Goal: Task Accomplishment & Management: Manage account settings

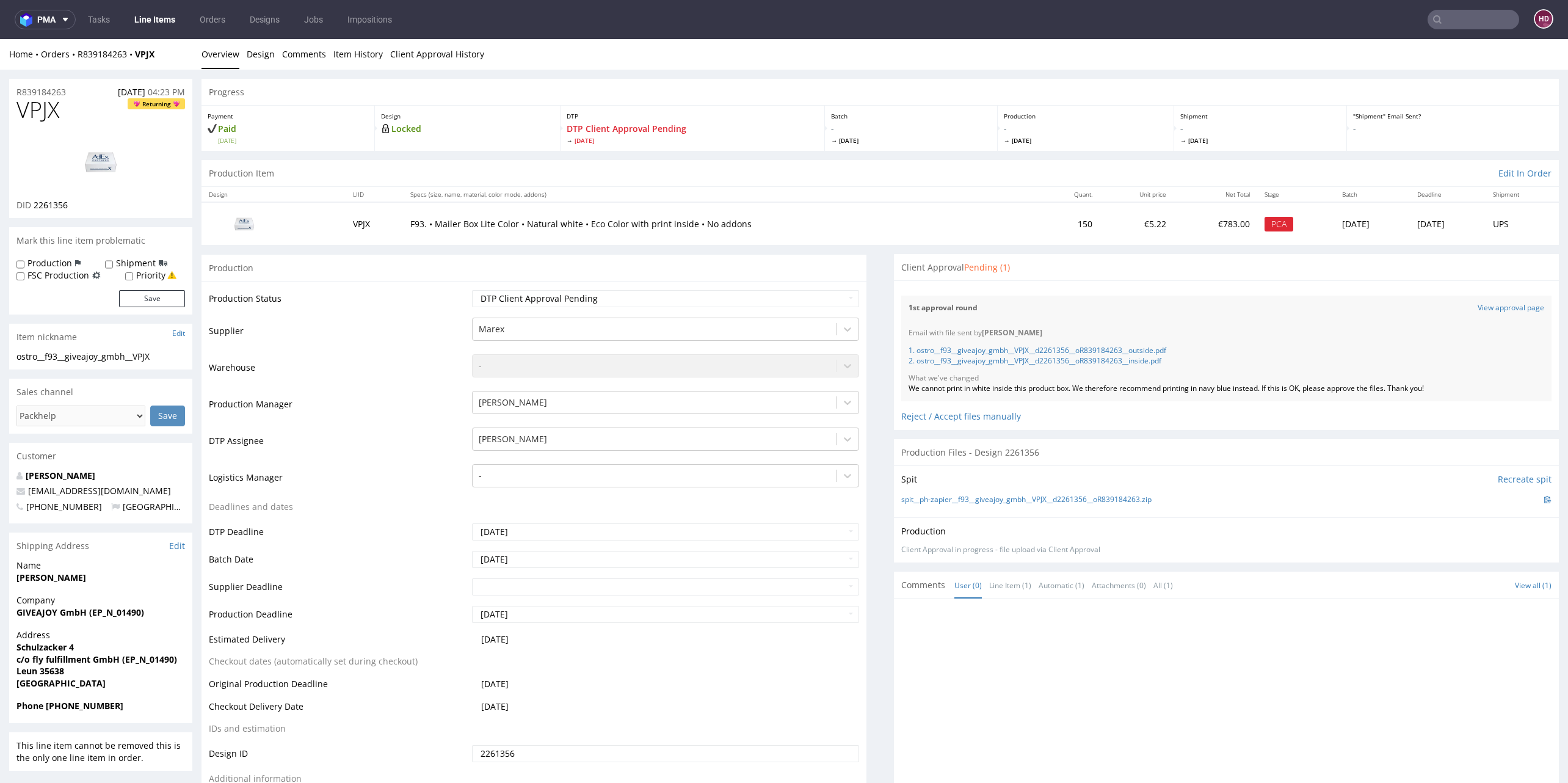
scroll to position [69, 0]
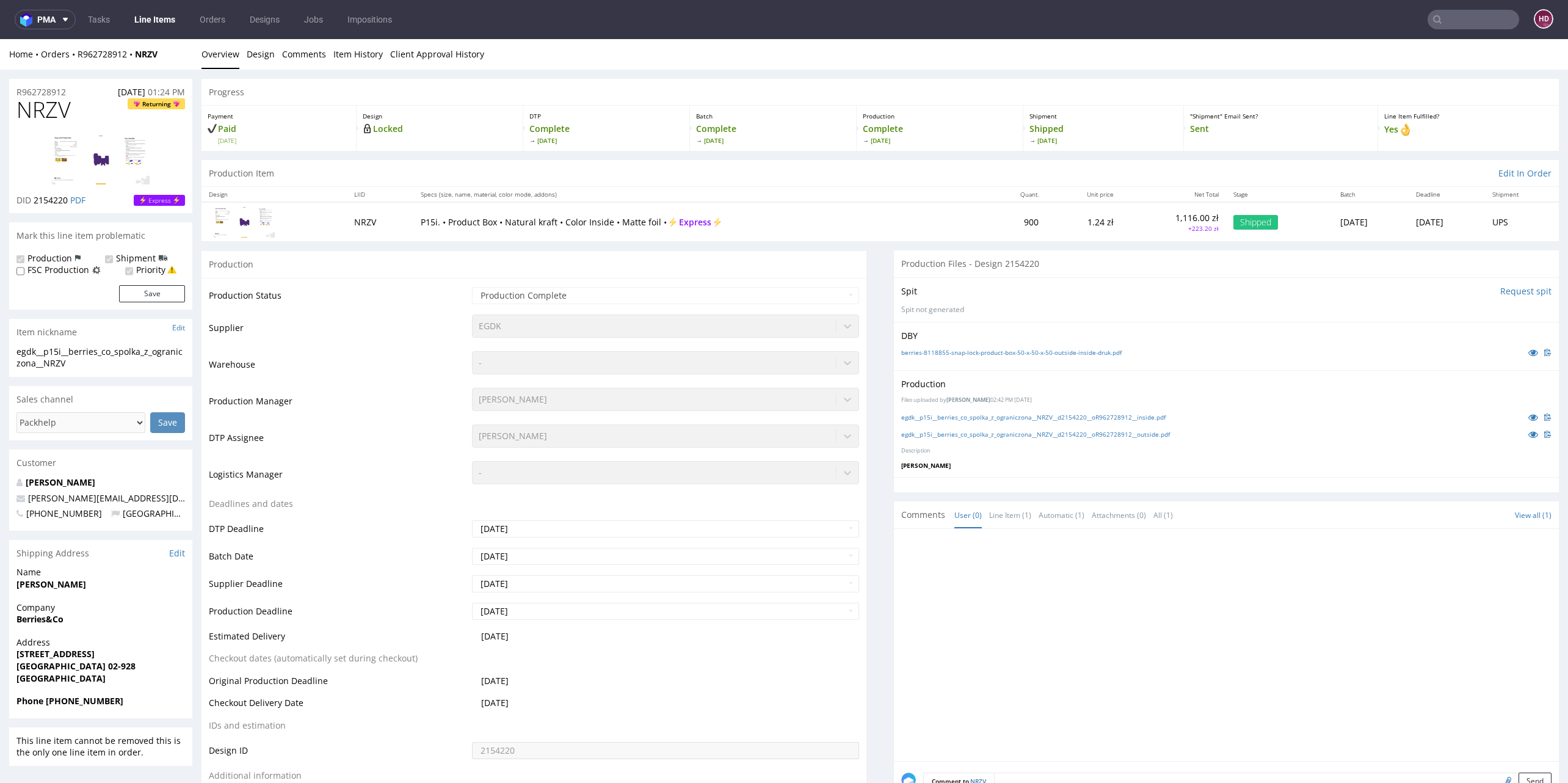
click at [170, 24] on link "Line Items" at bounding box center [155, 19] width 55 height 20
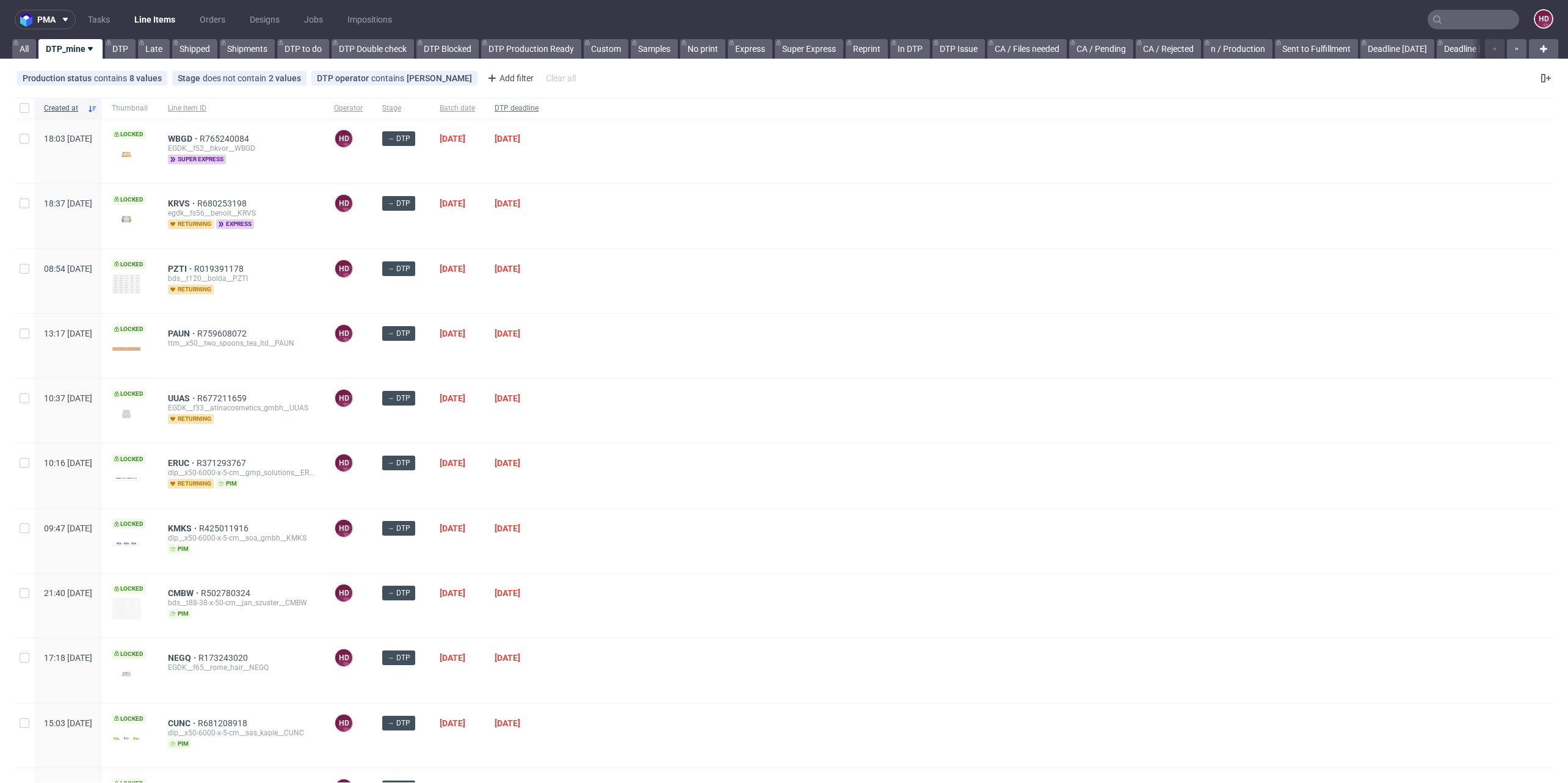
click at [548, 102] on div "DTP deadline" at bounding box center [516, 108] width 63 height 21
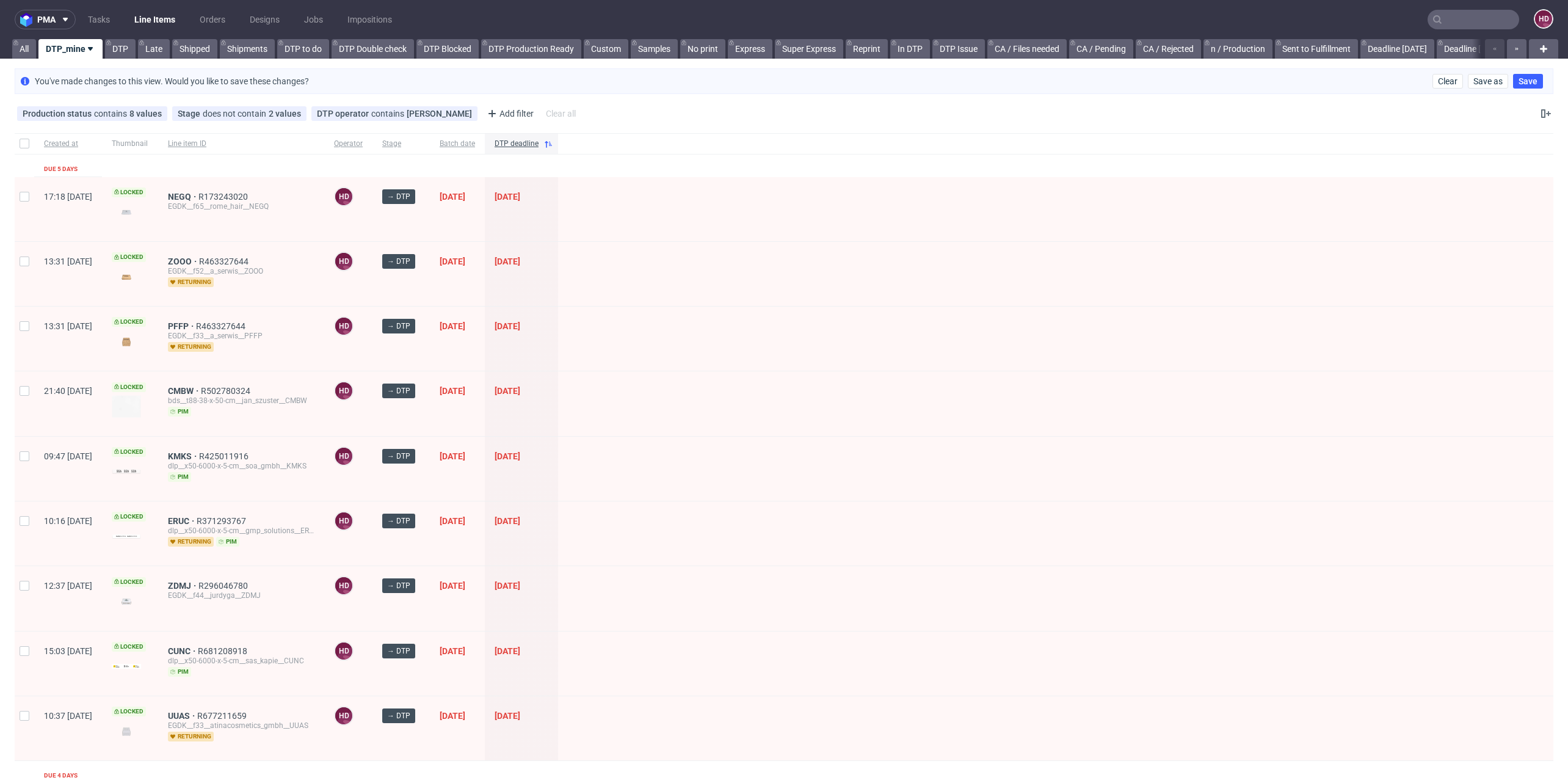
click at [210, 189] on div "NEGQ R173243020 EGDK__f65__rome_hair__NEGQ" at bounding box center [241, 208] width 166 height 64
click at [198, 193] on span "NEGQ" at bounding box center [183, 197] width 31 height 9
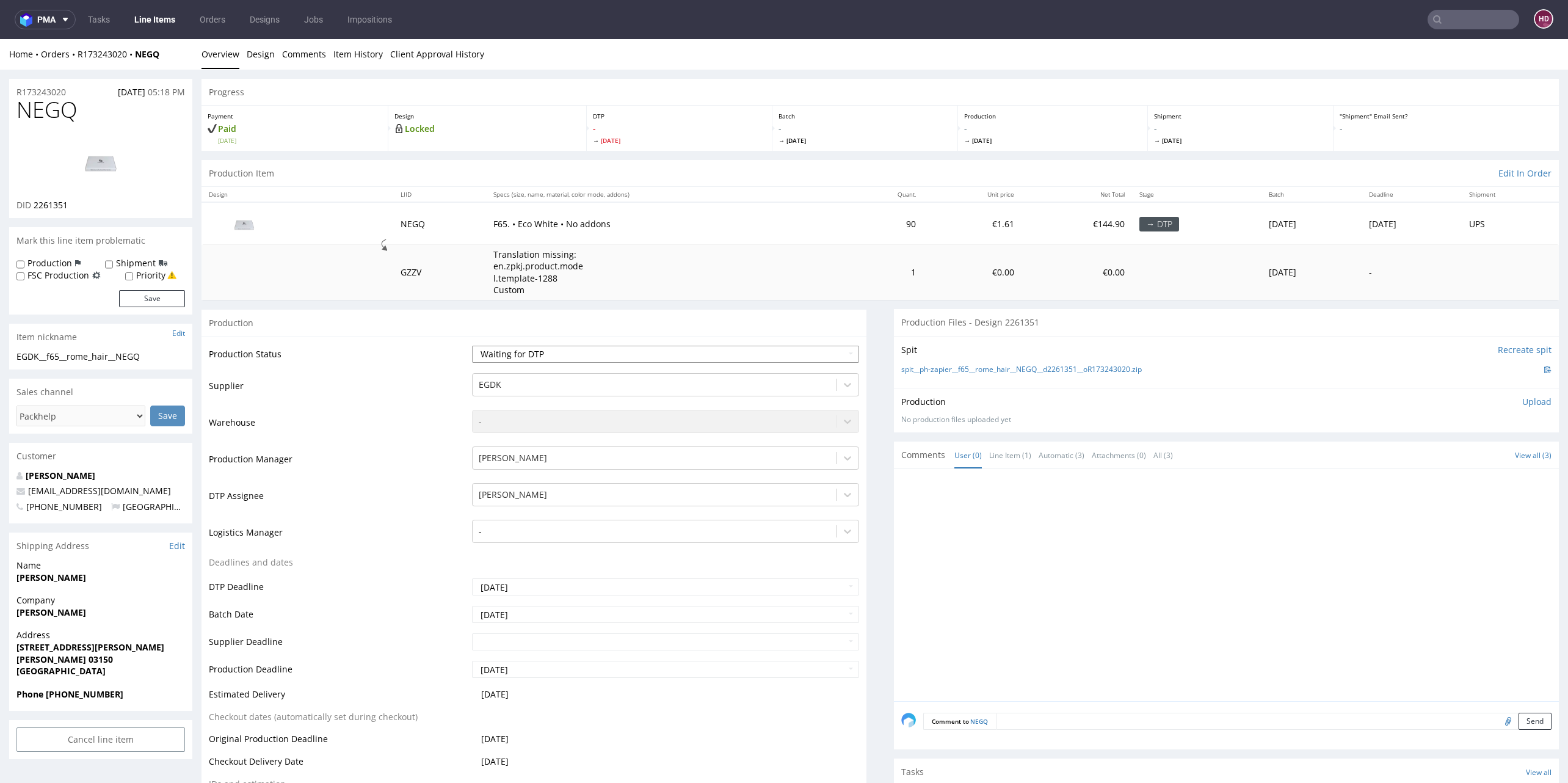
click at [616, 358] on select "Waiting for Artwork Waiting for Diecut Waiting for Mockup Waiting for DTP Waiti…" at bounding box center [665, 354] width 387 height 17
select select "dtp_in_process"
click at [472, 346] on select "Waiting for Artwork Waiting for Diecut Waiting for Mockup Waiting for DTP Waiti…" at bounding box center [665, 354] width 387 height 17
click at [83, 107] on h1 "NEGQ" at bounding box center [101, 110] width 169 height 24
drag, startPoint x: 83, startPoint y: 112, endPoint x: 6, endPoint y: 114, distance: 77.0
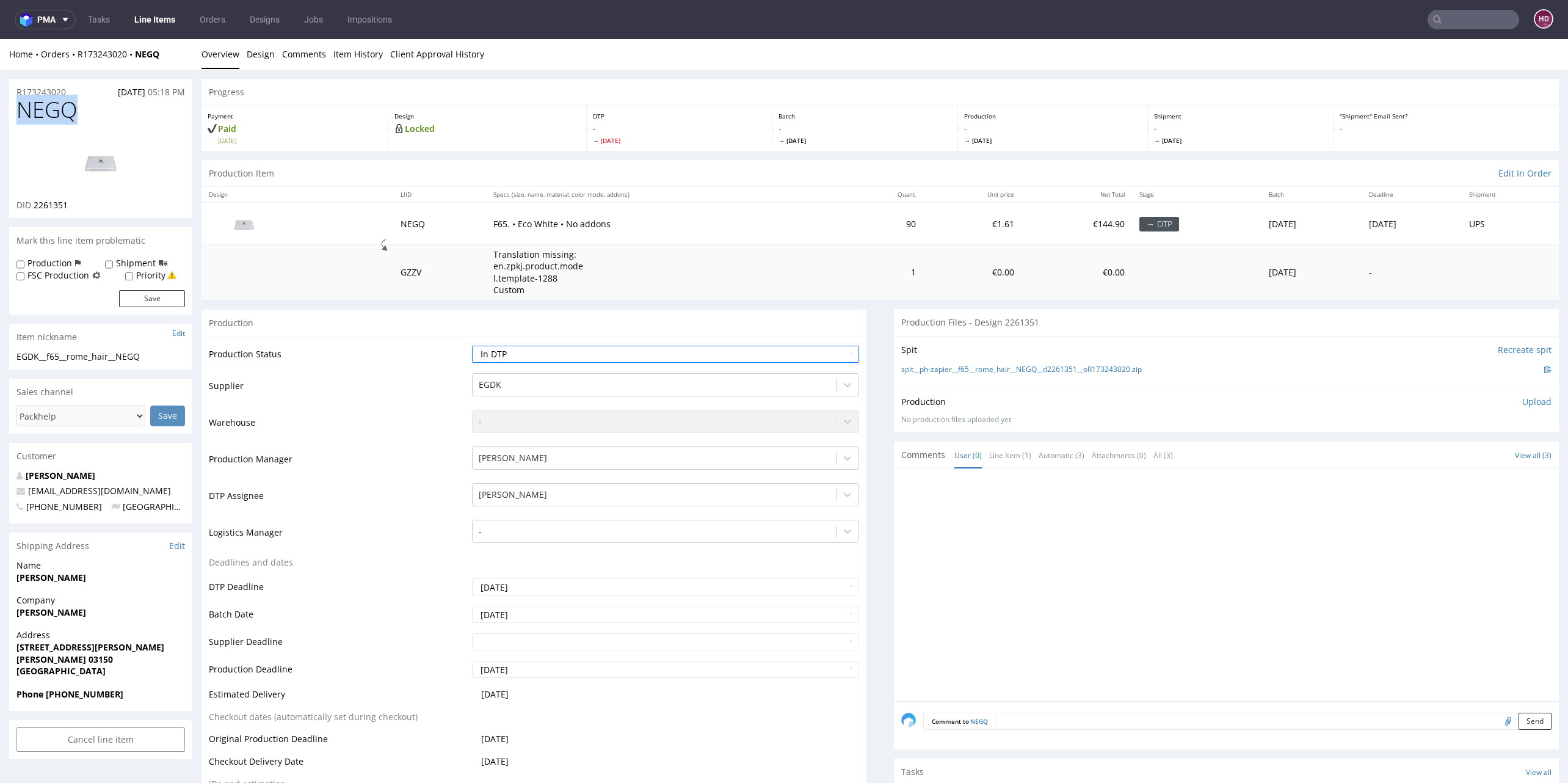
copy span "NEGQ"
click at [74, 199] on div "DID 2261351" at bounding box center [101, 204] width 169 height 12
drag, startPoint x: 74, startPoint y: 204, endPoint x: 33, endPoint y: 201, distance: 41.1
click at [33, 201] on div "DID 2261351" at bounding box center [101, 204] width 169 height 12
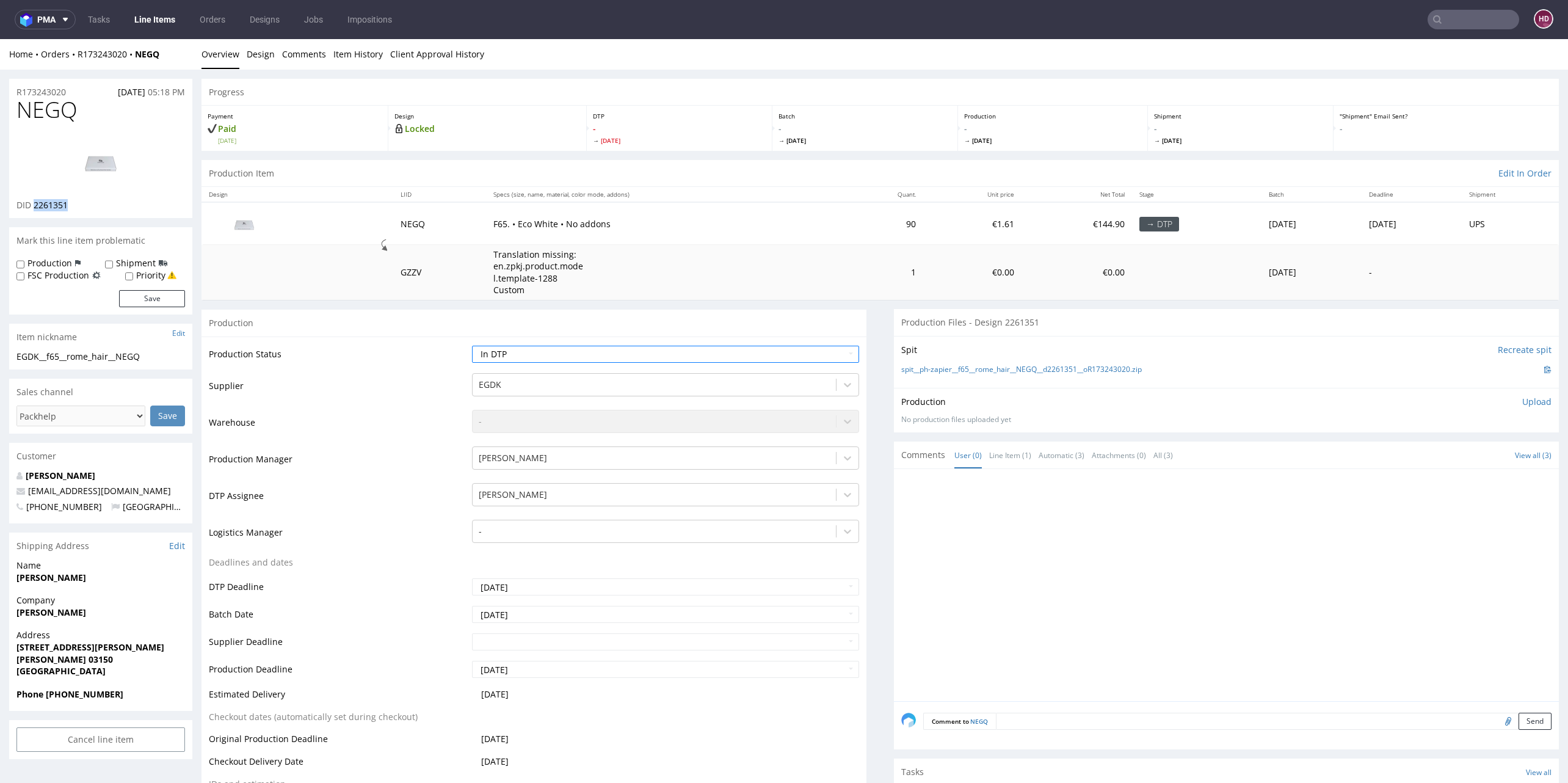
copy span "2261351"
click at [143, 357] on div "EGDK__f65__rome_hair__NEGQ" at bounding box center [101, 356] width 169 height 12
drag, startPoint x: 155, startPoint y: 357, endPoint x: 12, endPoint y: 355, distance: 143.0
click at [12, 355] on div "EGDK__f65__rome_hair__NEGQ EGDK__f65 __rome_hair__NEGQ Update" at bounding box center [101, 360] width 183 height 20
copy div "EGDK__f65__rome_hair__NEGQ"
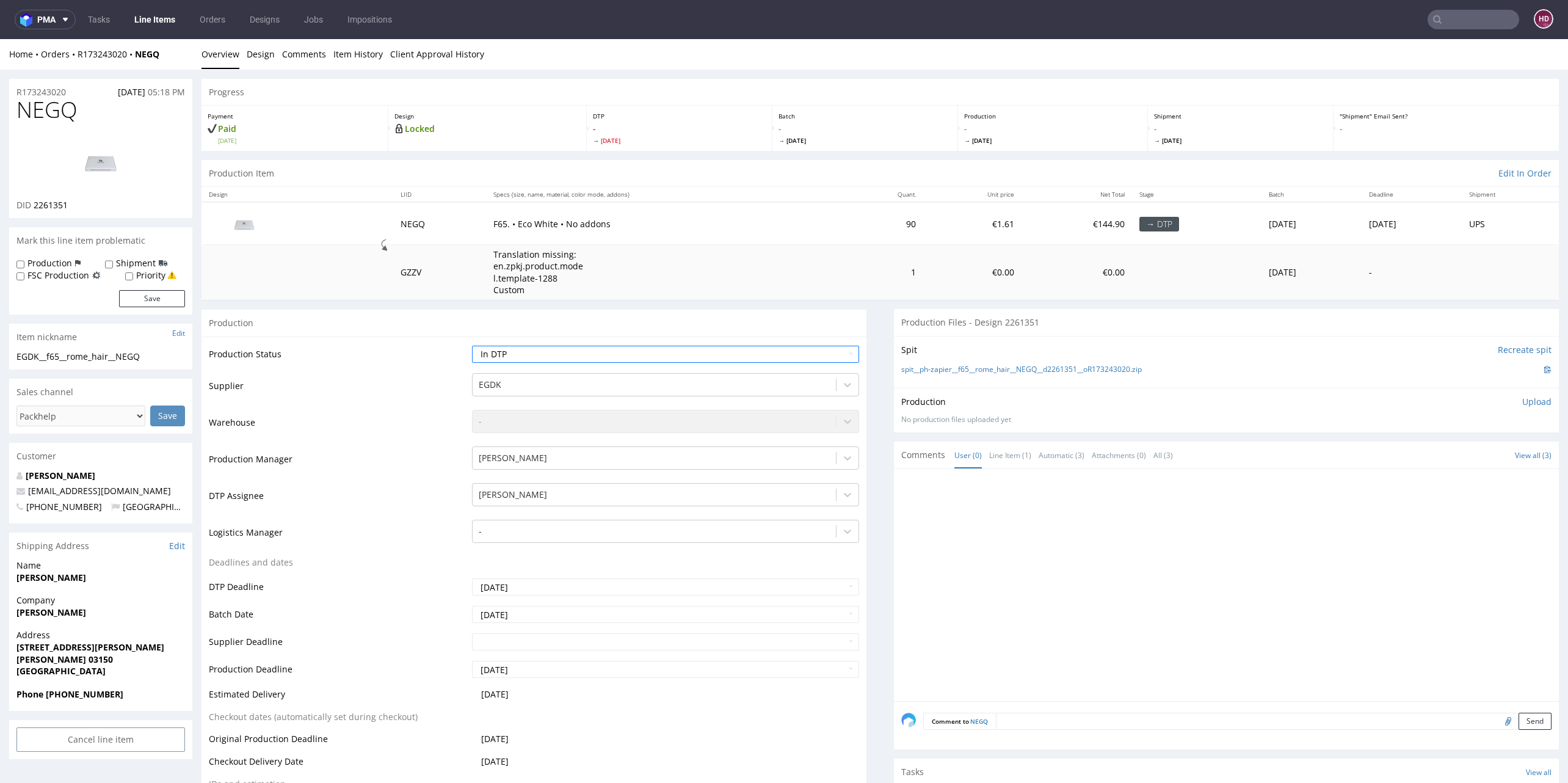
click at [79, 96] on div "R173243020 15.09.2025 05:18 PM" at bounding box center [101, 88] width 183 height 20
drag, startPoint x: 68, startPoint y: 87, endPoint x: 13, endPoint y: 87, distance: 55.0
click at [13, 87] on div "R173243020 15.09.2025 05:18 PM" at bounding box center [101, 88] width 183 height 20
copy p "R173243020"
drag, startPoint x: 81, startPoint y: 209, endPoint x: 32, endPoint y: 205, distance: 49.2
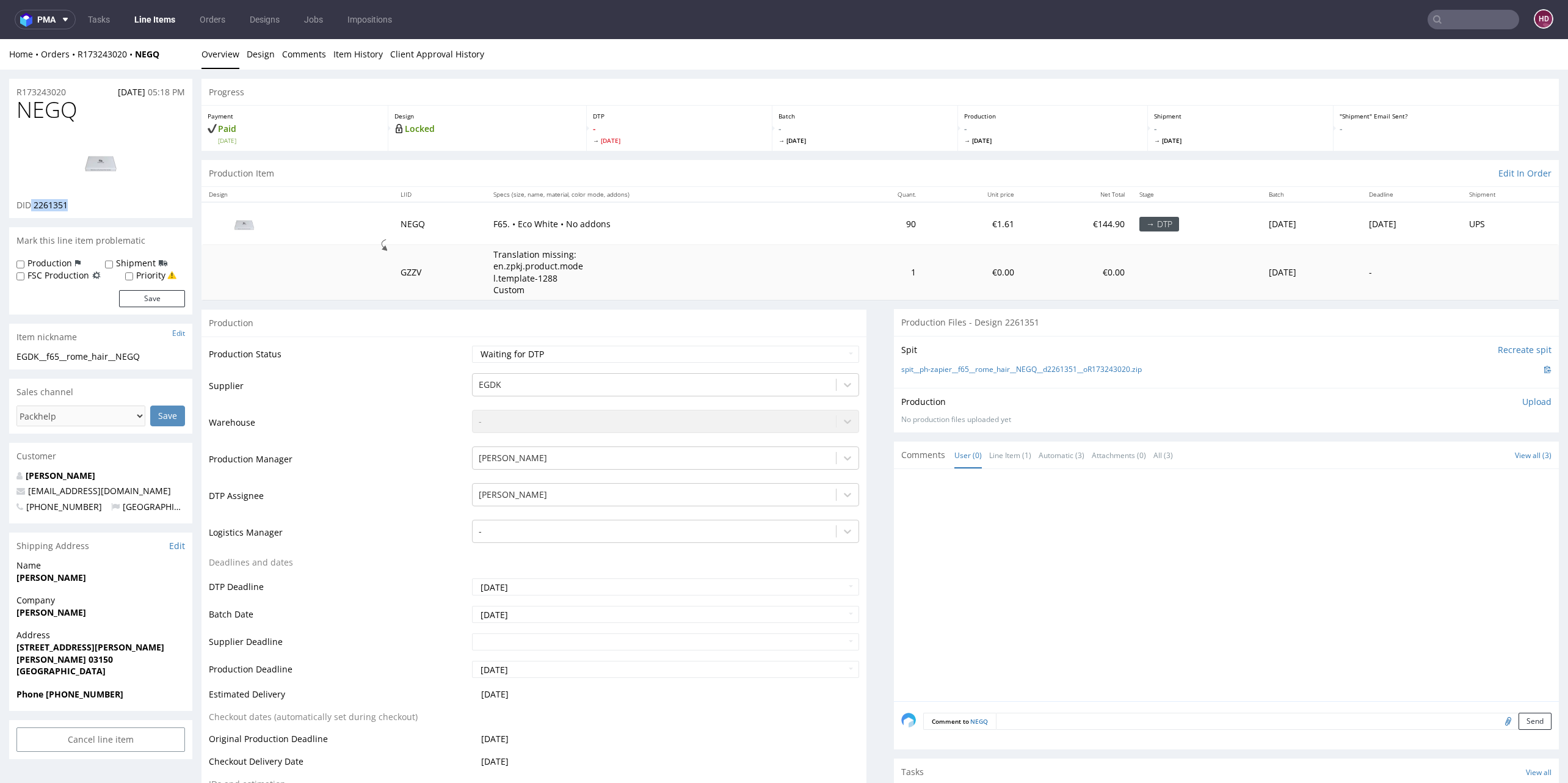
click at [32, 205] on div "DID 2261351" at bounding box center [101, 204] width 169 height 12
copy p "2261351"
click at [1523, 401] on p "Upload" at bounding box center [1536, 401] width 29 height 12
click at [1461, 451] on div "Add files" at bounding box center [1464, 457] width 61 height 18
type input "C:\fakepath\EGDK__f65__rome_hair__NEGQ__d2261351__oR173243020.pdf"
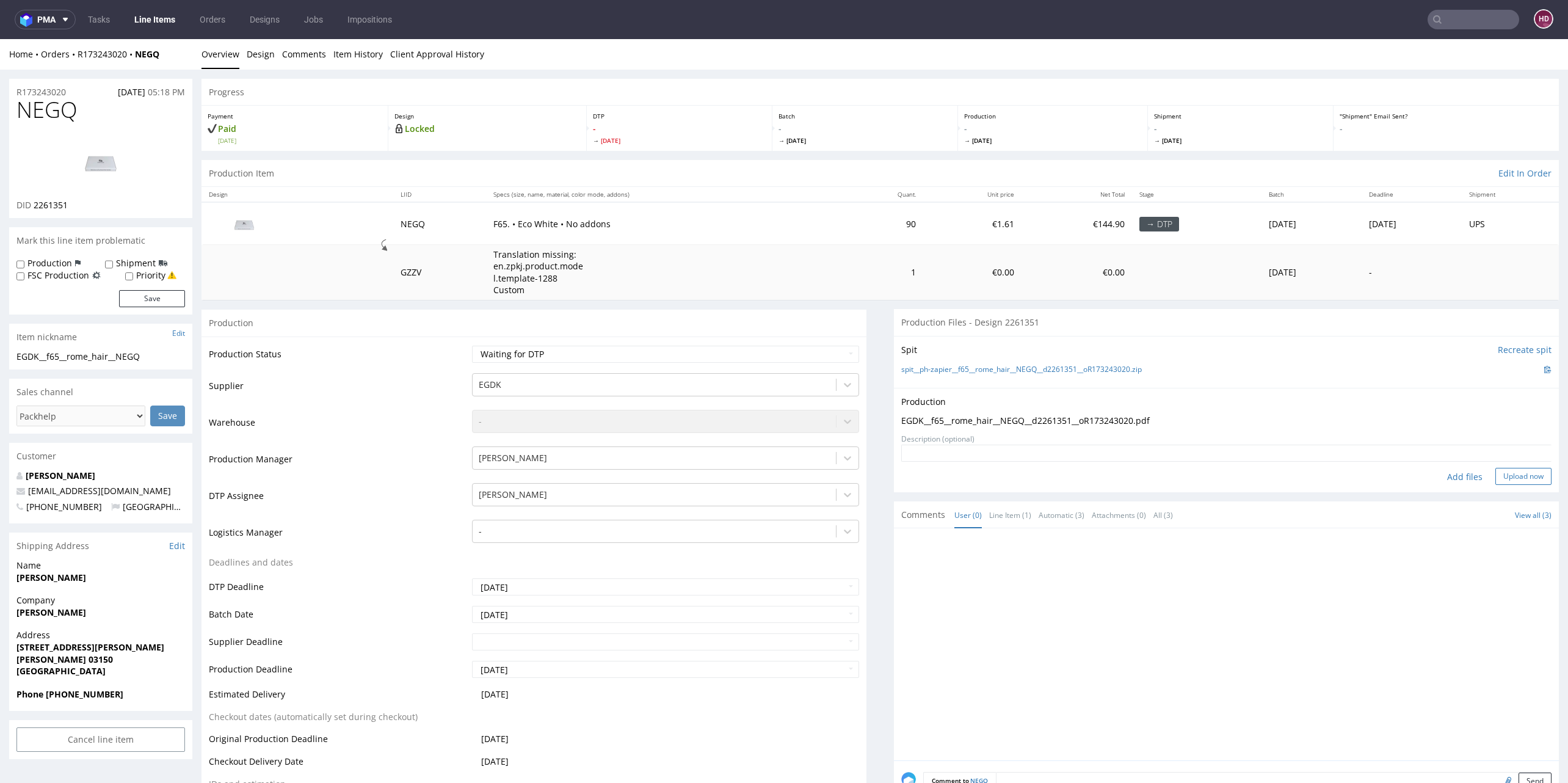
click at [1525, 477] on button "Upload now" at bounding box center [1523, 477] width 56 height 17
click at [752, 354] on select "Waiting for Artwork Waiting for Diecut Waiting for Mockup Waiting for DTP Waiti…" at bounding box center [665, 354] width 387 height 17
select select "dtp_in_process"
click at [472, 346] on select "Waiting for Artwork Waiting for Diecut Waiting for Mockup Waiting for DTP Waiti…" at bounding box center [665, 354] width 387 height 17
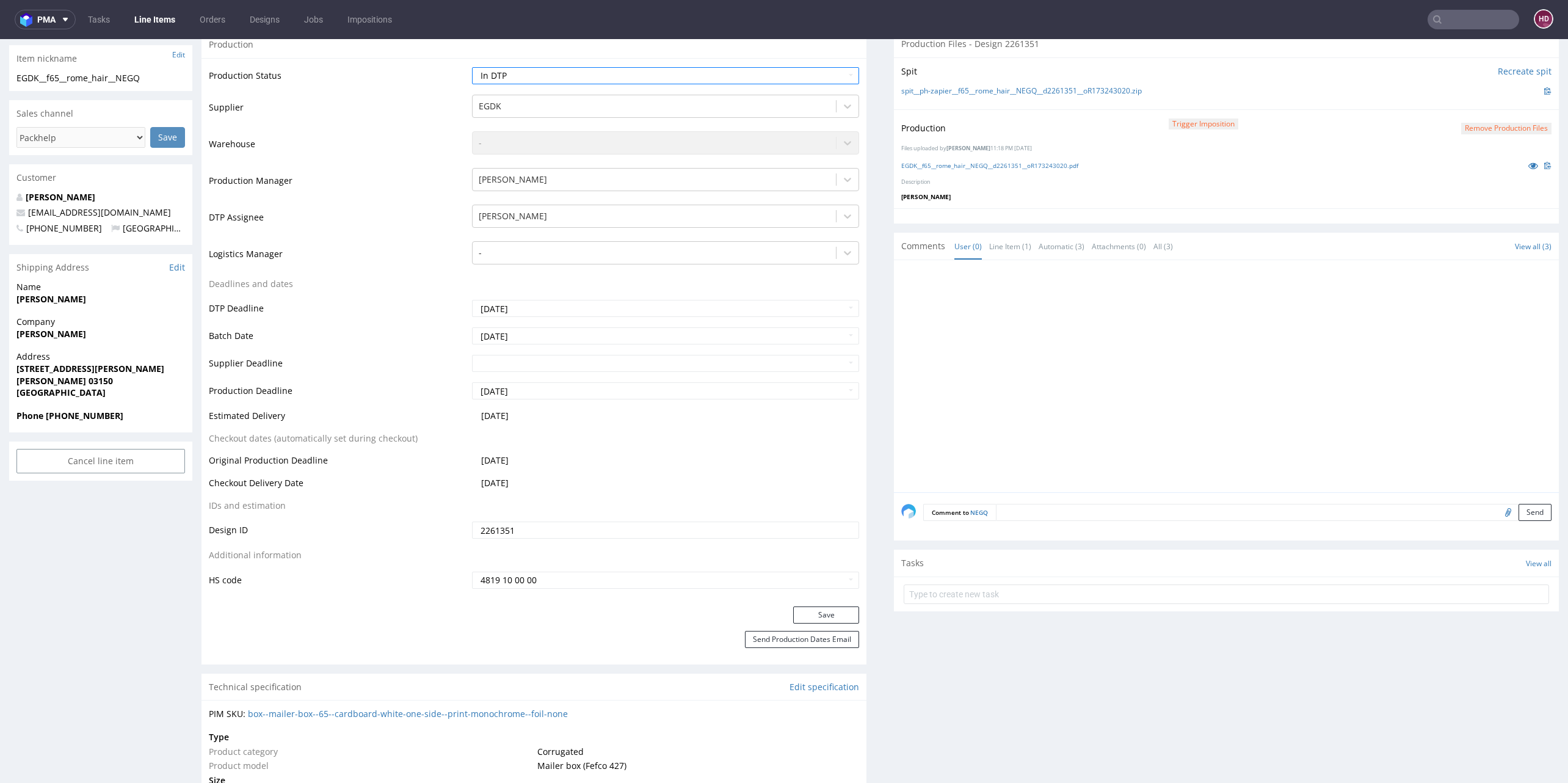
scroll to position [328, 0]
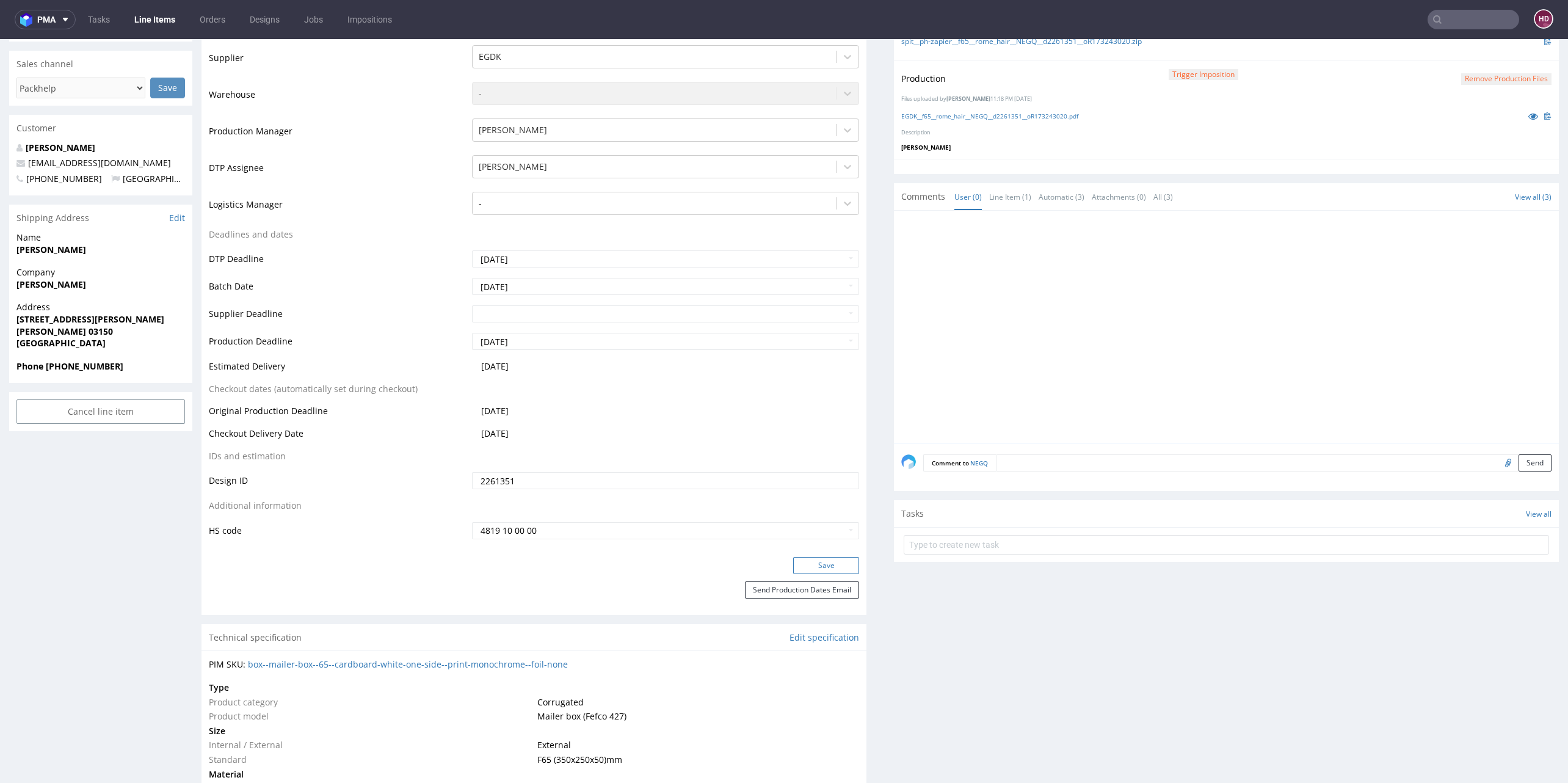
click at [827, 562] on button "Save" at bounding box center [826, 566] width 66 height 17
click at [1462, 80] on button "Remove production files" at bounding box center [1506, 79] width 91 height 12
click at [1480, 49] on link "Yes" at bounding box center [1472, 51] width 35 height 18
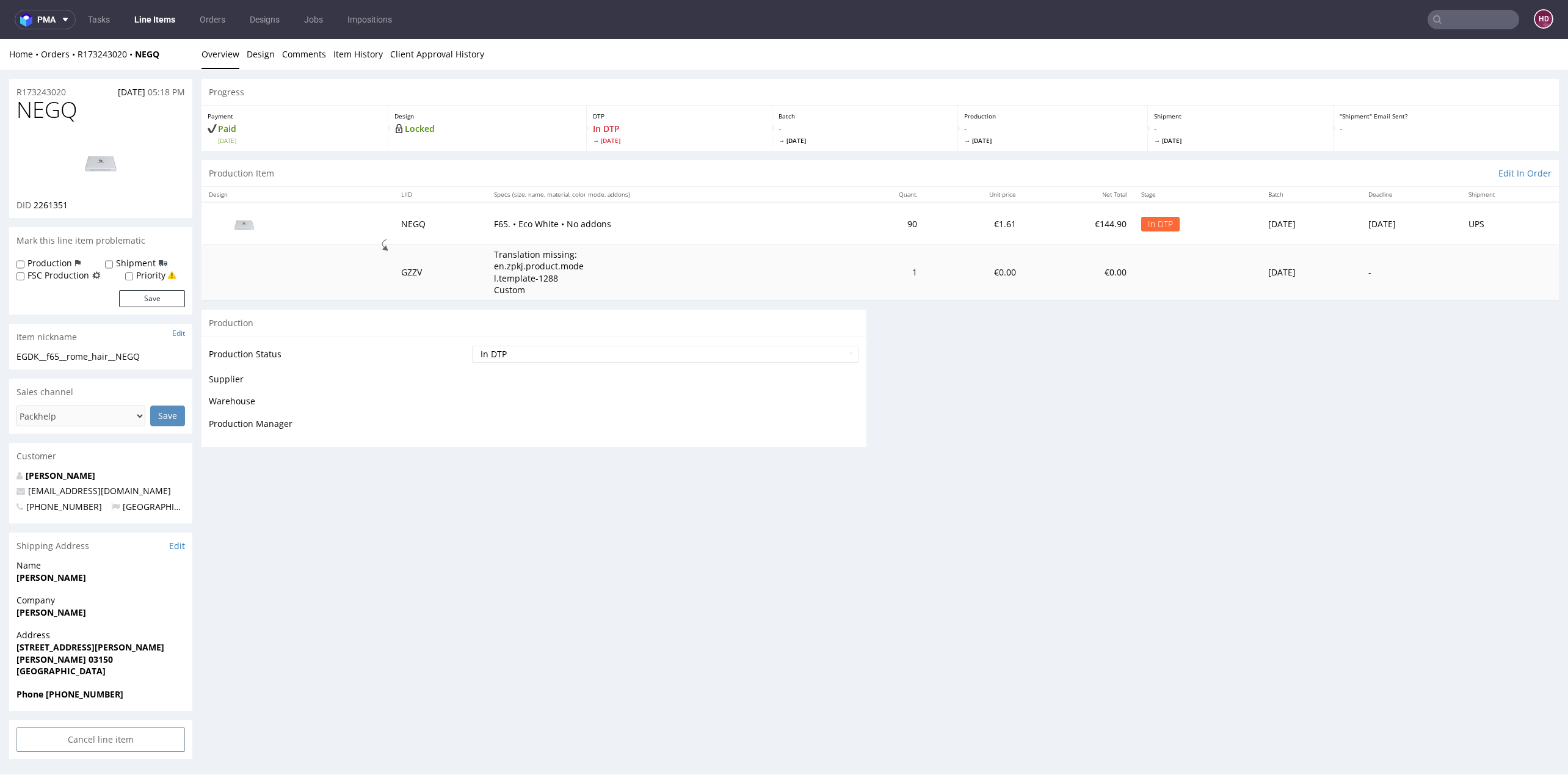
scroll to position [0, 0]
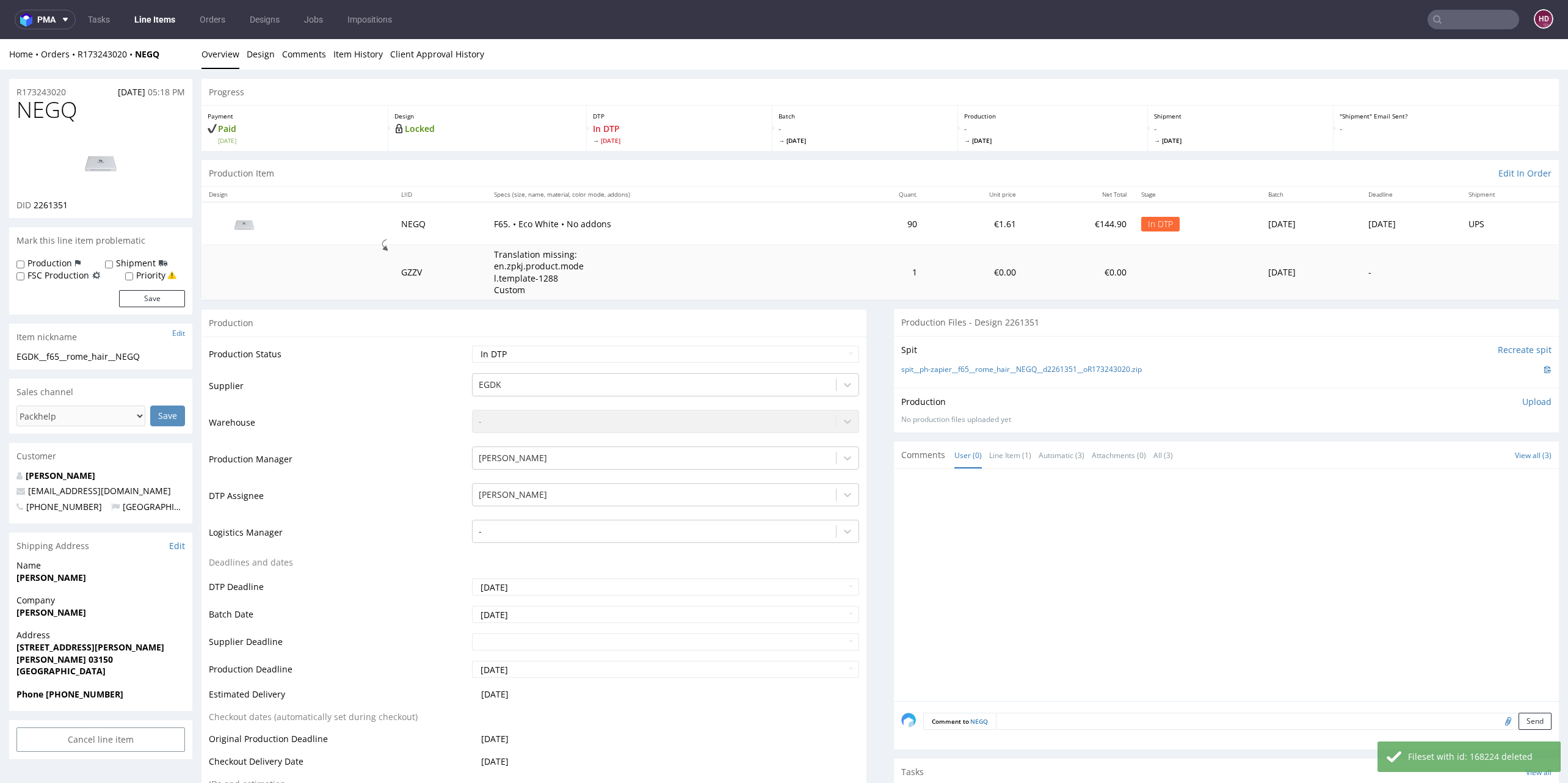
click at [1522, 403] on p "Upload" at bounding box center [1536, 401] width 29 height 12
click at [1461, 452] on div "Add files" at bounding box center [1464, 457] width 61 height 18
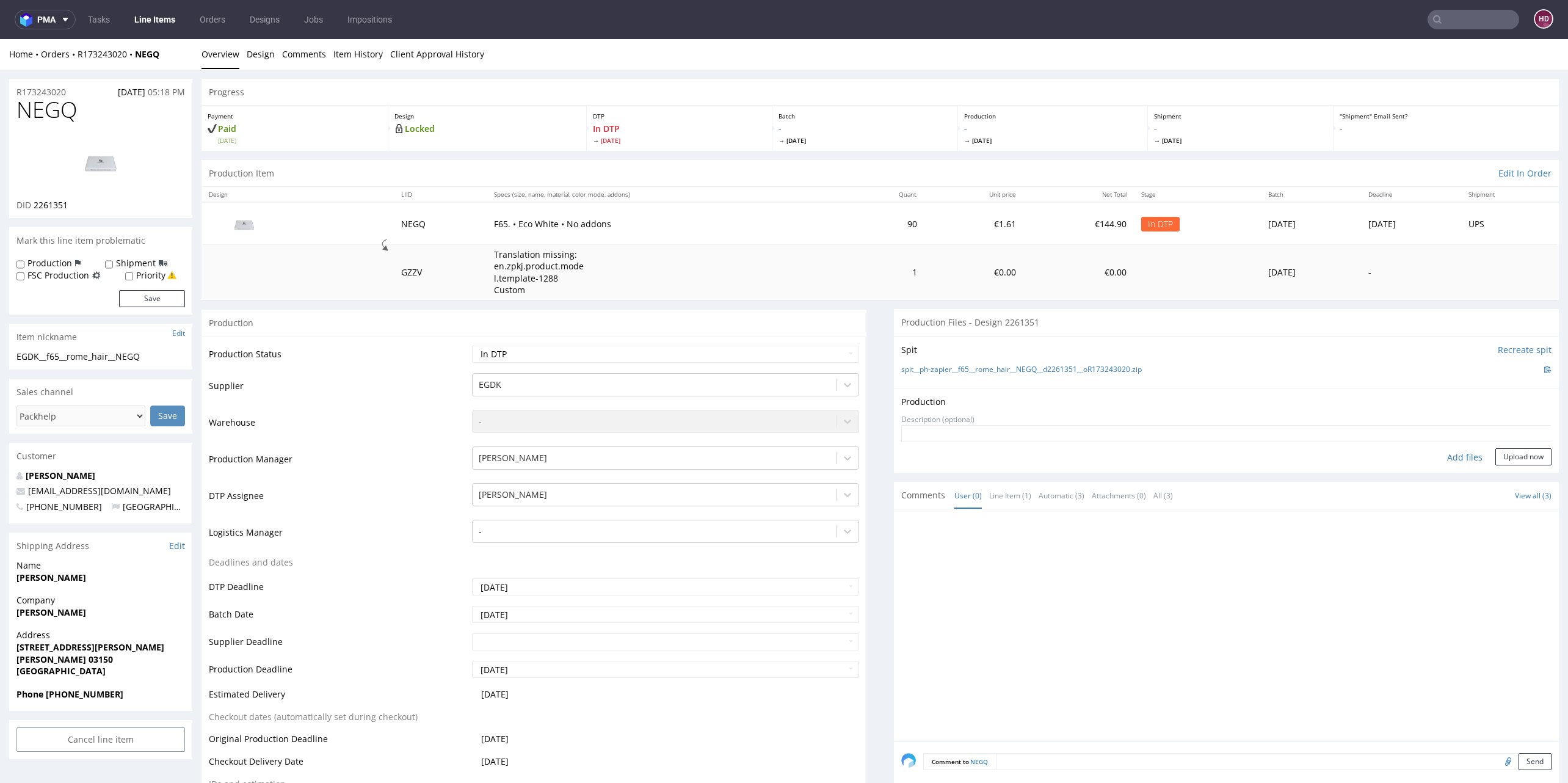
type input "C:\fakepath\EGDK__f65__rome_hair__NEGQ__d2261351__oR173243020.pdf"
click at [1506, 478] on button "Upload now" at bounding box center [1523, 477] width 56 height 17
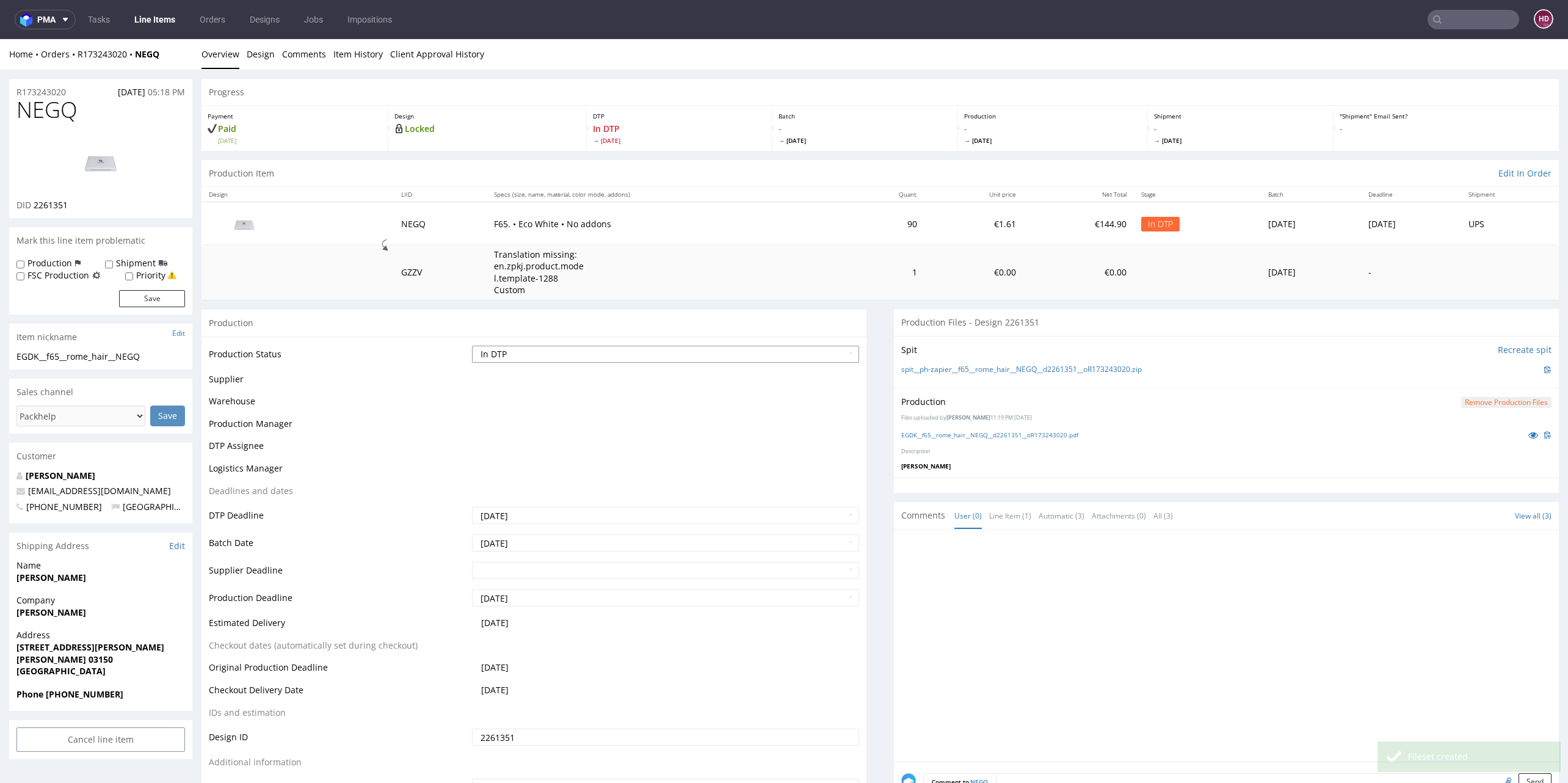
click at [795, 351] on select "Waiting for Artwork Waiting for Diecut Waiting for Mockup Waiting for DTP Waiti…" at bounding box center [665, 354] width 387 height 17
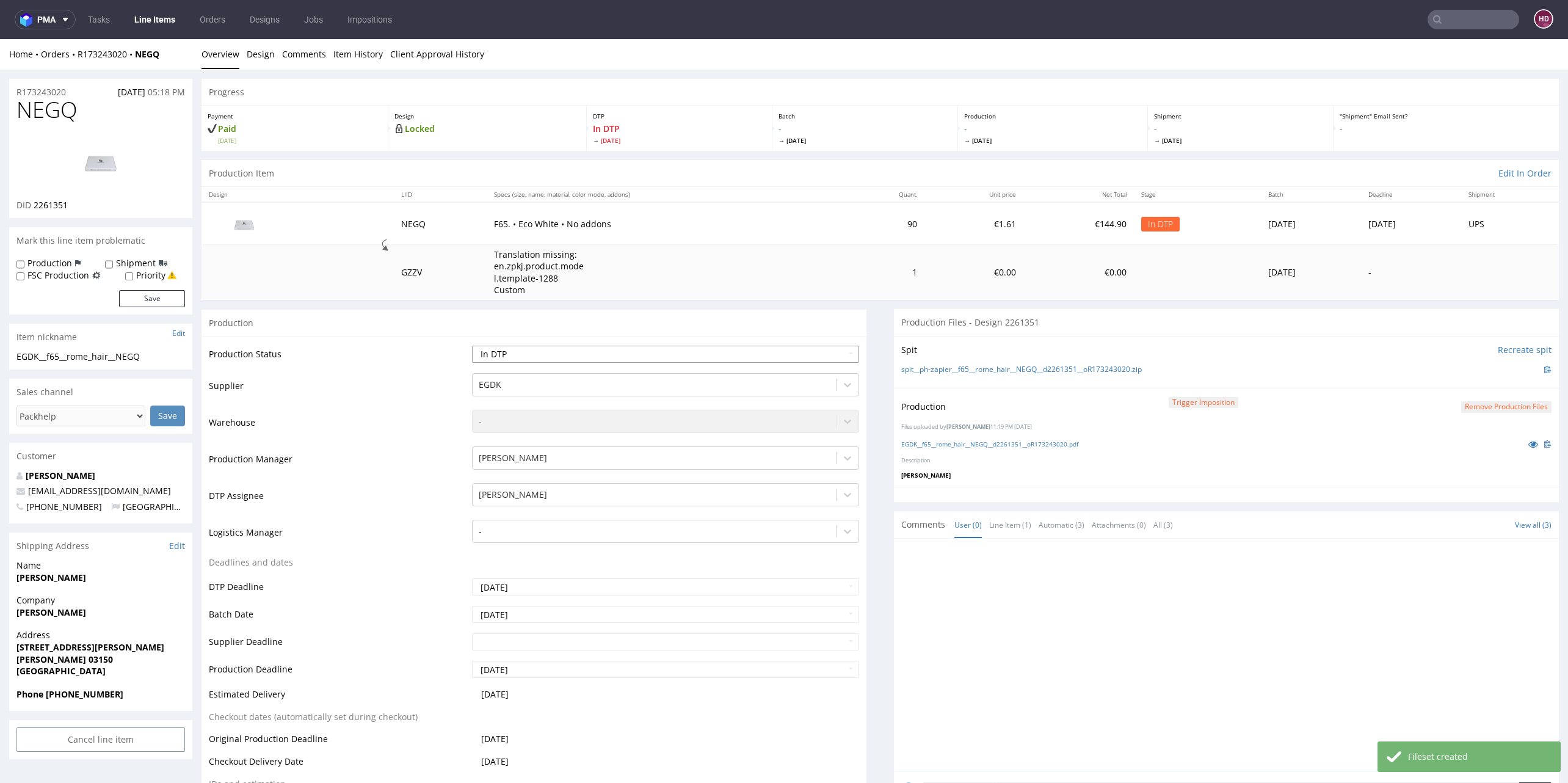
select select "dtp_production_ready"
click at [472, 346] on select "Waiting for Artwork Waiting for Diecut Waiting for Mockup Waiting for DTP Waiti…" at bounding box center [665, 354] width 387 height 17
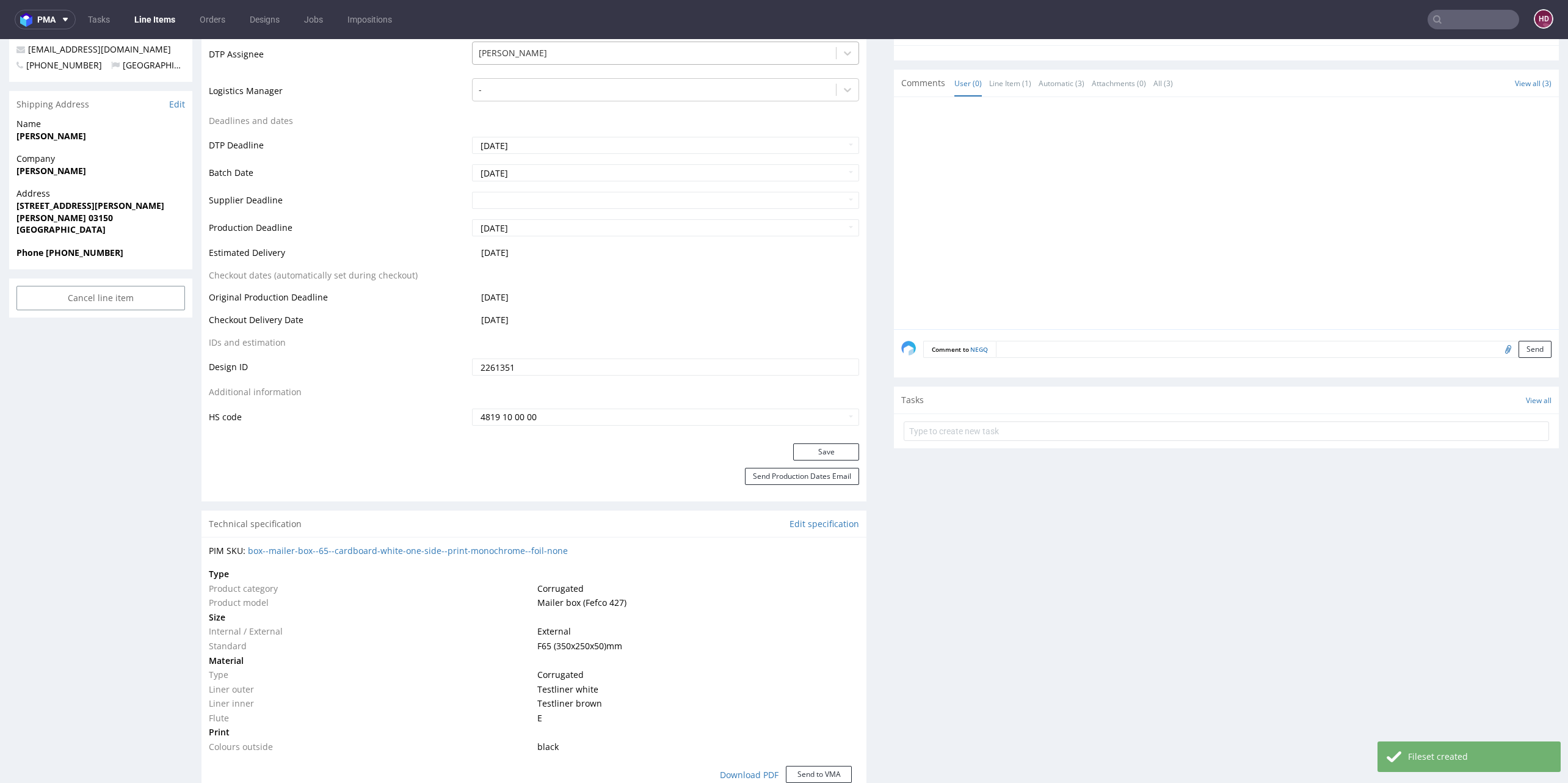
scroll to position [642, 0]
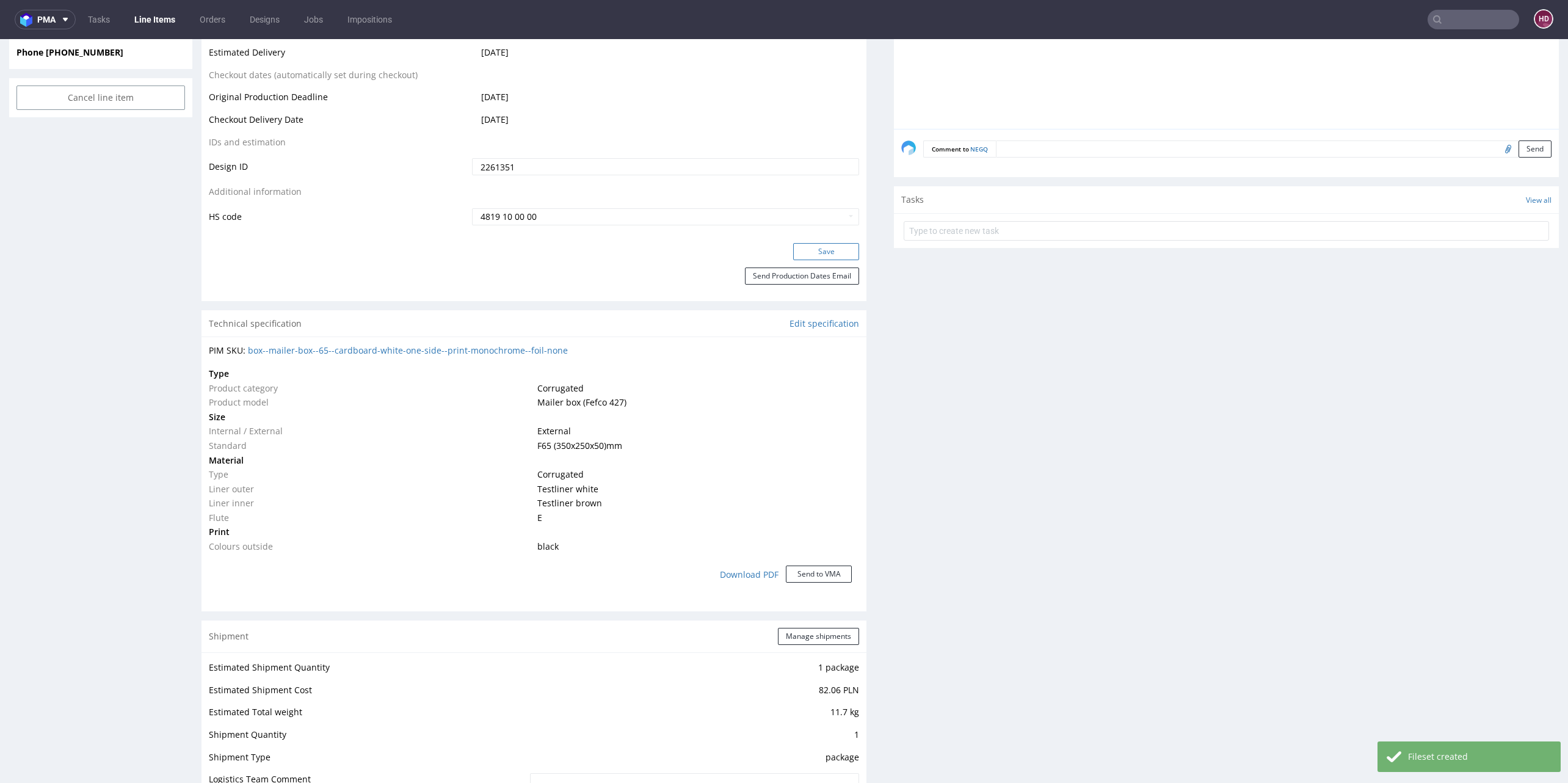
click at [827, 249] on button "Save" at bounding box center [826, 252] width 66 height 17
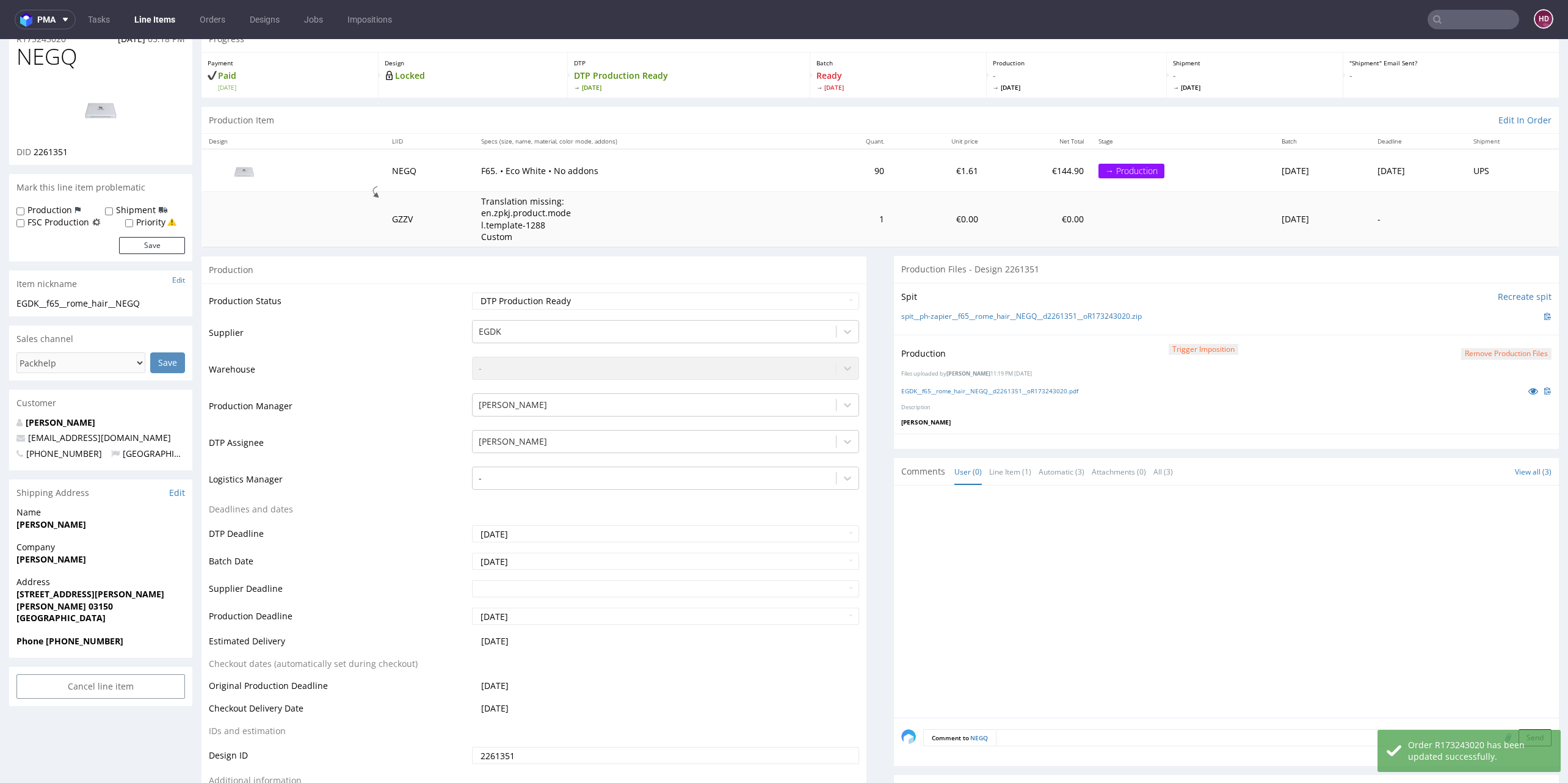
scroll to position [0, 0]
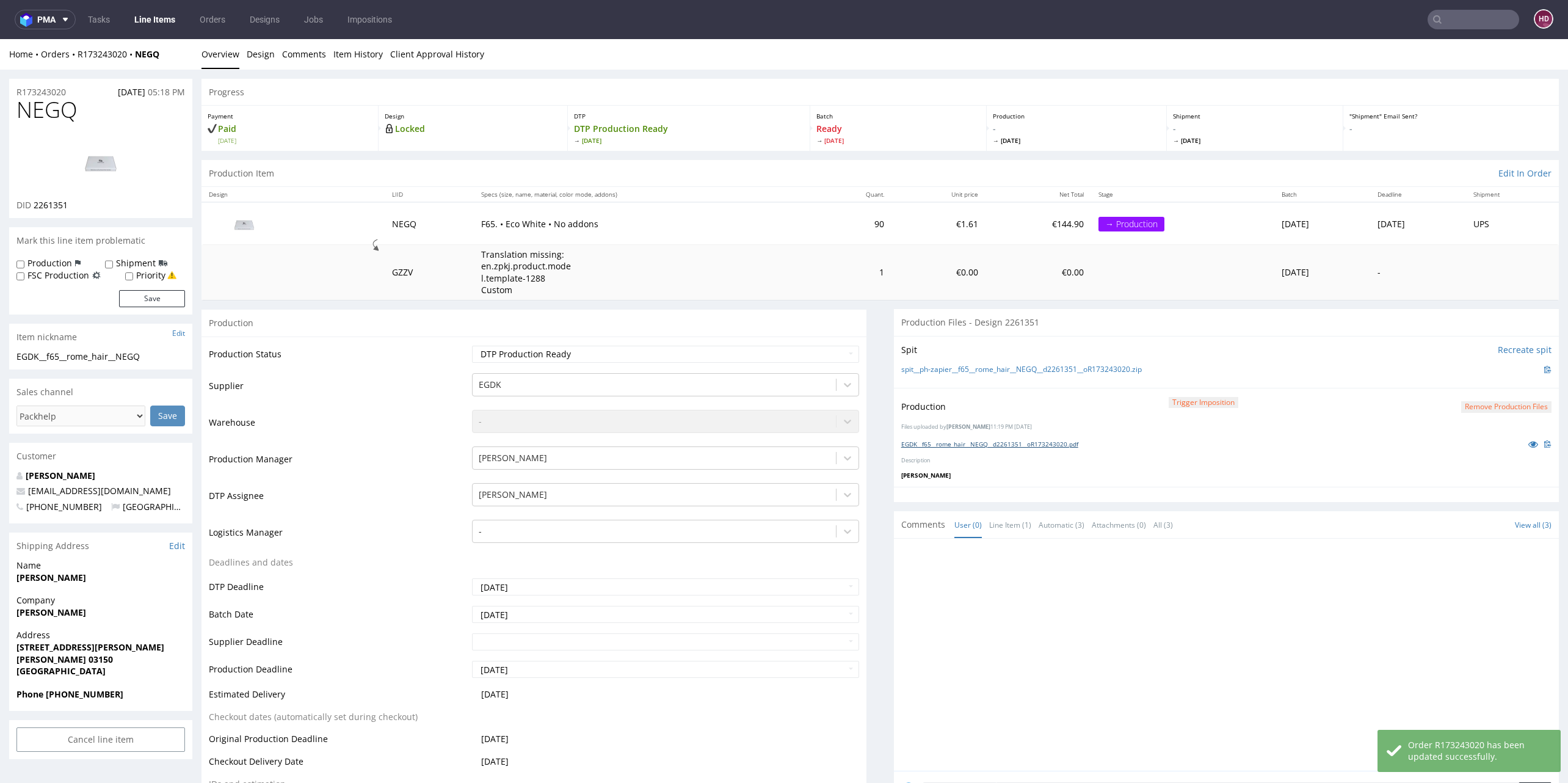
click at [1002, 442] on link "EGDK__f65__rome_hair__NEGQ__d2261351__oR173243020.pdf" at bounding box center [990, 444] width 177 height 9
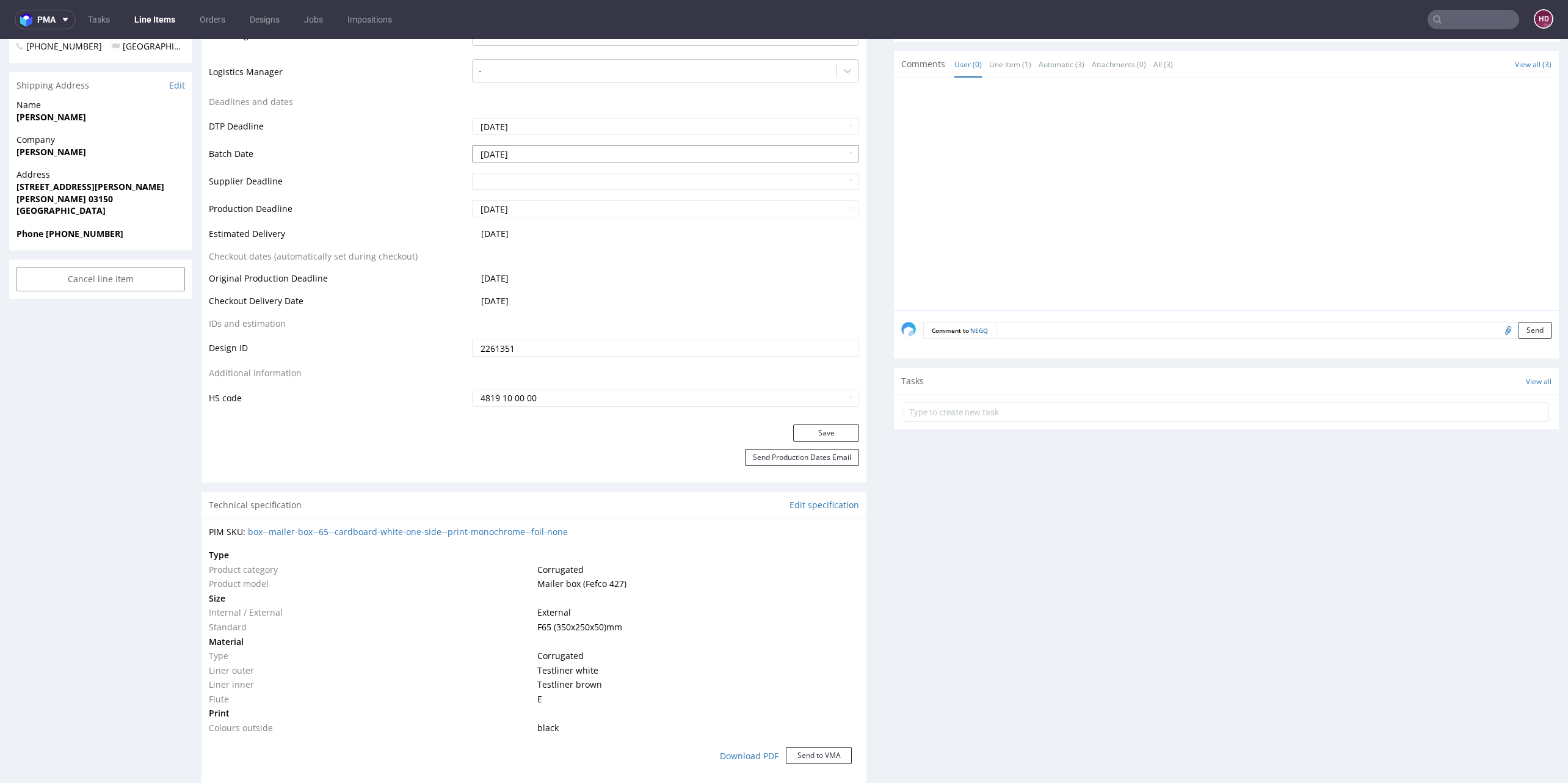
scroll to position [674, 0]
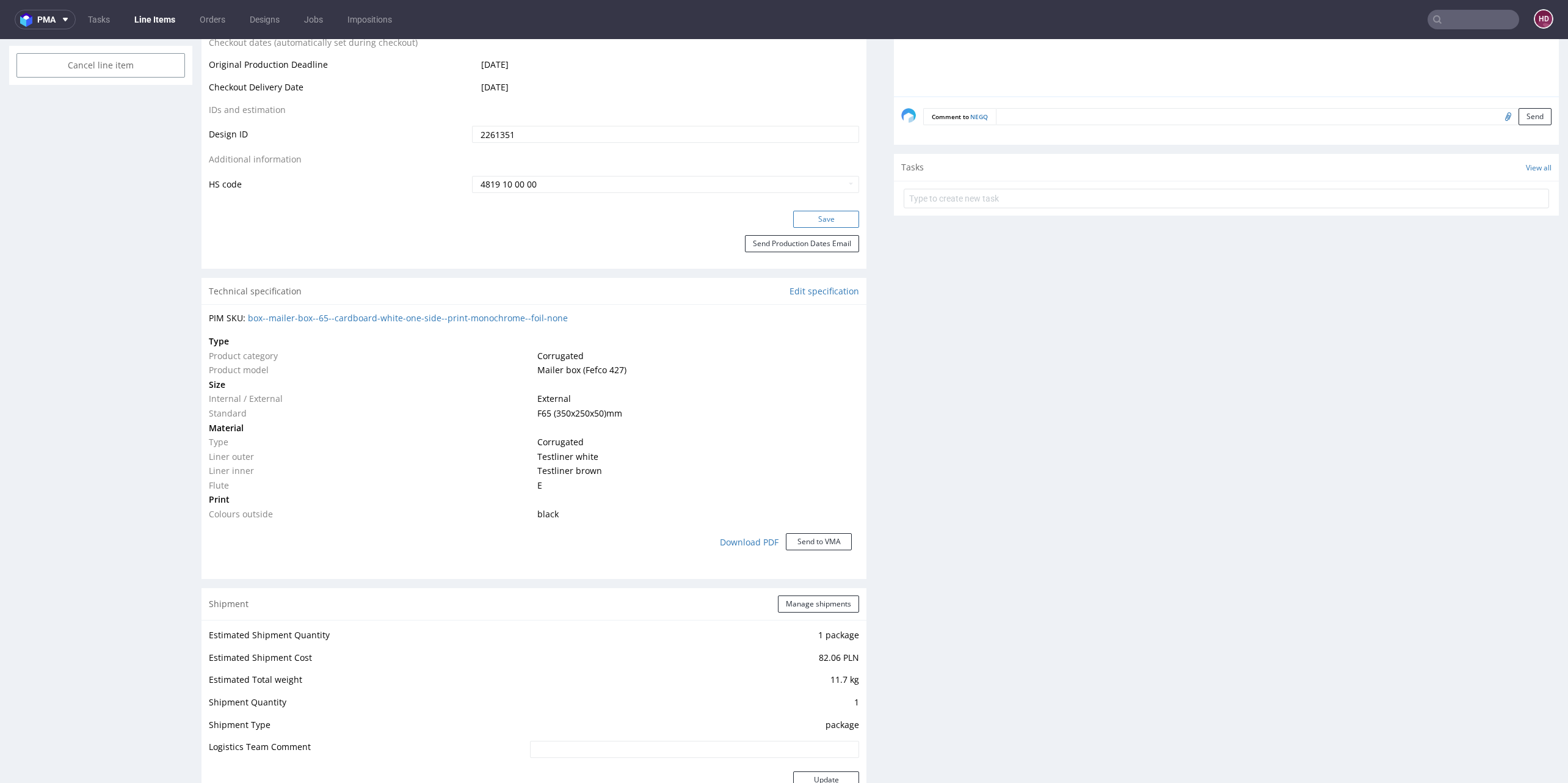
click at [840, 220] on button "Save" at bounding box center [826, 219] width 66 height 17
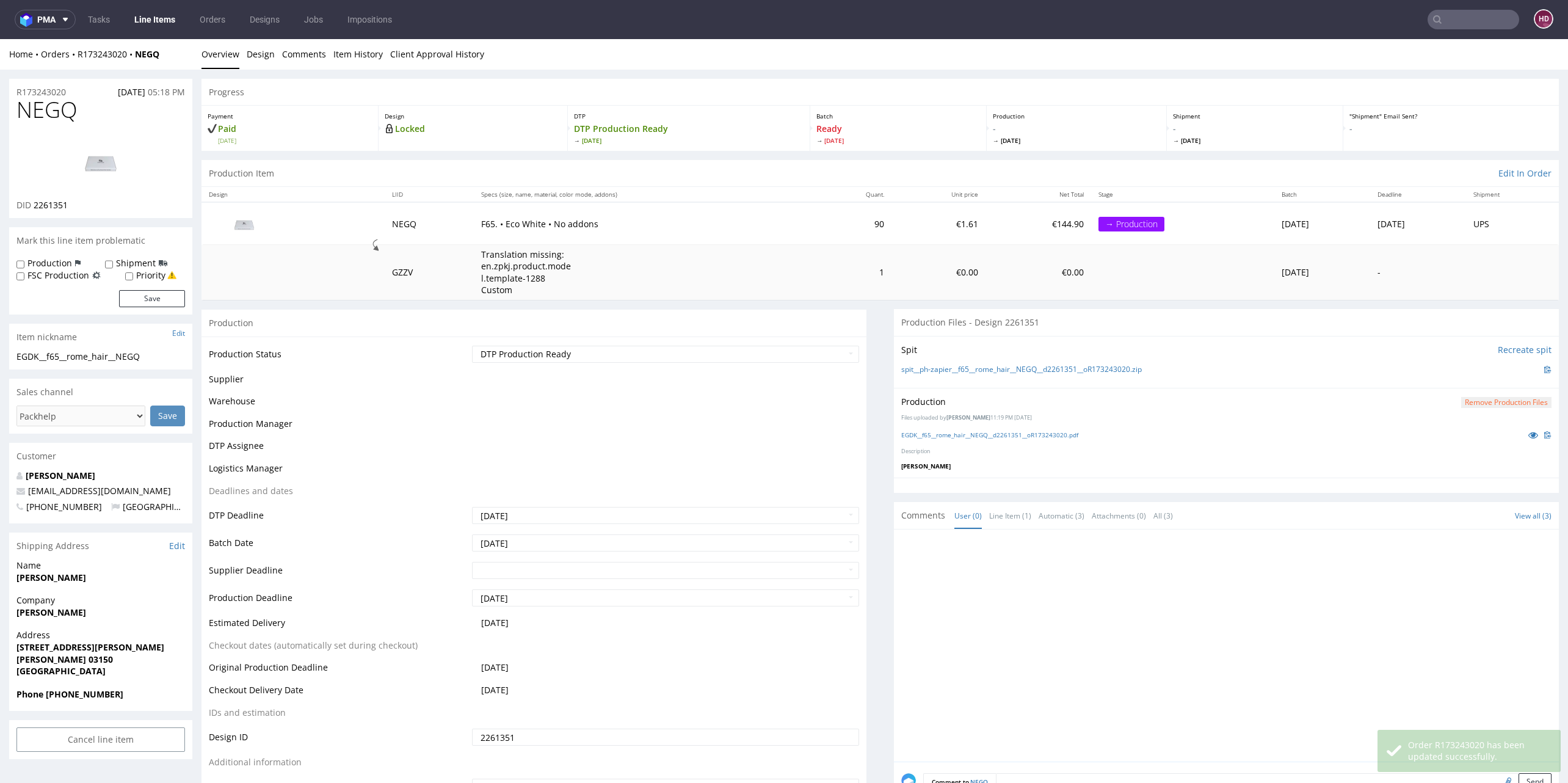
scroll to position [139, 0]
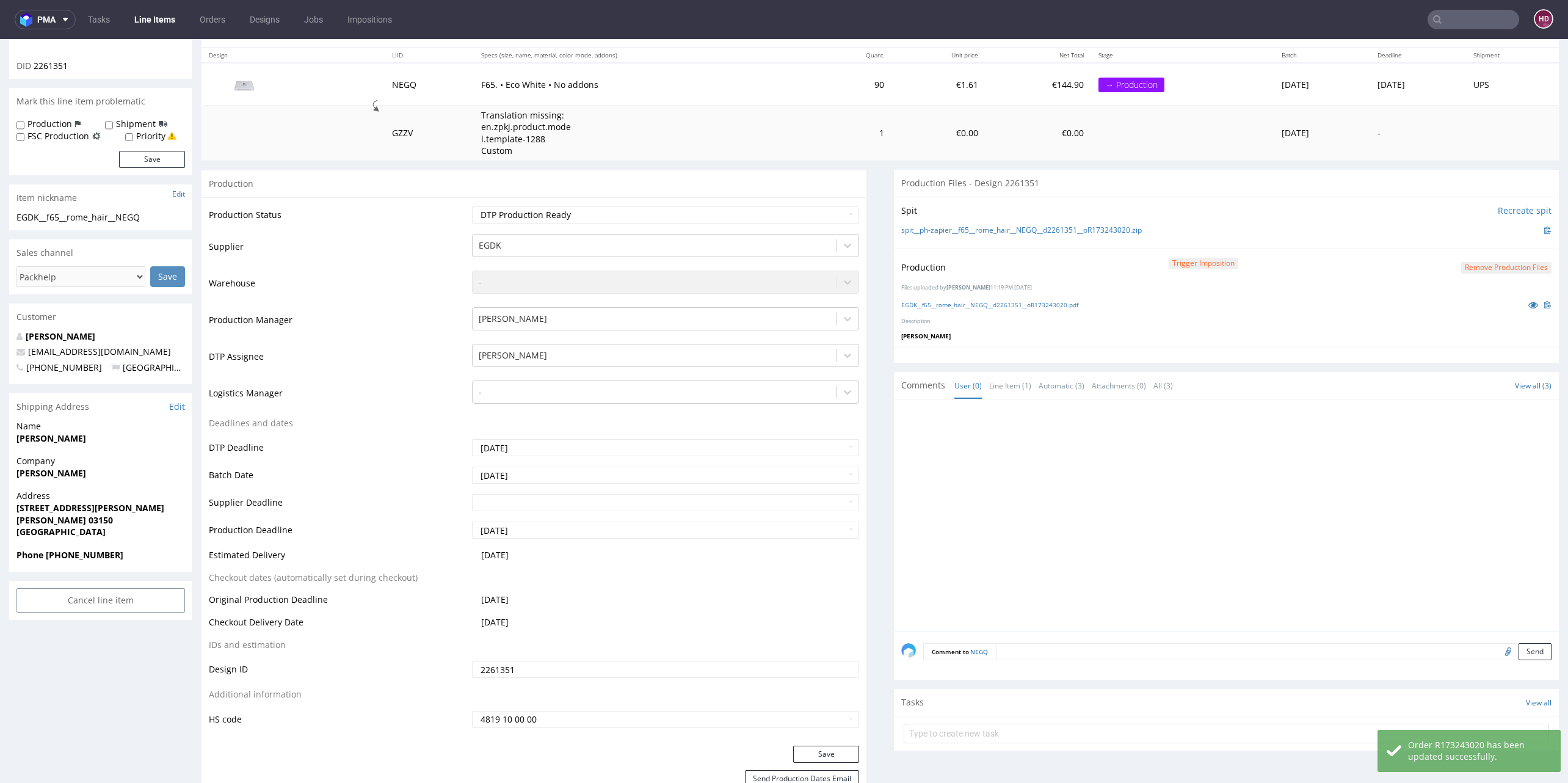
click at [158, 21] on link "Line Items" at bounding box center [155, 19] width 55 height 20
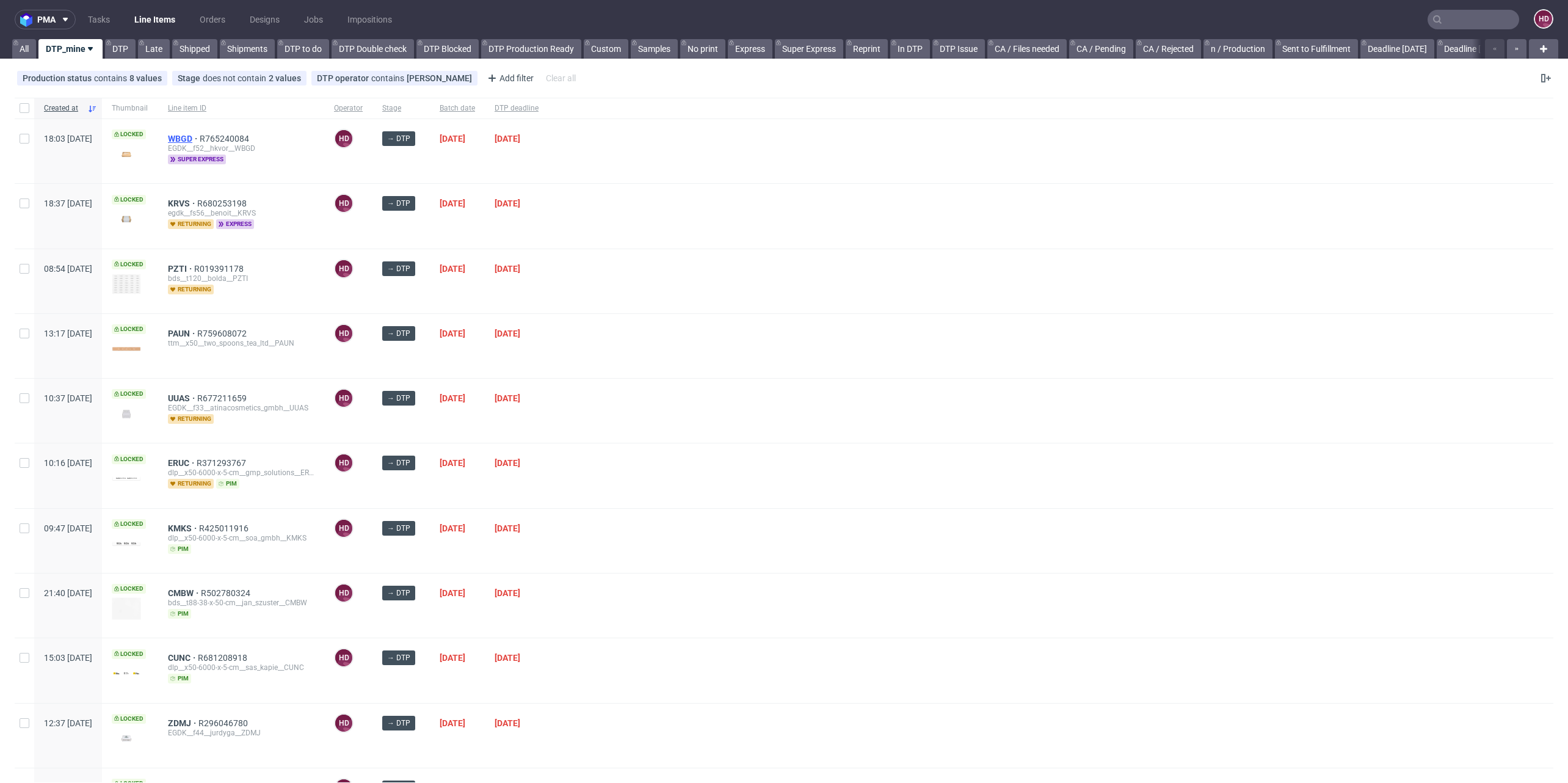
click at [200, 137] on span "WBGD" at bounding box center [184, 138] width 32 height 9
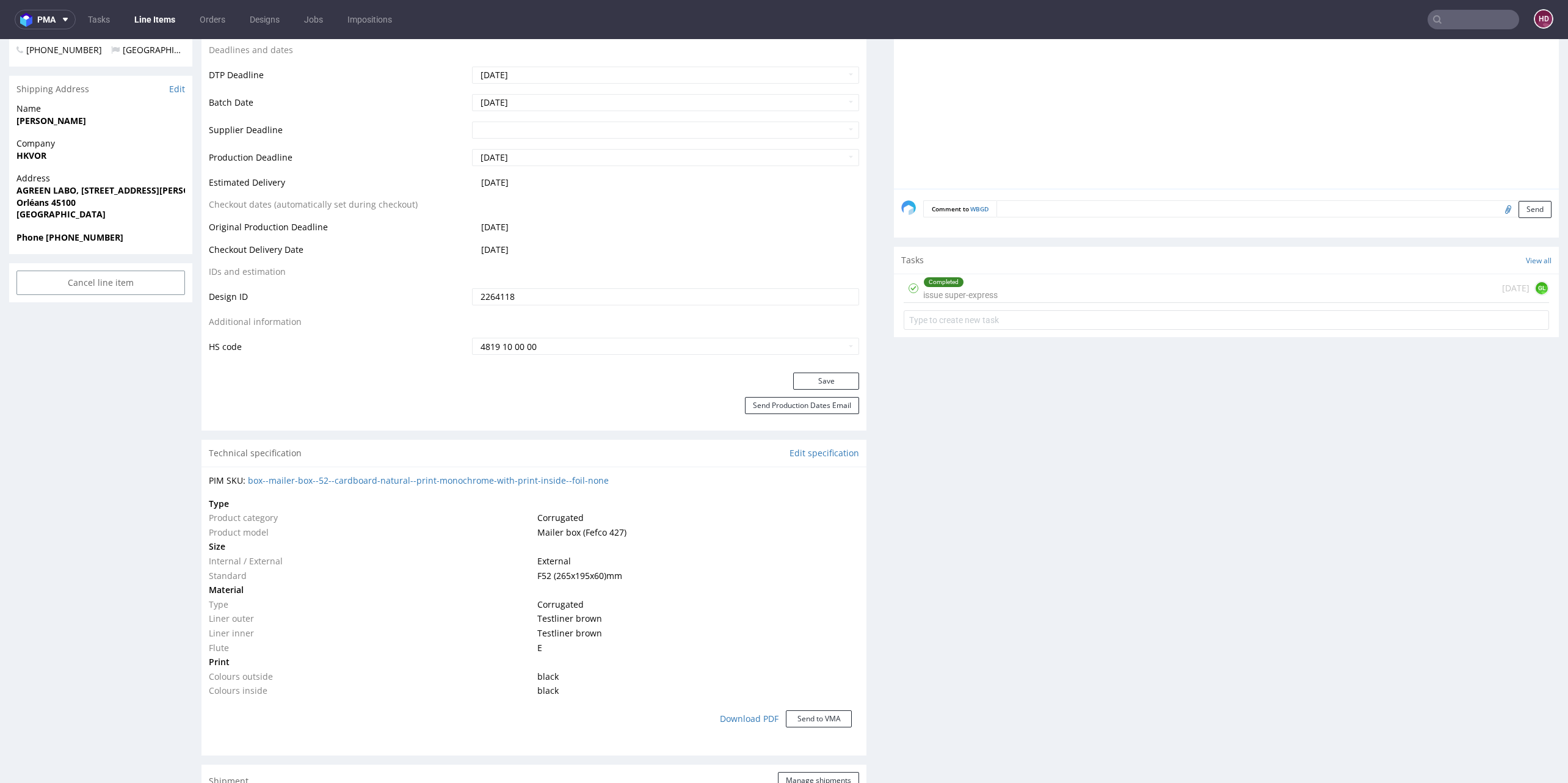
scroll to position [441, 0]
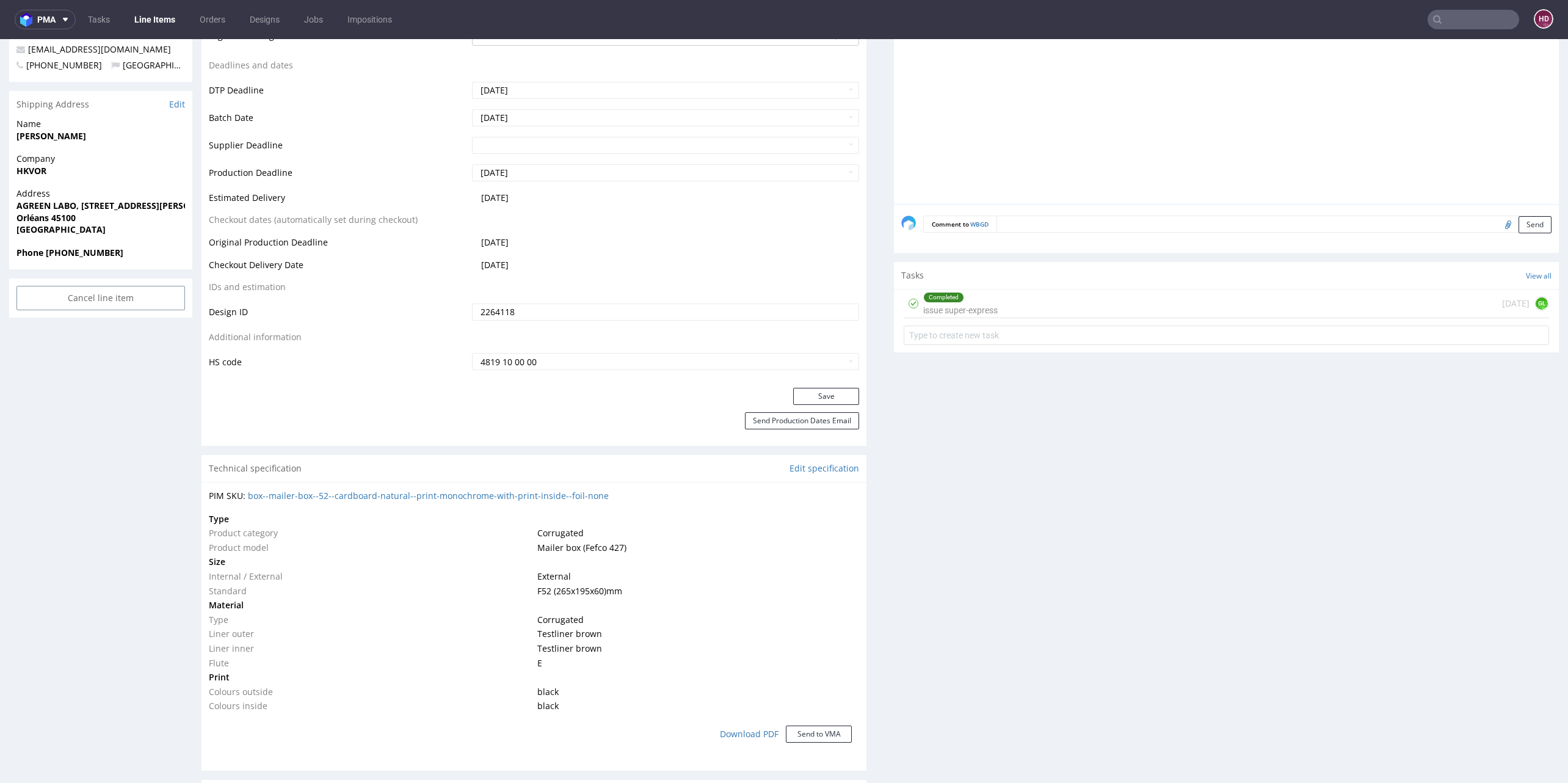
click at [950, 294] on div "Completed" at bounding box center [944, 298] width 39 height 9
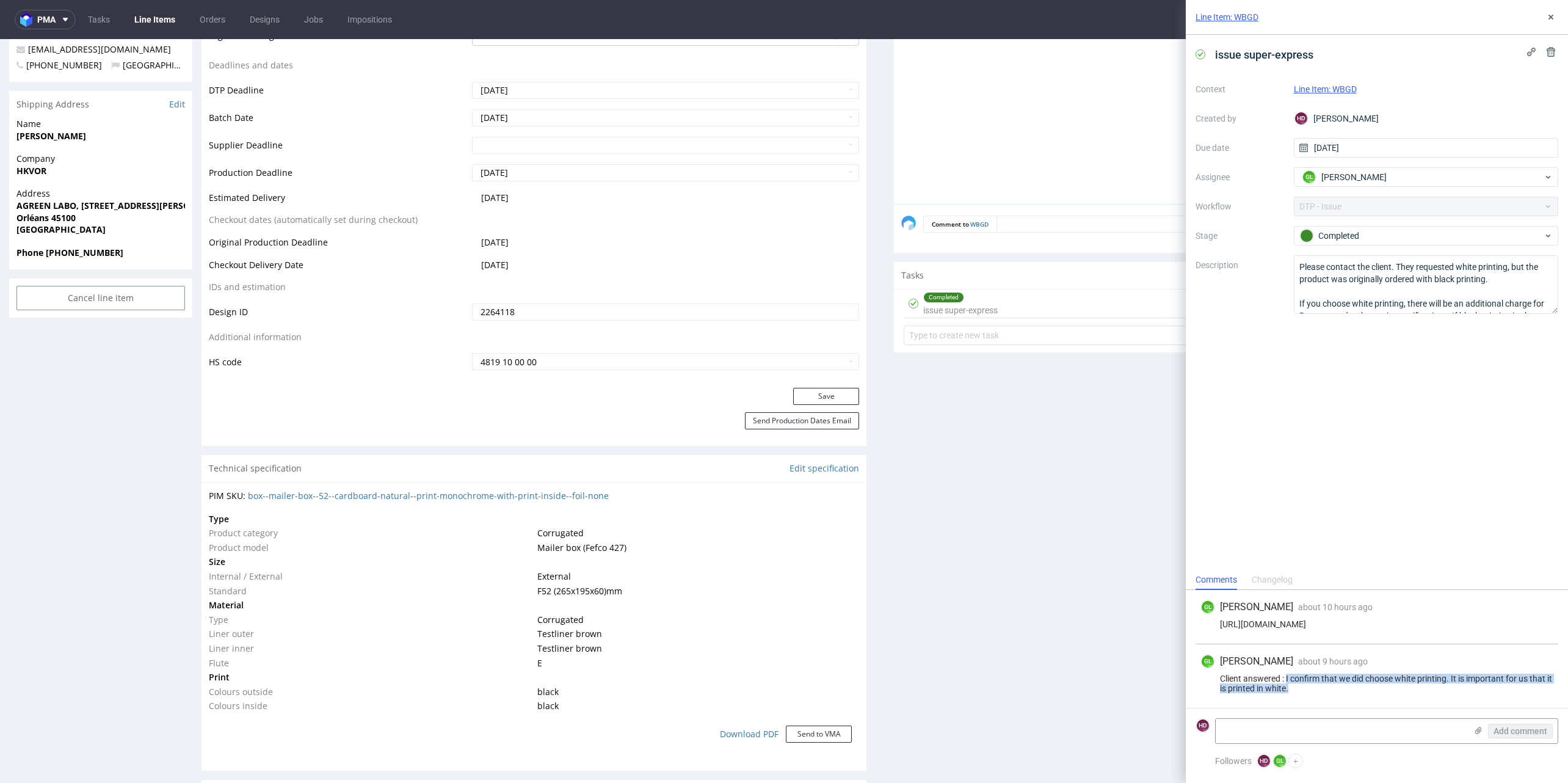
drag, startPoint x: 1286, startPoint y: 679, endPoint x: 1322, endPoint y: 694, distance: 39.0
click at [1322, 693] on div "Client answered : I confirm that we did choose white printing. It is important …" at bounding box center [1376, 683] width 353 height 20
copy div "I confirm that we did choose white printing. It is important for us that it is …"
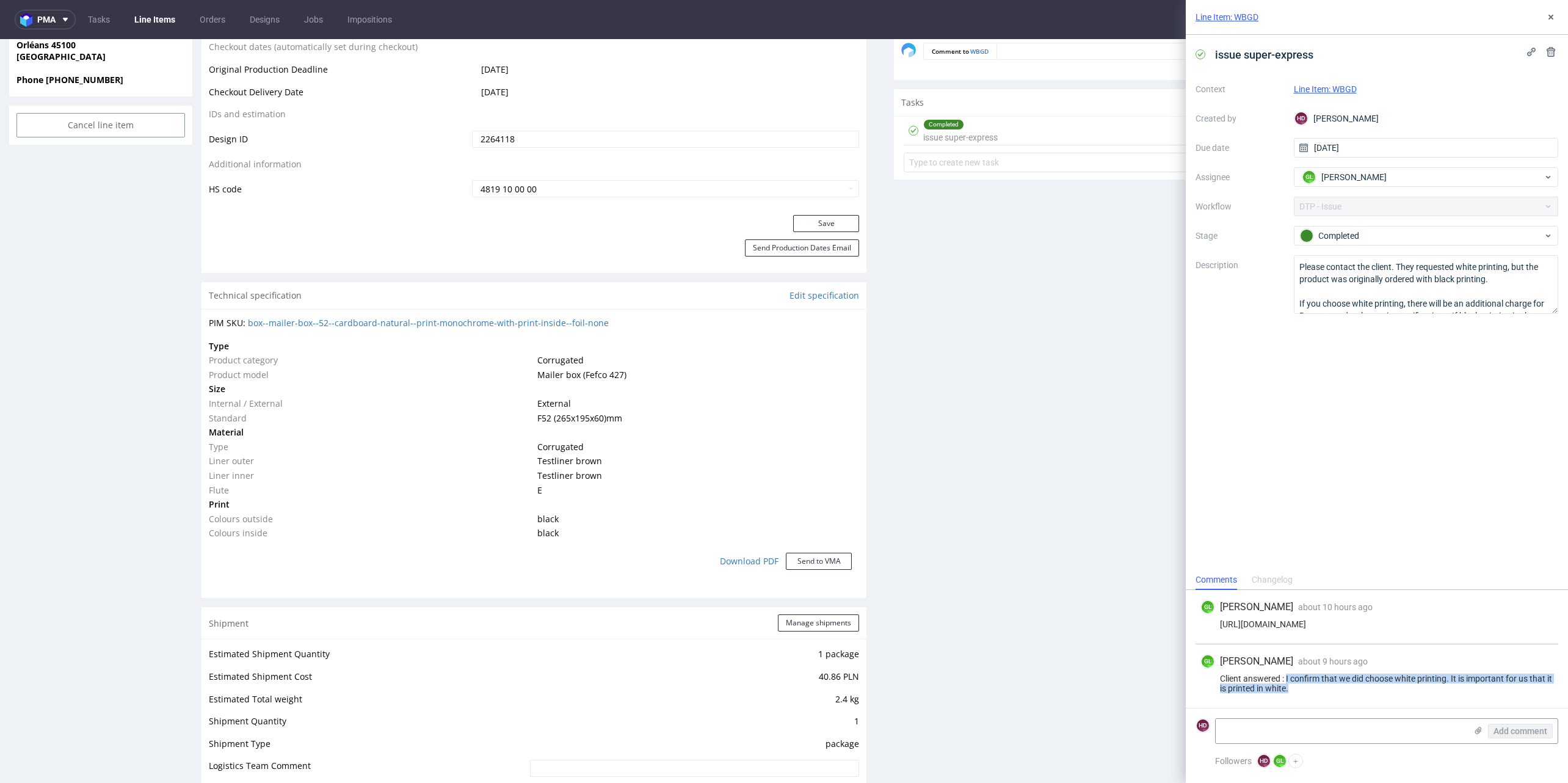
scroll to position [406, 0]
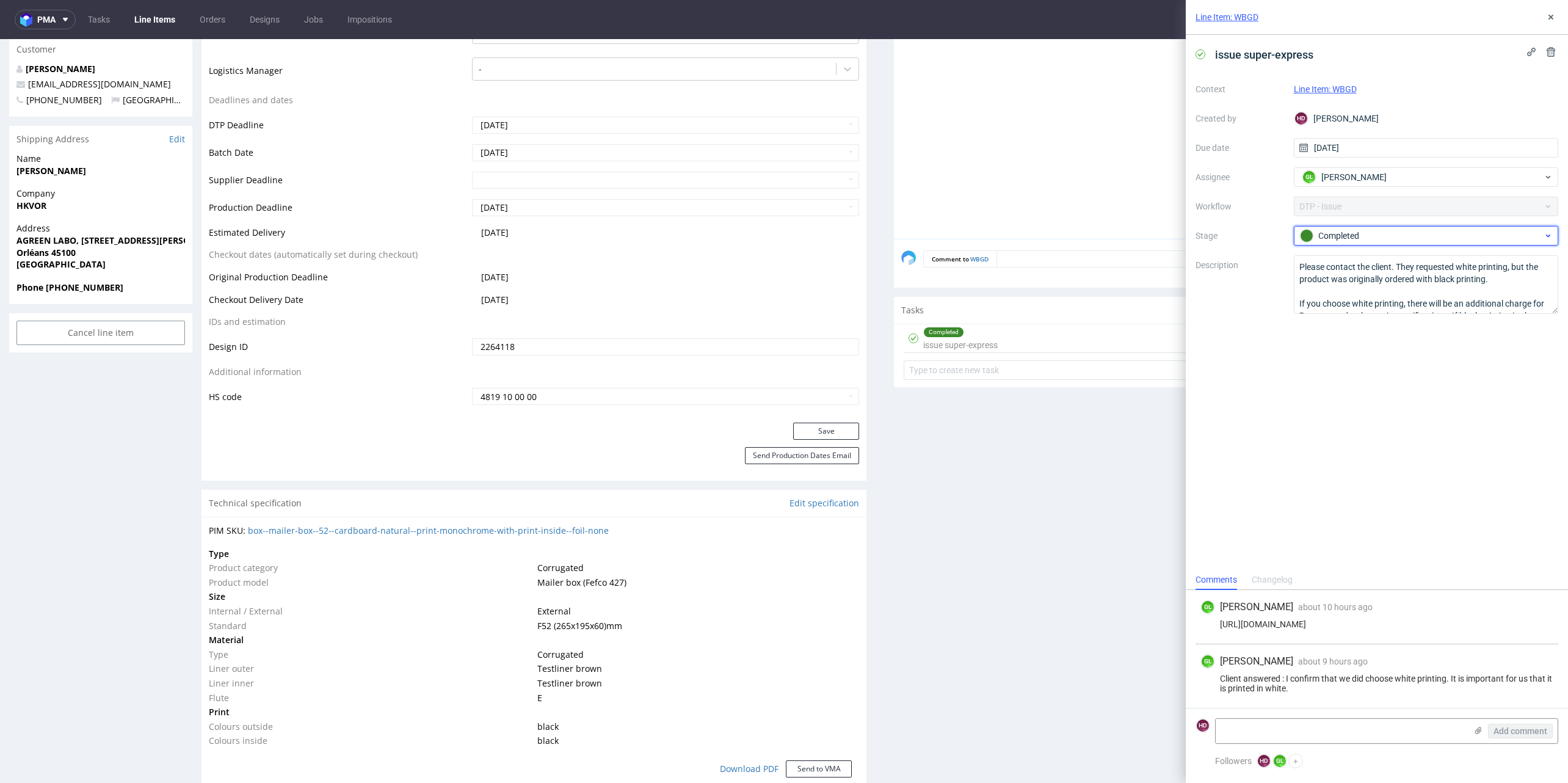
click at [1343, 229] on div "Completed" at bounding box center [1421, 235] width 243 height 13
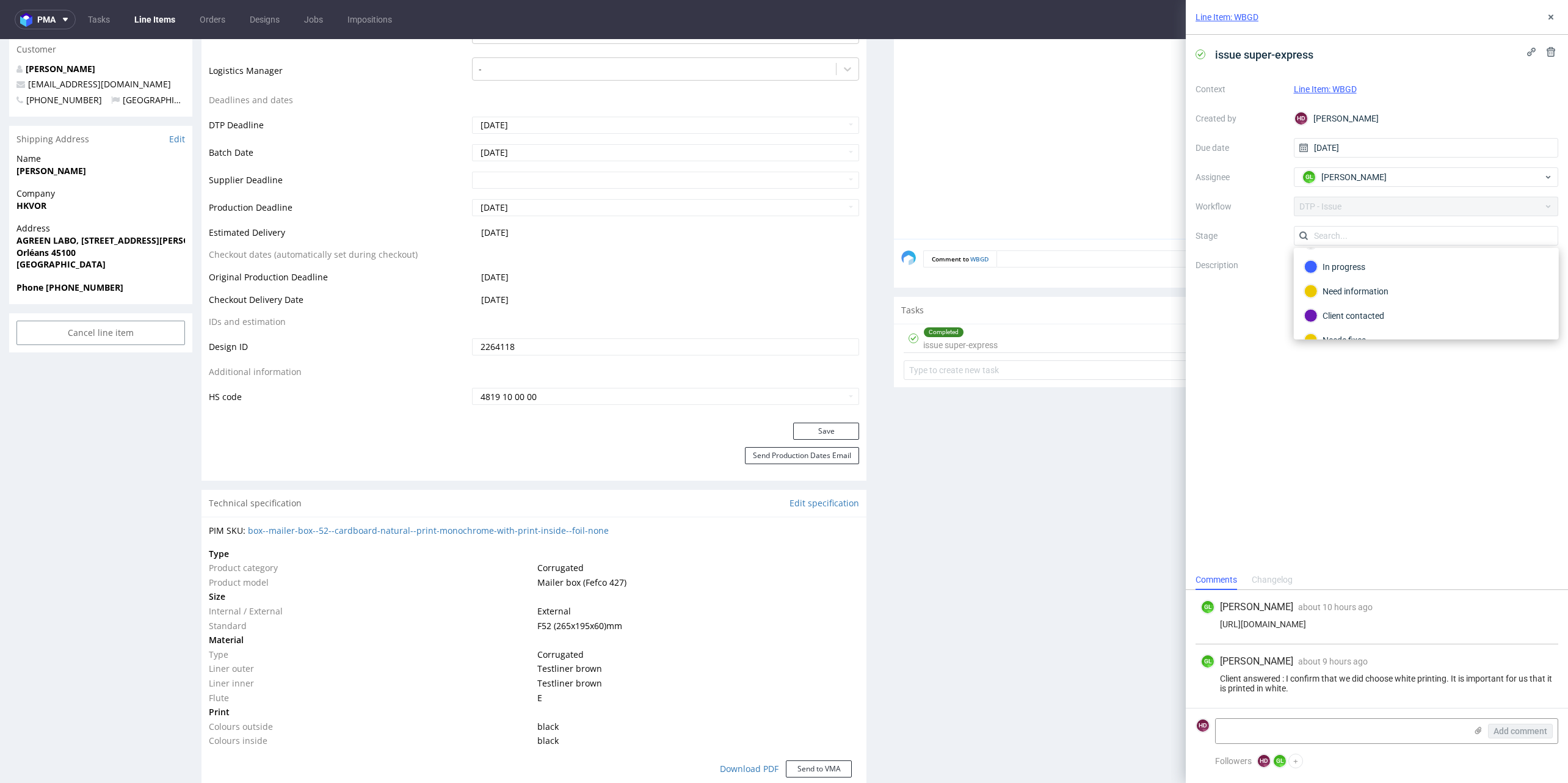
scroll to position [0, 0]
click at [1354, 267] on div "To Do" at bounding box center [1426, 264] width 244 height 13
click at [1550, 13] on icon at bounding box center [1551, 17] width 9 height 9
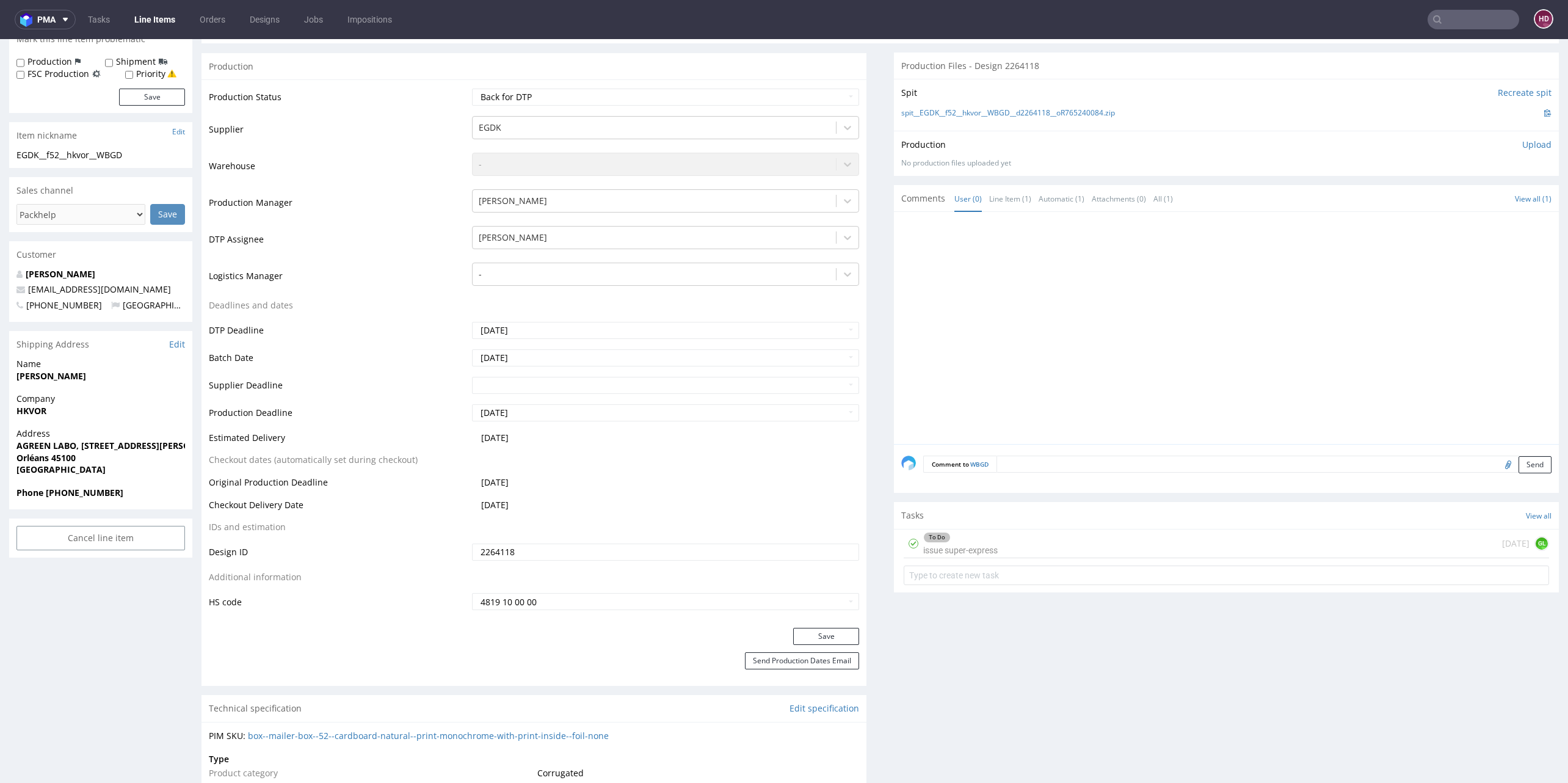
scroll to position [31, 0]
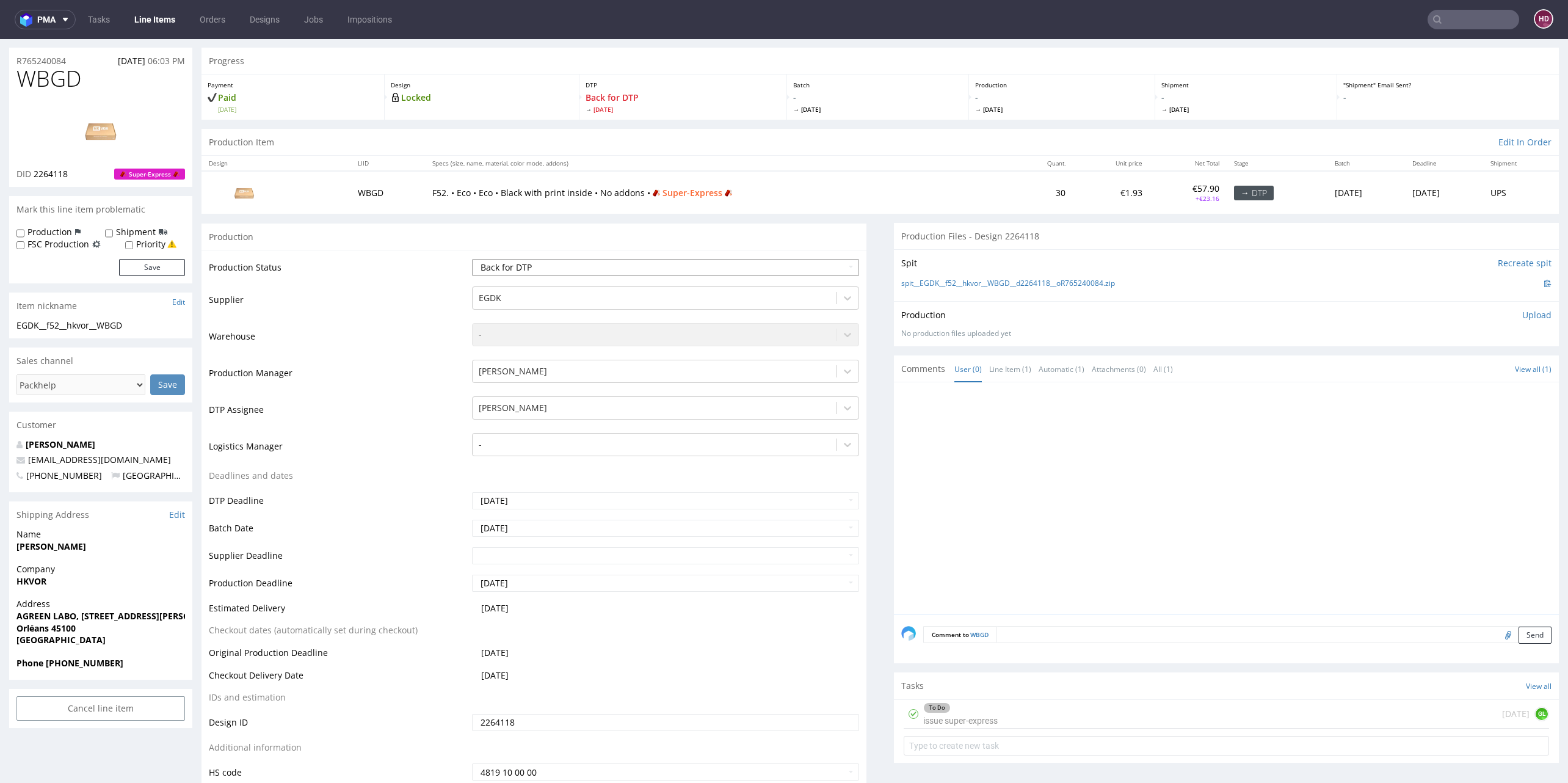
click at [732, 268] on select "Waiting for Artwork Waiting for Diecut Waiting for Mockup Waiting for DTP Waiti…" at bounding box center [665, 268] width 387 height 17
select select "dtp_issue"
click at [472, 259] on select "Waiting for Artwork Waiting for Diecut Waiting for Mockup Waiting for DTP Waiti…" at bounding box center [665, 268] width 387 height 17
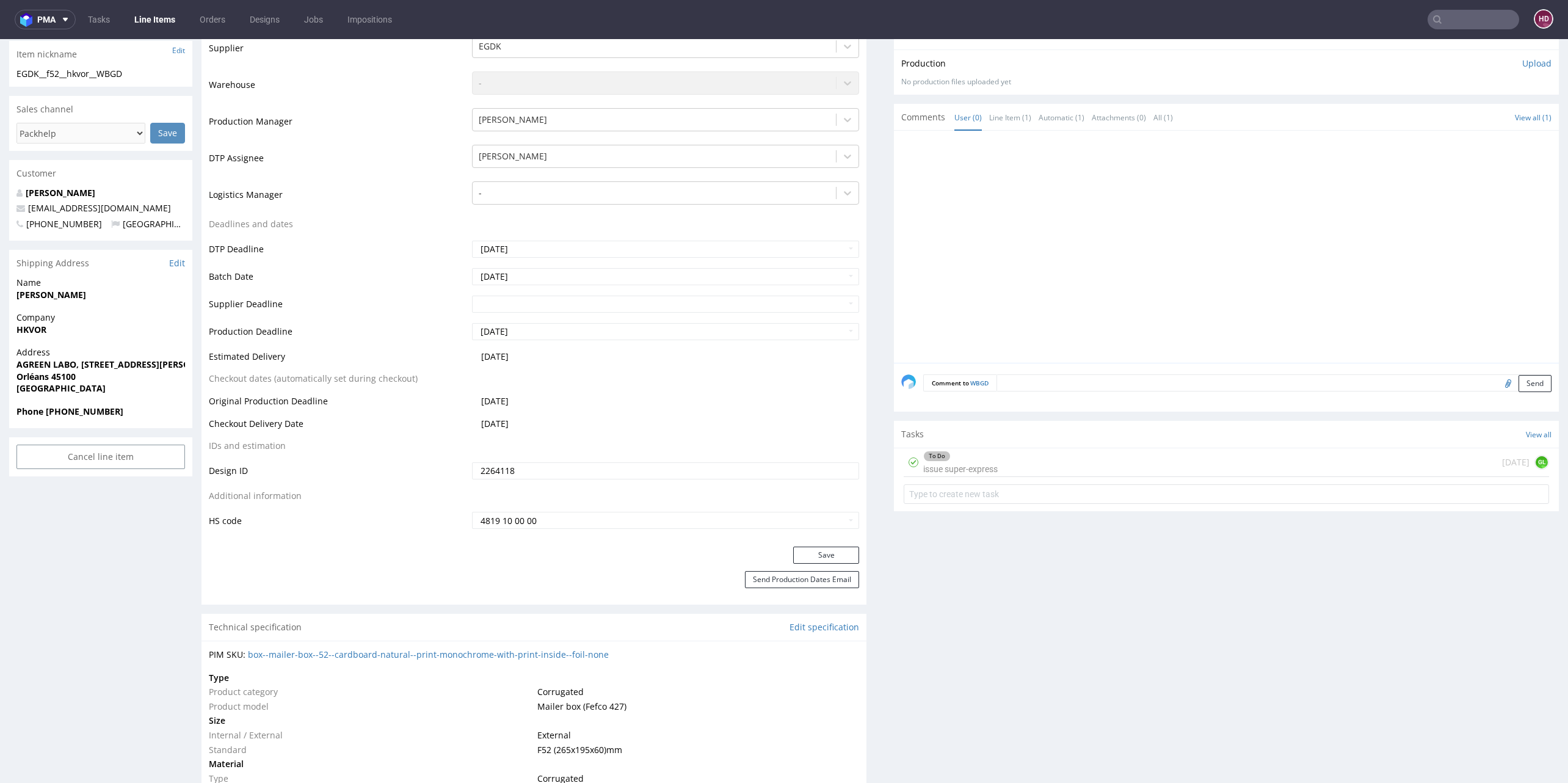
scroll to position [295, 0]
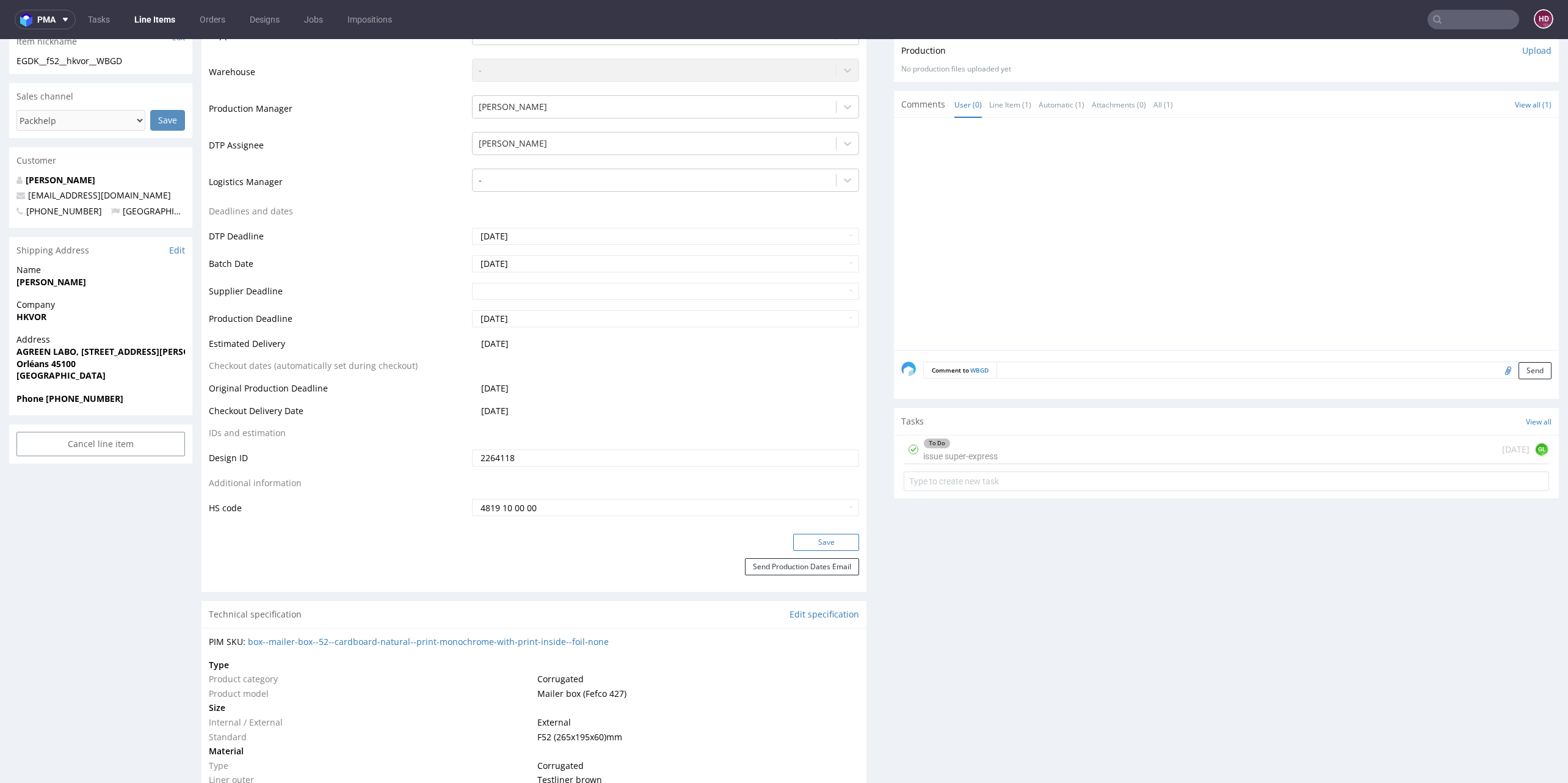
click at [810, 541] on button "Save" at bounding box center [826, 542] width 66 height 17
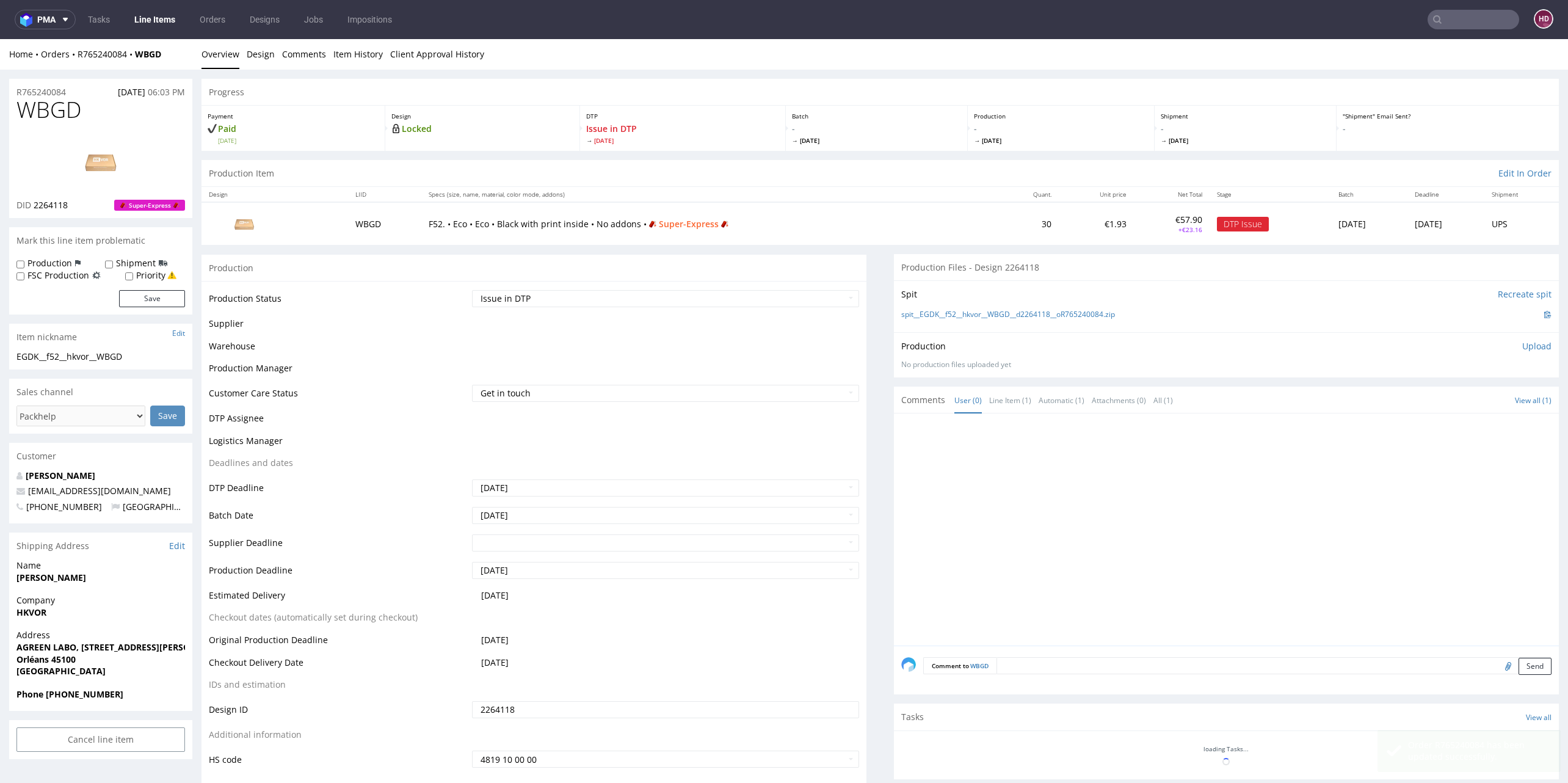
scroll to position [287, 0]
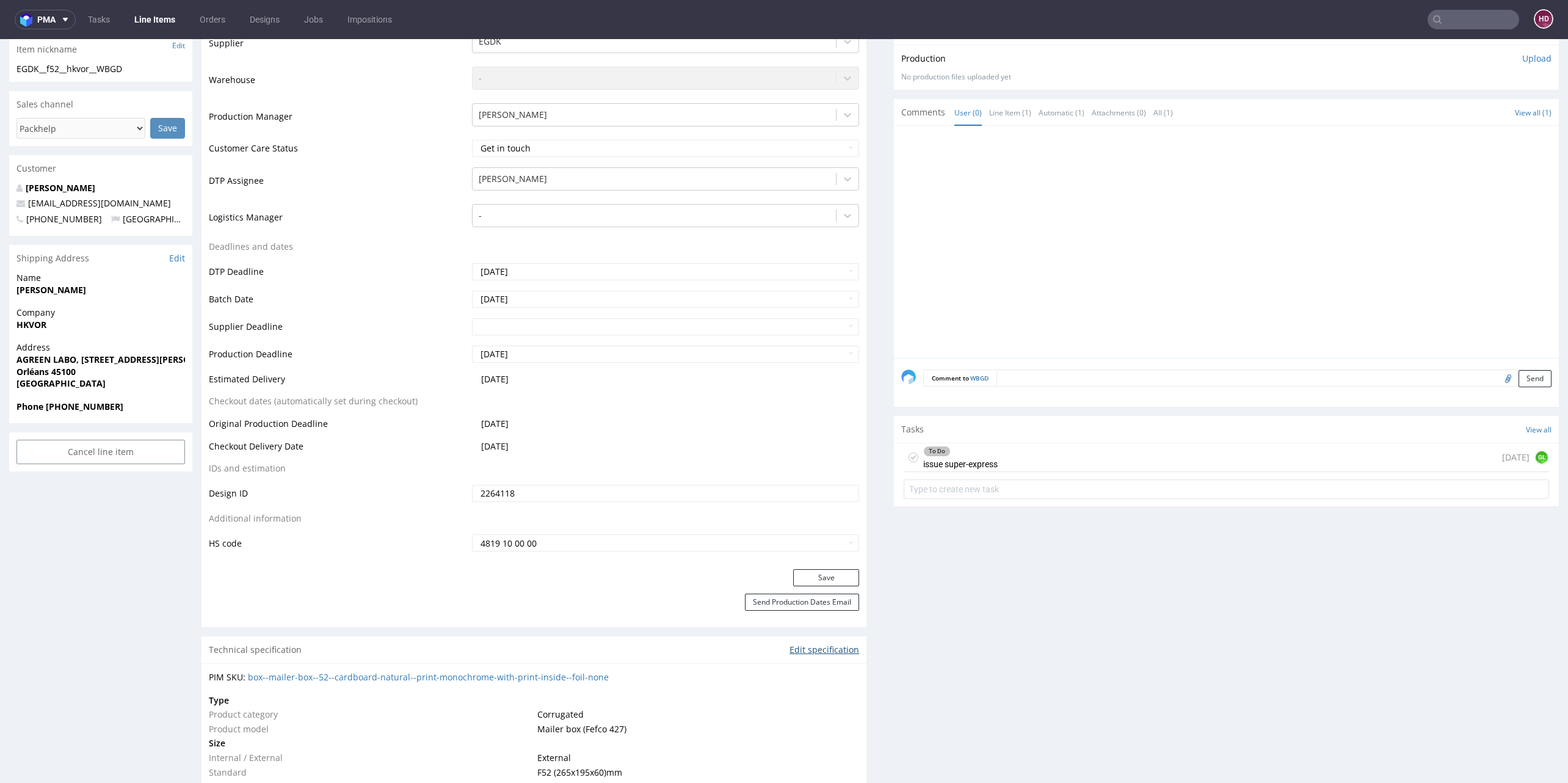
click at [829, 644] on link "Edit specification" at bounding box center [824, 650] width 69 height 12
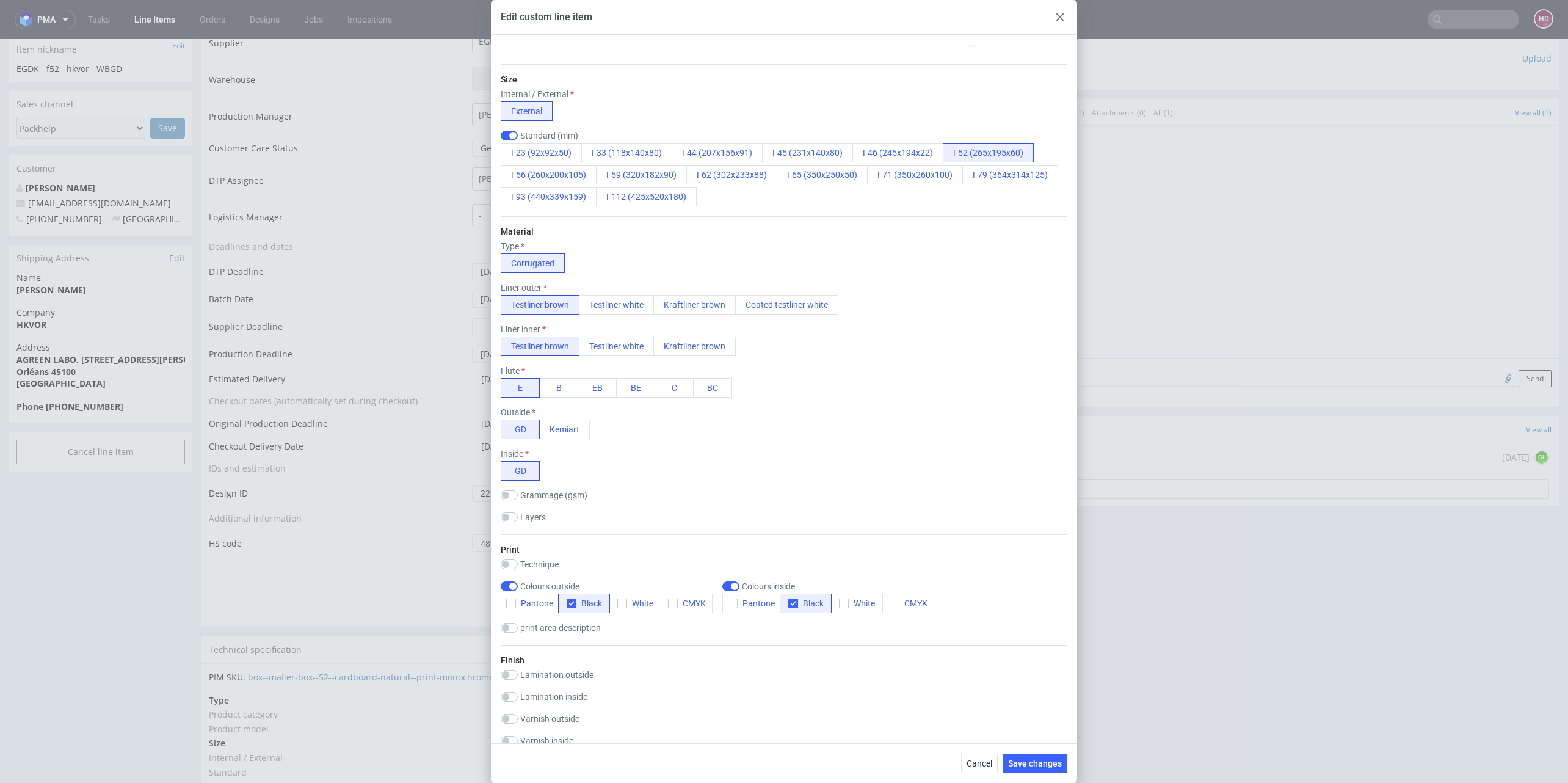
scroll to position [171, 0]
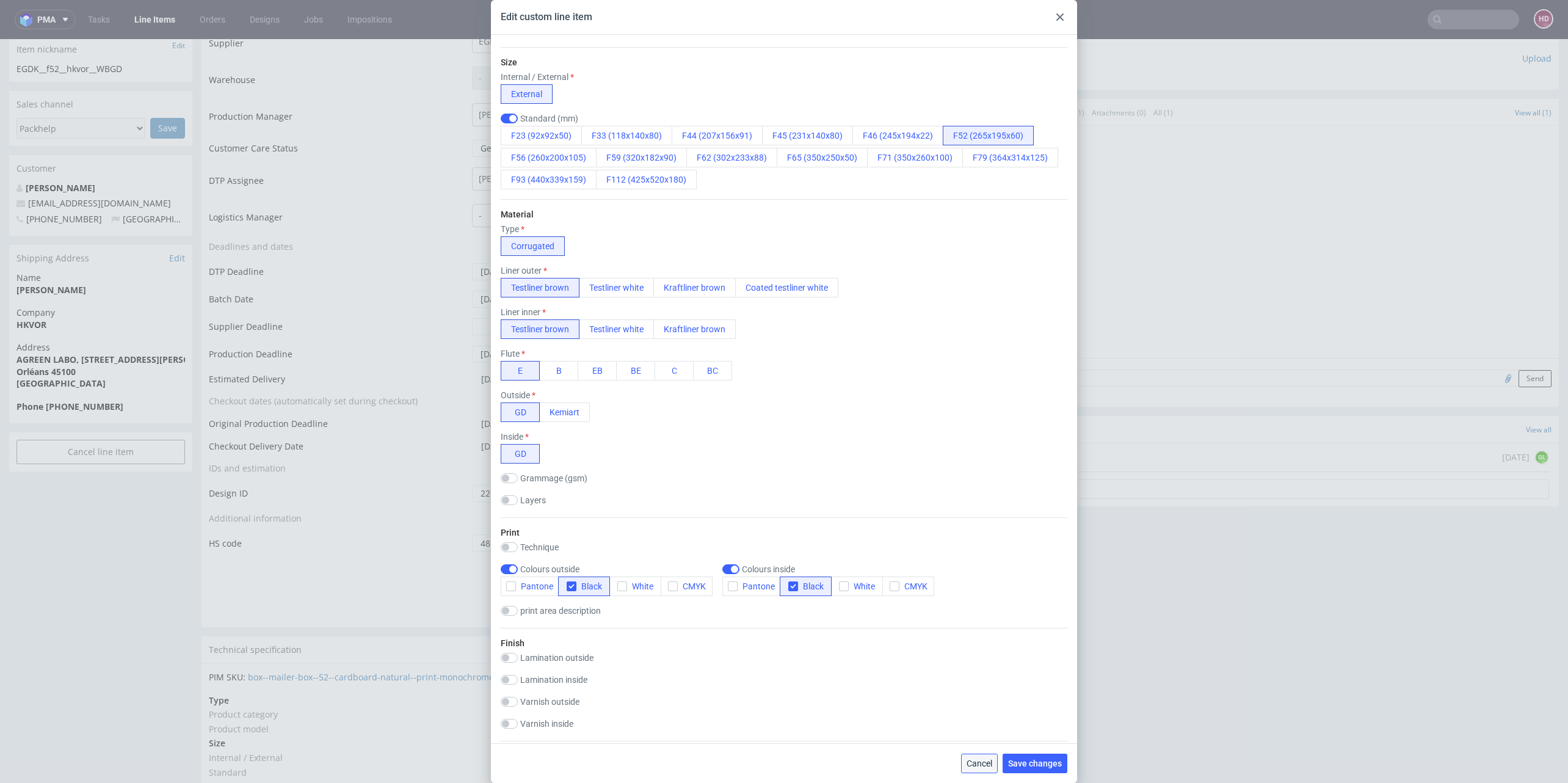
click at [981, 759] on span "Cancel" at bounding box center [979, 763] width 25 height 9
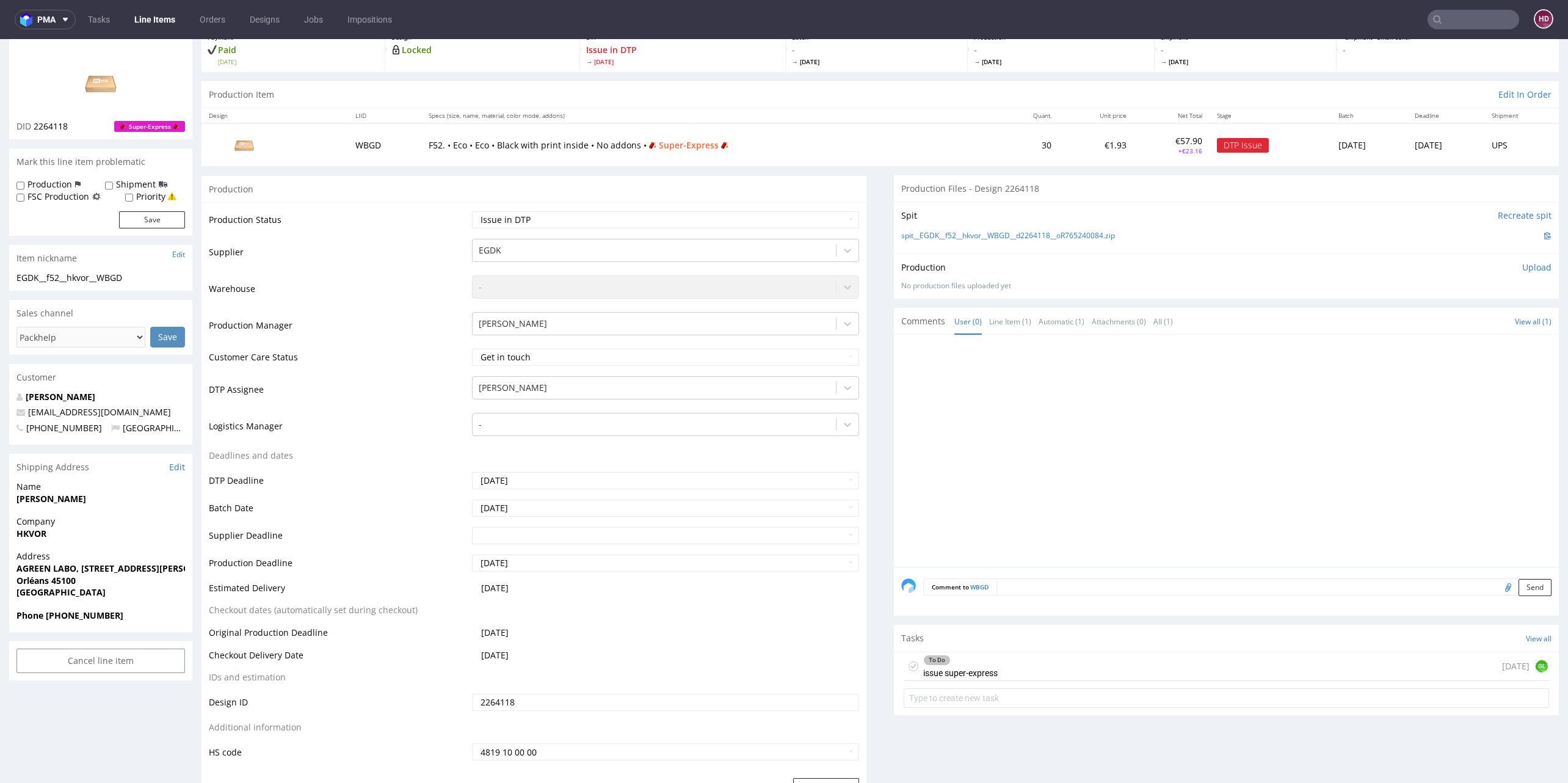
scroll to position [92, 0]
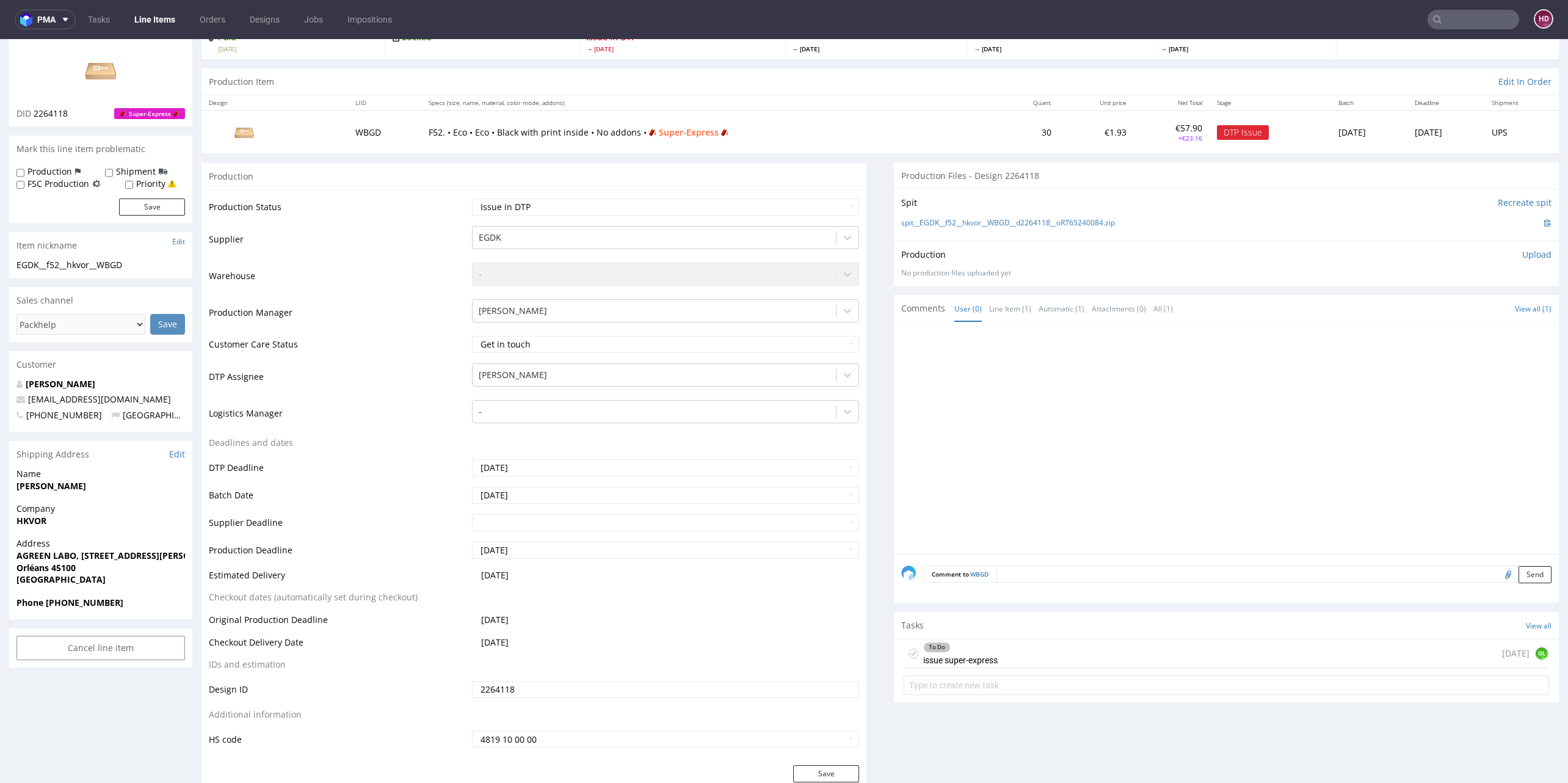
click at [1106, 658] on div "To Do issue super-express 1 day ago GL" at bounding box center [1226, 654] width 646 height 28
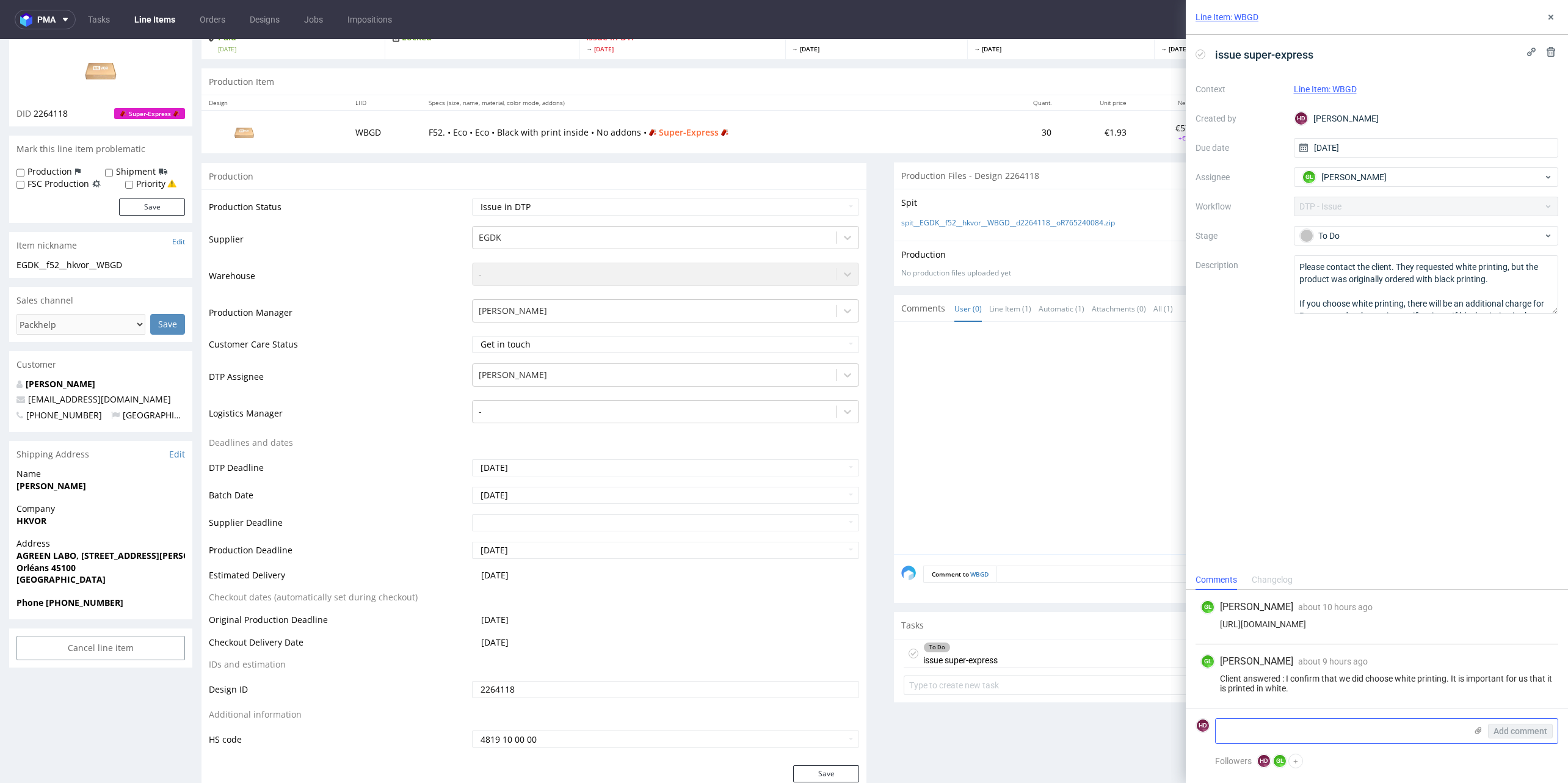
click at [1237, 728] on textarea at bounding box center [1340, 731] width 250 height 24
paste textarea "OK, I'll request a change to the specifications: 'print inside' in Pantone. The…"
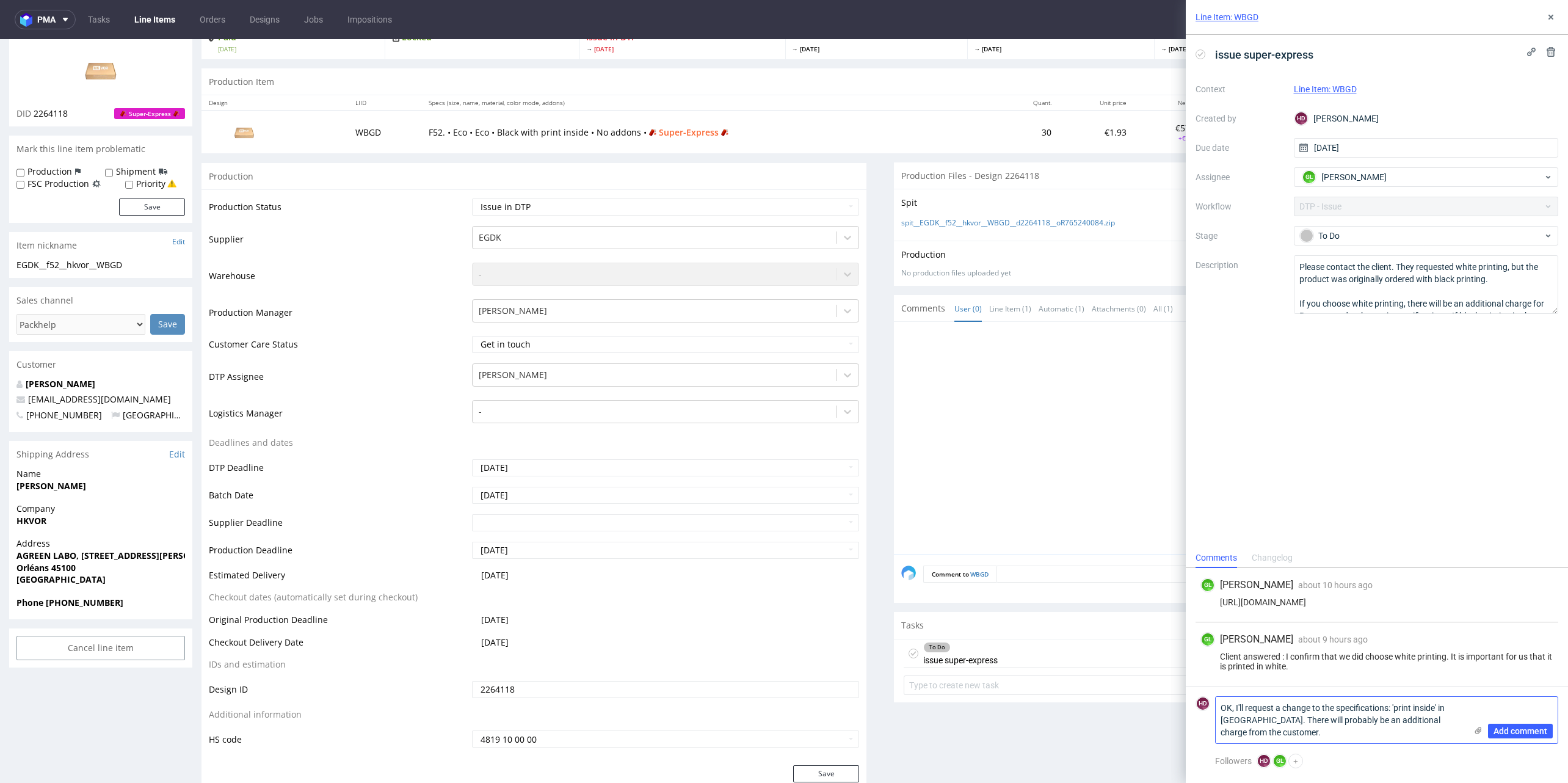
click at [1233, 707] on textarea "OK, I'll request a change to the specifications: 'print inside' in Pantone. The…" at bounding box center [1340, 720] width 250 height 47
click at [1434, 713] on textarea "Ok Guillaume :) I'll request a change to the specifications: 'print inside' in …" at bounding box center [1340, 714] width 250 height 58
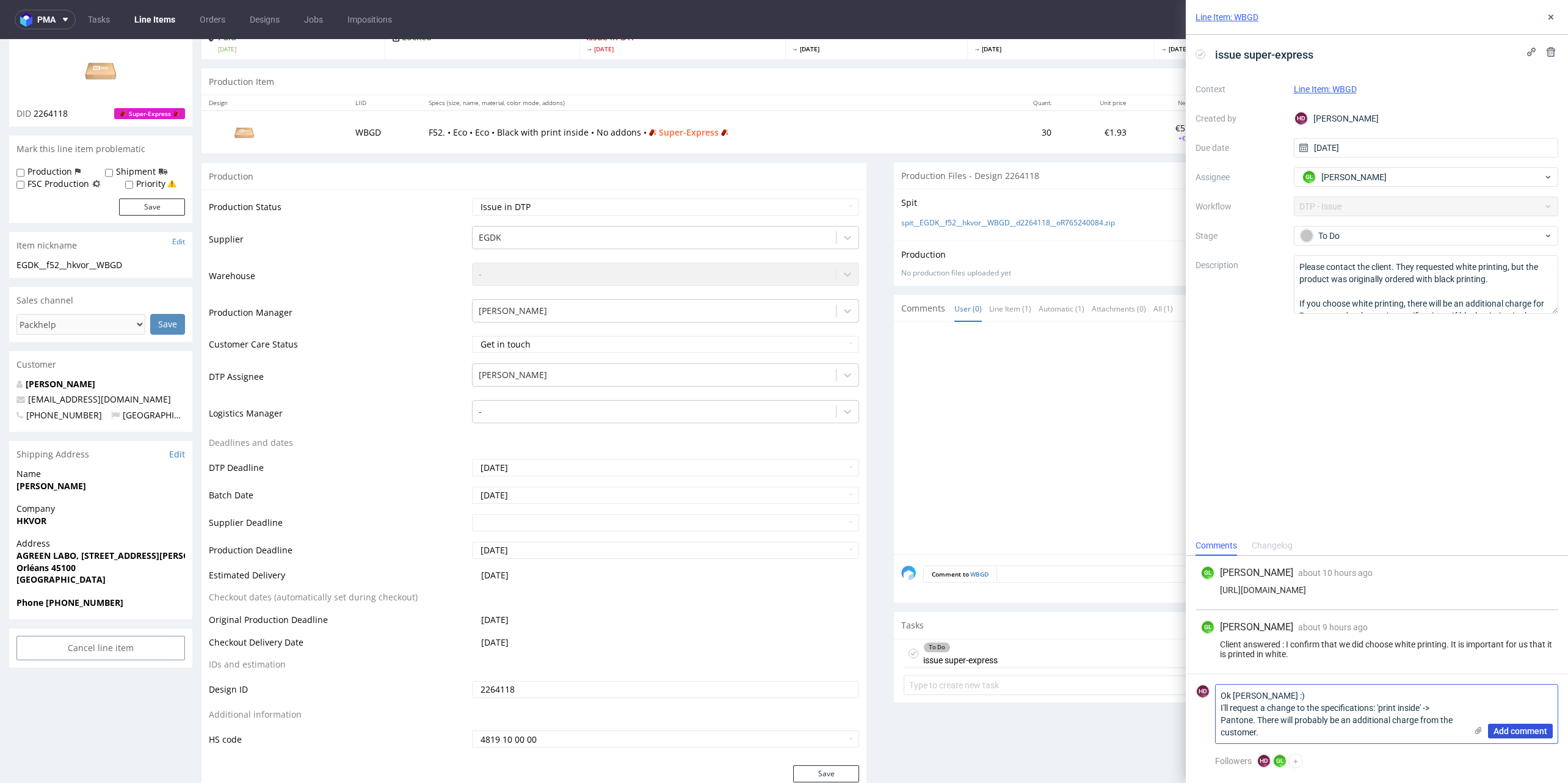
type textarea "Ok Guillaume :) I'll request a change to the specifications: 'print inside' -> …"
click at [1510, 733] on span "Add comment" at bounding box center [1521, 731] width 54 height 9
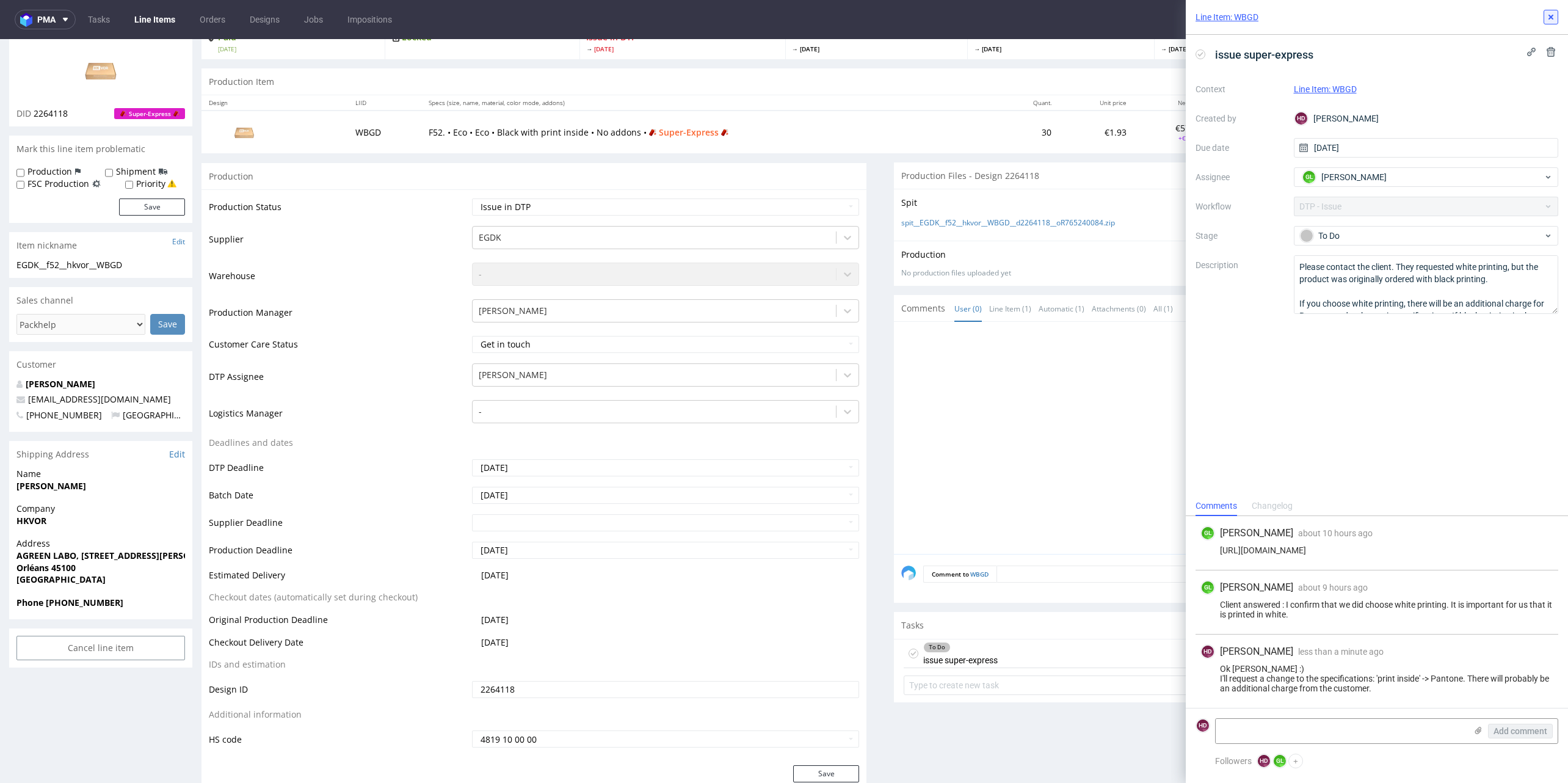
click at [1550, 23] on button at bounding box center [1551, 17] width 15 height 15
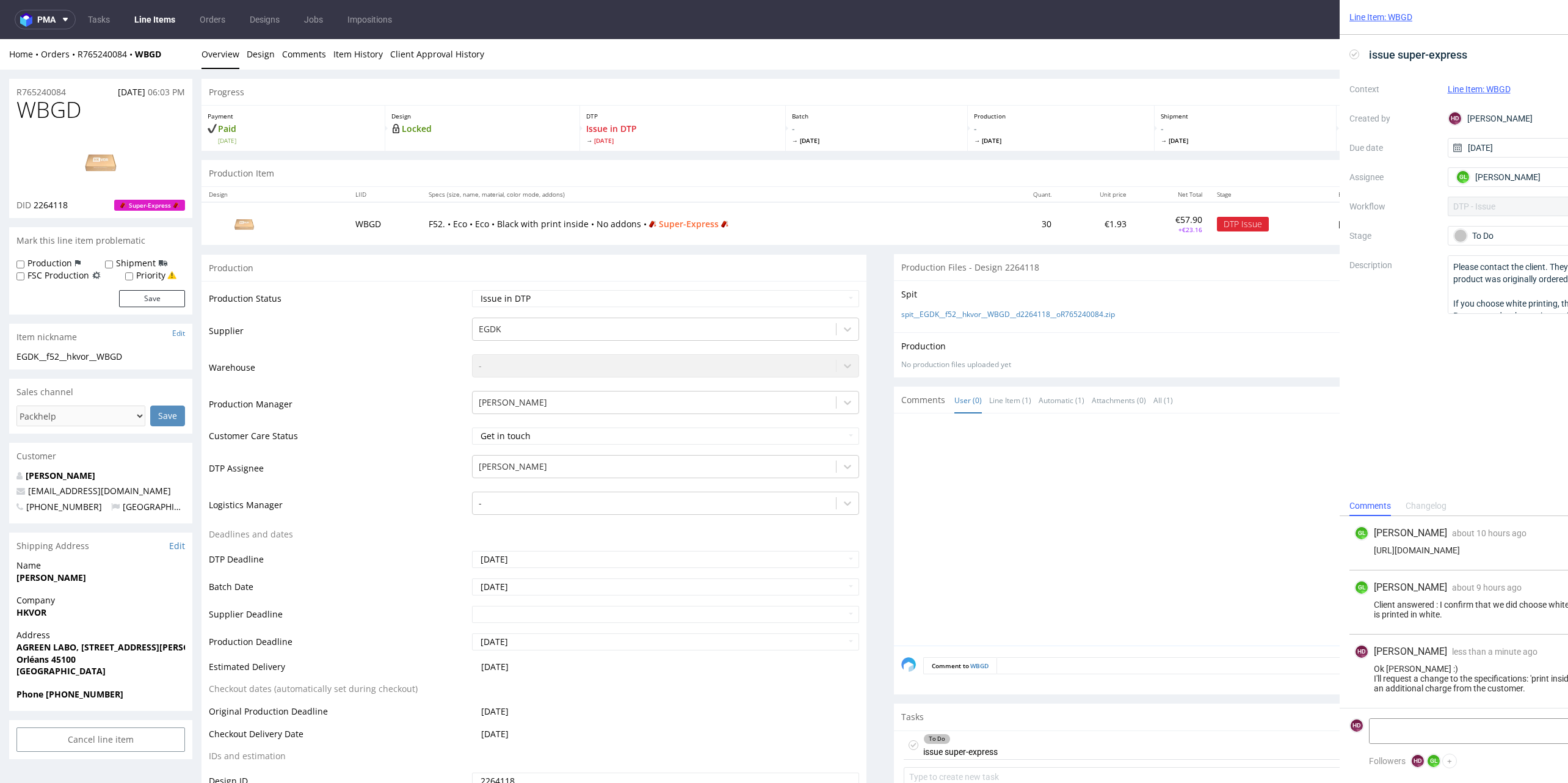
click at [168, 17] on link "Line Items" at bounding box center [155, 19] width 55 height 20
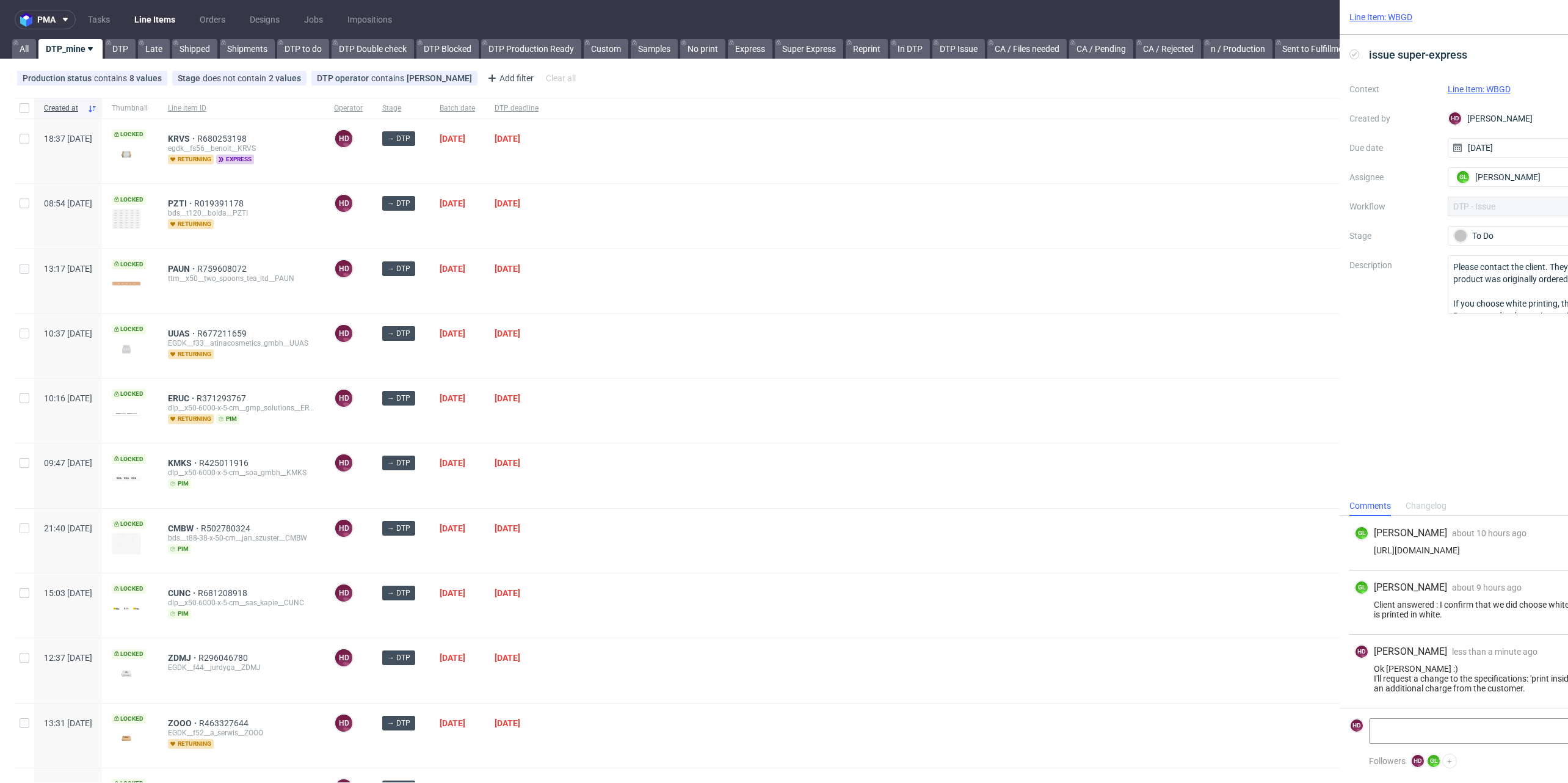
click at [1445, 26] on input "text" at bounding box center [1473, 19] width 92 height 20
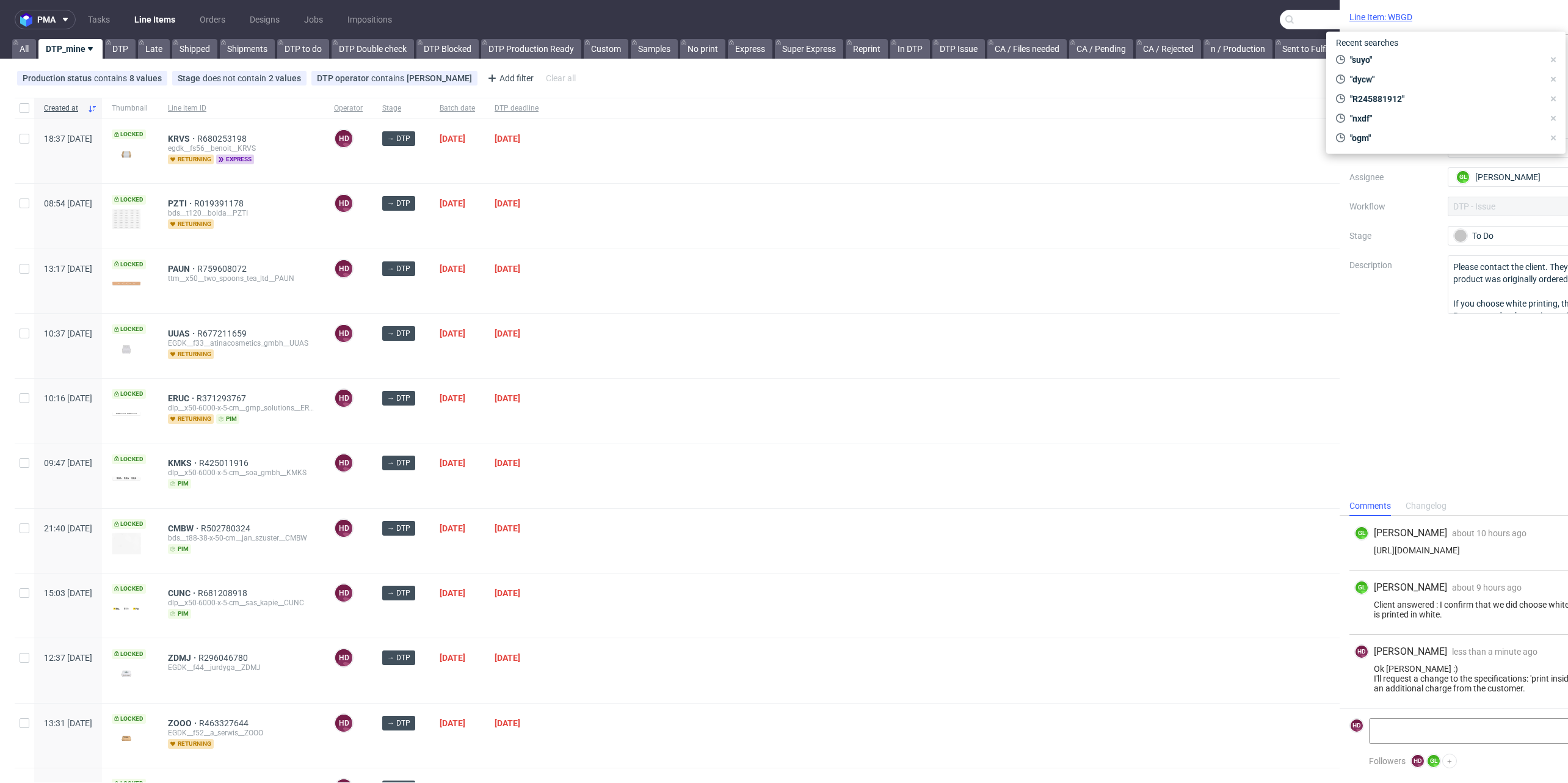
click at [1188, 222] on div at bounding box center [1051, 215] width 1005 height 64
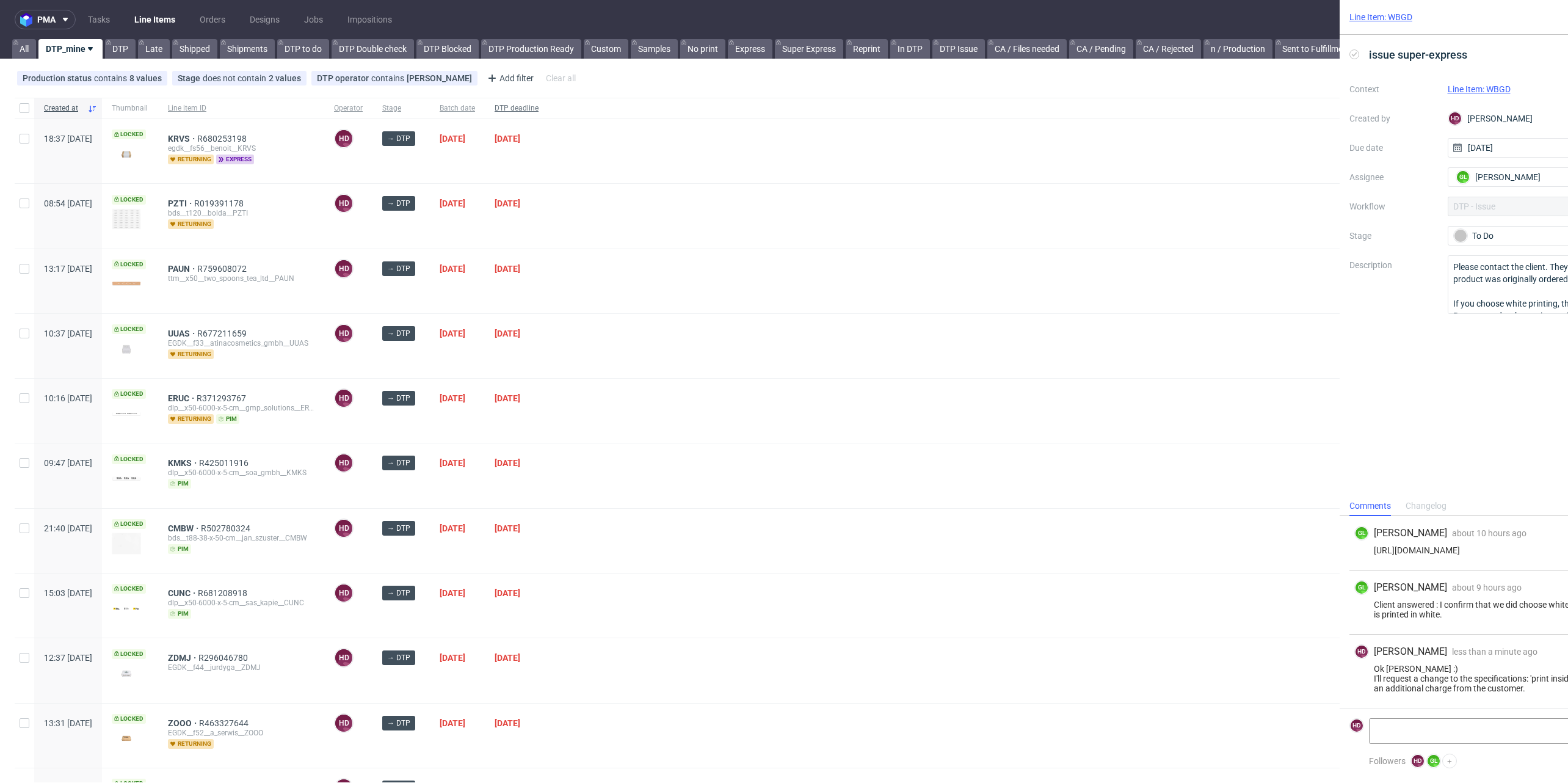
click at [538, 103] on span "DTP deadline" at bounding box center [517, 108] width 44 height 10
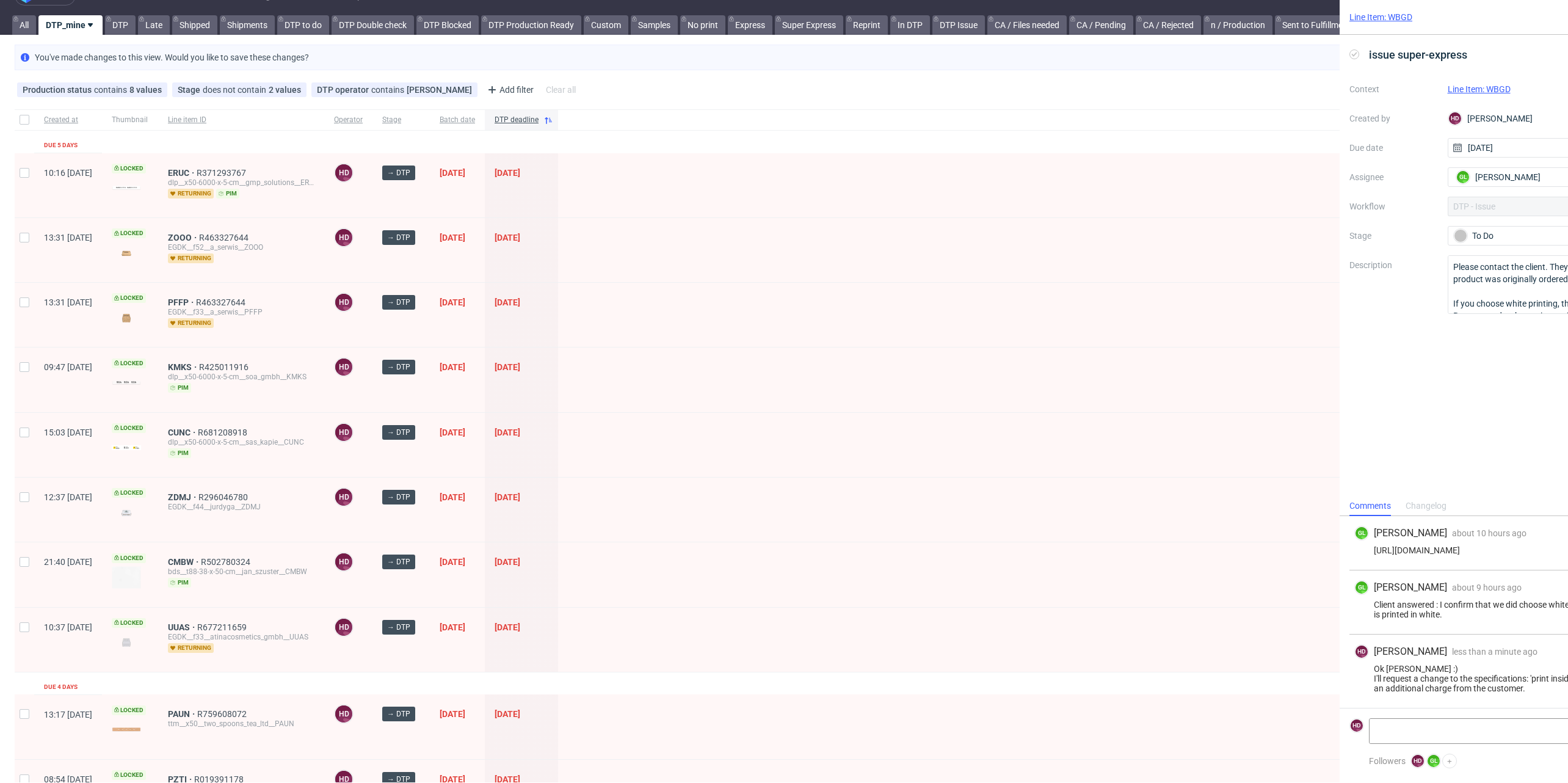
scroll to position [50, 0]
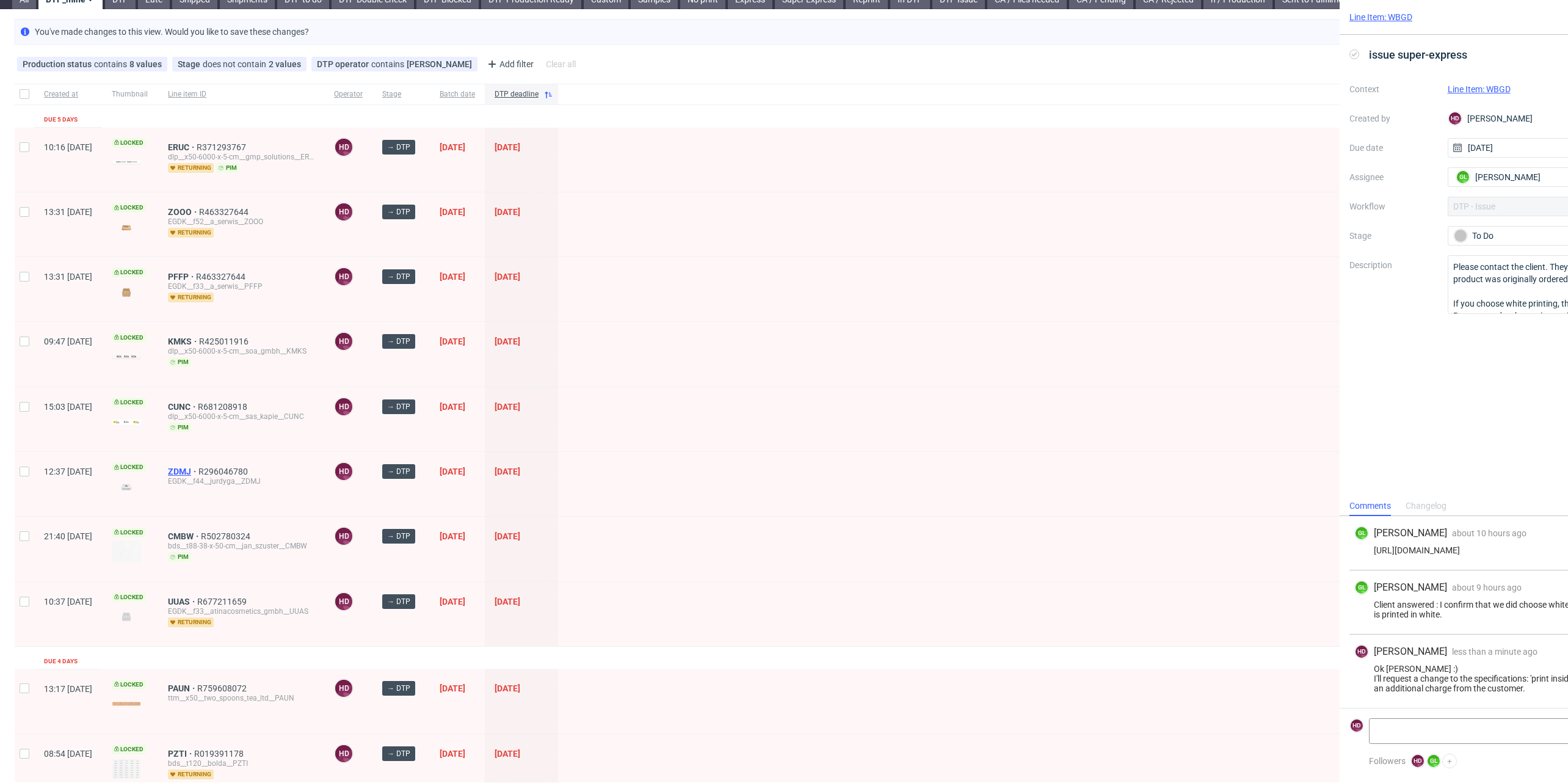
click at [198, 466] on span "ZDMJ" at bounding box center [183, 471] width 31 height 9
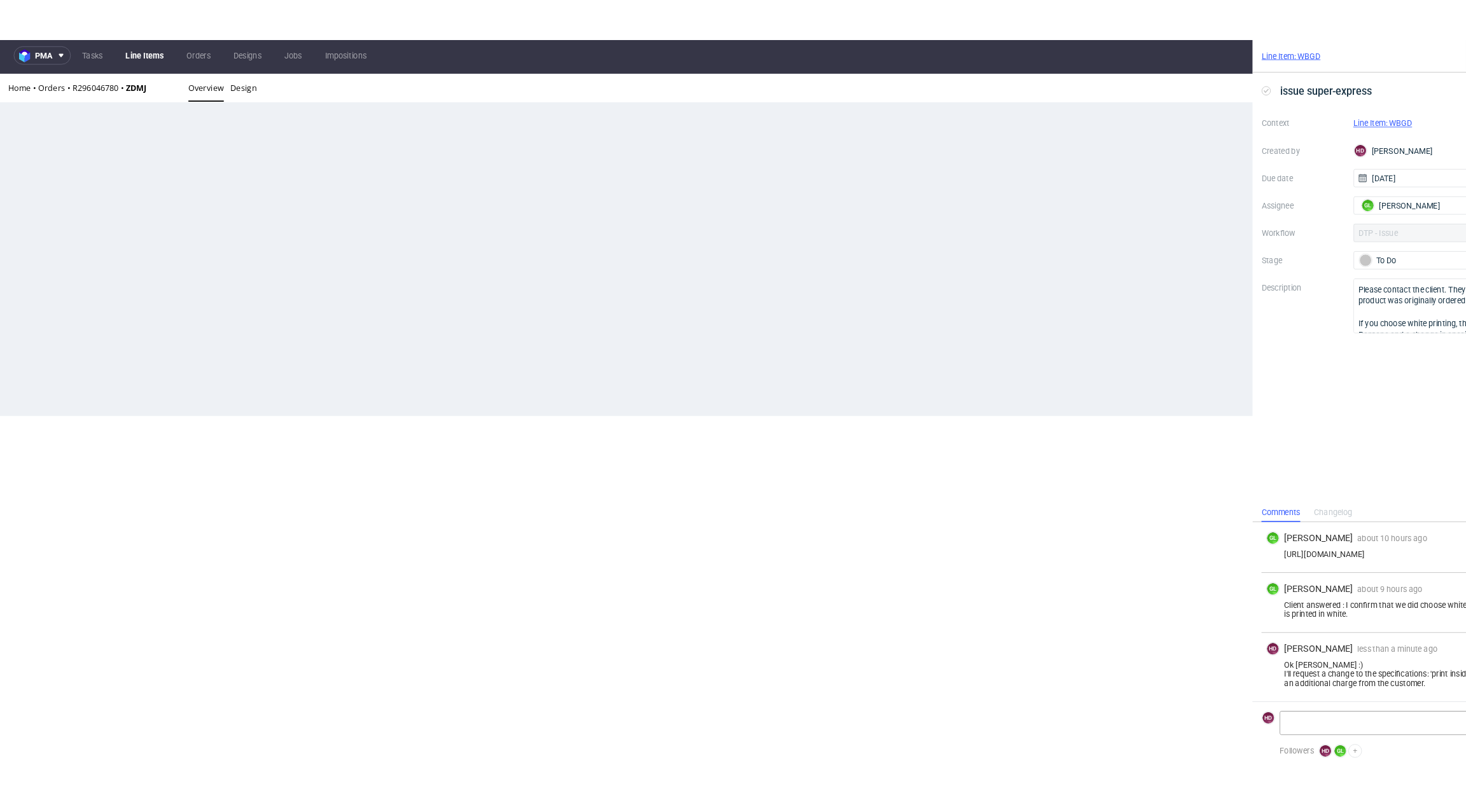
scroll to position [4, 0]
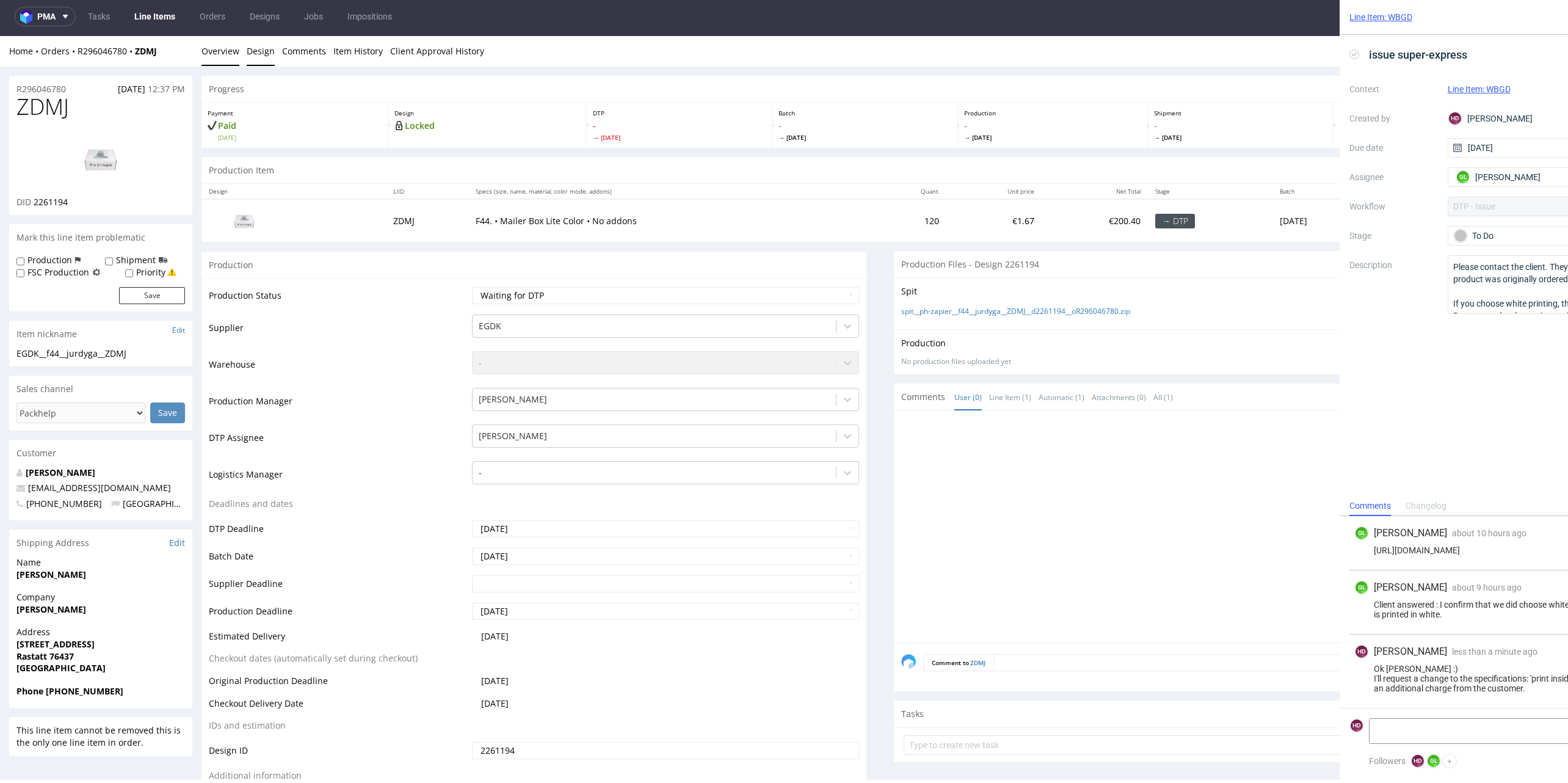
click at [262, 48] on link "Design" at bounding box center [261, 51] width 28 height 30
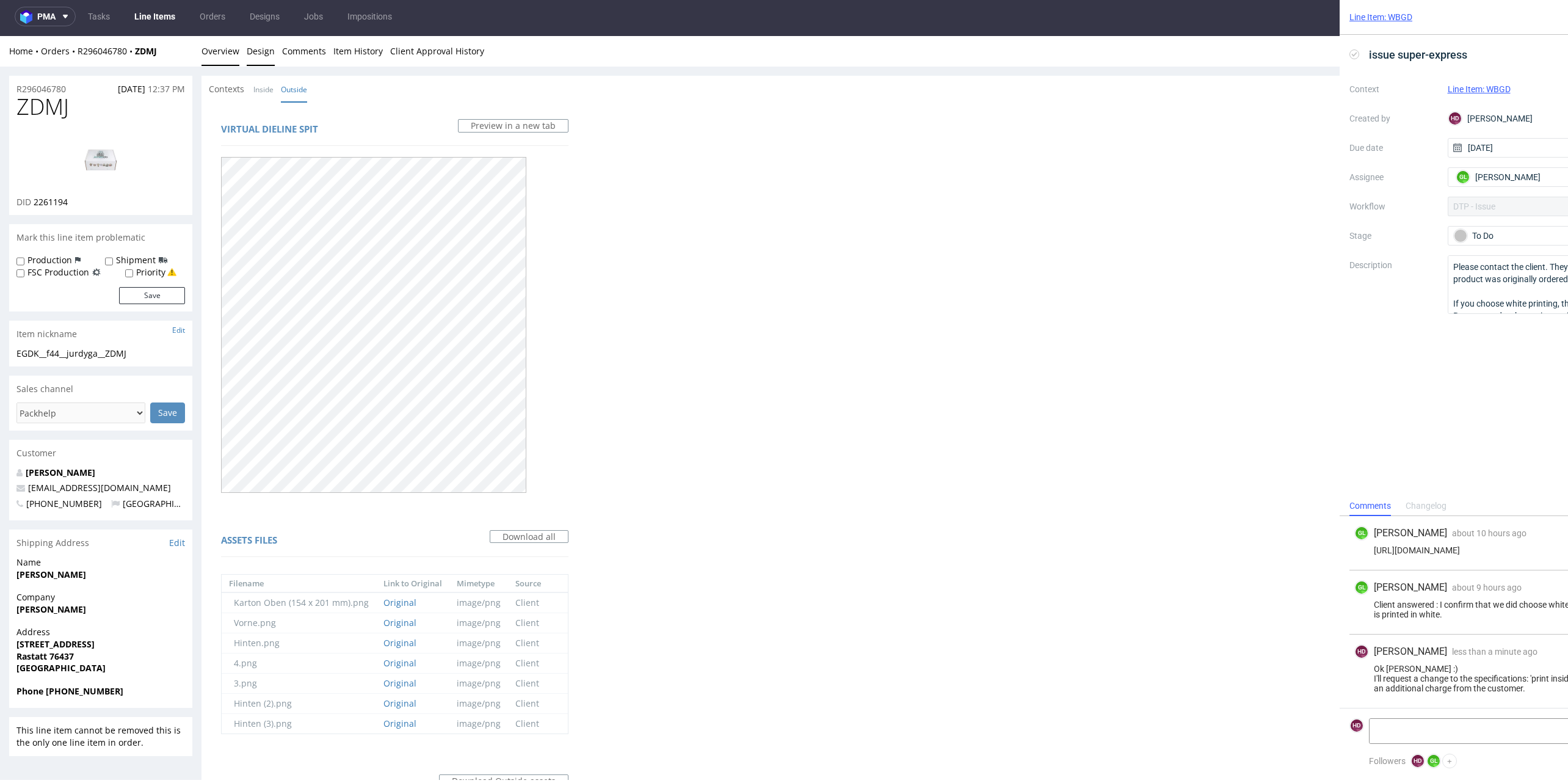
click at [219, 58] on link "Overview" at bounding box center [220, 51] width 38 height 30
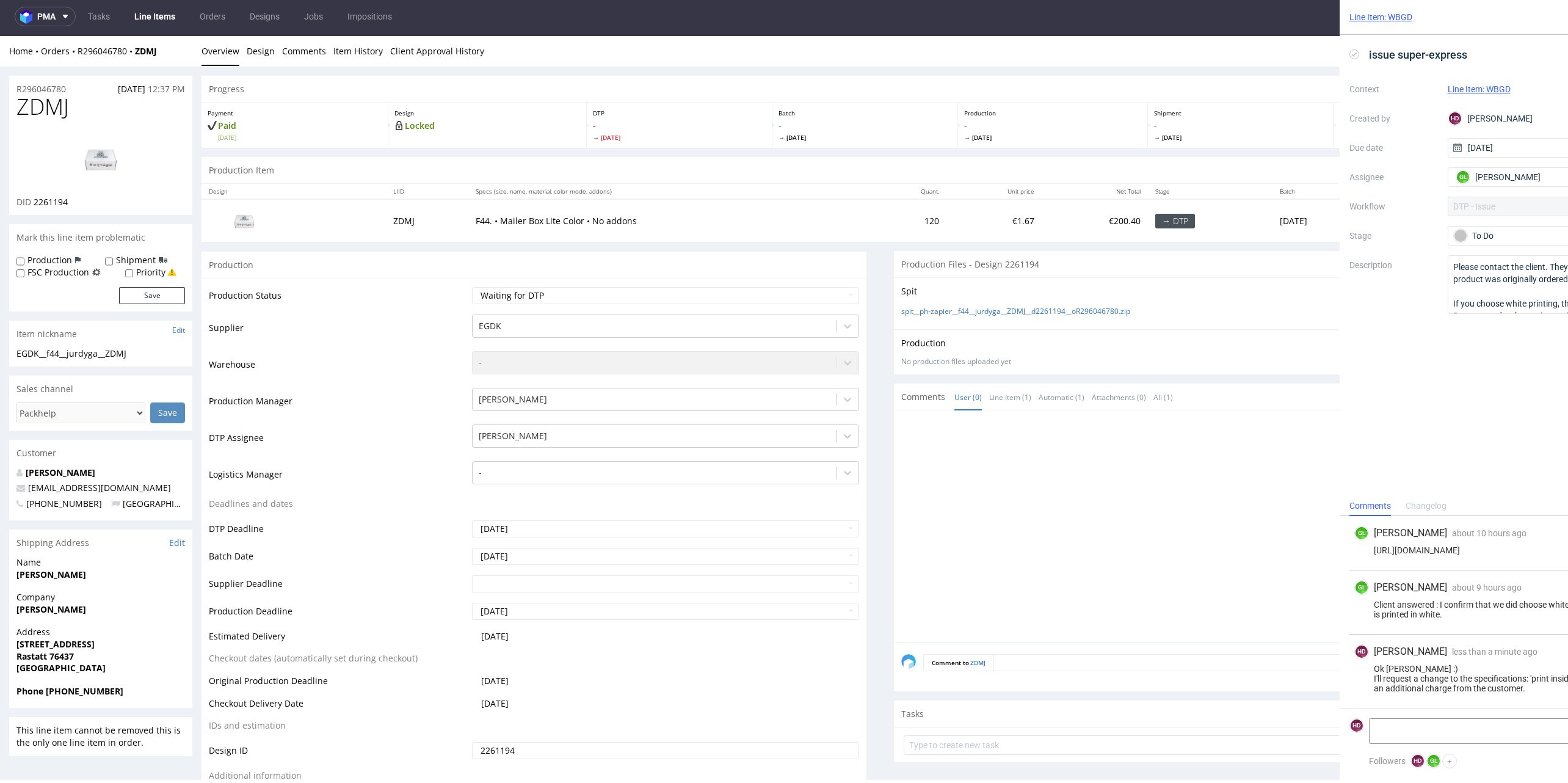
click at [85, 105] on h1 "ZDMJ" at bounding box center [101, 107] width 169 height 24
drag, startPoint x: 84, startPoint y: 107, endPoint x: 0, endPoint y: 103, distance: 84.1
copy span "ZDMJ"
click at [1215, 369] on div "Production Upload No production files uploaded yet Description (optional) Add f…" at bounding box center [1226, 351] width 665 height 44
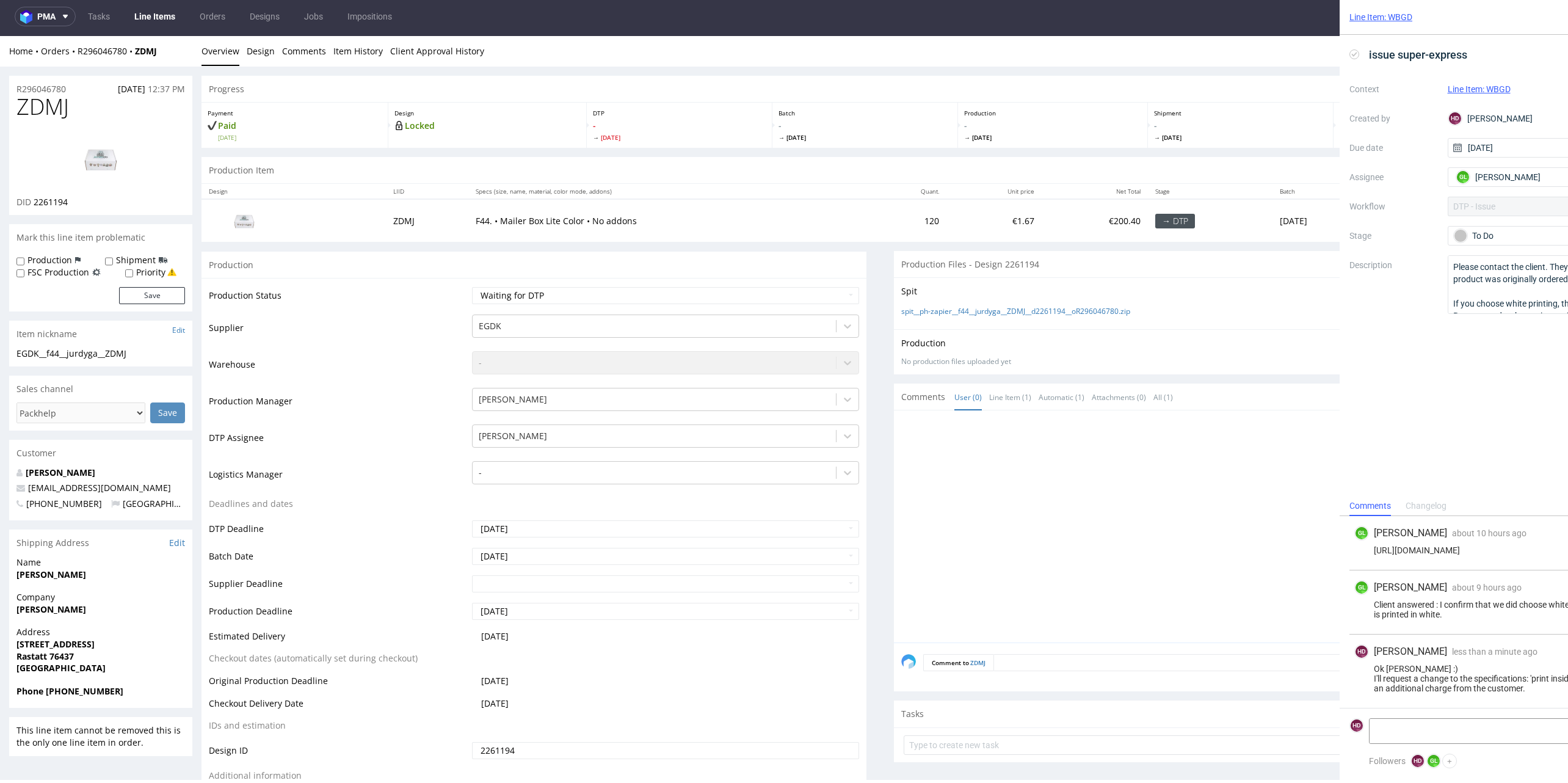
click at [86, 195] on link at bounding box center [101, 159] width 98 height 74
drag, startPoint x: 80, startPoint y: 202, endPoint x: 33, endPoint y: 204, distance: 47.0
click at [34, 204] on div "DID 2261194" at bounding box center [101, 201] width 169 height 12
copy span "2261194"
click at [93, 160] on img at bounding box center [101, 159] width 98 height 55
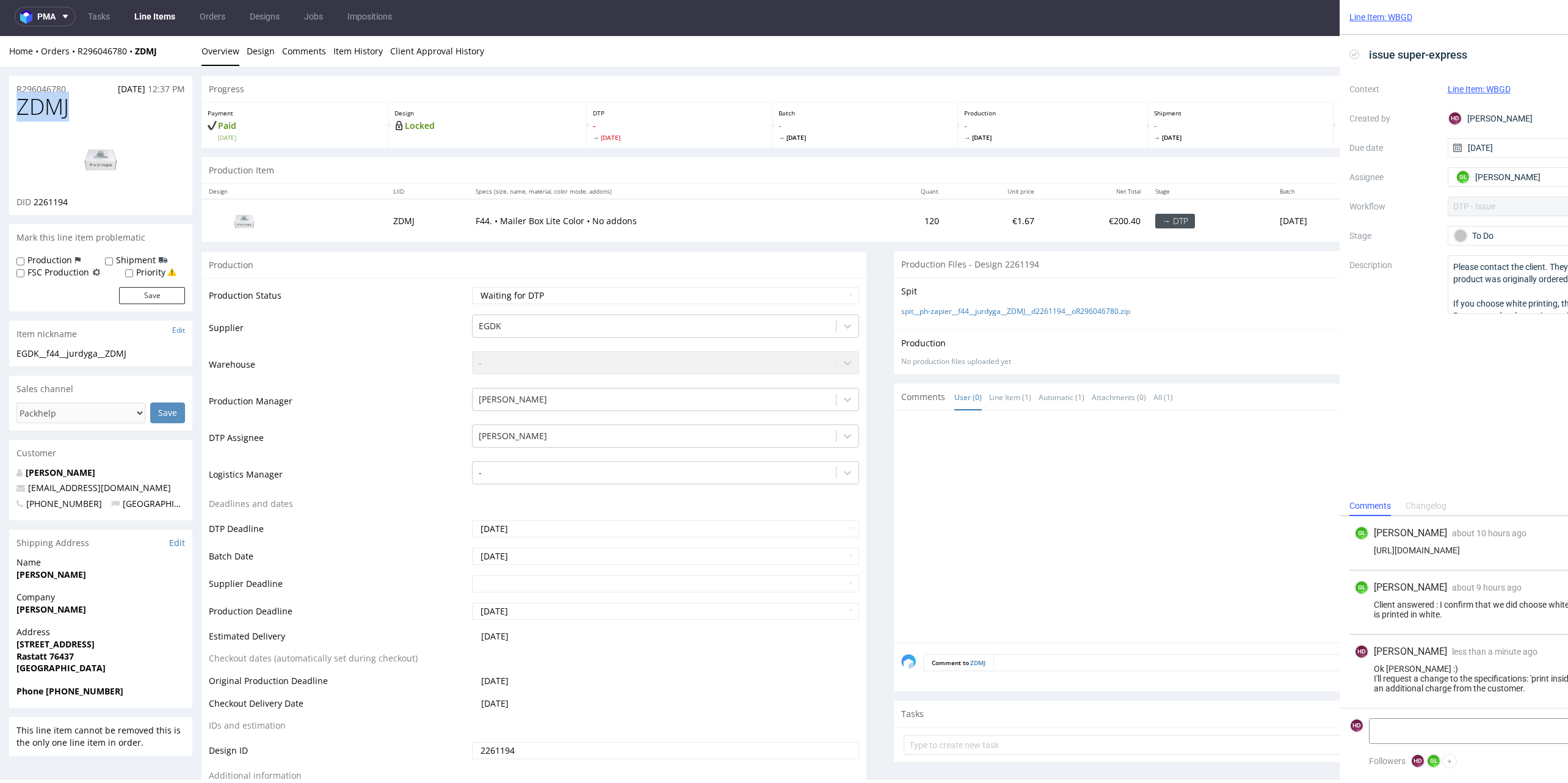
drag, startPoint x: 110, startPoint y: 107, endPoint x: 10, endPoint y: 106, distance: 100.0
click at [10, 106] on div "ZDMJ DID 2261194" at bounding box center [101, 155] width 183 height 120
copy span "ZDMJ"
drag, startPoint x: 85, startPoint y: 200, endPoint x: 33, endPoint y: 201, distance: 52.0
click at [33, 201] on div "DID 2261194" at bounding box center [101, 201] width 169 height 12
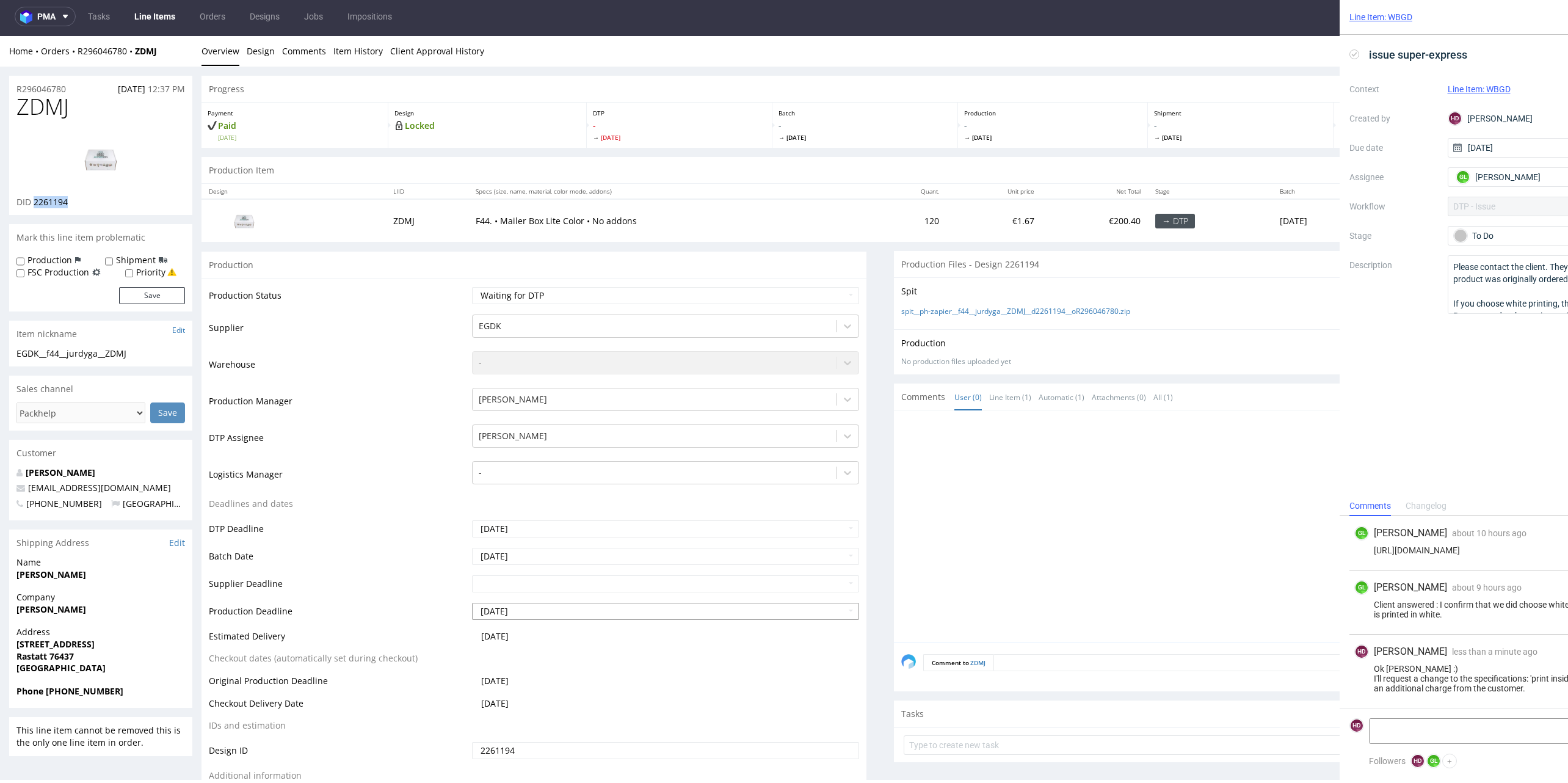
copy span "2261194"
drag, startPoint x: 148, startPoint y: 350, endPoint x: 9, endPoint y: 350, distance: 139.0
click at [9, 350] on div "EGDK__f44__jurdyga__ZDMJ EGDK__f44 __jurdyga__ZDMJ Update" at bounding box center [101, 357] width 183 height 20
copy div "EGDK__f44__jurdyga__ZDMJ"
drag, startPoint x: 79, startPoint y: 84, endPoint x: 0, endPoint y: 84, distance: 79.0
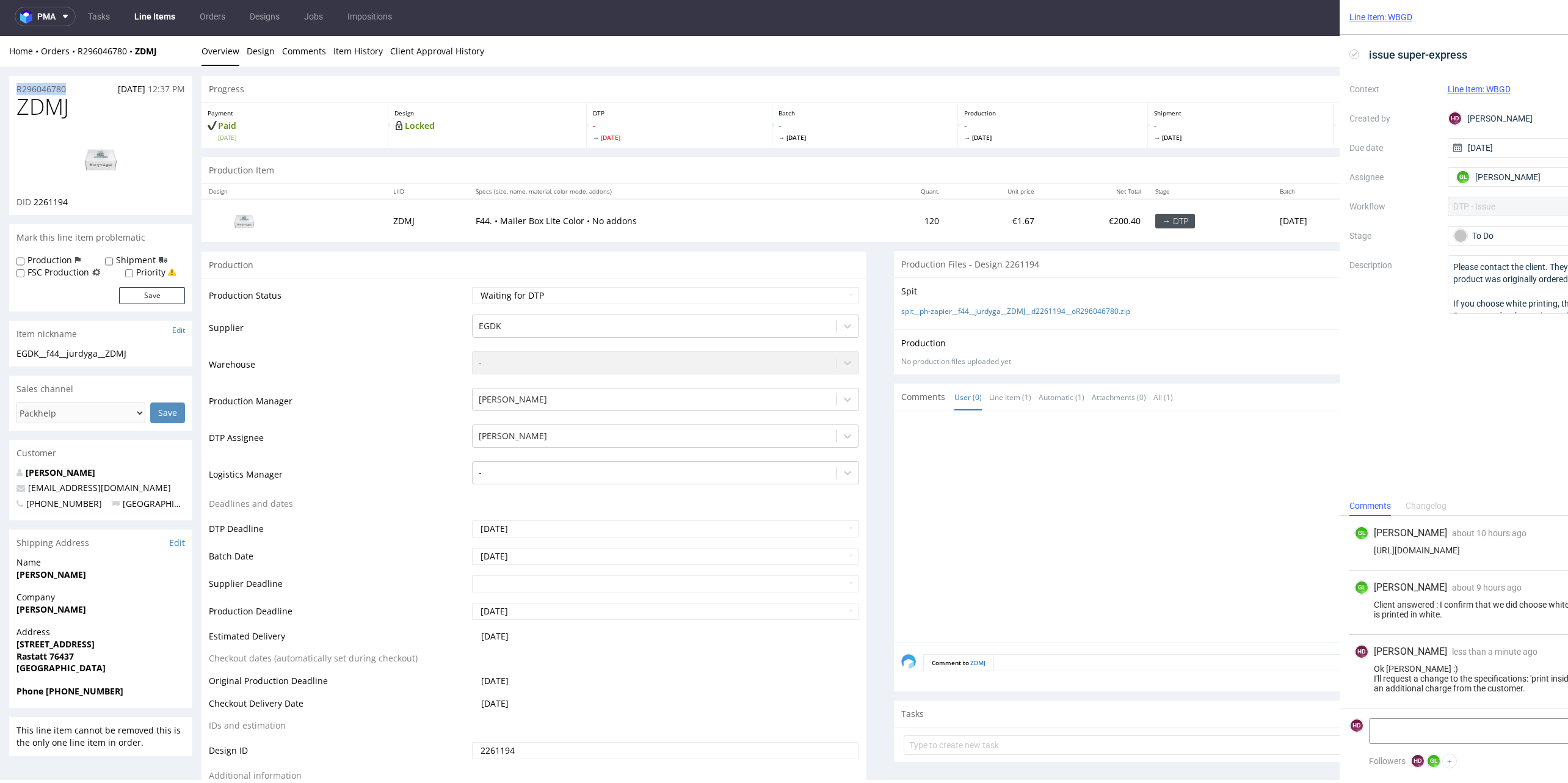
copy p "R296046780"
drag, startPoint x: 83, startPoint y: 205, endPoint x: 34, endPoint y: 201, distance: 49.2
click at [34, 201] on div "DID 2261194" at bounding box center [101, 201] width 169 height 12
copy span "2261194"
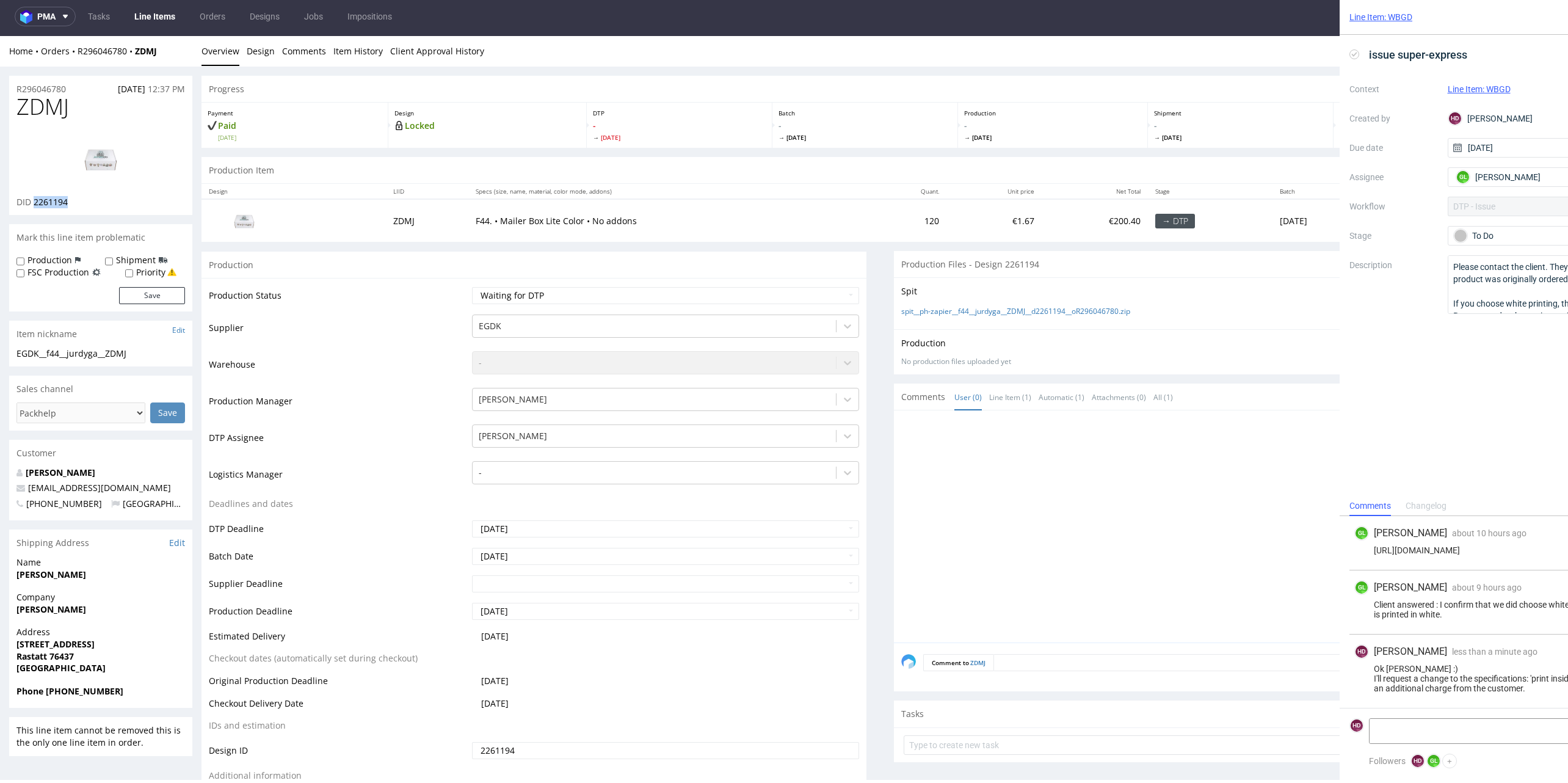
click at [110, 155] on img at bounding box center [101, 159] width 98 height 55
click at [1227, 479] on div at bounding box center [1229, 530] width 657 height 225
click at [1293, 305] on div "spit__ph-zapier__f44__jurdyga__ZDMJ__d2261194__oR296046780.zip" at bounding box center [1226, 311] width 650 height 13
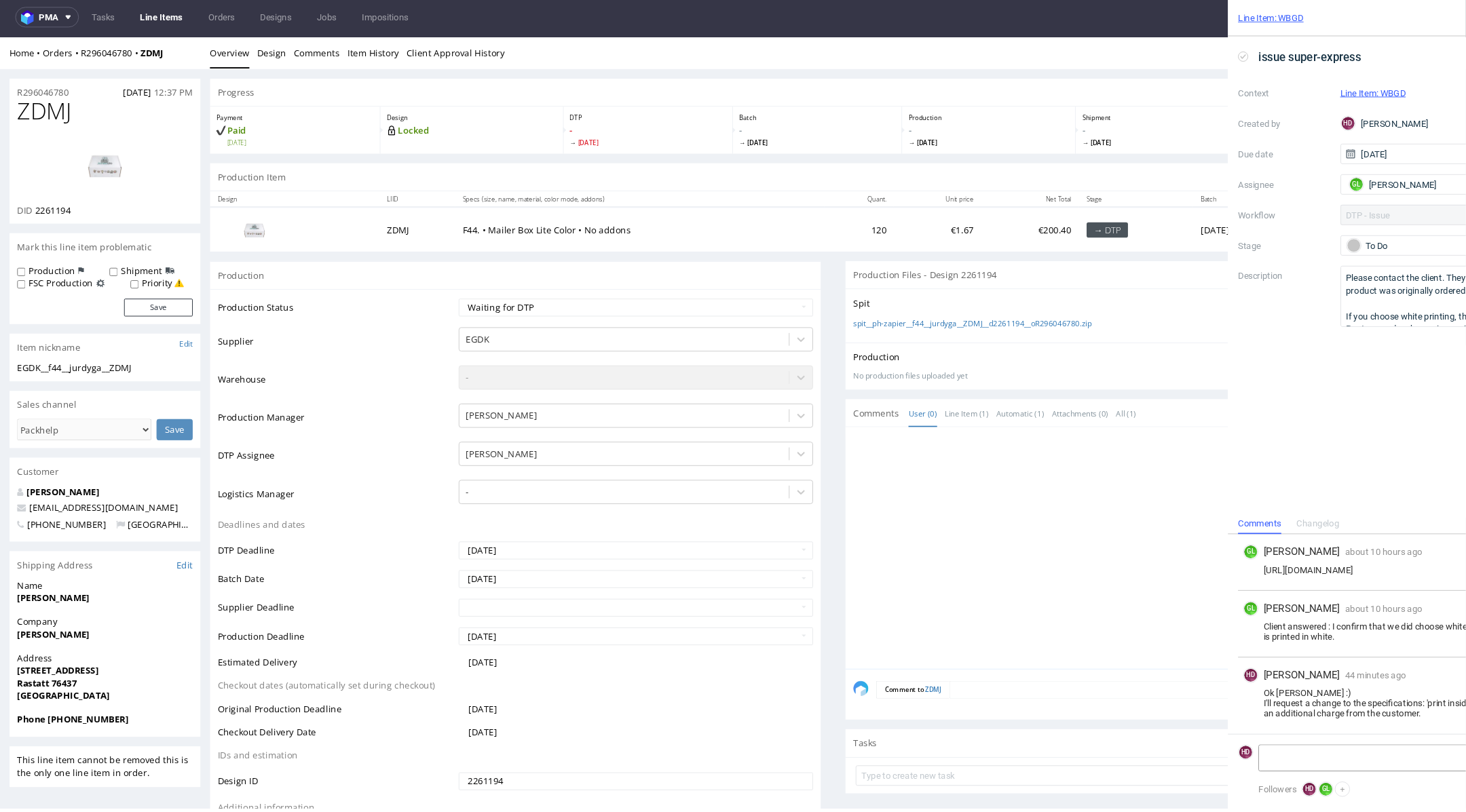
scroll to position [0, 254]
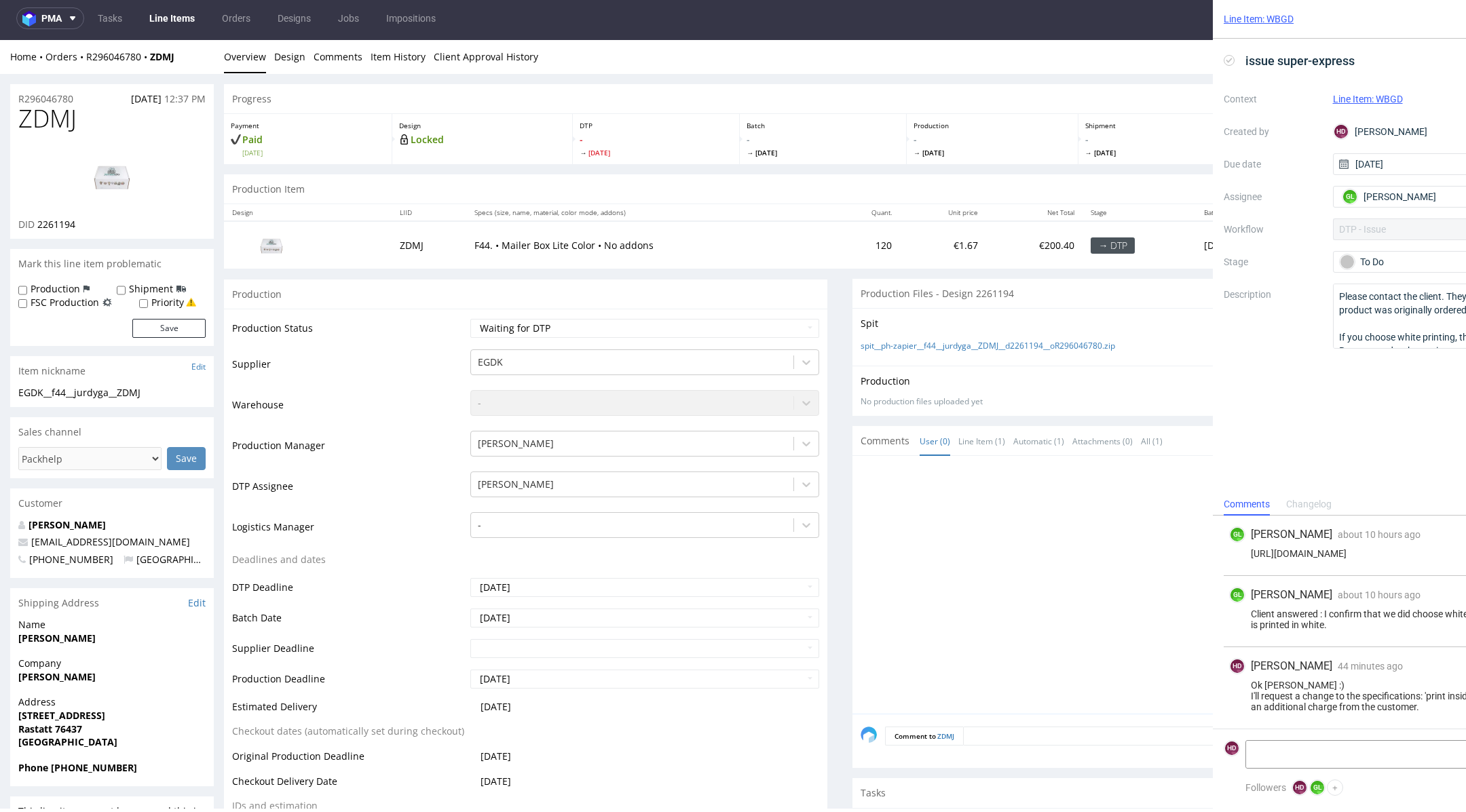
click at [1100, 488] on div at bounding box center [1158, 588] width 596 height 250
click at [763, 331] on select "Waiting for Artwork Waiting for Diecut Waiting for Mockup Waiting for DTP Waiti…" at bounding box center [645, 329] width 349 height 19
select select "dtp_in_process"
click at [470, 319] on select "Waiting for Artwork Waiting for Diecut Waiting for Mockup Waiting for DTP Waiti…" at bounding box center [645, 329] width 349 height 19
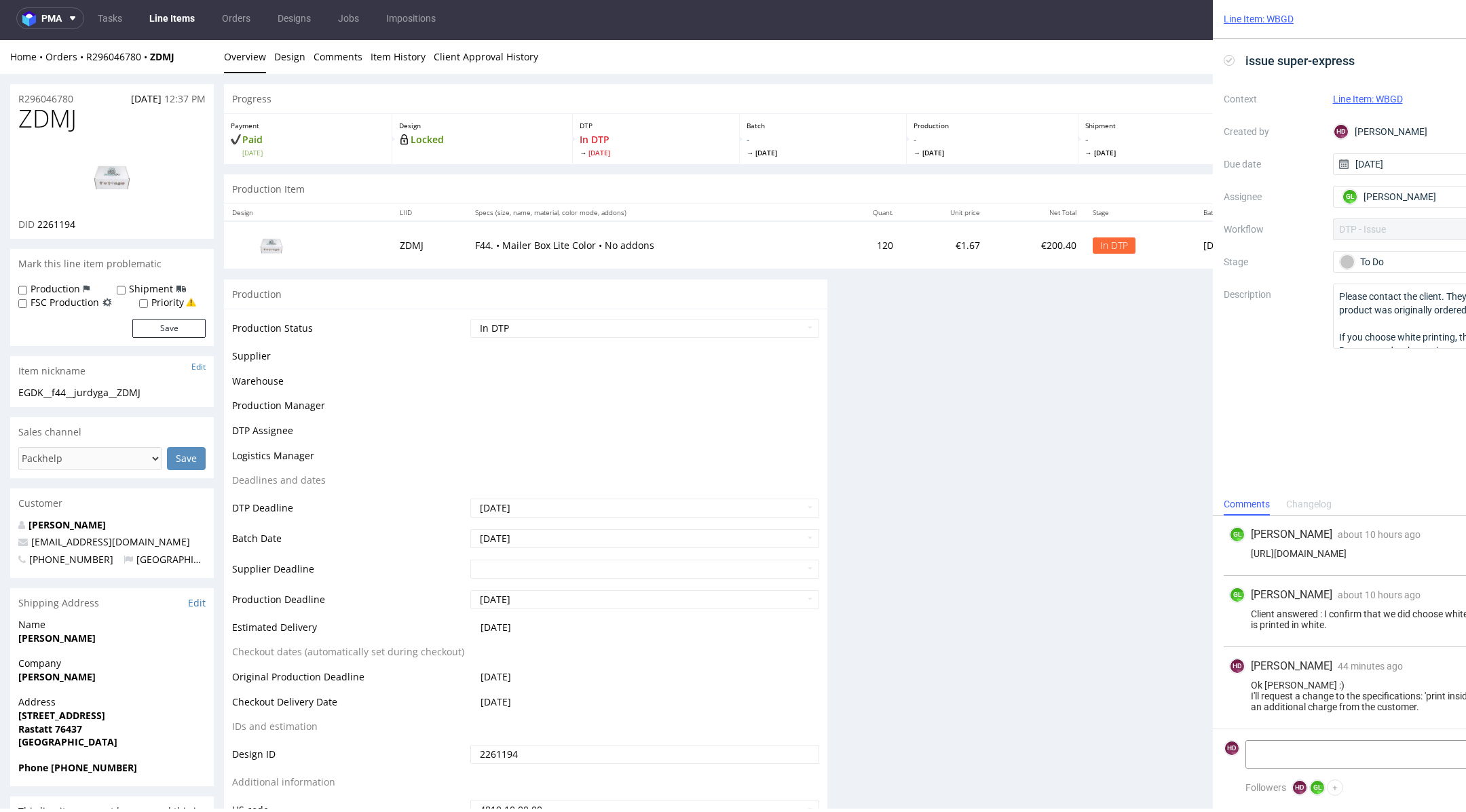
scroll to position [0, 0]
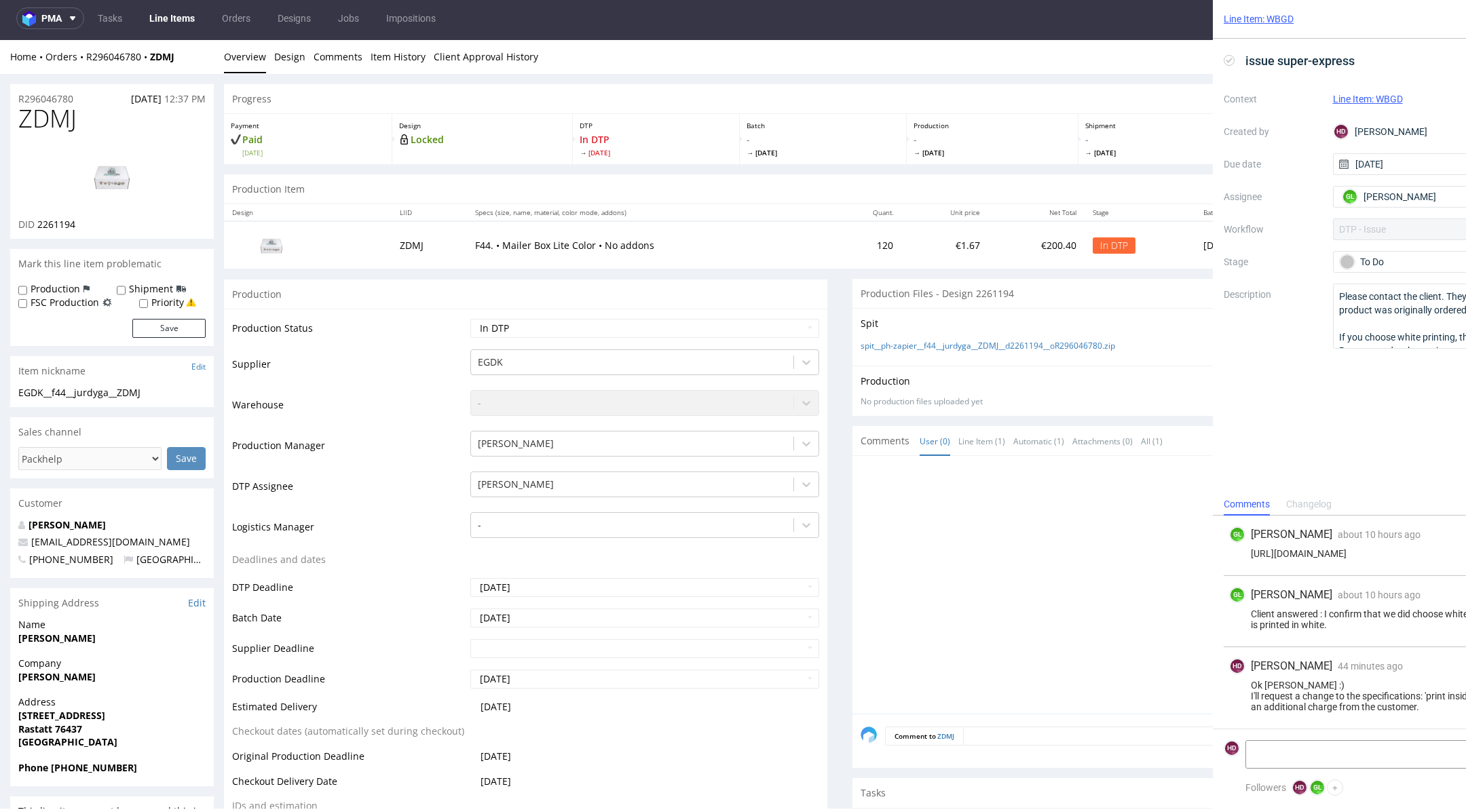
click at [1374, 32] on nav "pma Tasks Line Items Orders Designs Jobs Impositions HD" at bounding box center [733, 18] width 1466 height 44
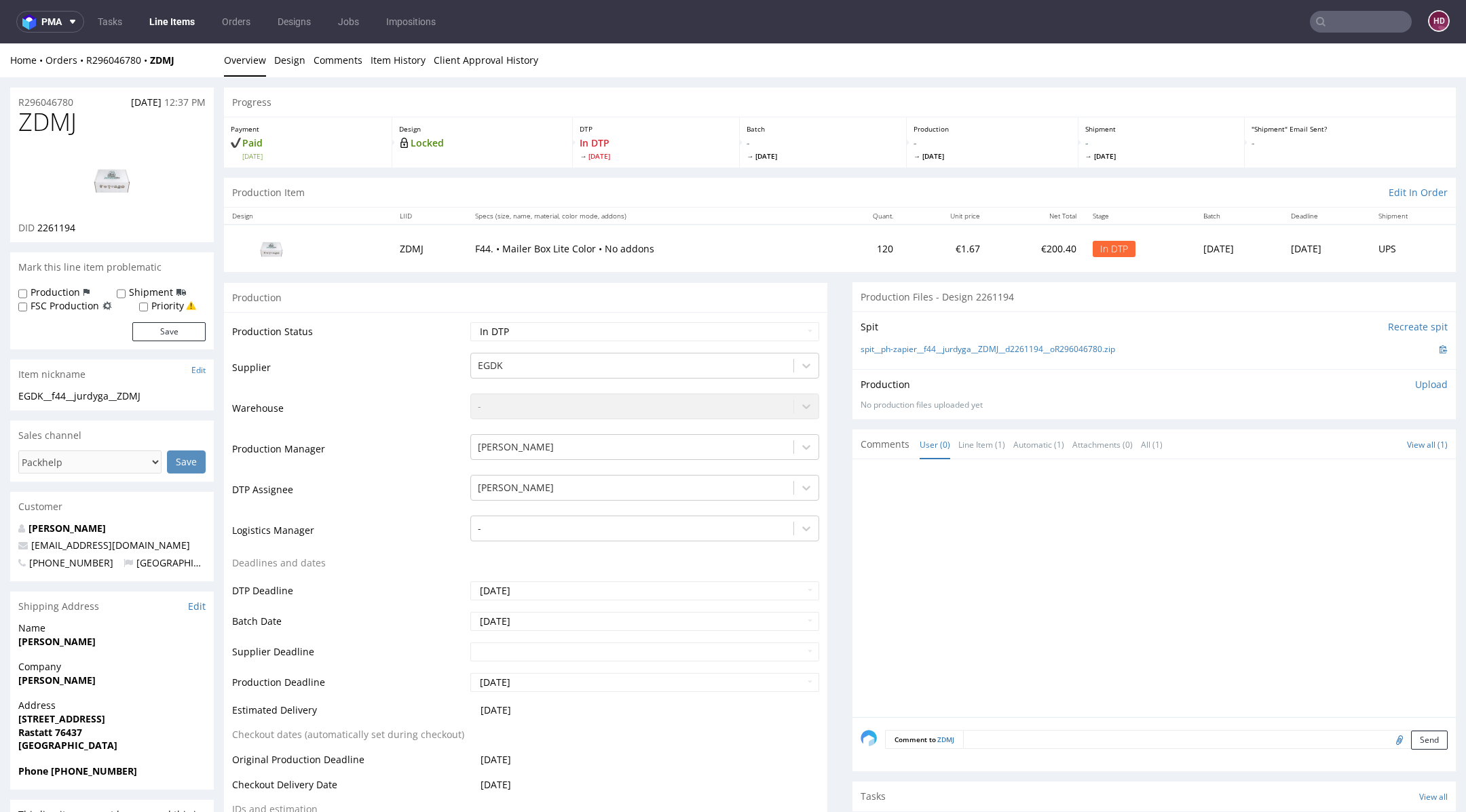
click at [1415, 378] on p "Upload" at bounding box center [1431, 384] width 32 height 13
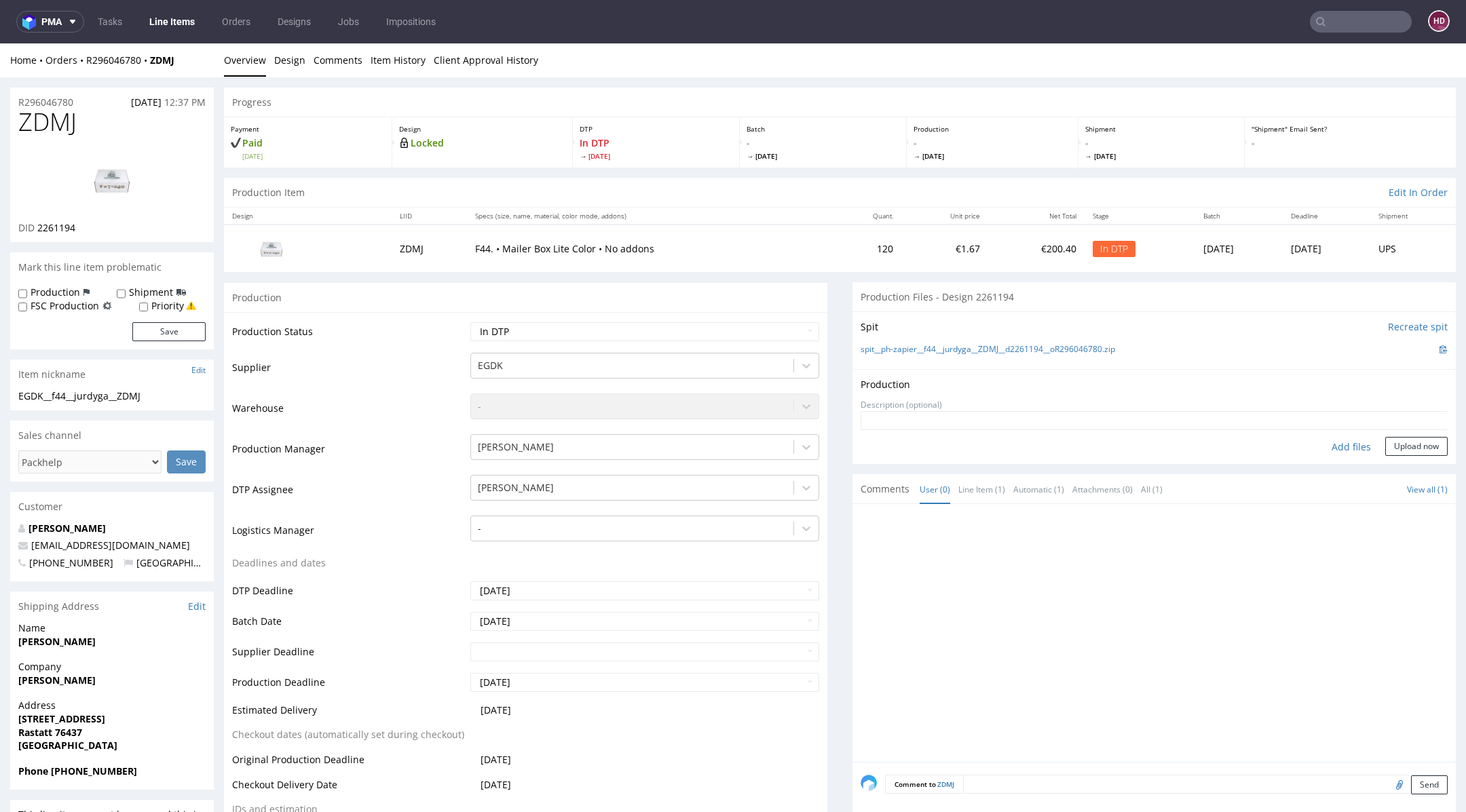
click at [1346, 448] on div "Add files" at bounding box center [1351, 446] width 68 height 20
type input "C:\fakepath\EGDK__f44__jurdyga__ZDMJ__d2261194__oR296046780.pdf"
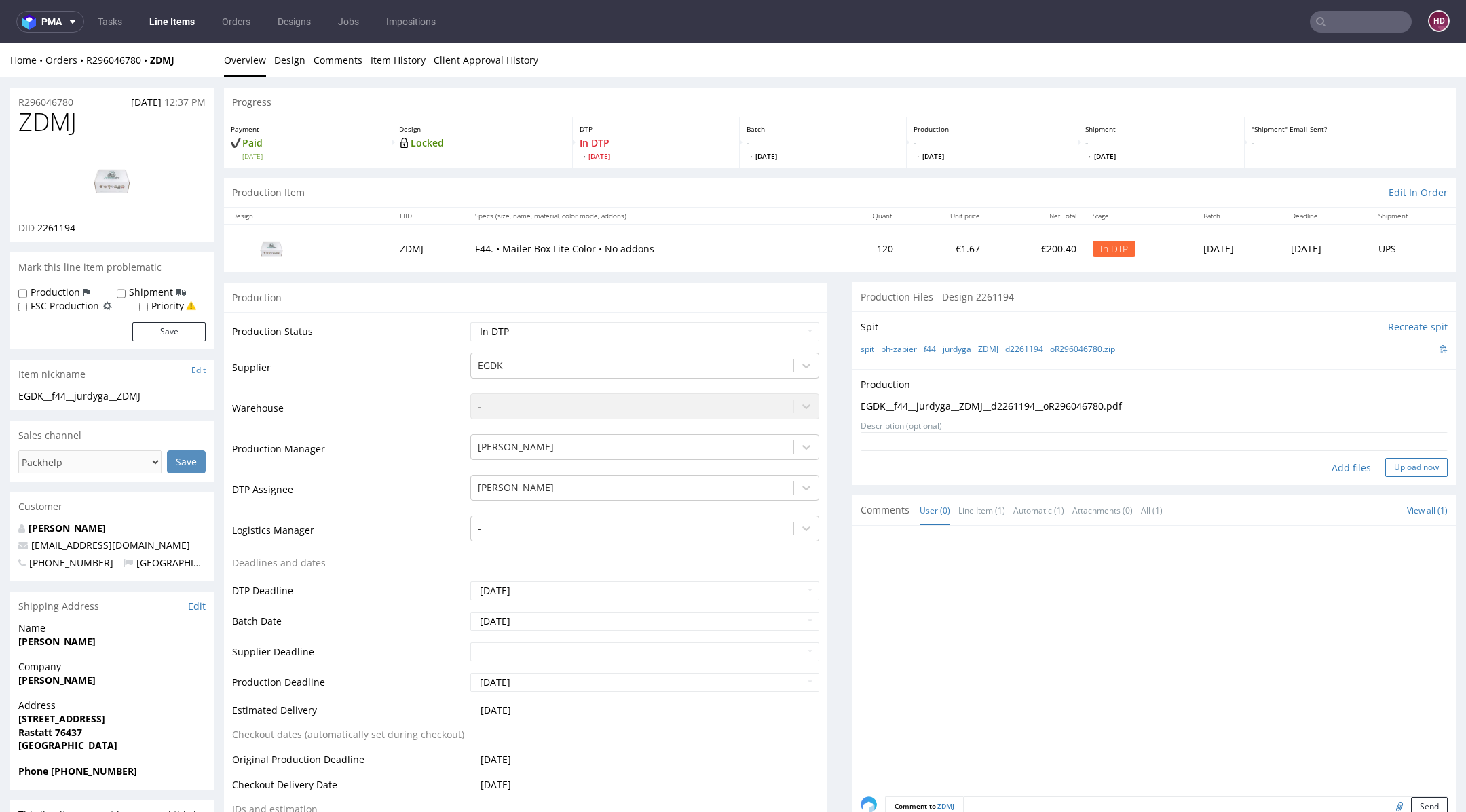
click at [1414, 469] on button "Upload now" at bounding box center [1416, 467] width 62 height 19
click at [628, 331] on select "Waiting for Artwork Waiting for Diecut Waiting for Mockup Waiting for DTP Waiti…" at bounding box center [645, 332] width 349 height 19
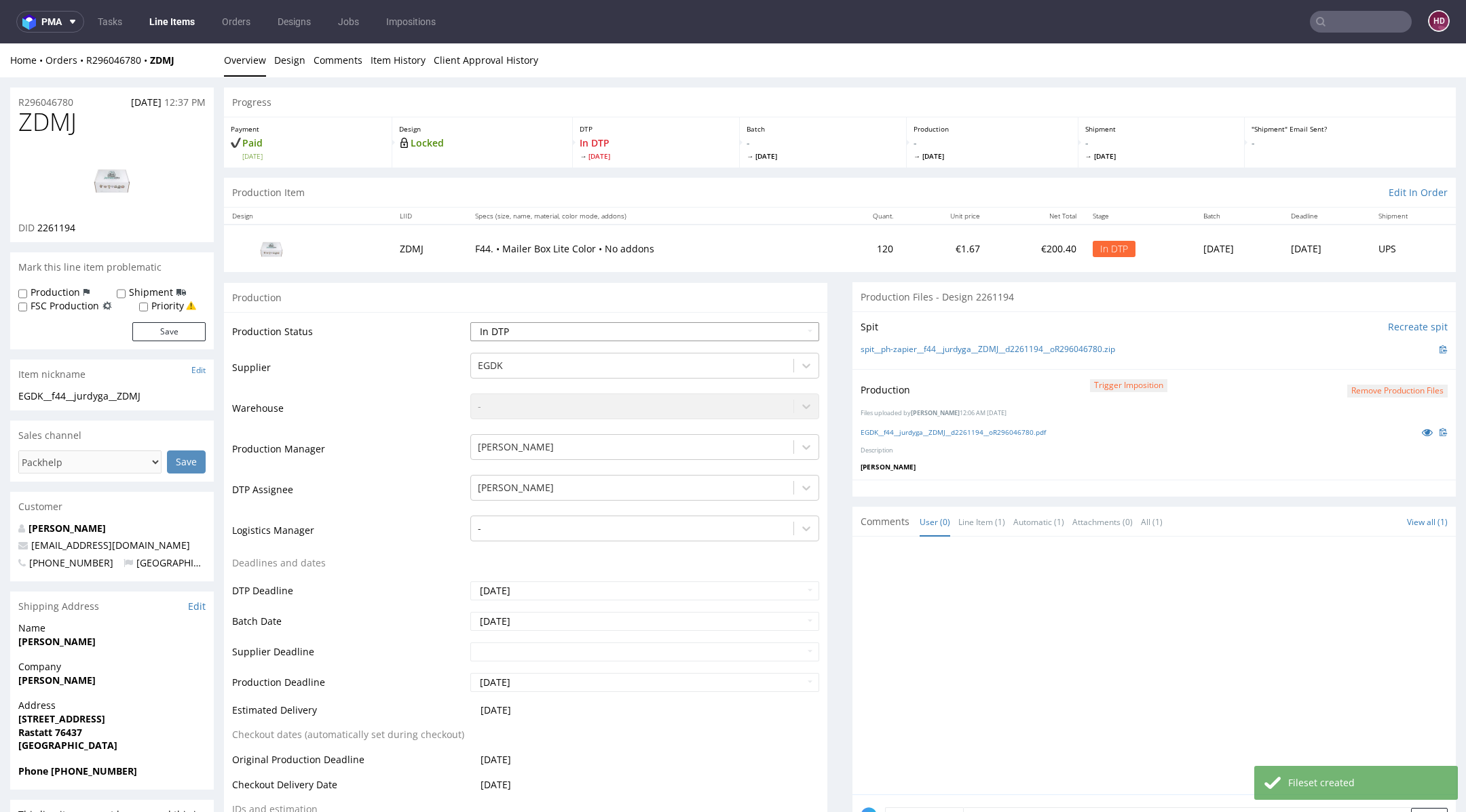
click at [576, 337] on select "Waiting for Artwork Waiting for Diecut Waiting for Mockup Waiting for DTP Waiti…" at bounding box center [645, 332] width 349 height 19
select select "dtp_production_ready"
click at [470, 323] on select "Waiting for Artwork Waiting for Diecut Waiting for Mockup Waiting for DTP Waiti…" at bounding box center [645, 332] width 349 height 19
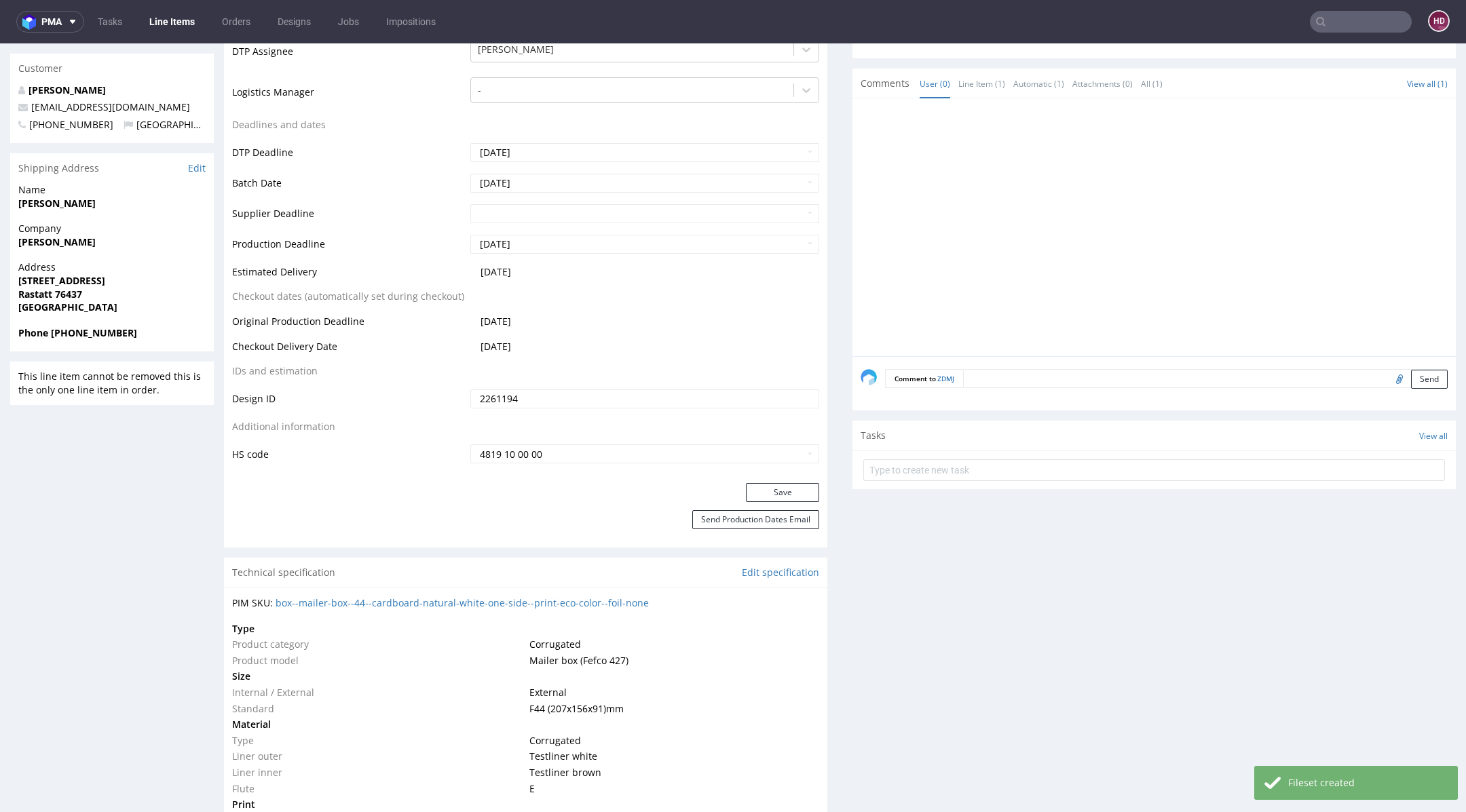
scroll to position [494, 0]
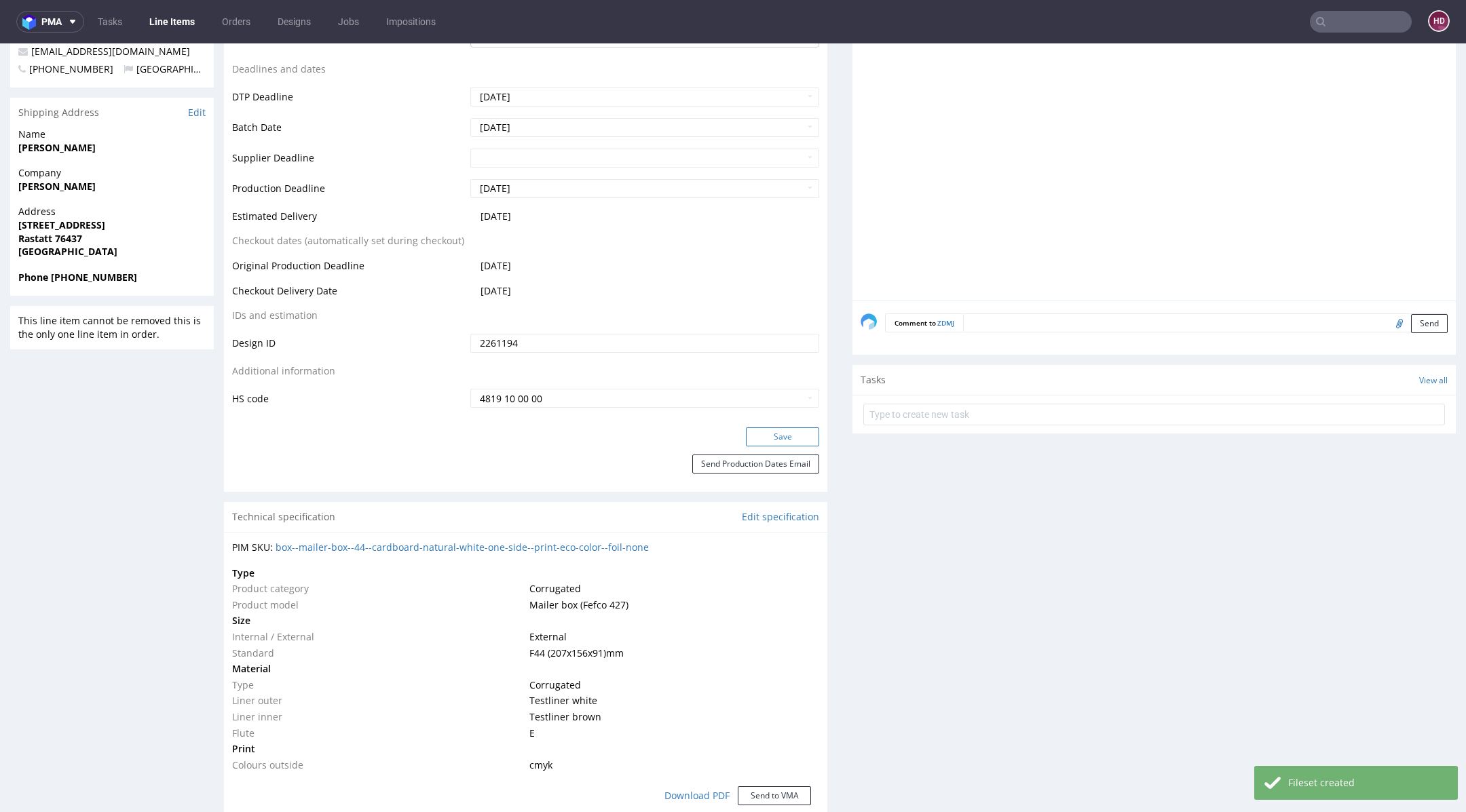
click at [792, 437] on button "Save" at bounding box center [783, 437] width 74 height 19
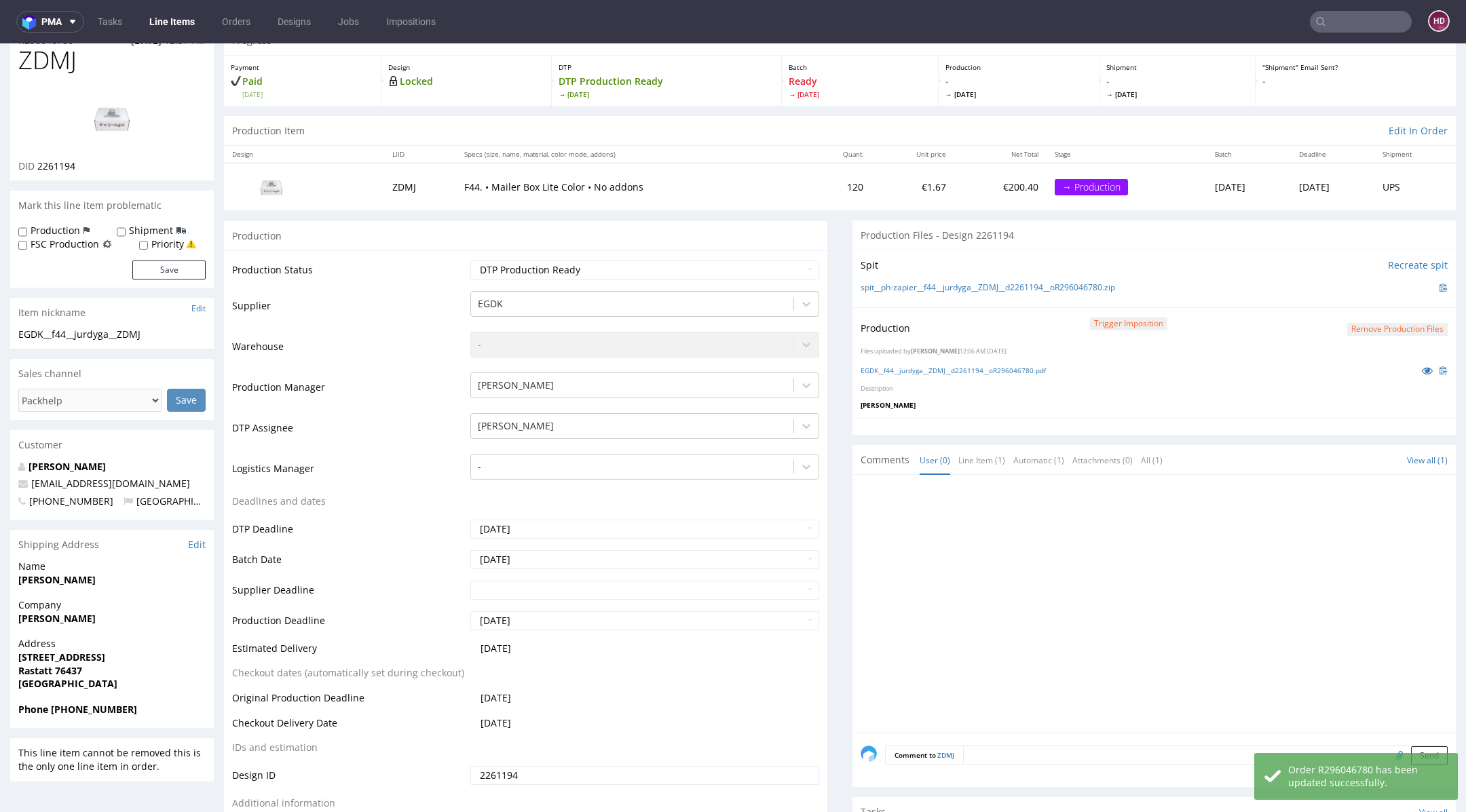
scroll to position [0, 0]
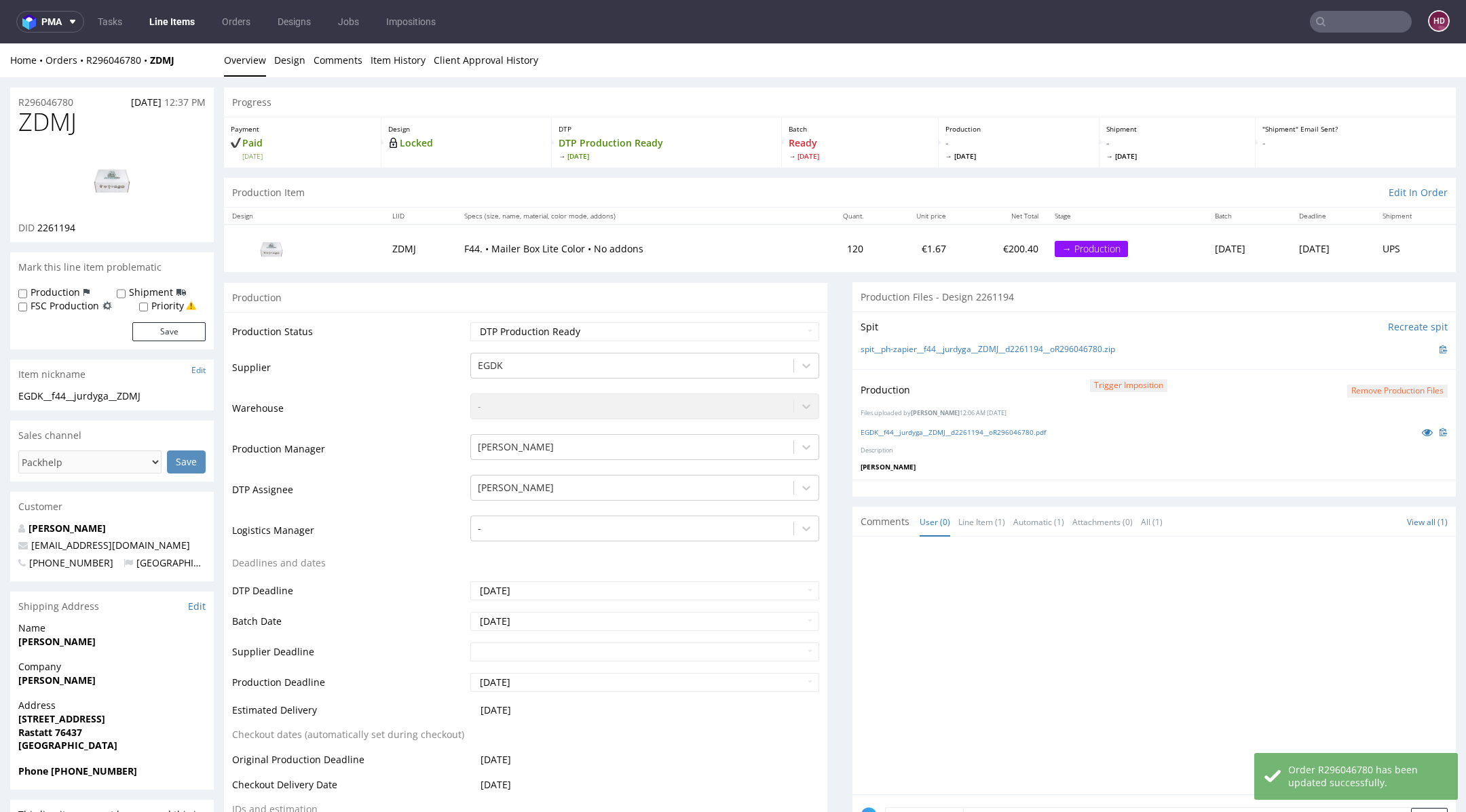
click at [161, 12] on link "Line Items" at bounding box center [172, 21] width 61 height 22
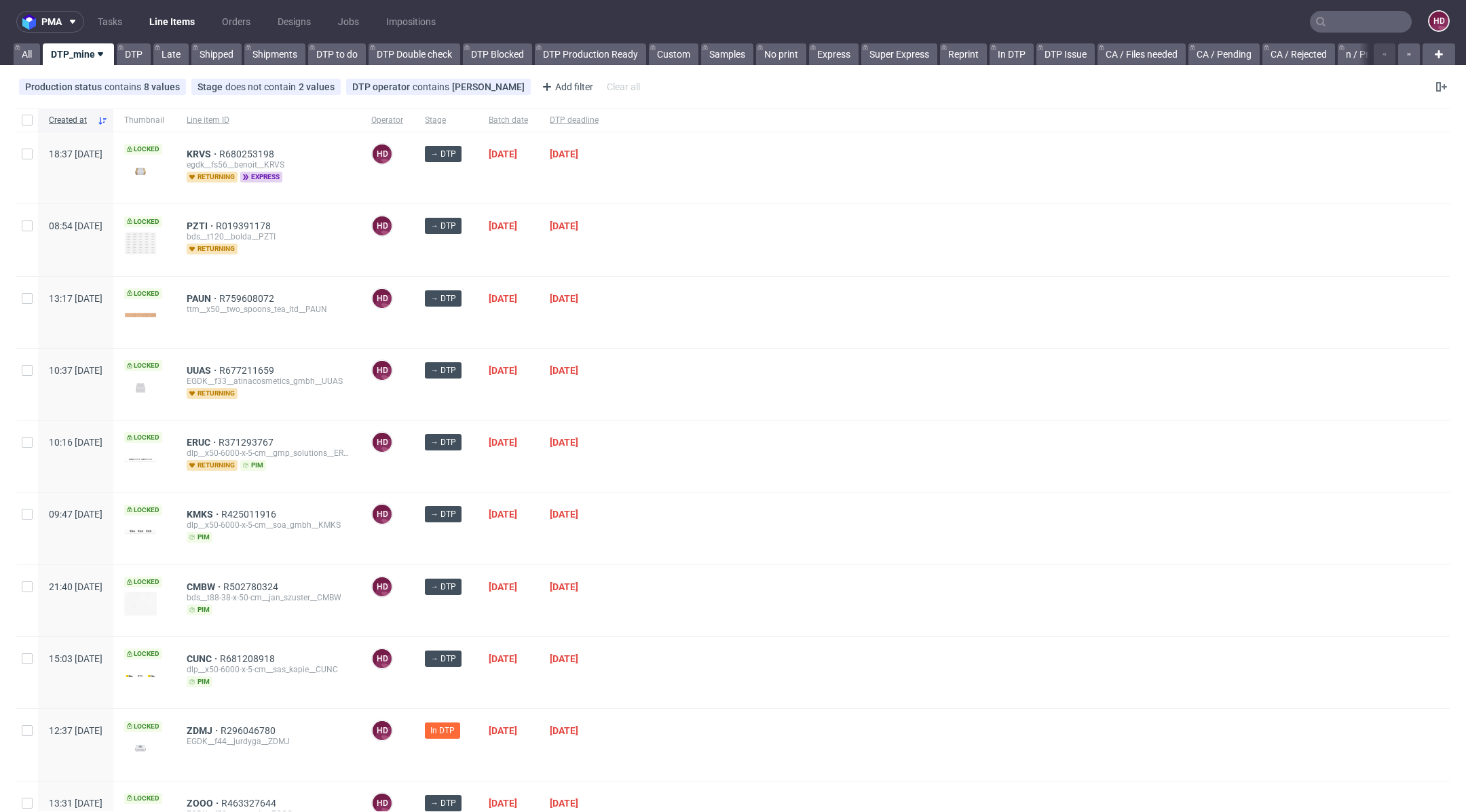
click at [238, 719] on div "ZDMJ R296046780 EGDK__f44__jurdyga__ZDMJ" at bounding box center [268, 744] width 184 height 71
click at [220, 725] on span "ZDMJ" at bounding box center [204, 730] width 34 height 11
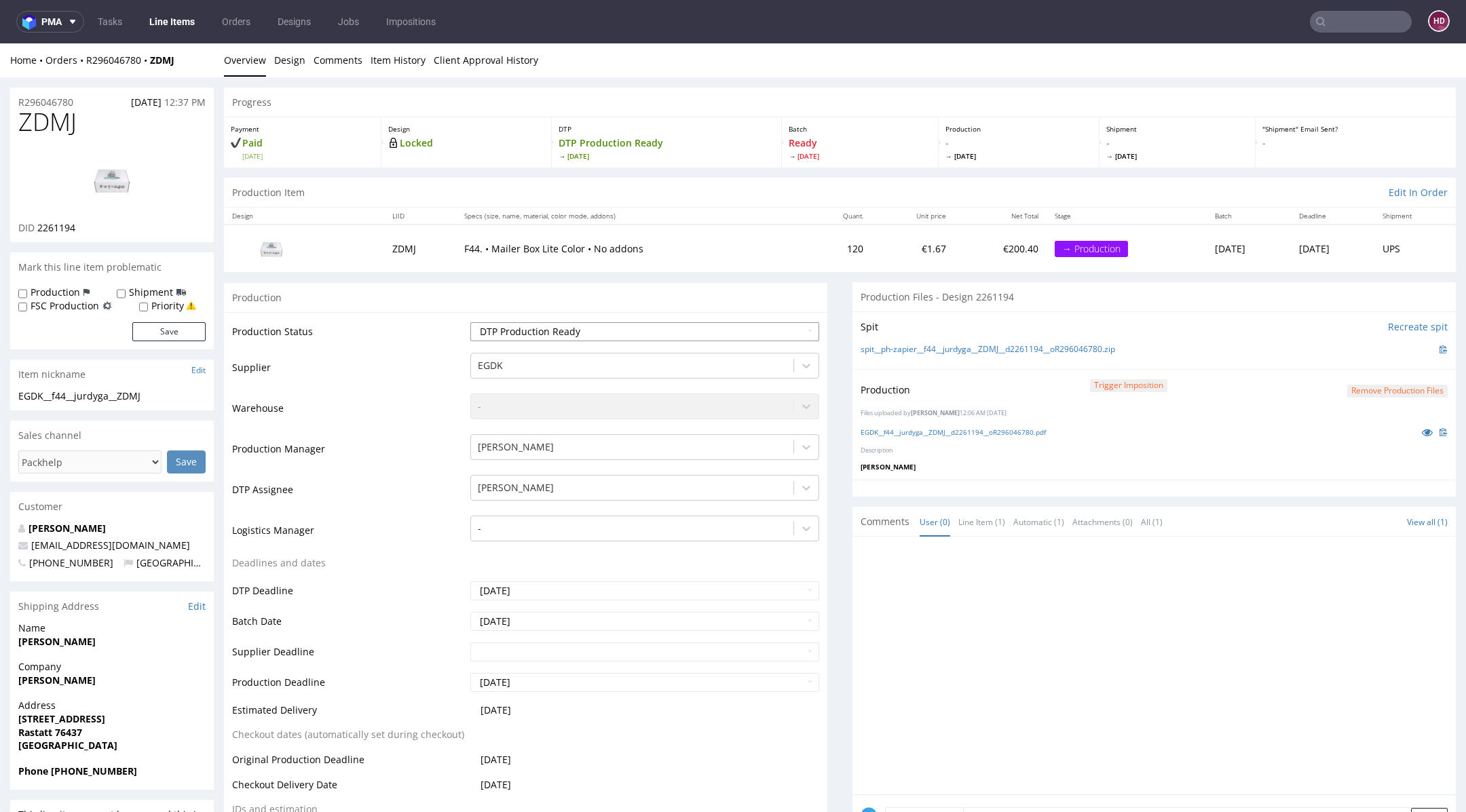
click at [605, 332] on select "Waiting for Artwork Waiting for Diecut Waiting for Mockup Waiting for DTP Waiti…" at bounding box center [645, 332] width 349 height 19
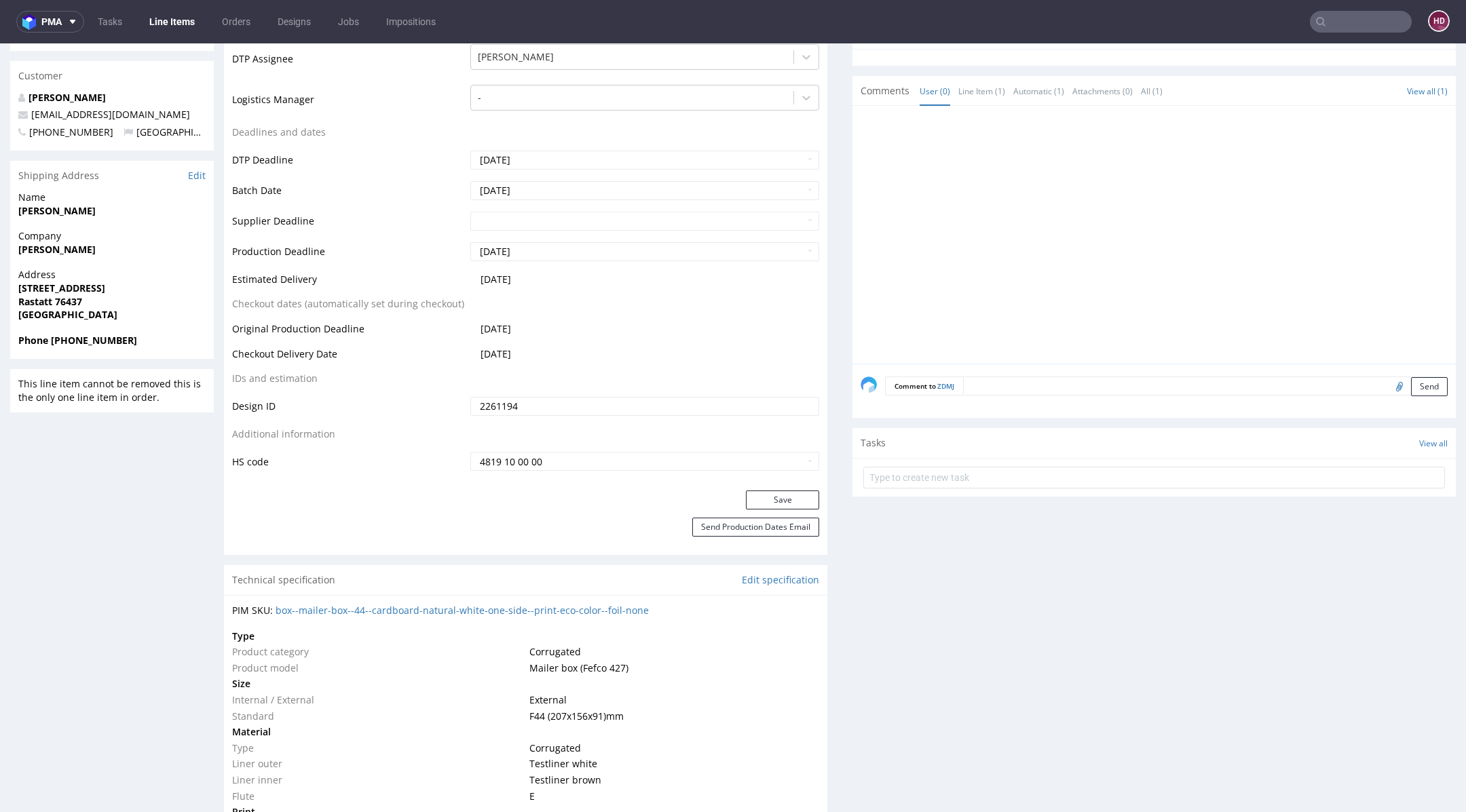
scroll to position [718, 0]
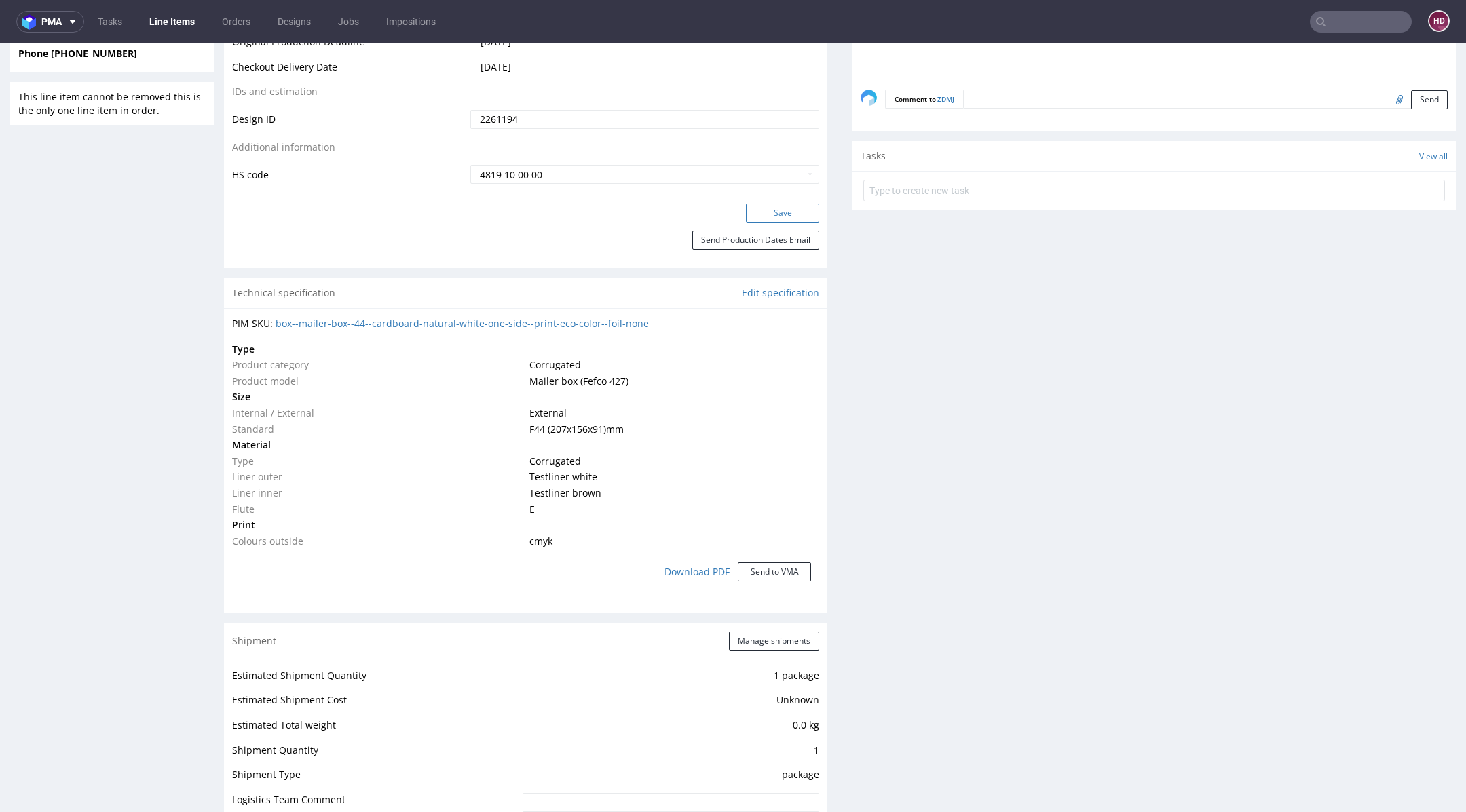
click at [788, 205] on button "Save" at bounding box center [783, 213] width 74 height 19
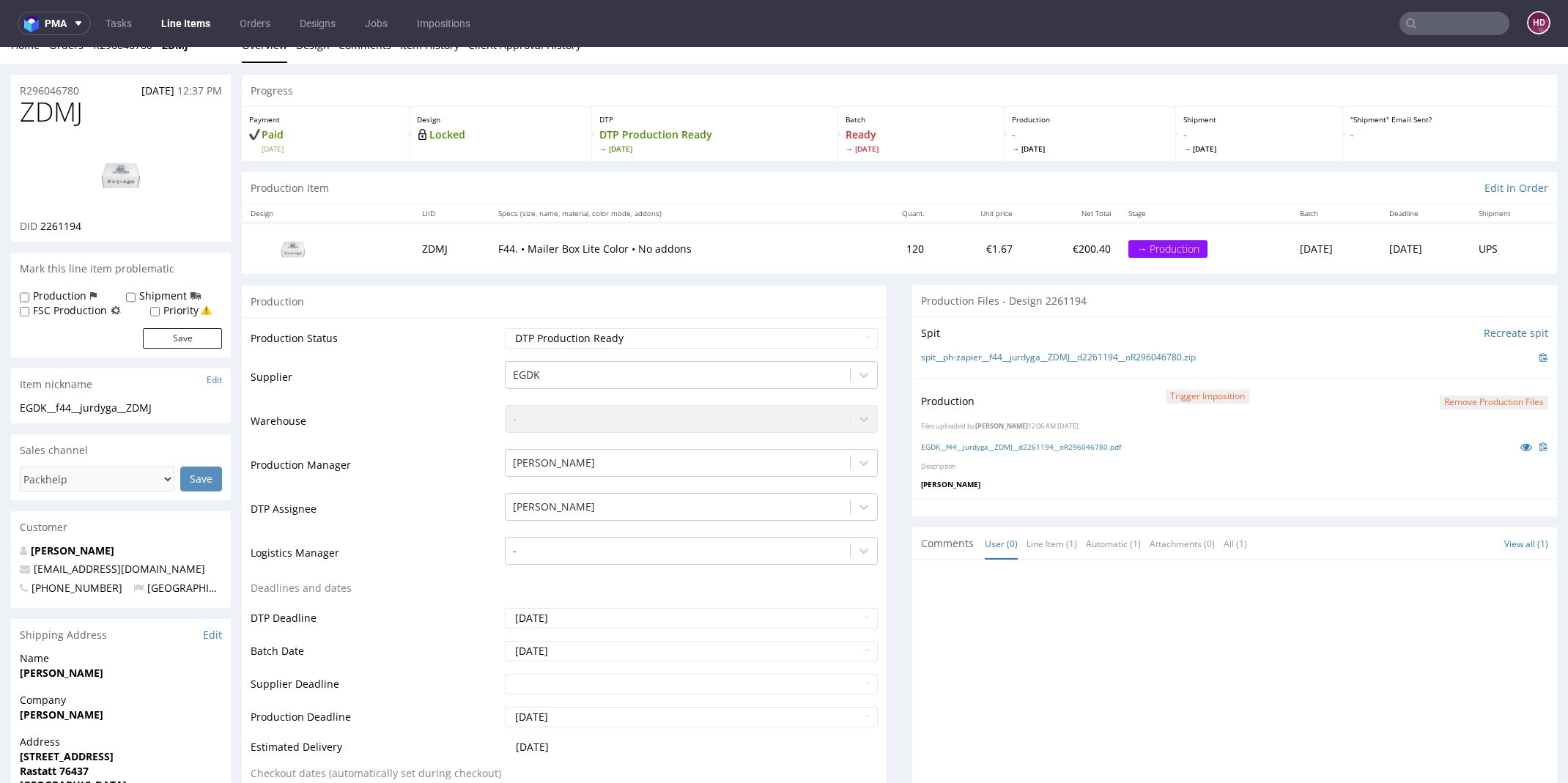
scroll to position [0, 0]
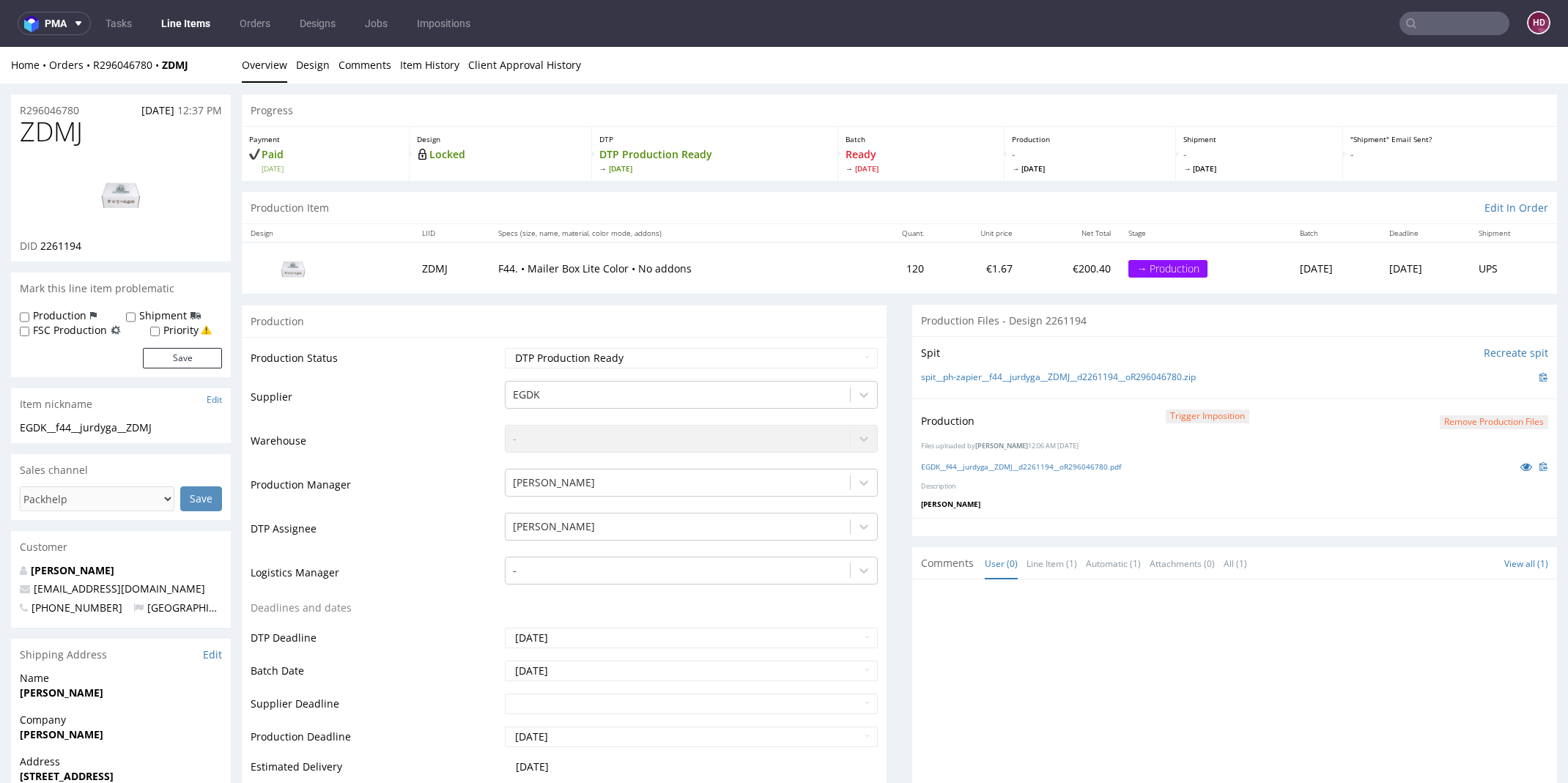
click at [178, 25] on link "Line Items" at bounding box center [186, 23] width 66 height 24
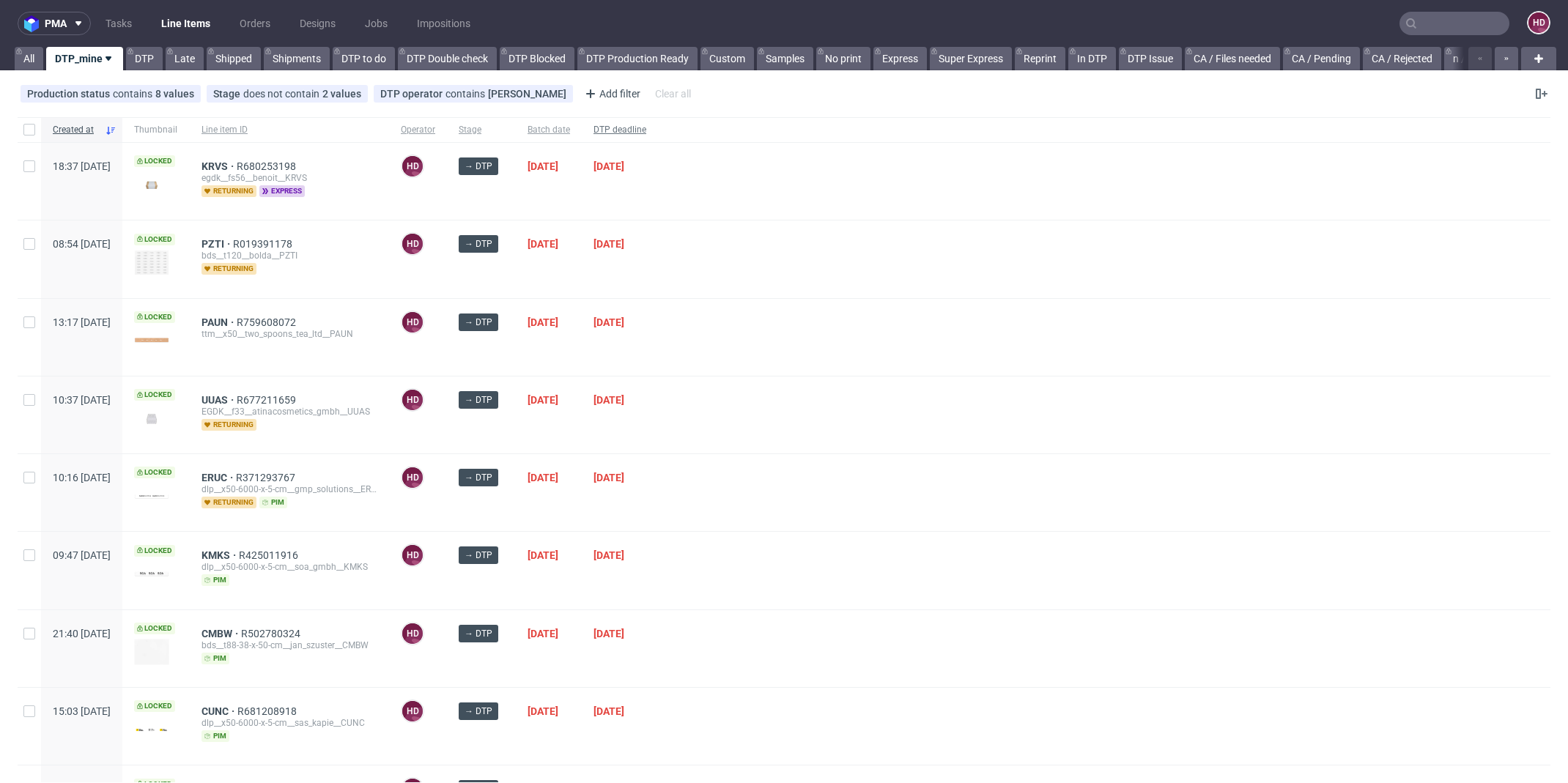
click at [646, 130] on span "DTP deadline" at bounding box center [620, 130] width 53 height 12
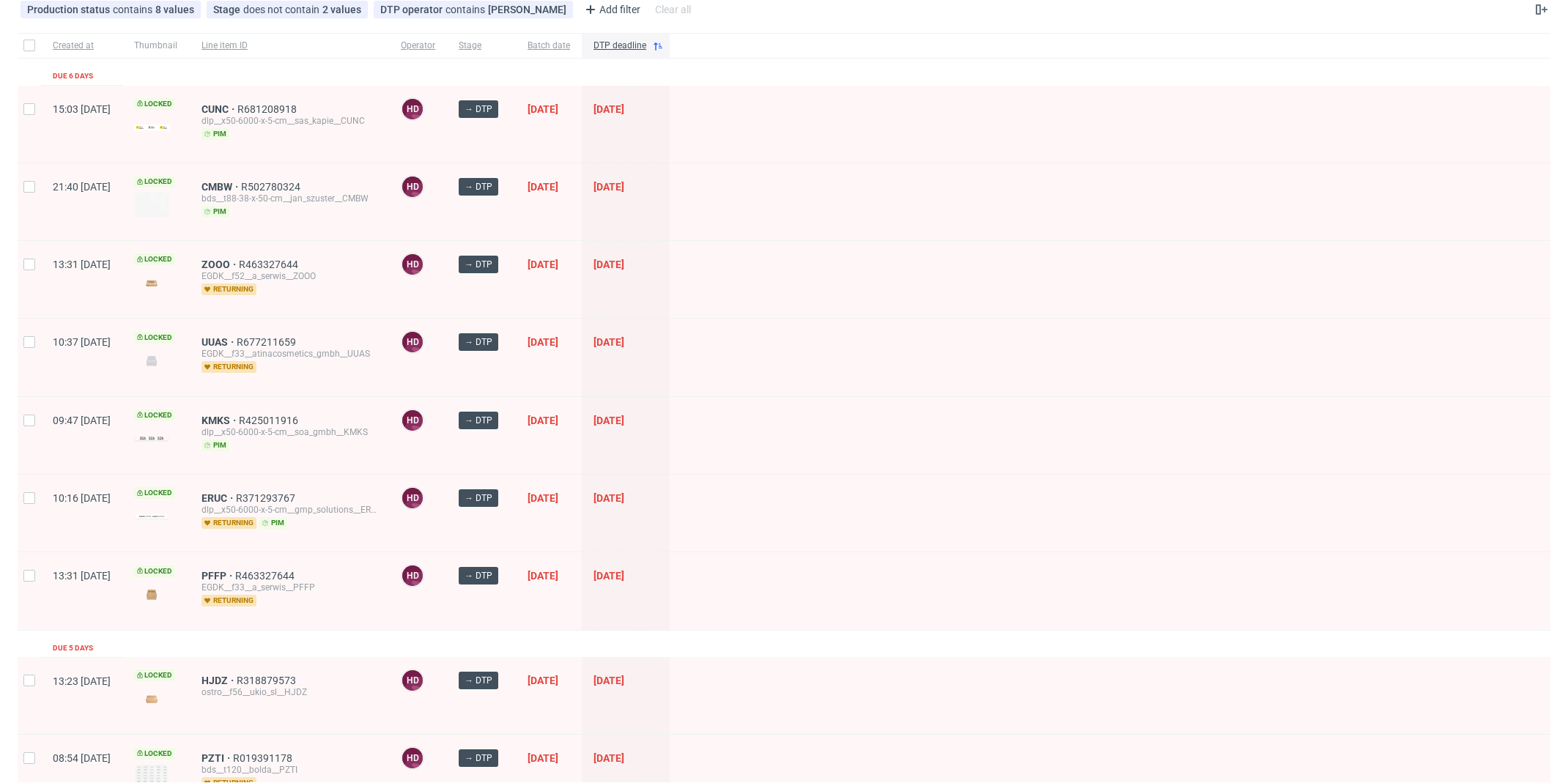
scroll to position [137, 0]
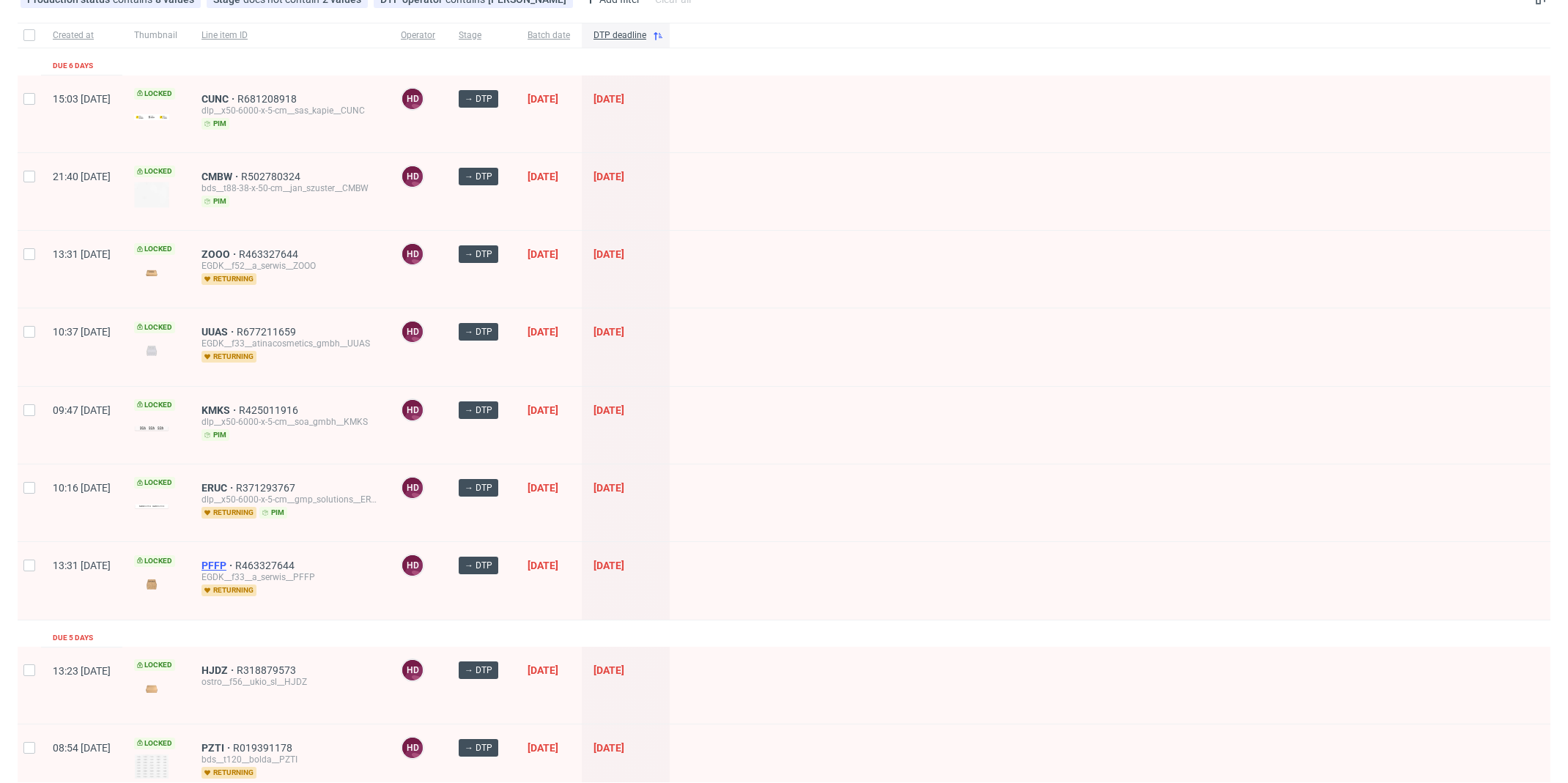
click at [235, 561] on span "PFFP" at bounding box center [219, 565] width 34 height 11
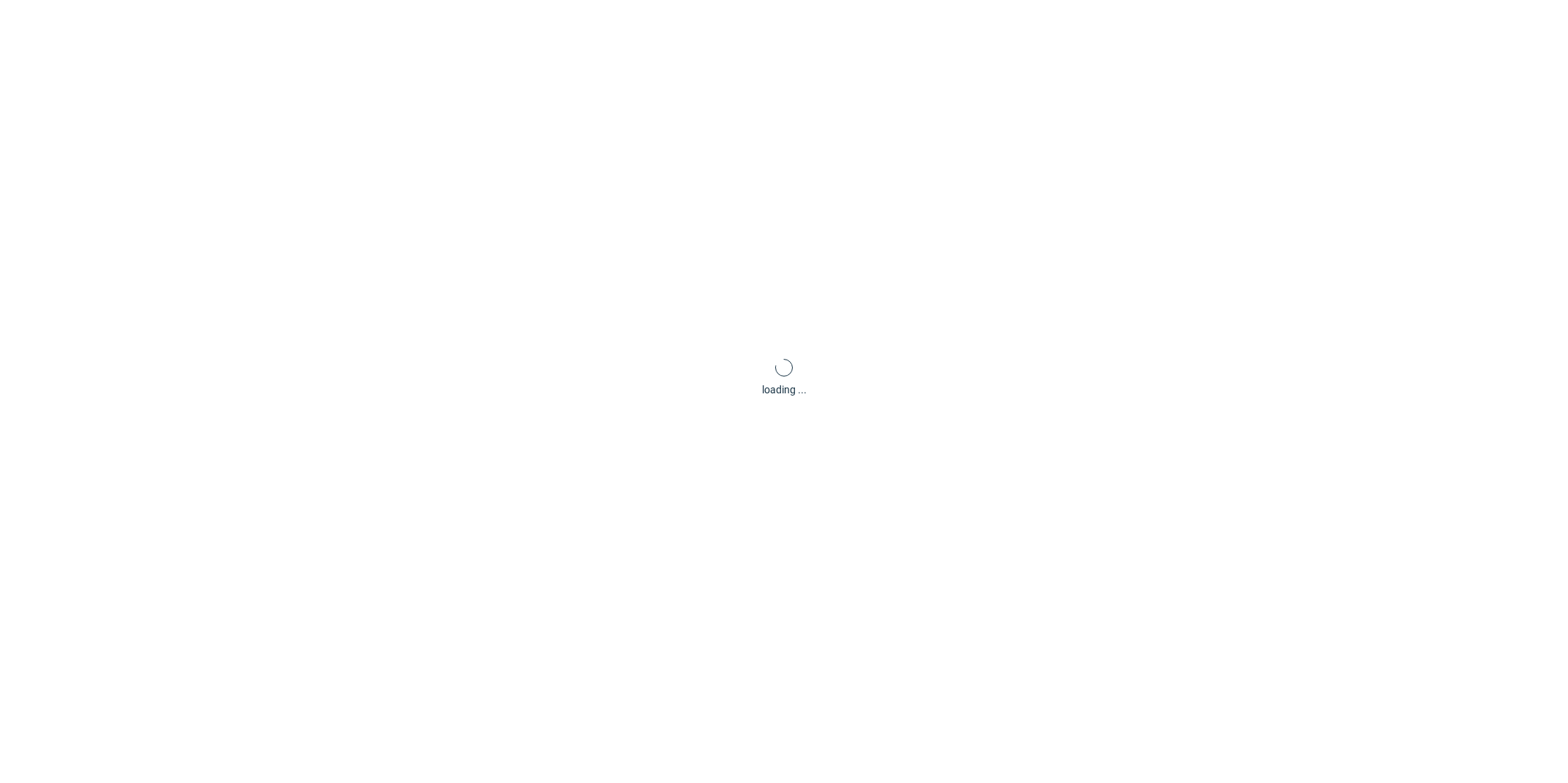
scroll to position [4, 0]
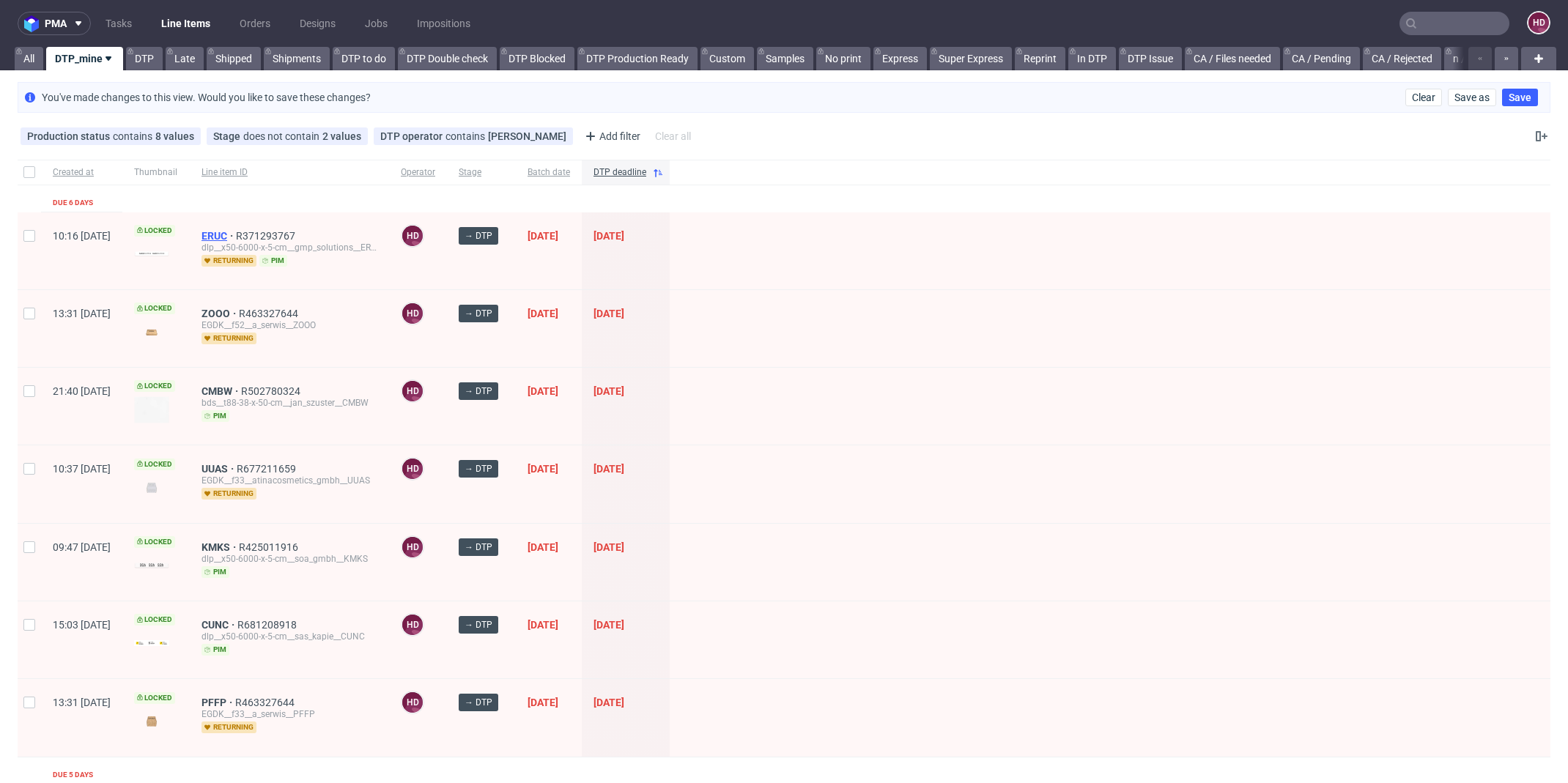
click at [236, 230] on span "ERUC" at bounding box center [219, 236] width 34 height 11
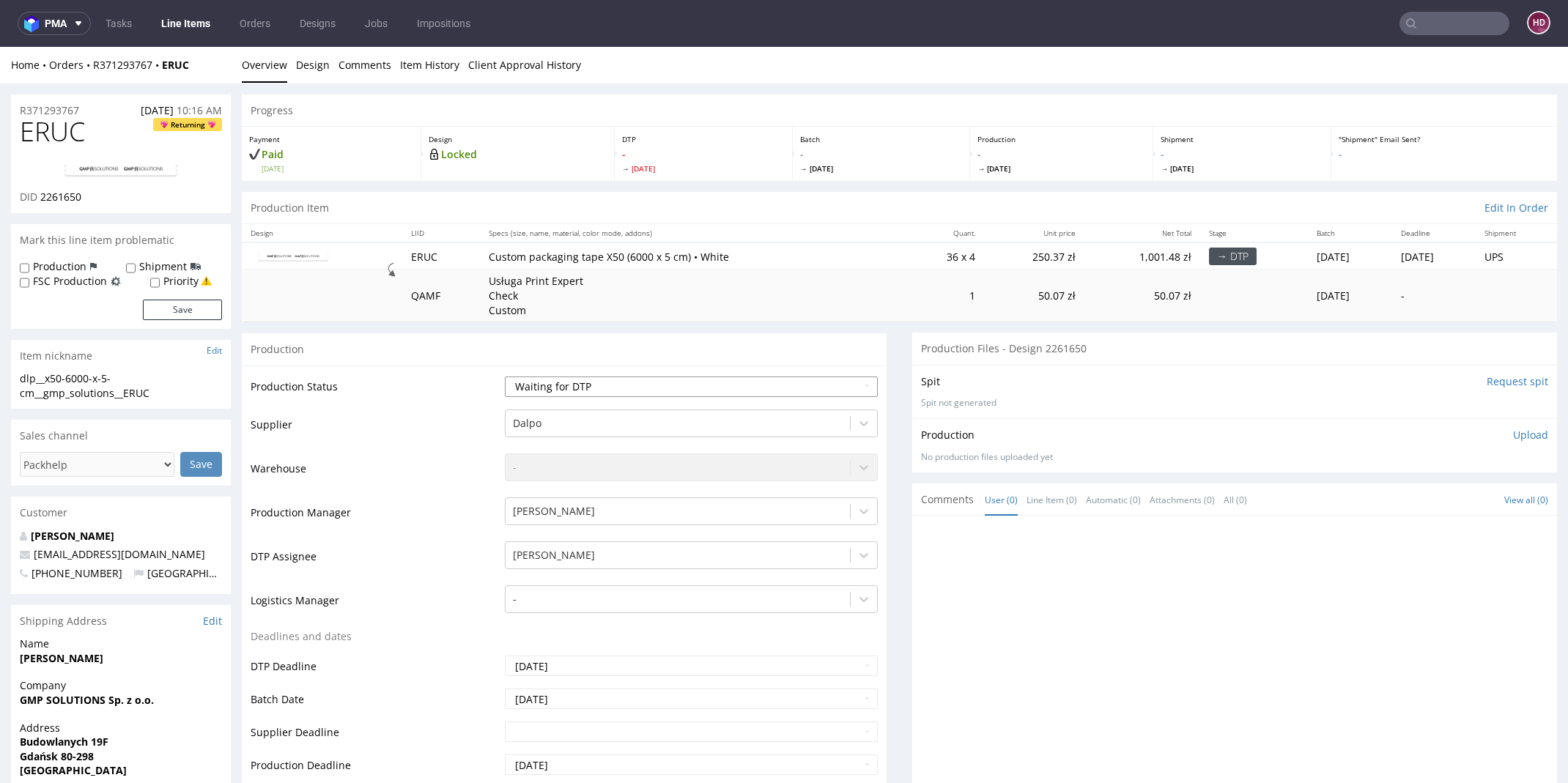
click at [585, 385] on select "Waiting for Artwork Waiting for Diecut Waiting for Mockup Waiting for DTP Waiti…" at bounding box center [690, 387] width 372 height 21
select select "dtp_in_process"
click at [505, 377] on select "Waiting for Artwork Waiting for Diecut Waiting for Mockup Waiting for DTP Waiti…" at bounding box center [690, 387] width 372 height 21
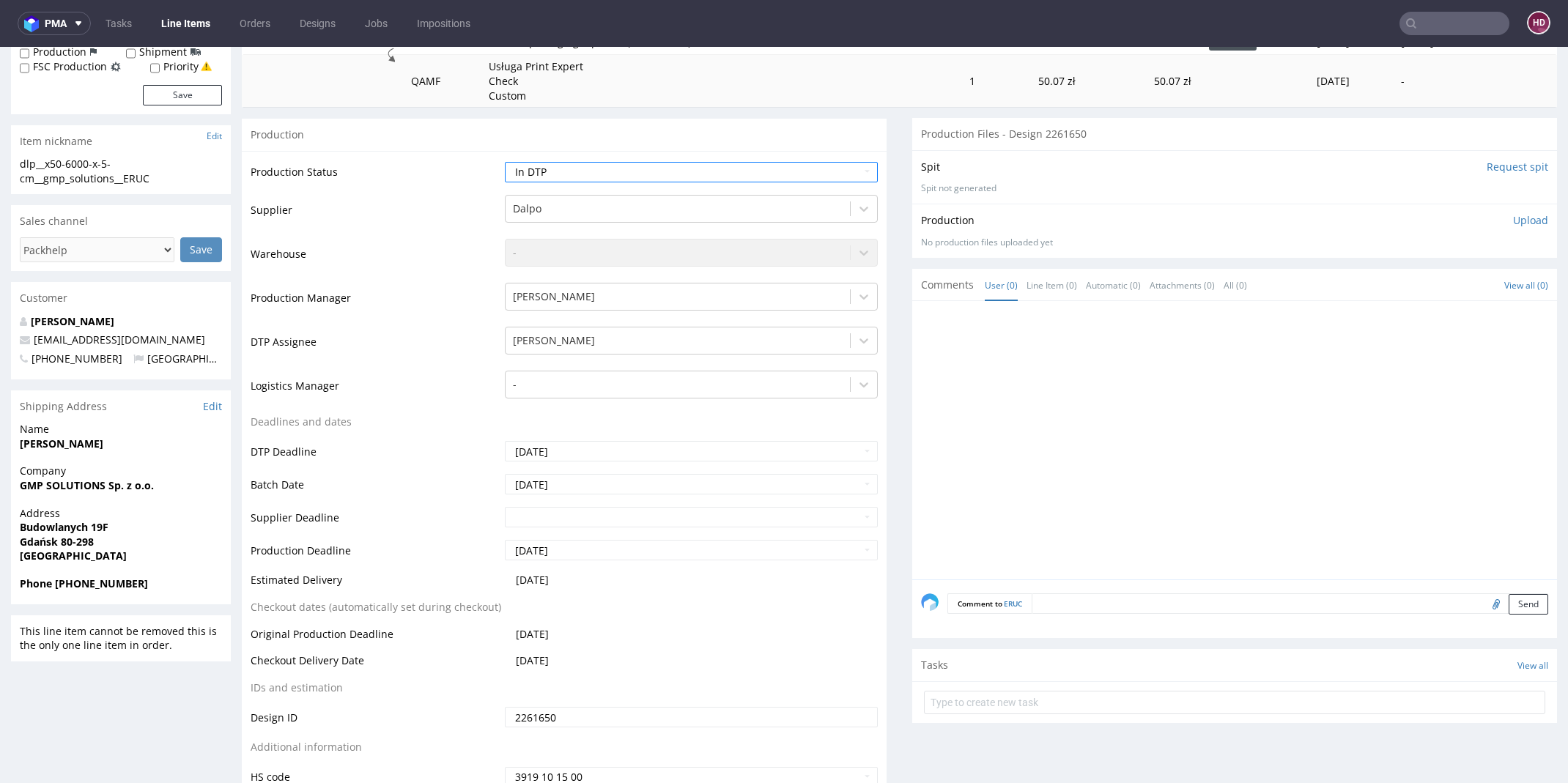
scroll to position [258, 0]
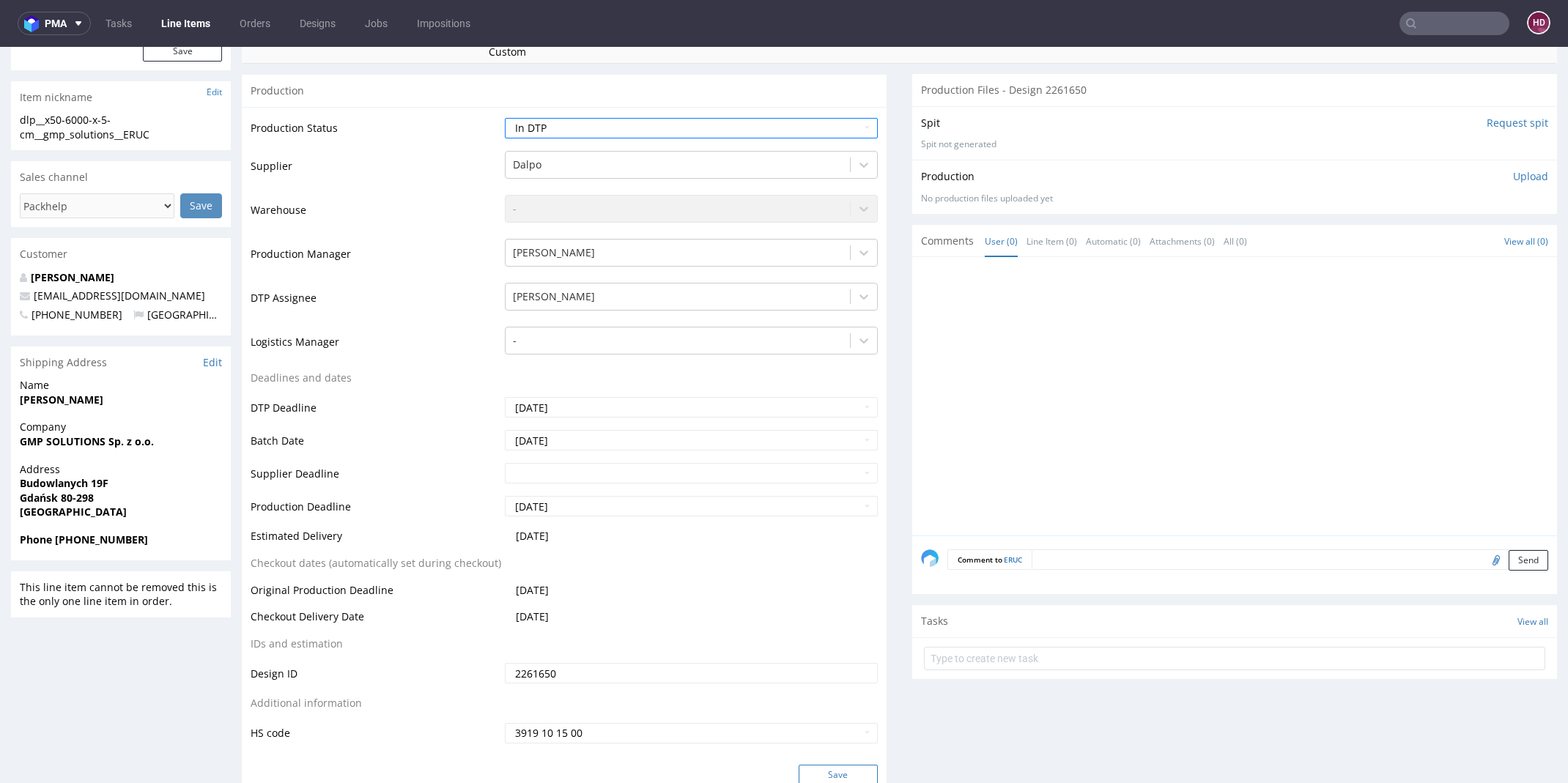
click at [828, 769] on button "Save" at bounding box center [838, 775] width 80 height 21
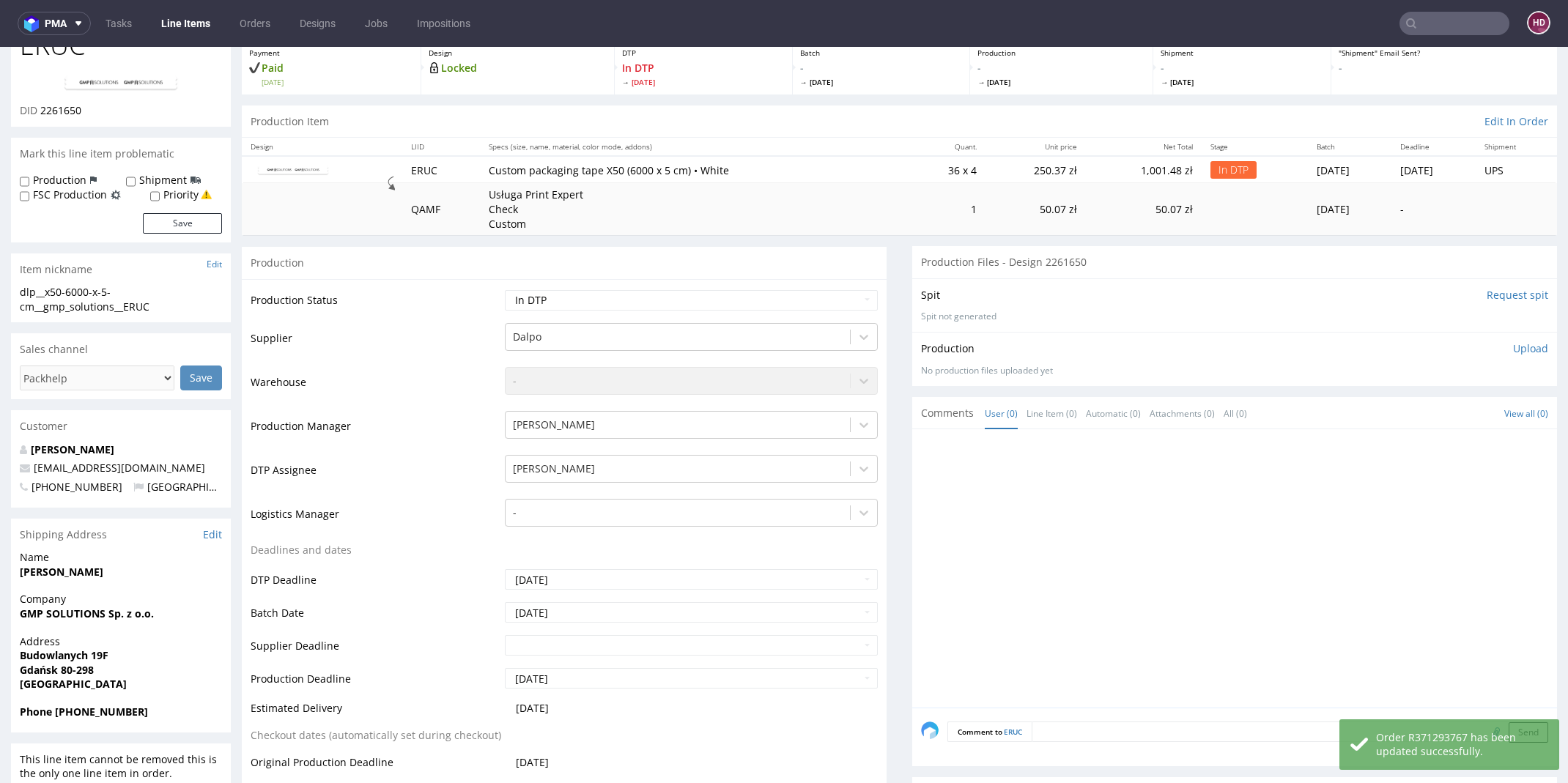
scroll to position [0, 0]
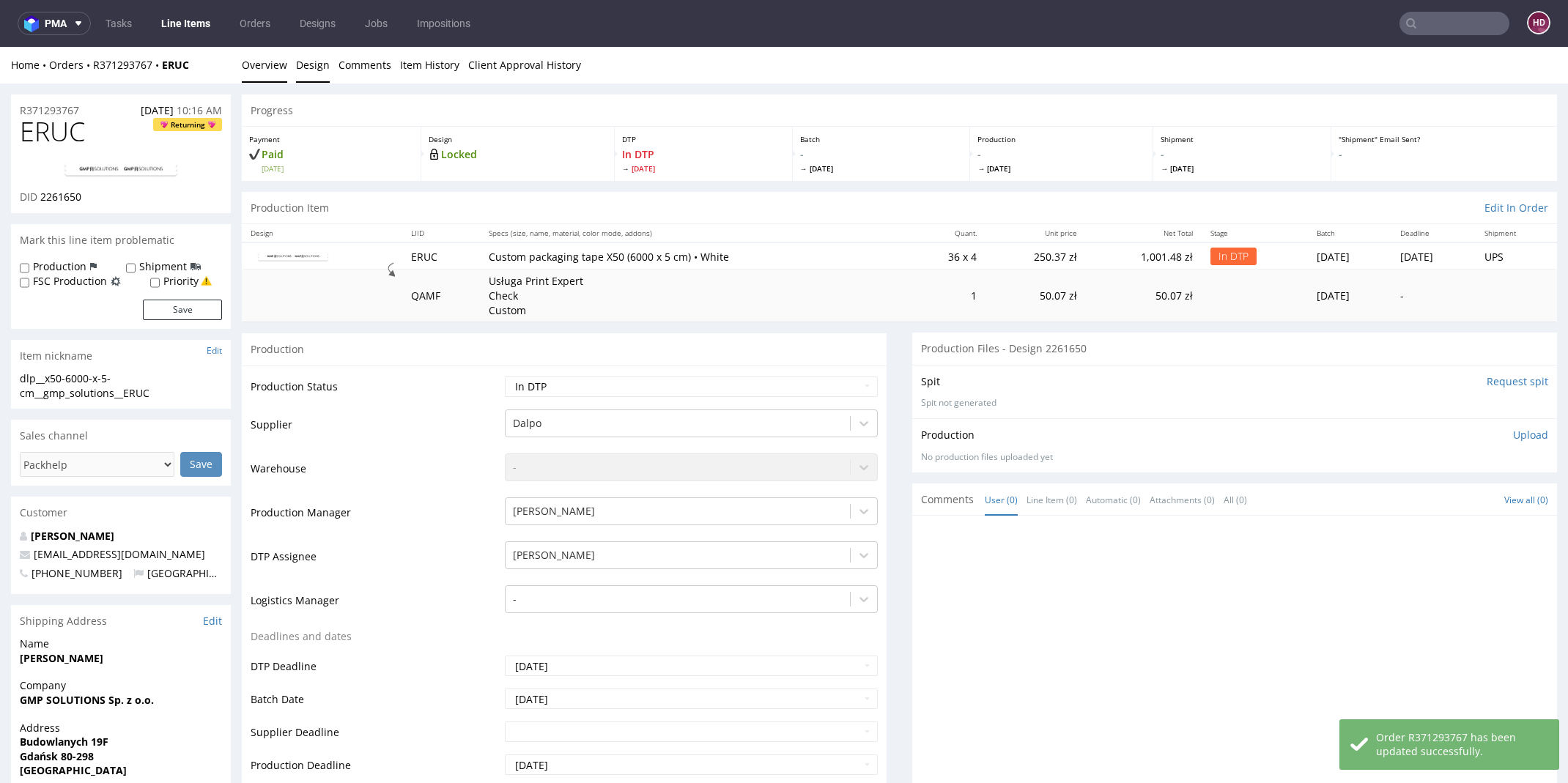
click at [306, 62] on link "Design" at bounding box center [313, 65] width 34 height 36
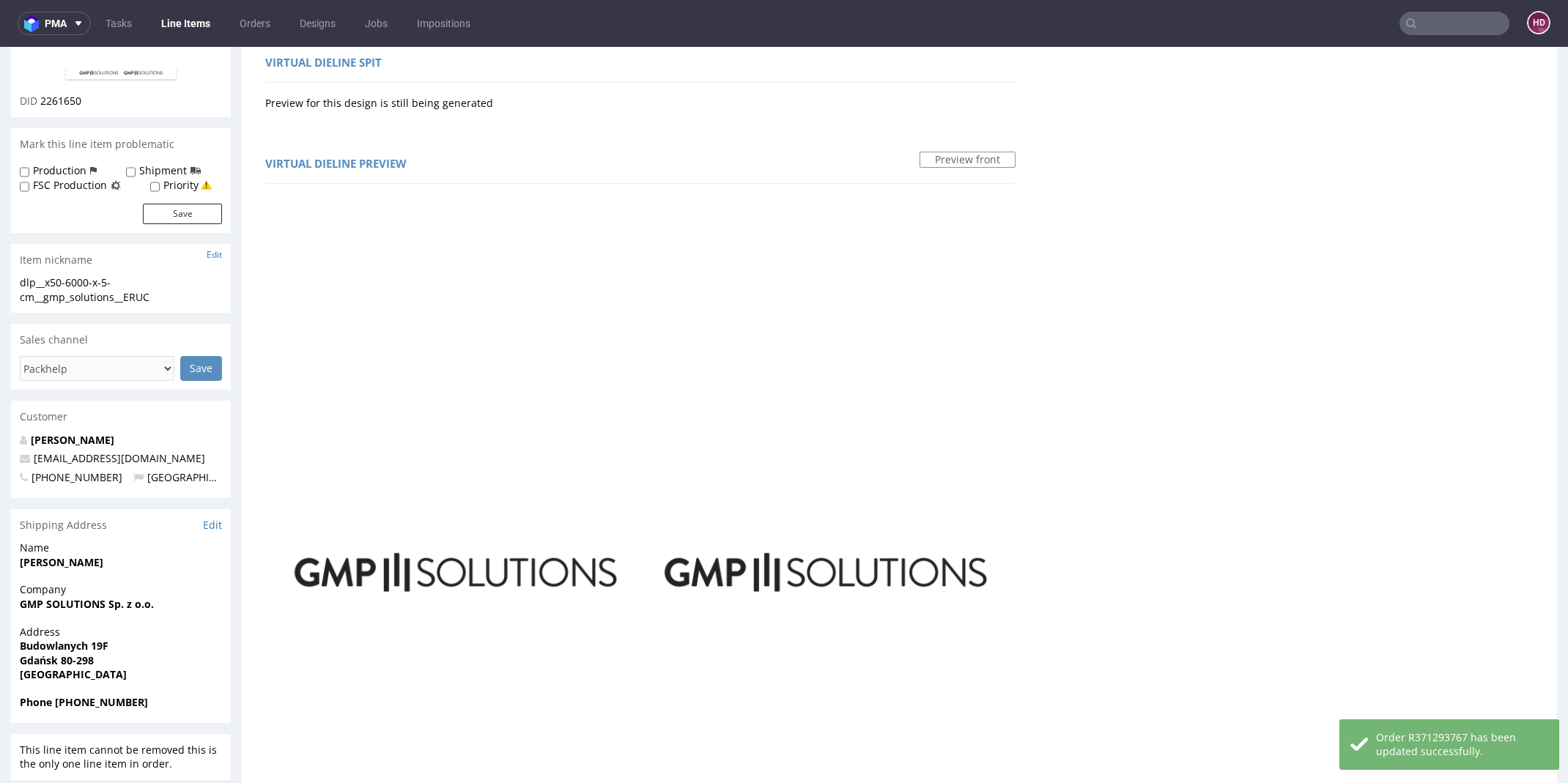
scroll to position [105, 0]
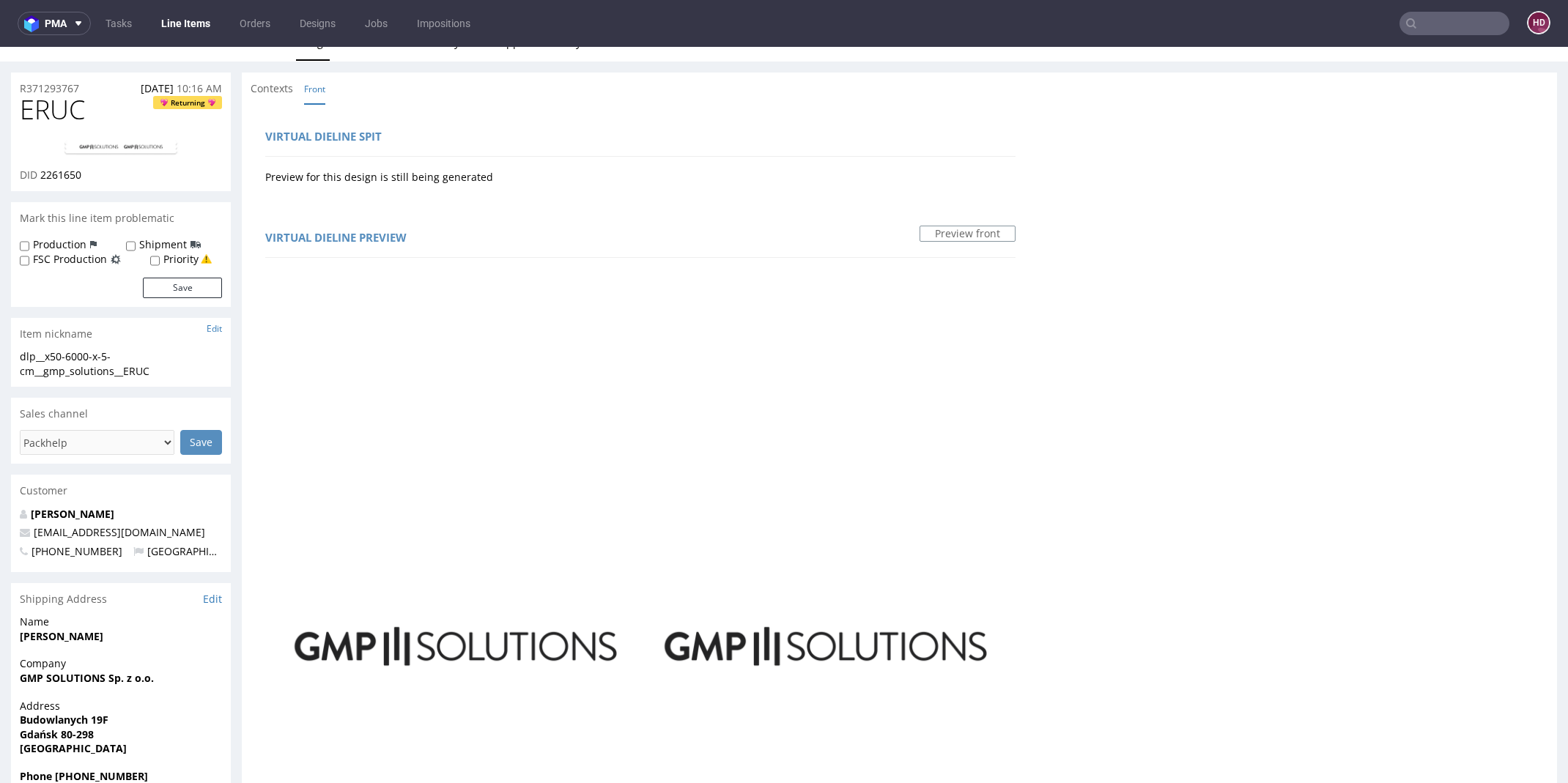
scroll to position [0, 0]
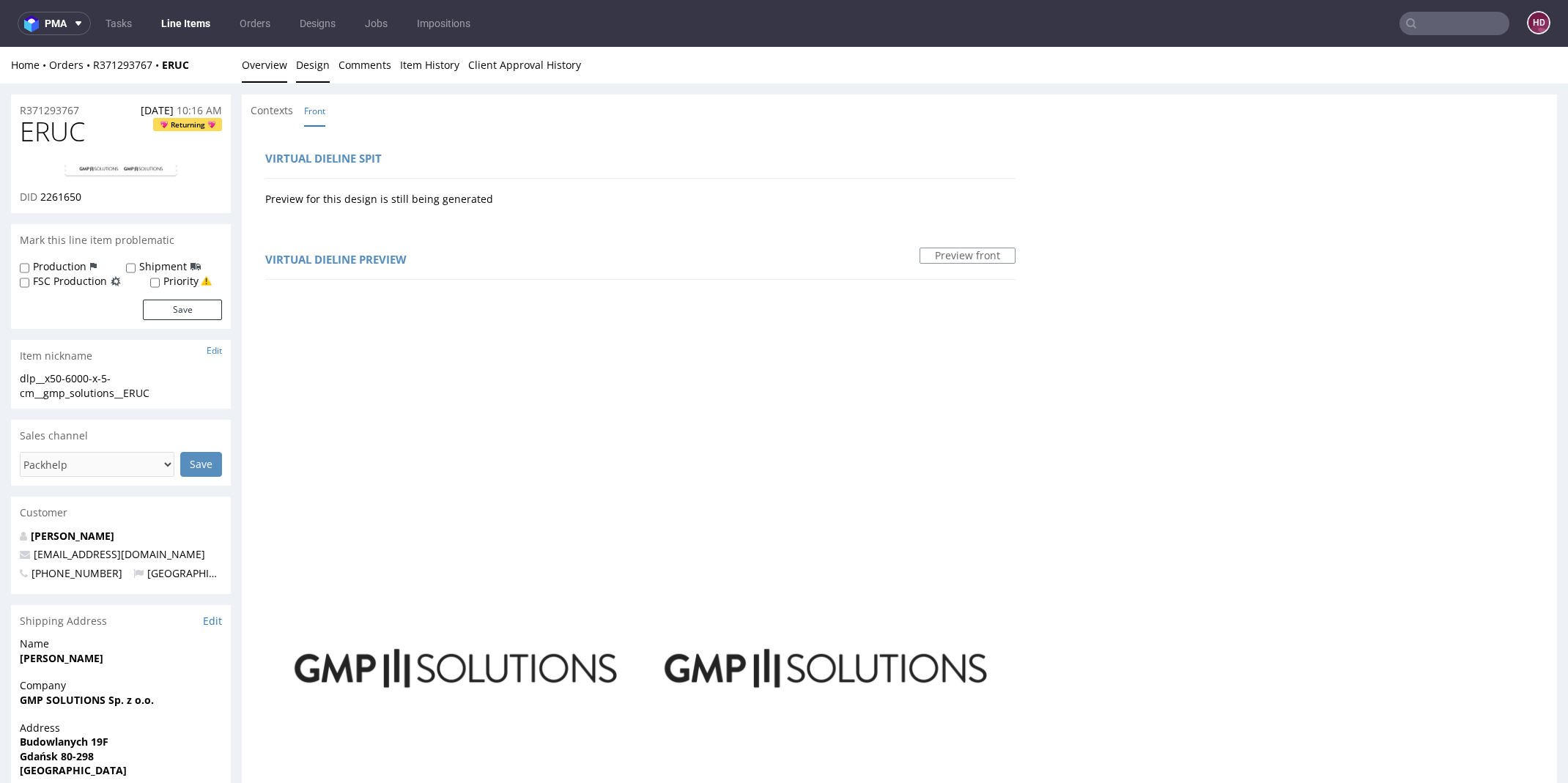
click at [263, 62] on link "Overview" at bounding box center [264, 65] width 45 height 36
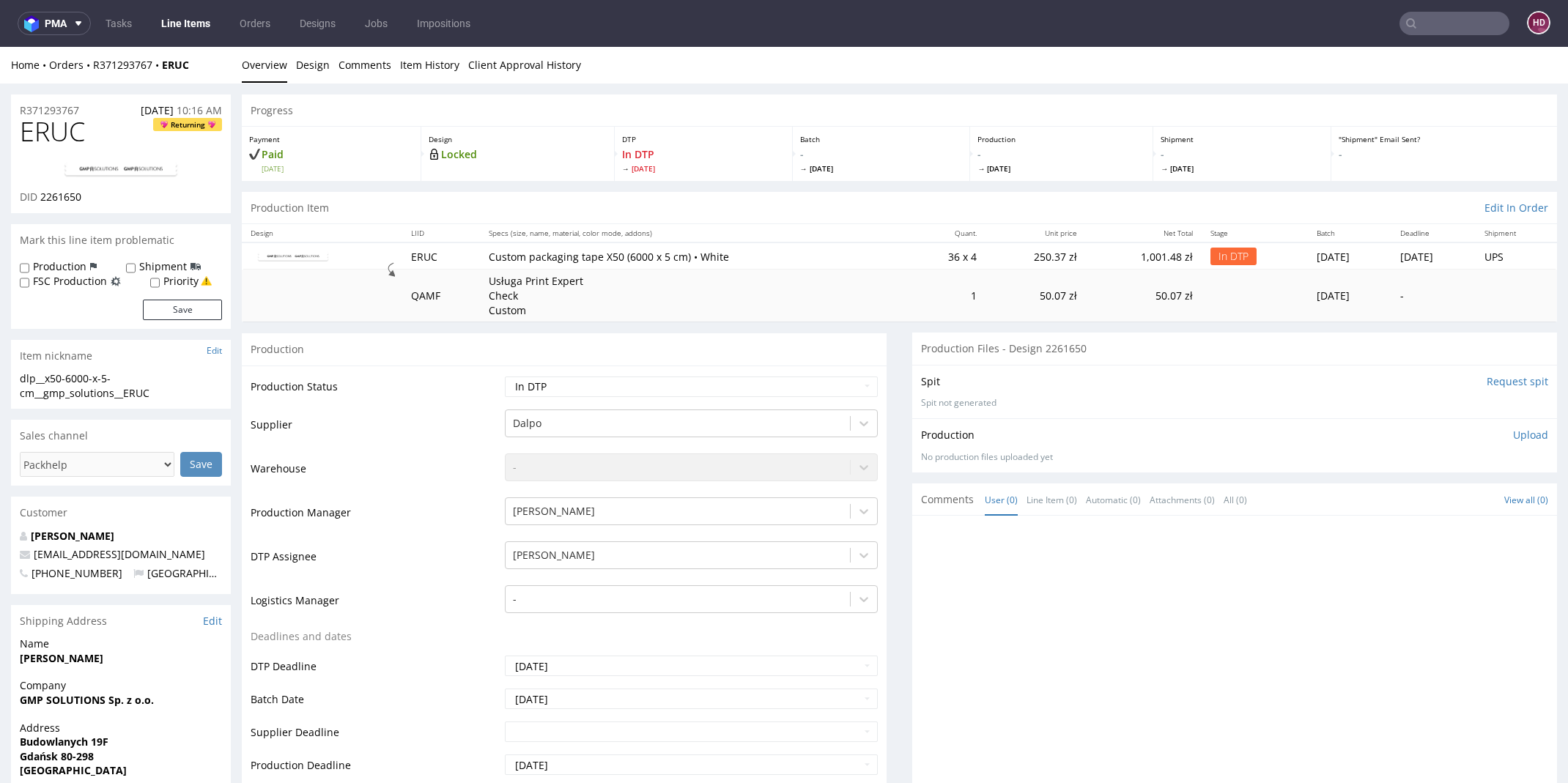
click at [91, 135] on h1 "ERUC Returning" at bounding box center [121, 132] width 203 height 29
drag, startPoint x: 91, startPoint y: 135, endPoint x: 2, endPoint y: 135, distance: 89.0
copy span "ERUC"
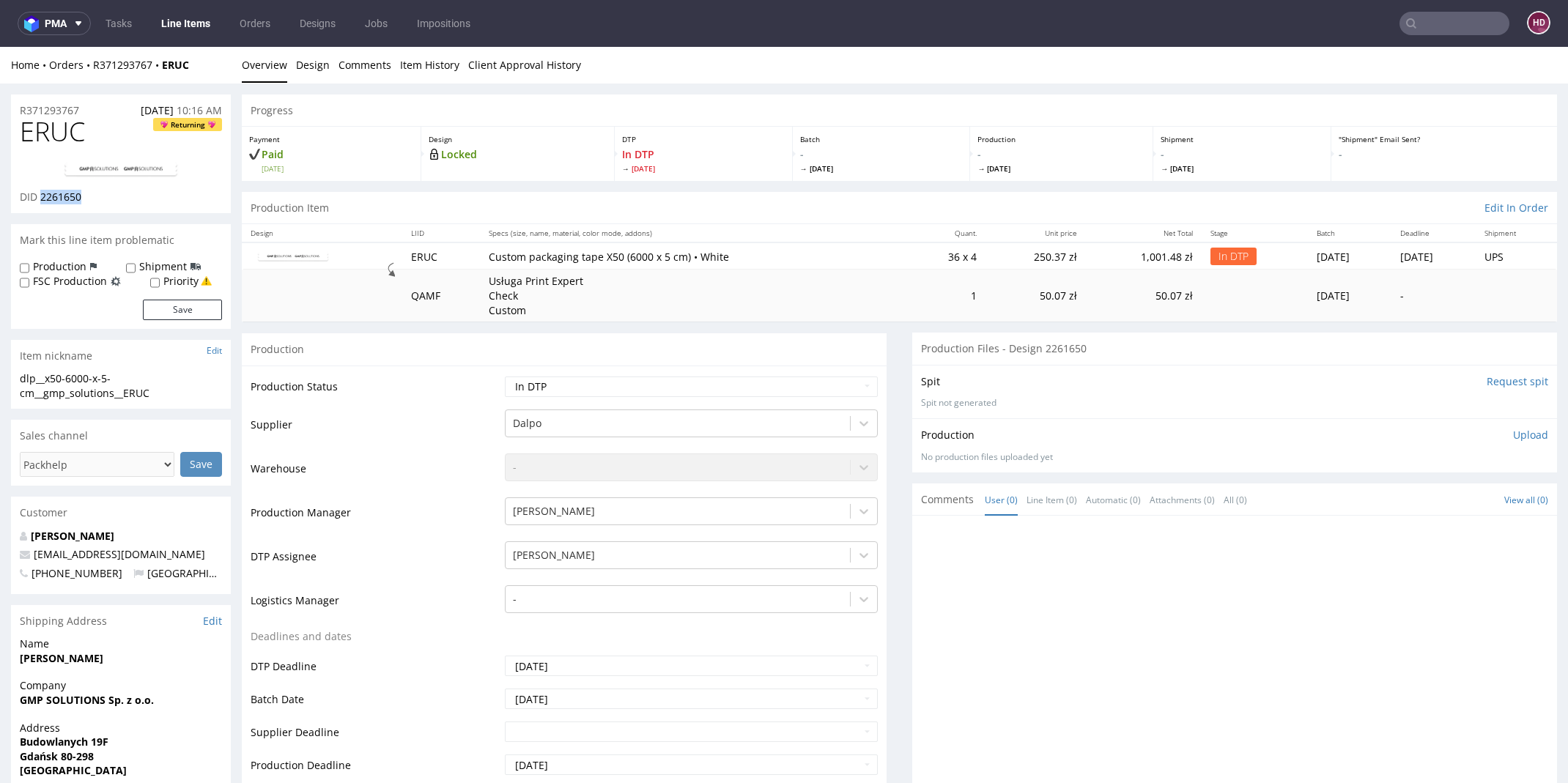
drag, startPoint x: 93, startPoint y: 199, endPoint x: 42, endPoint y: 197, distance: 51.0
click at [42, 197] on div "DID 2261650" at bounding box center [121, 196] width 203 height 14
copy span "2261650"
drag, startPoint x: 158, startPoint y: 400, endPoint x: 2, endPoint y: 383, distance: 156.9
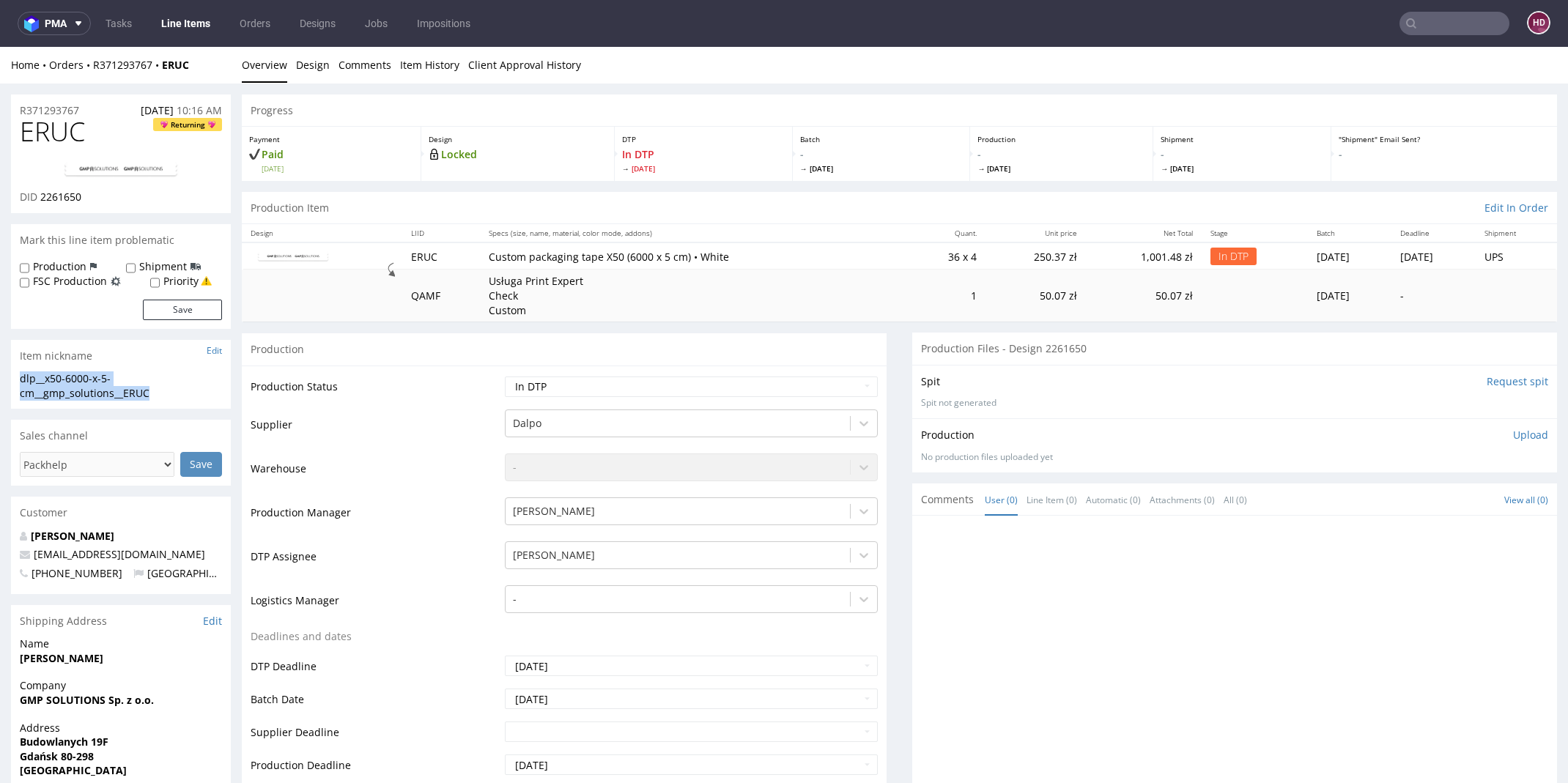
copy div "dlp__x50-6000-x-5-cm__gmp_solutions__ERUC"
click at [121, 127] on h1 "ERUC Returning" at bounding box center [121, 132] width 203 height 29
drag, startPoint x: 92, startPoint y: 115, endPoint x: 11, endPoint y: 115, distance: 81.0
click at [11, 115] on div "R371293767 16.09.2025 10:16 AM" at bounding box center [121, 106] width 220 height 24
copy p "R371293767"
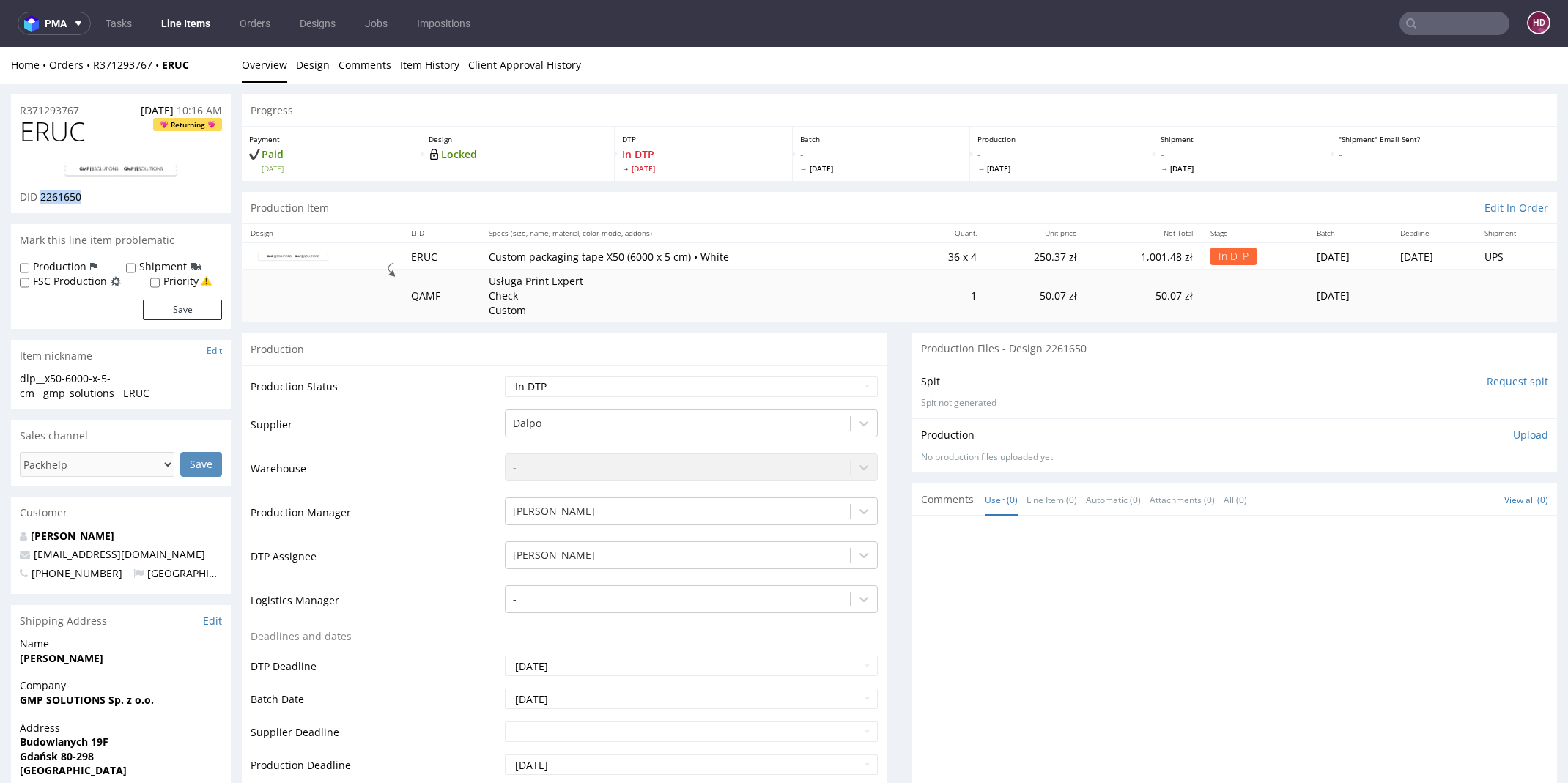
drag, startPoint x: 98, startPoint y: 201, endPoint x: 43, endPoint y: 201, distance: 55.0
click at [43, 201] on div "DID 2261650" at bounding box center [121, 196] width 203 height 14
copy span "2261650"
click at [126, 170] on img at bounding box center [121, 169] width 117 height 18
click at [1526, 432] on p "Upload" at bounding box center [1530, 435] width 35 height 14
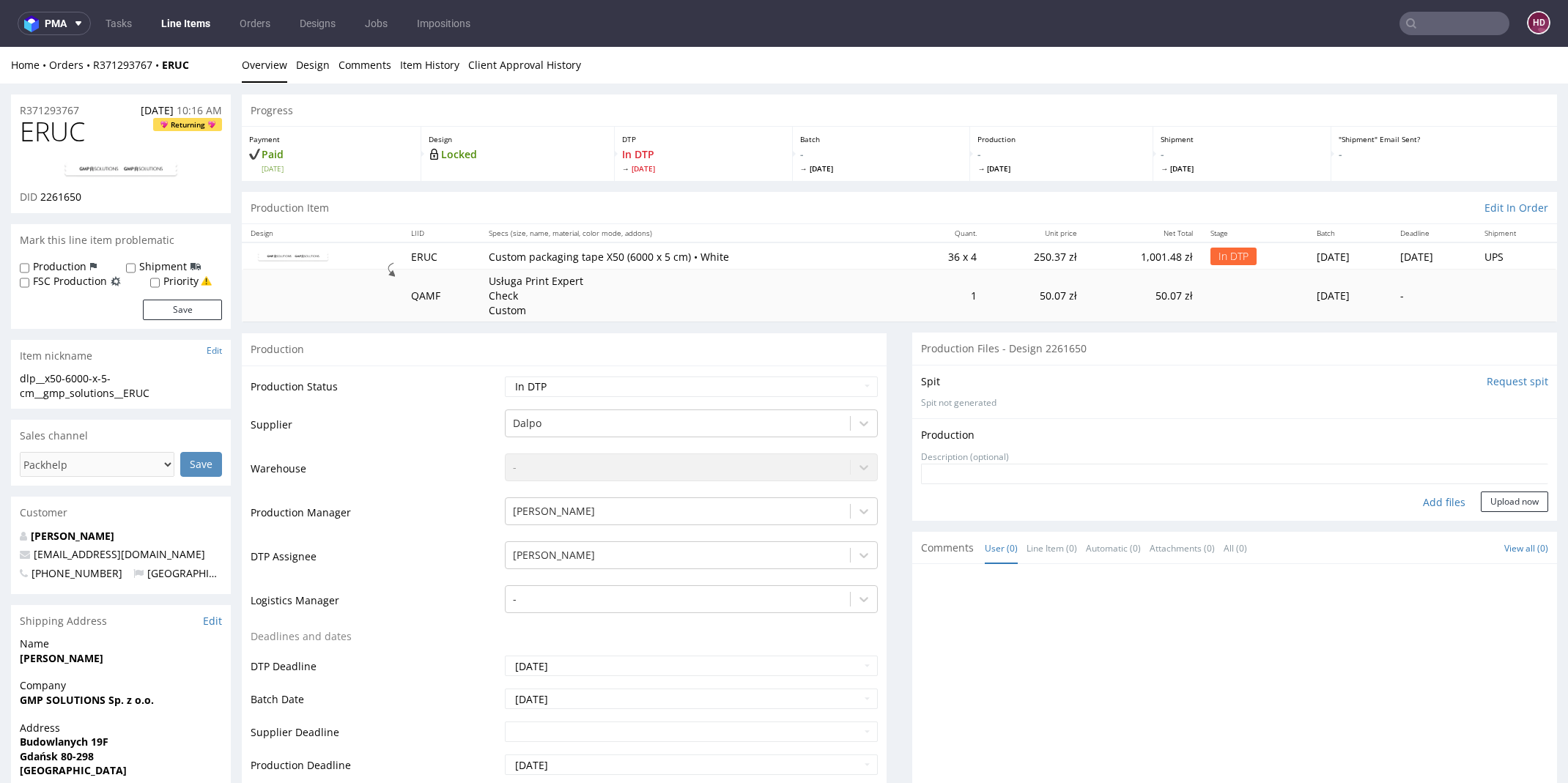
click at [1441, 500] on div "Add files" at bounding box center [1443, 502] width 73 height 22
type input "C:\fakepath\dlp__x50-6000-x-5-cm__gmp_solutions__ERUC__d2261650__oR371293767.pdf"
click at [1497, 525] on button "Upload now" at bounding box center [1514, 525] width 67 height 21
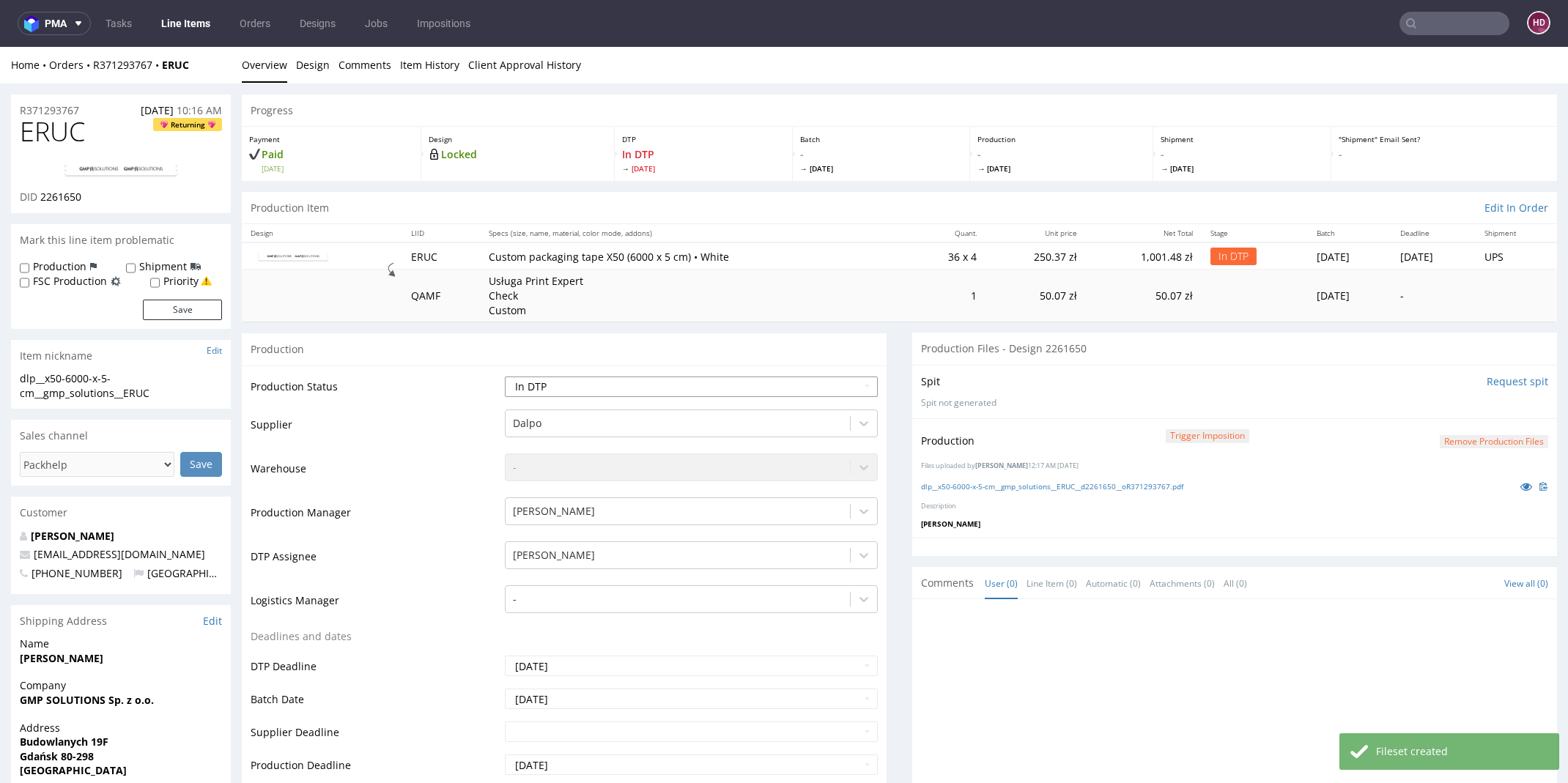
select select "dtp_production_ready"
click at [505, 377] on select "Waiting for Artwork Waiting for Diecut Waiting for Mockup Waiting for DTP Waiti…" at bounding box center [690, 387] width 372 height 21
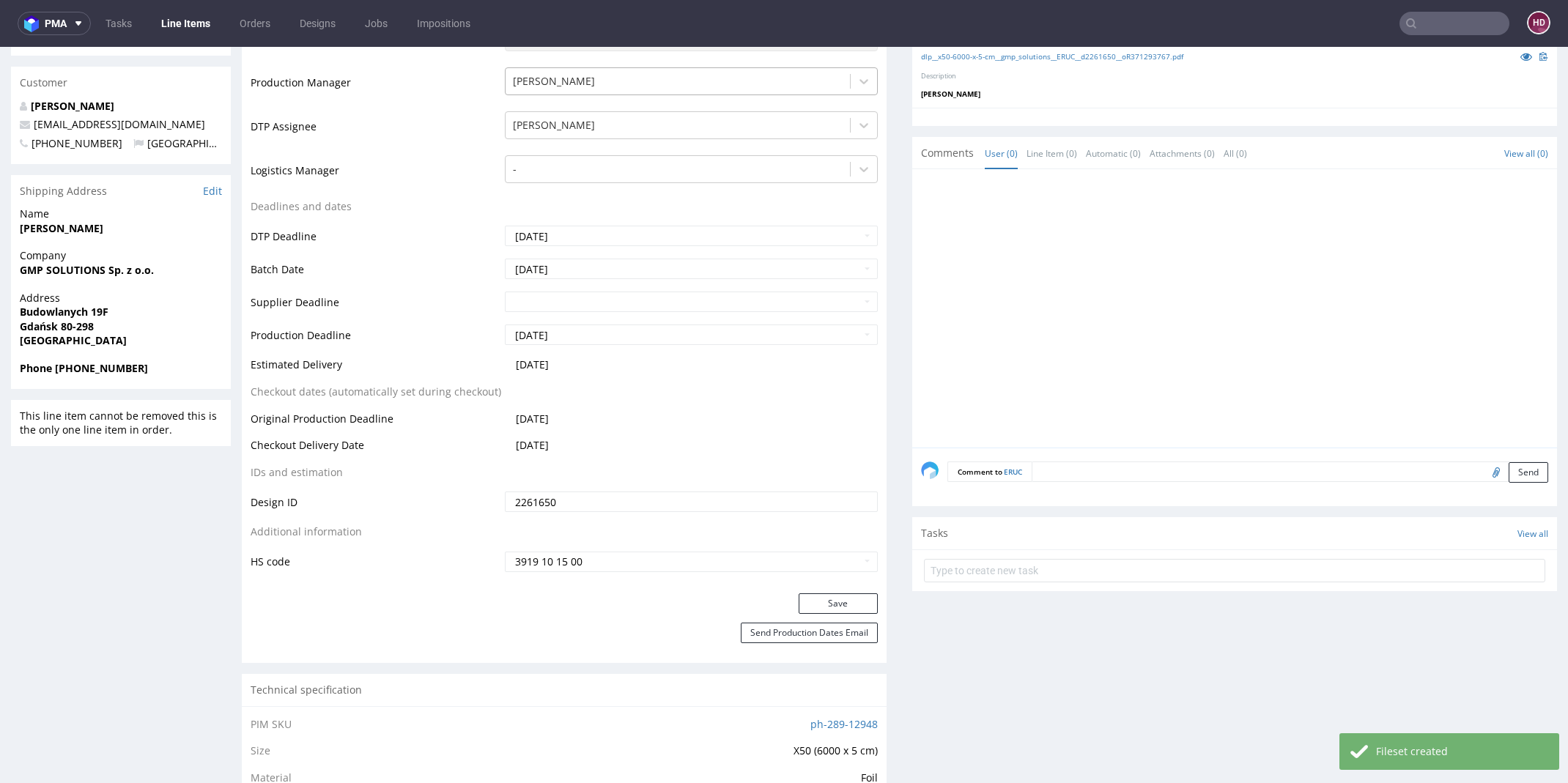
scroll to position [438, 0]
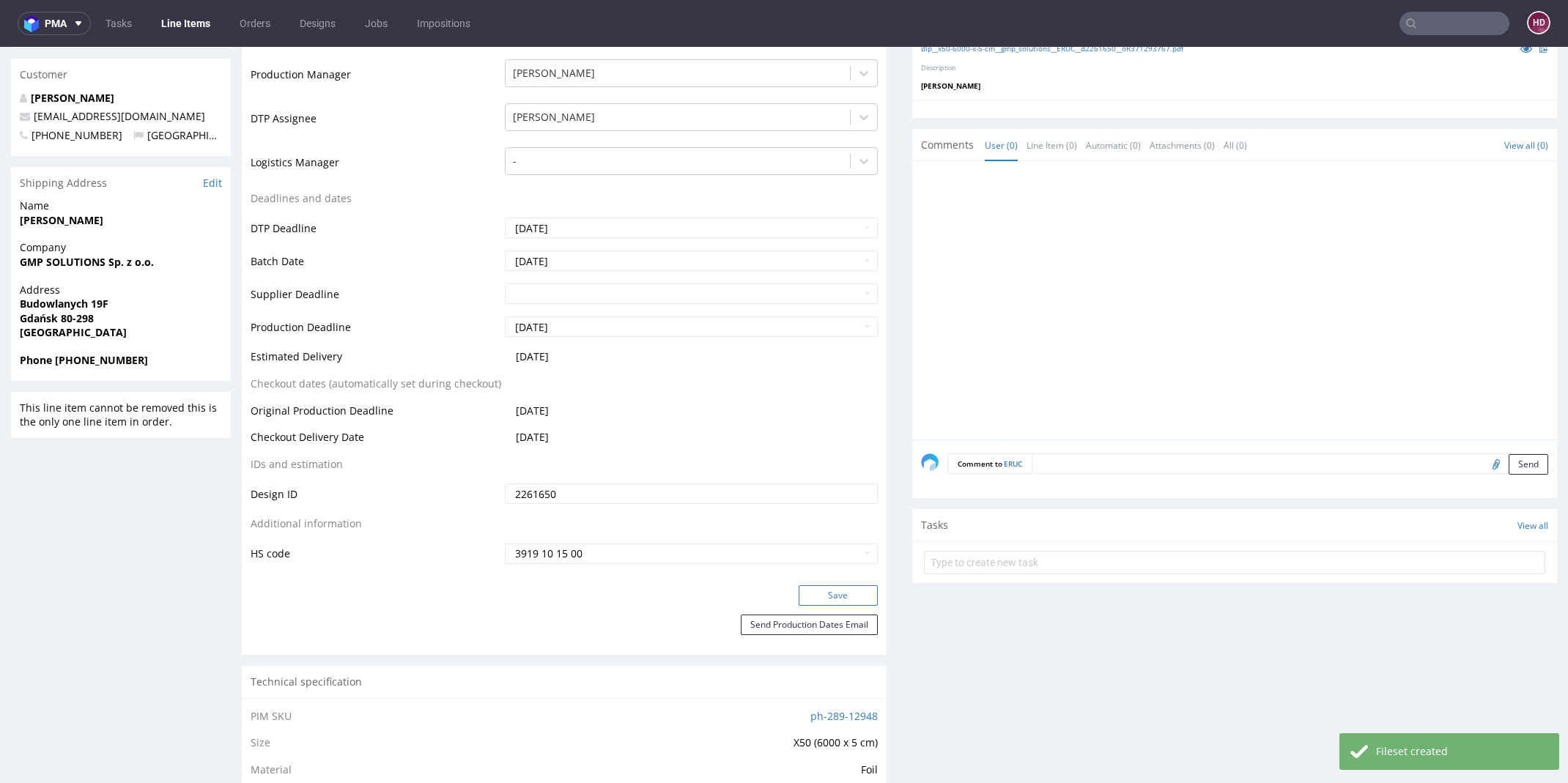
click at [824, 588] on button "Save" at bounding box center [838, 596] width 80 height 21
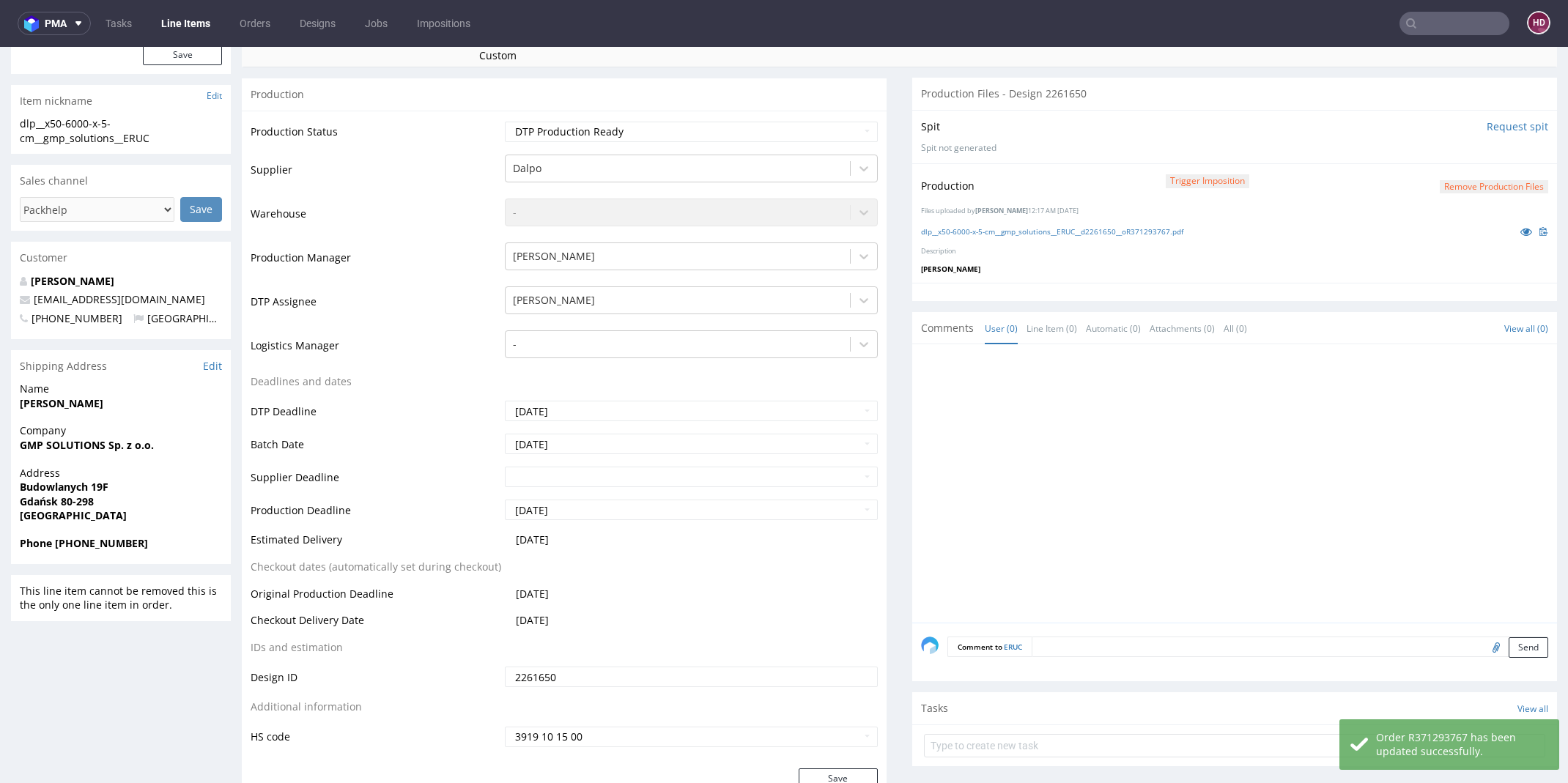
scroll to position [0, 0]
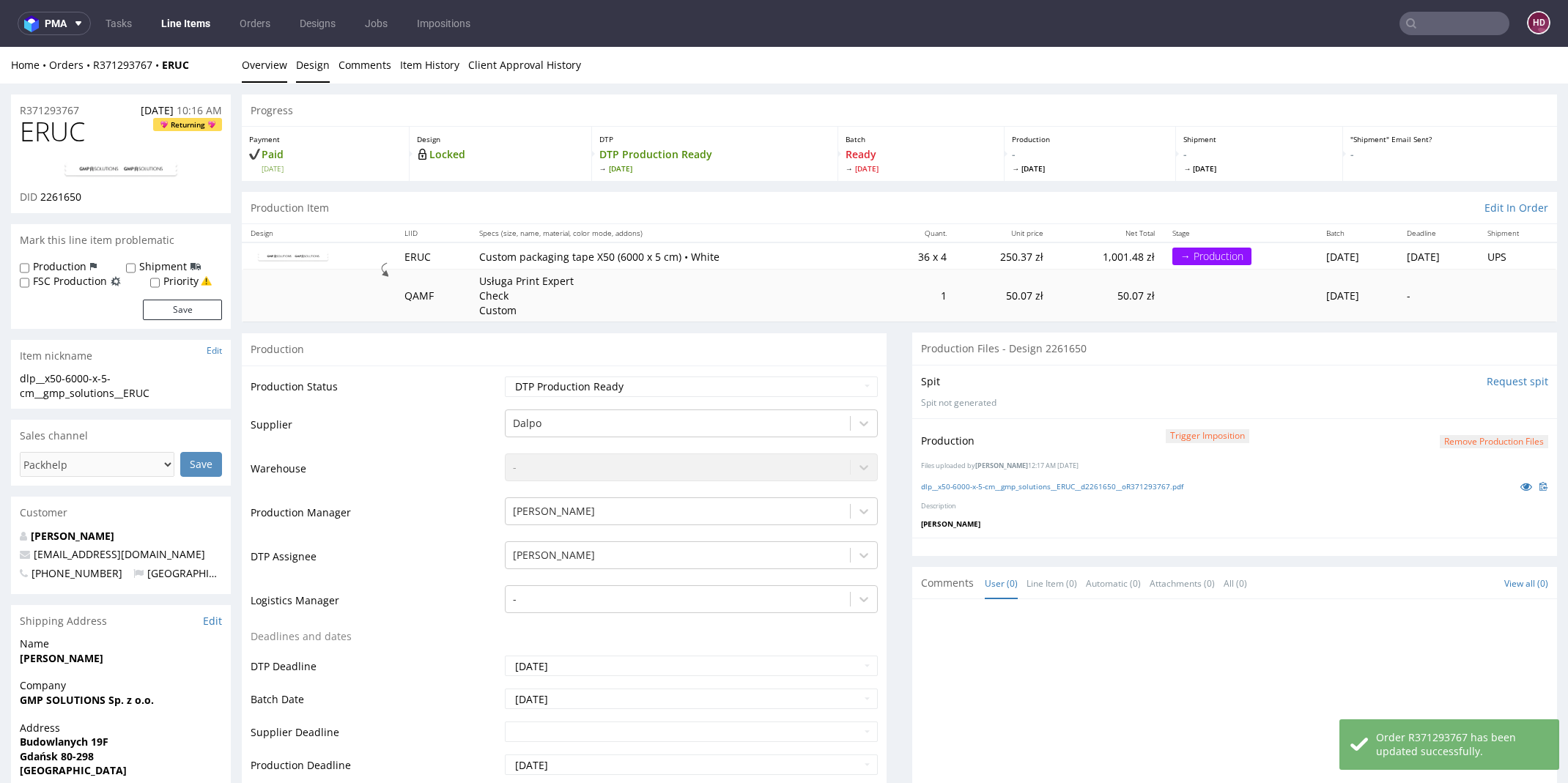
click at [316, 63] on link "Design" at bounding box center [313, 65] width 34 height 36
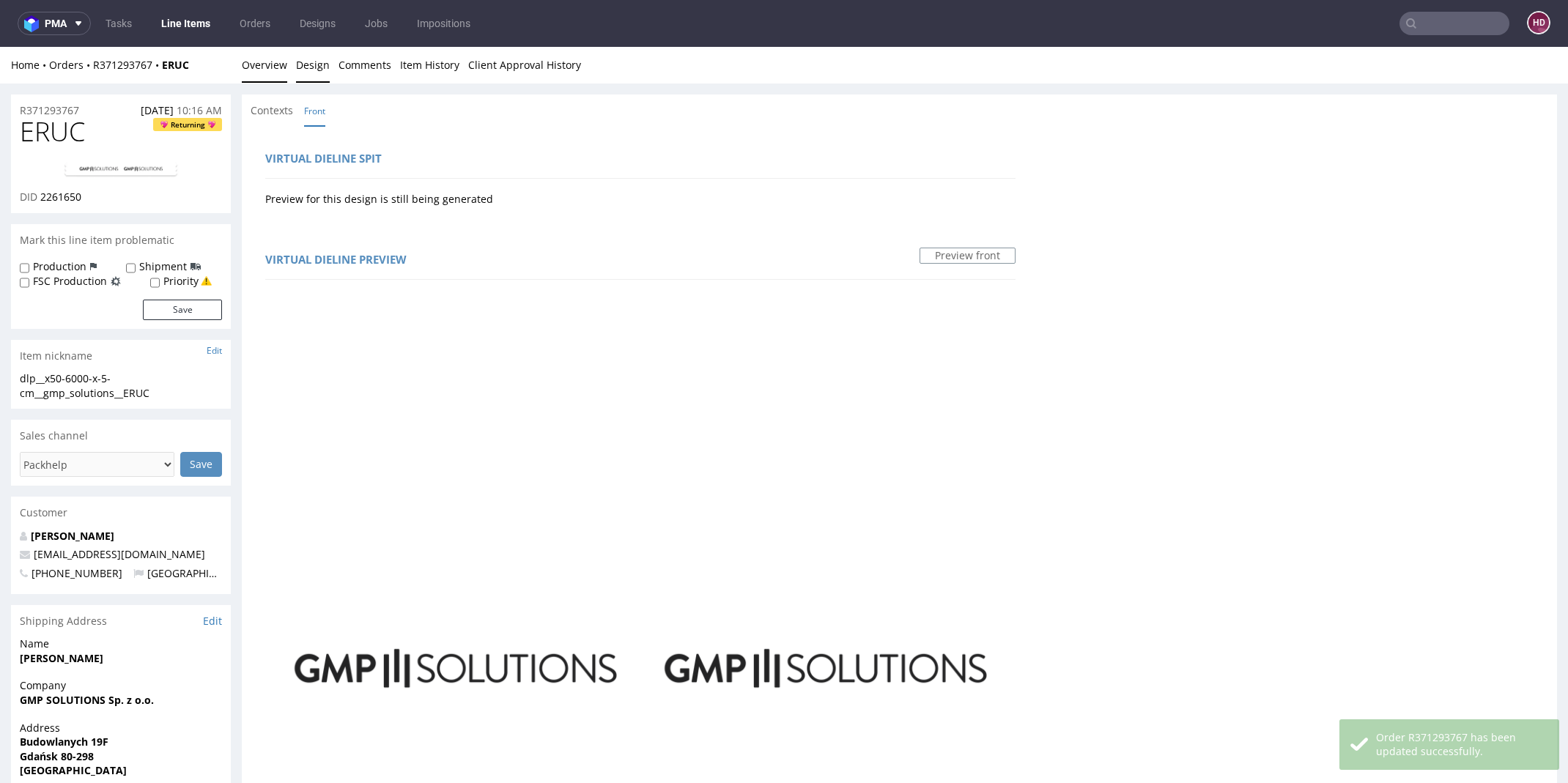
click at [271, 70] on link "Overview" at bounding box center [264, 65] width 45 height 36
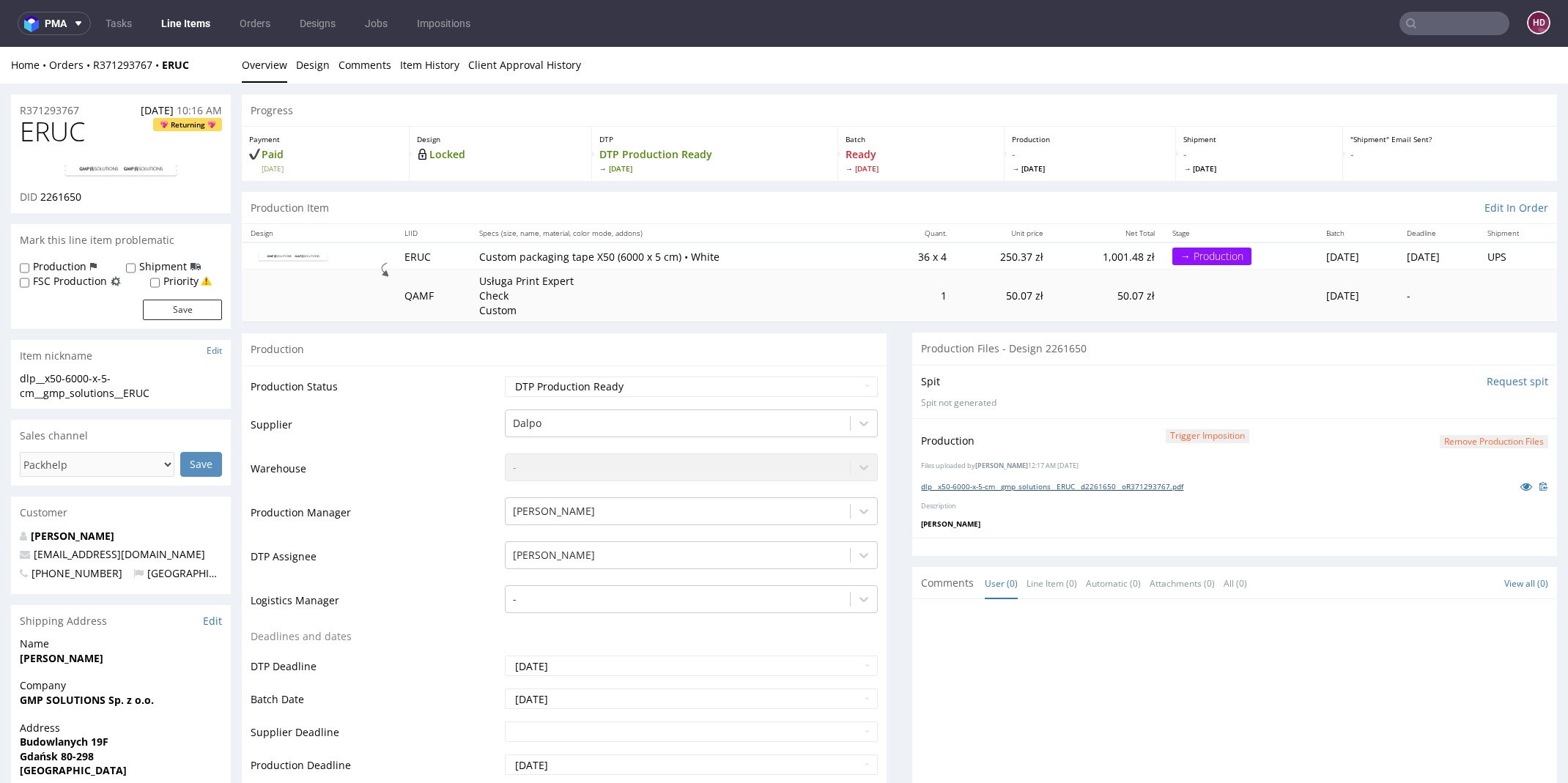
click at [1126, 483] on link "dlp__x50-6000-x-5-cm__gmp_solutions__ERUC__d2261650__oR371293767.pdf" at bounding box center [1052, 486] width 262 height 10
click at [199, 19] on link "Line Items" at bounding box center [186, 23] width 66 height 24
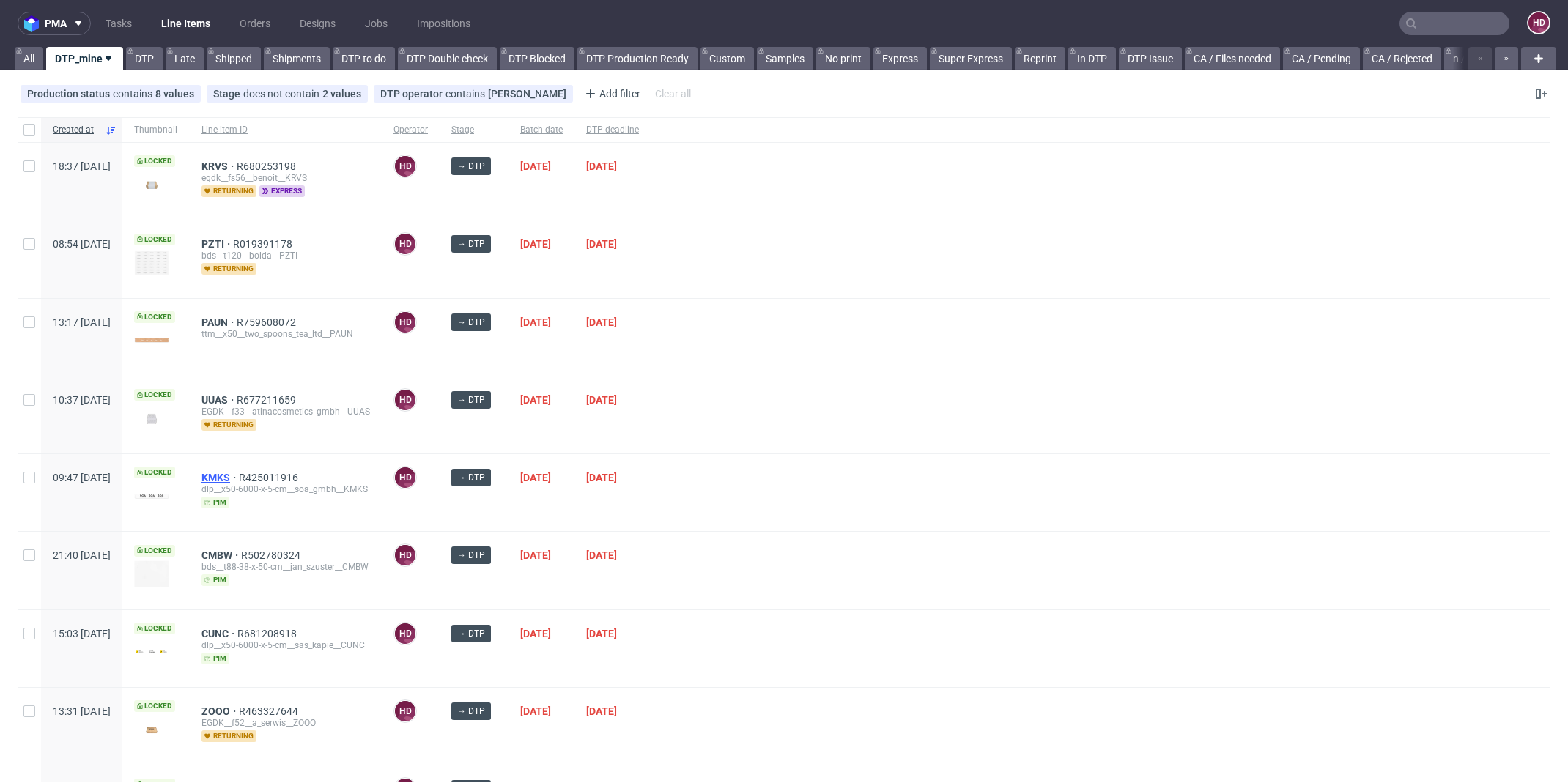
click at [239, 472] on span "KMKS" at bounding box center [220, 477] width 37 height 11
click at [650, 119] on div "DTP deadline" at bounding box center [613, 130] width 76 height 25
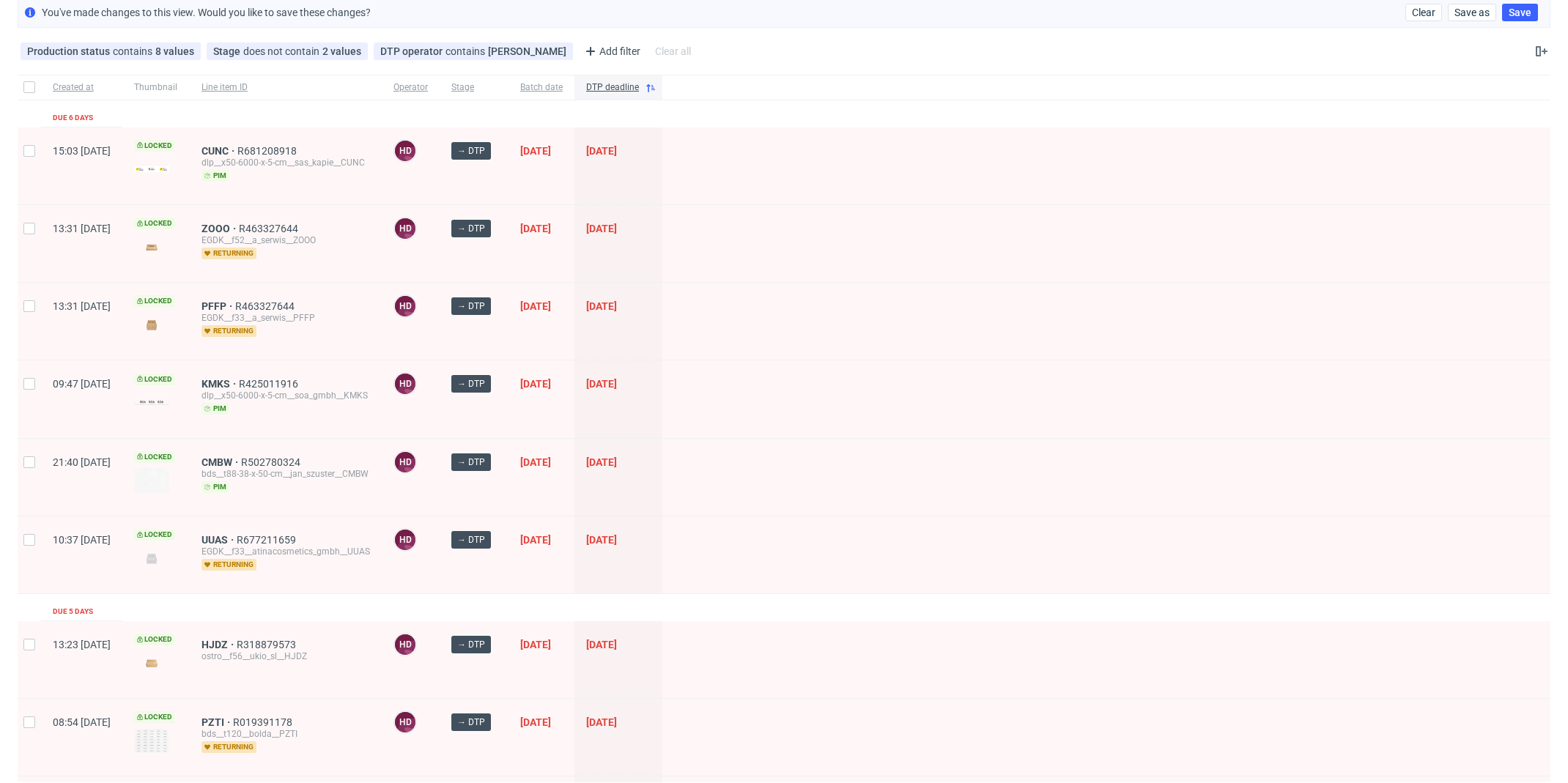
scroll to position [89, 0]
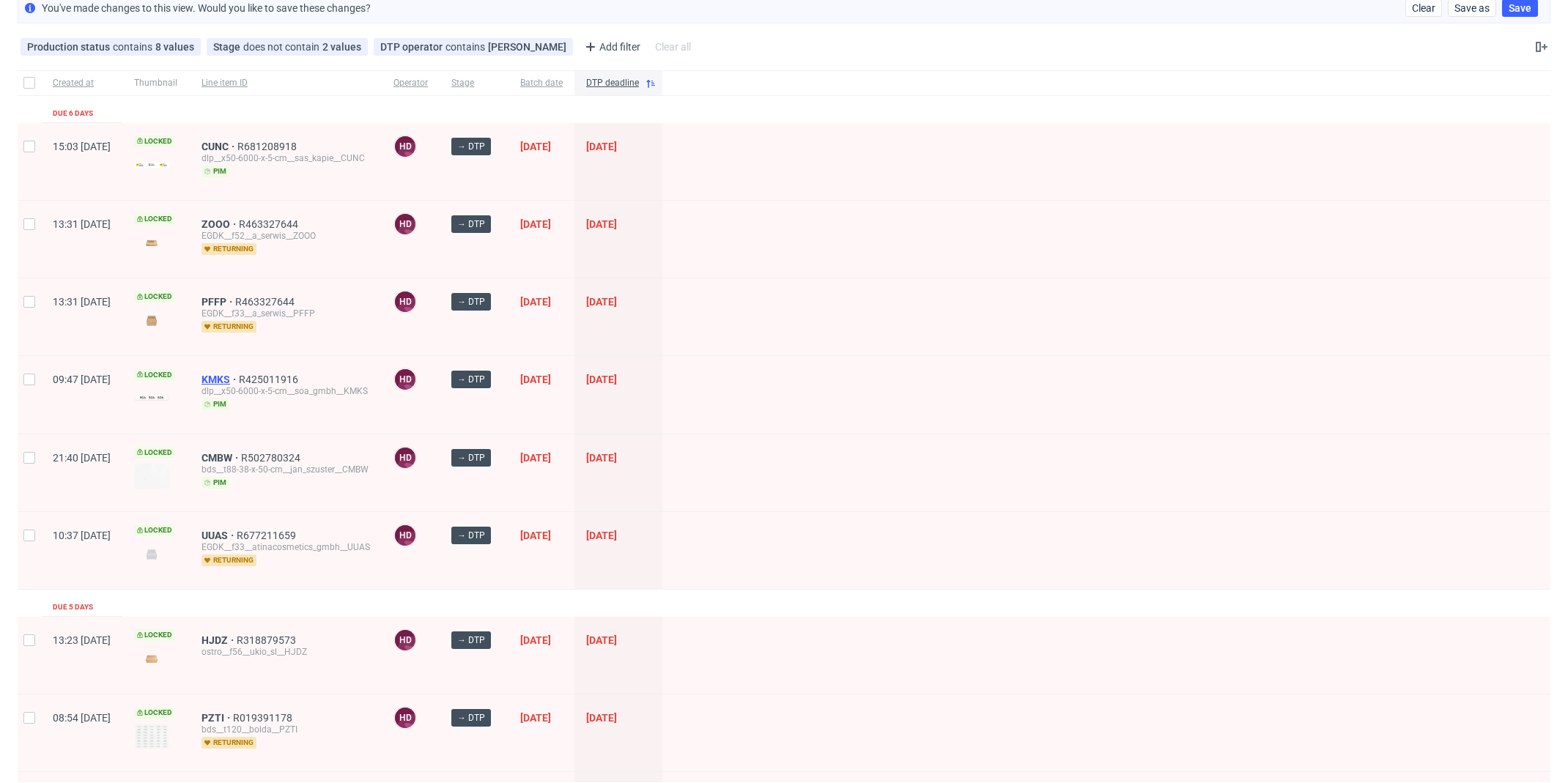
click at [239, 374] on span "KMKS" at bounding box center [220, 380] width 37 height 11
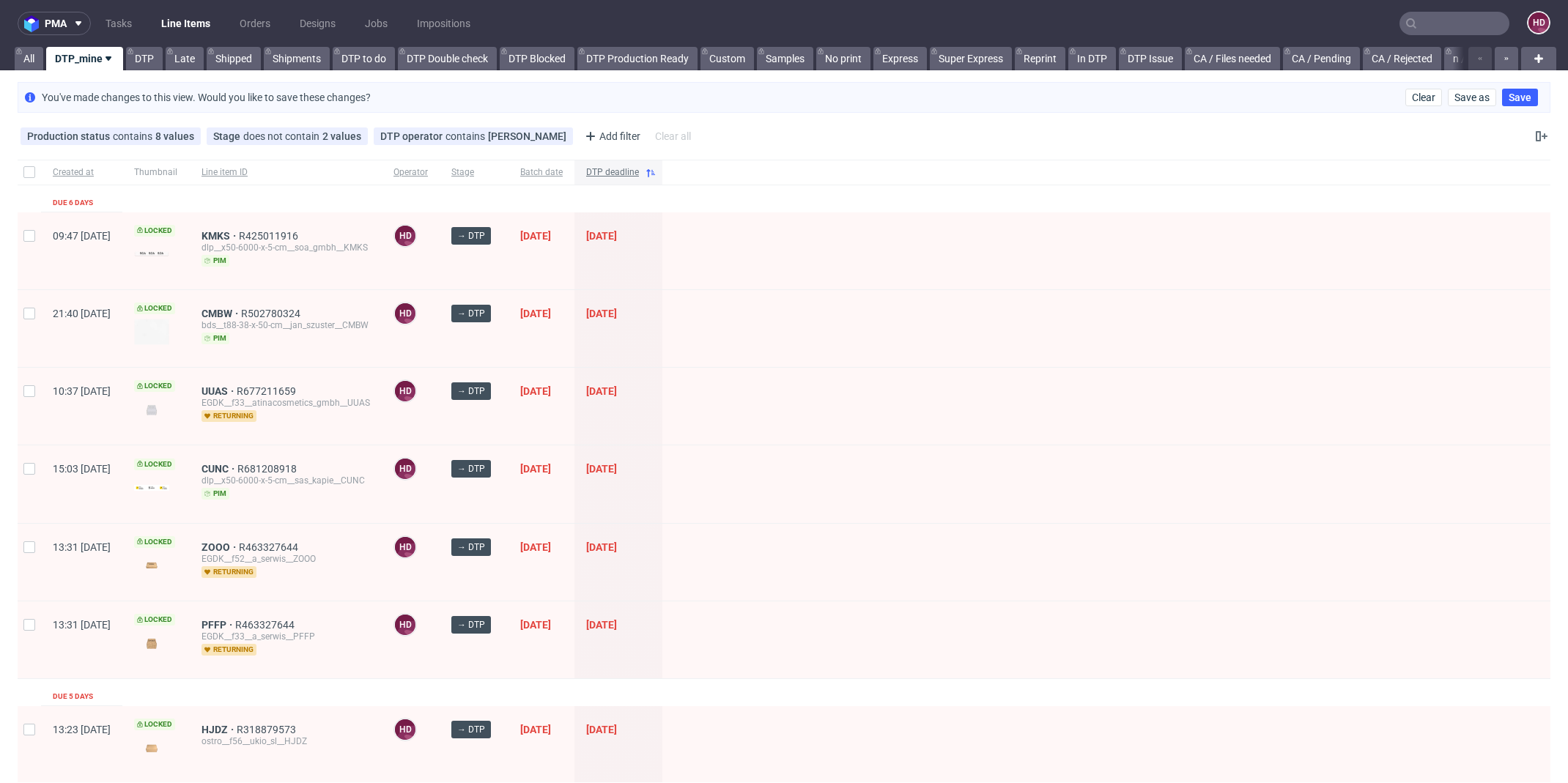
click at [662, 179] on div "DTP deadline" at bounding box center [618, 172] width 88 height 25
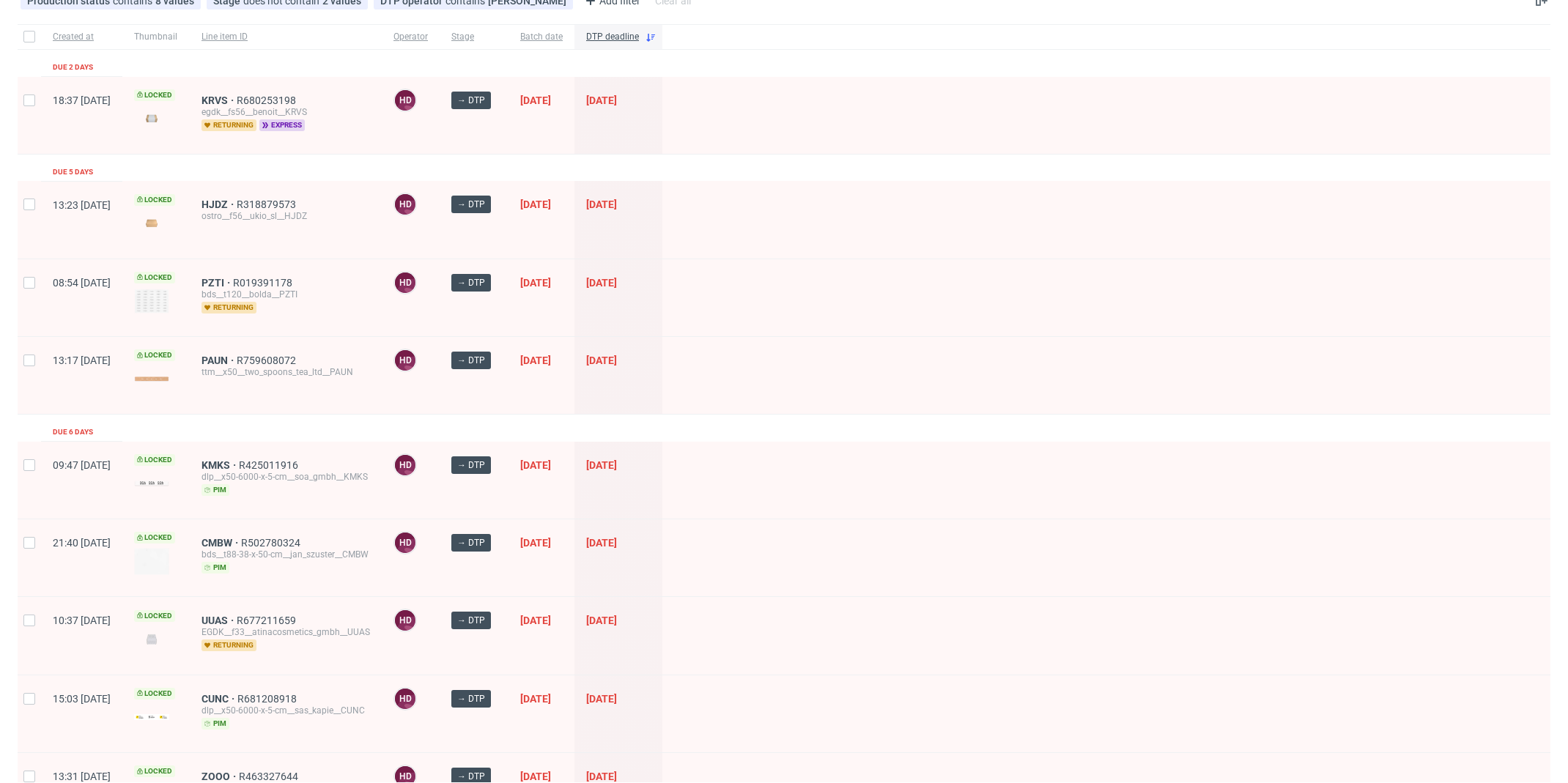
scroll to position [154, 0]
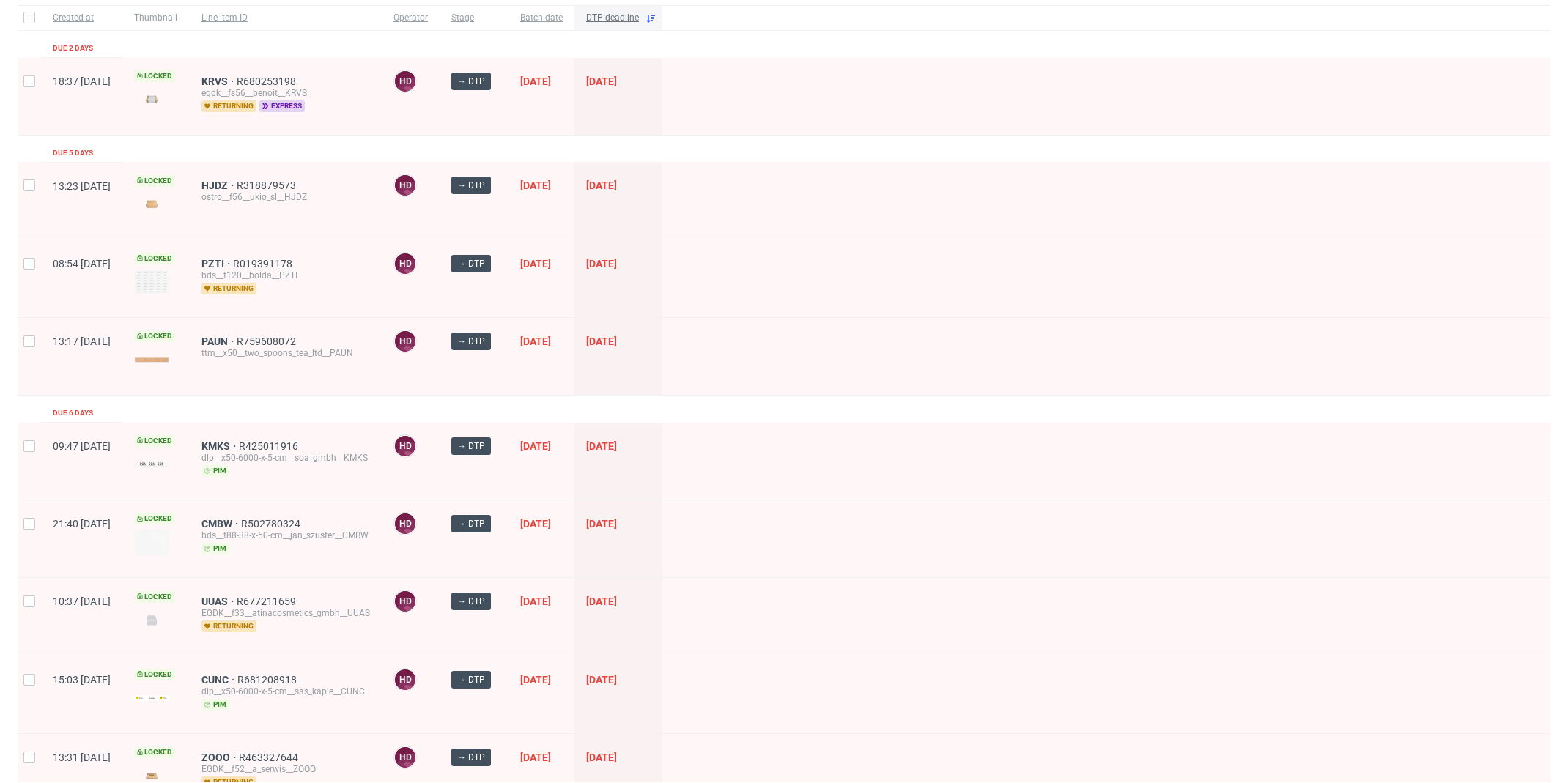
click at [639, 23] on span "DTP deadline" at bounding box center [613, 17] width 53 height 12
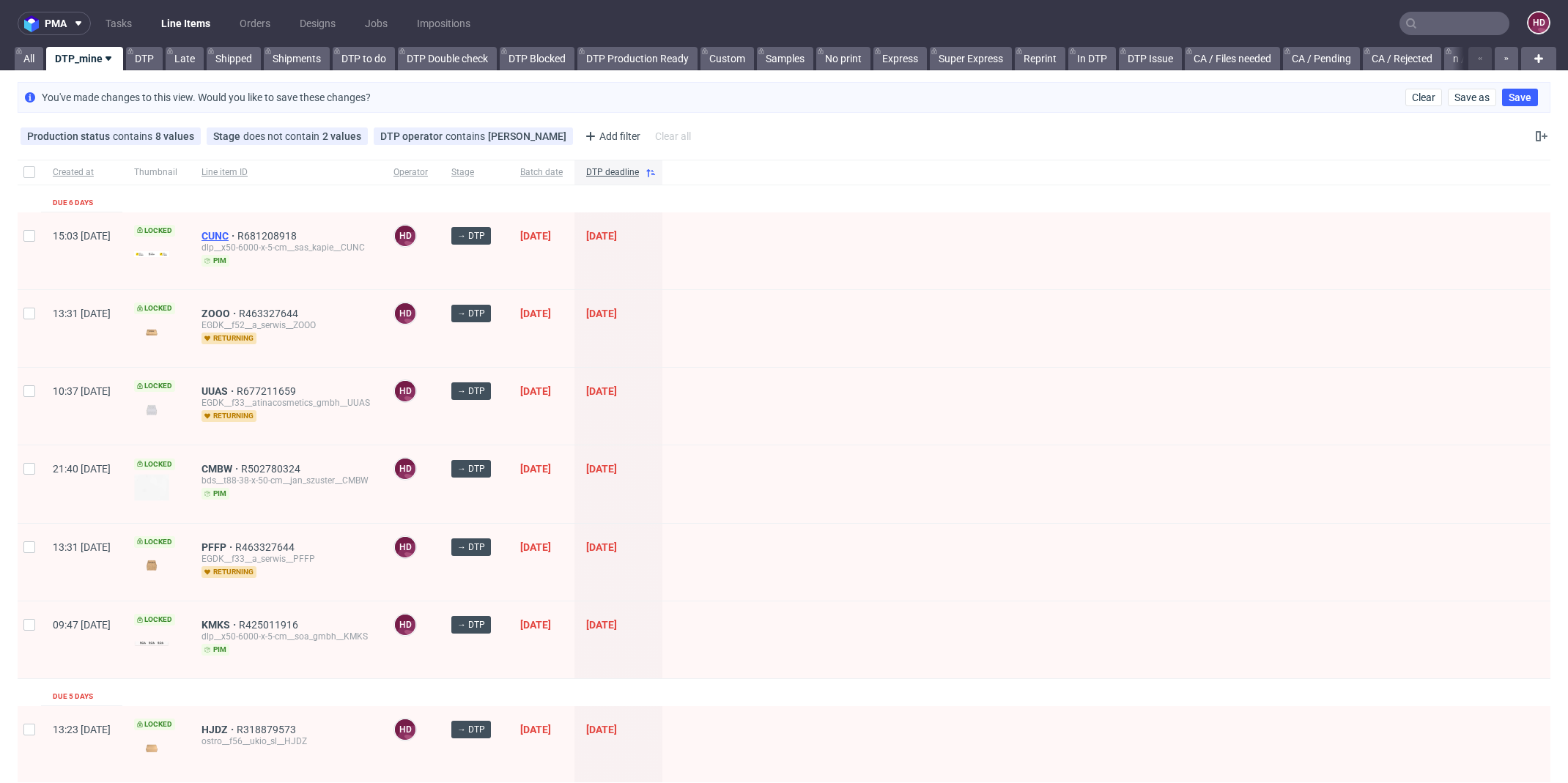
click at [238, 231] on span "CUNC" at bounding box center [220, 236] width 36 height 11
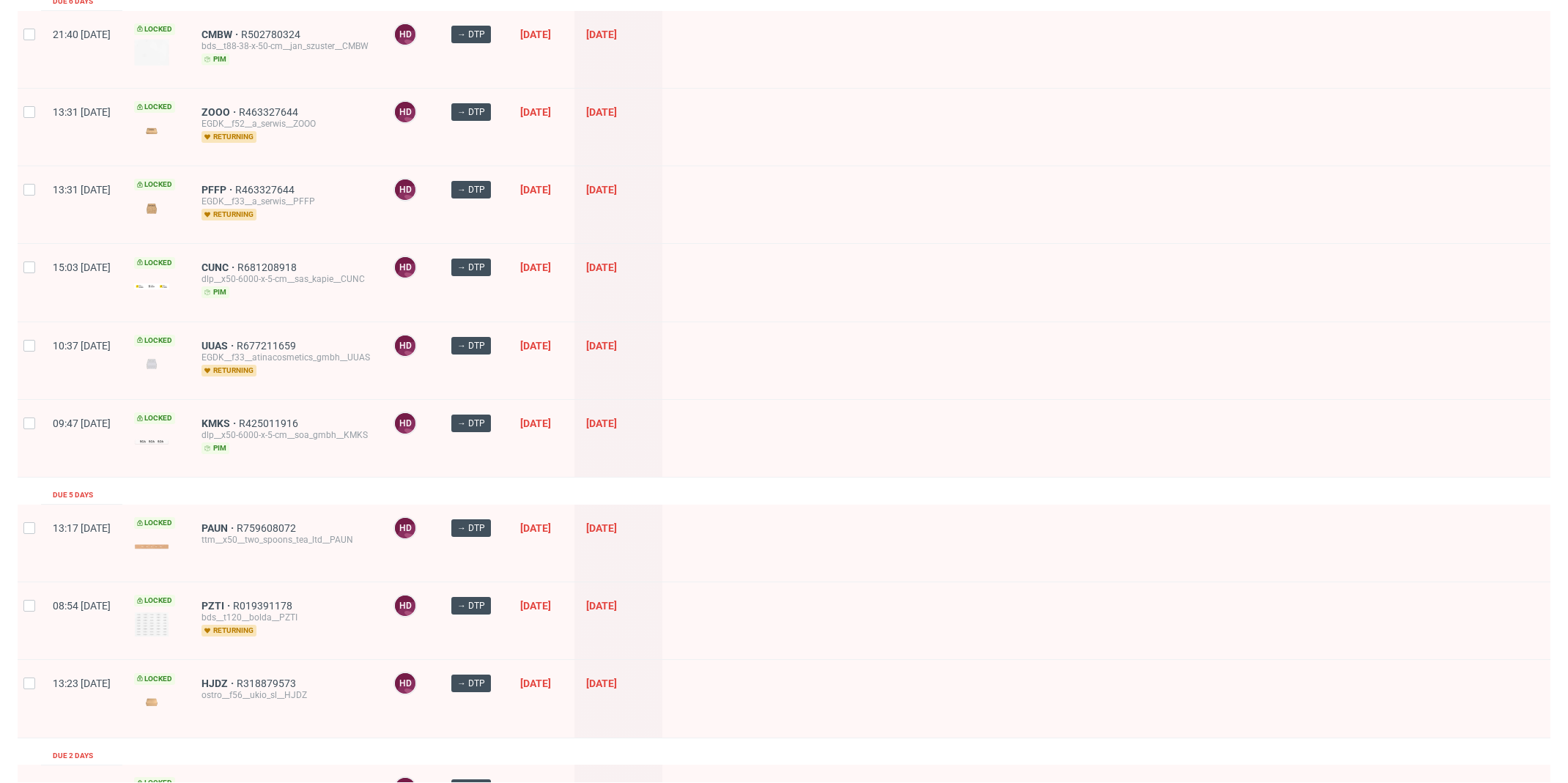
scroll to position [300, 0]
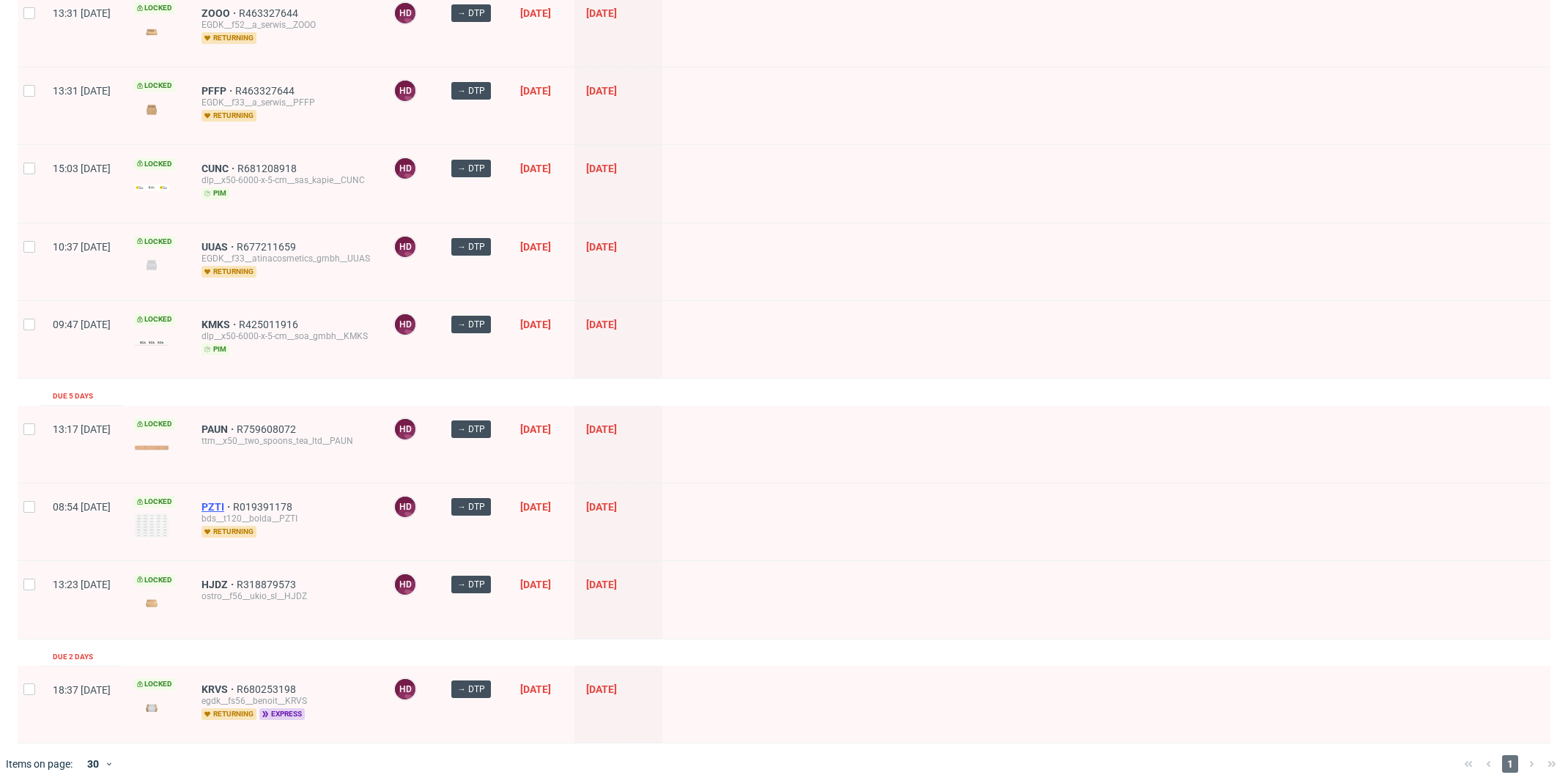
click at [233, 501] on span "PZTI" at bounding box center [217, 507] width 31 height 11
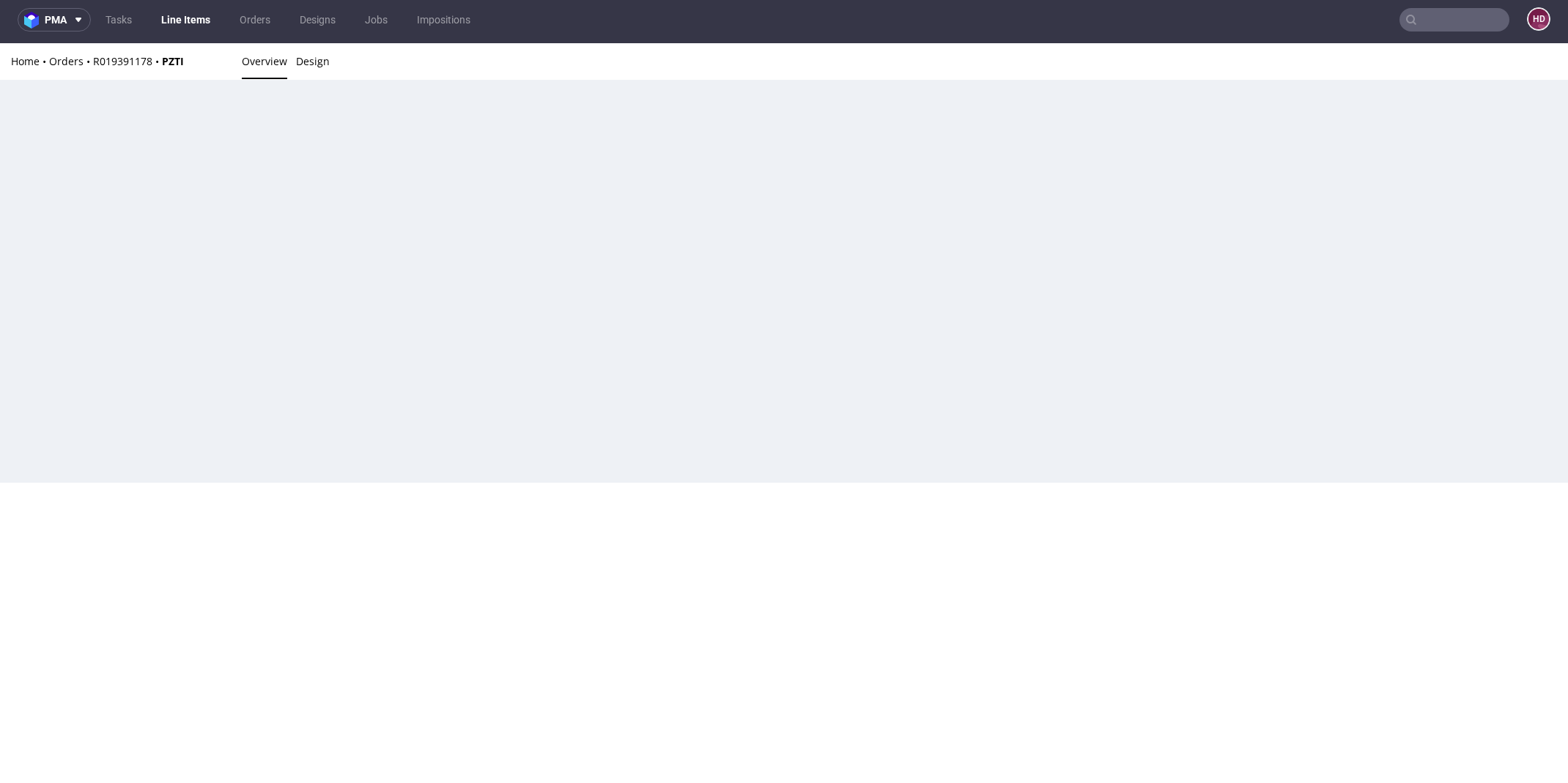
scroll to position [4, 0]
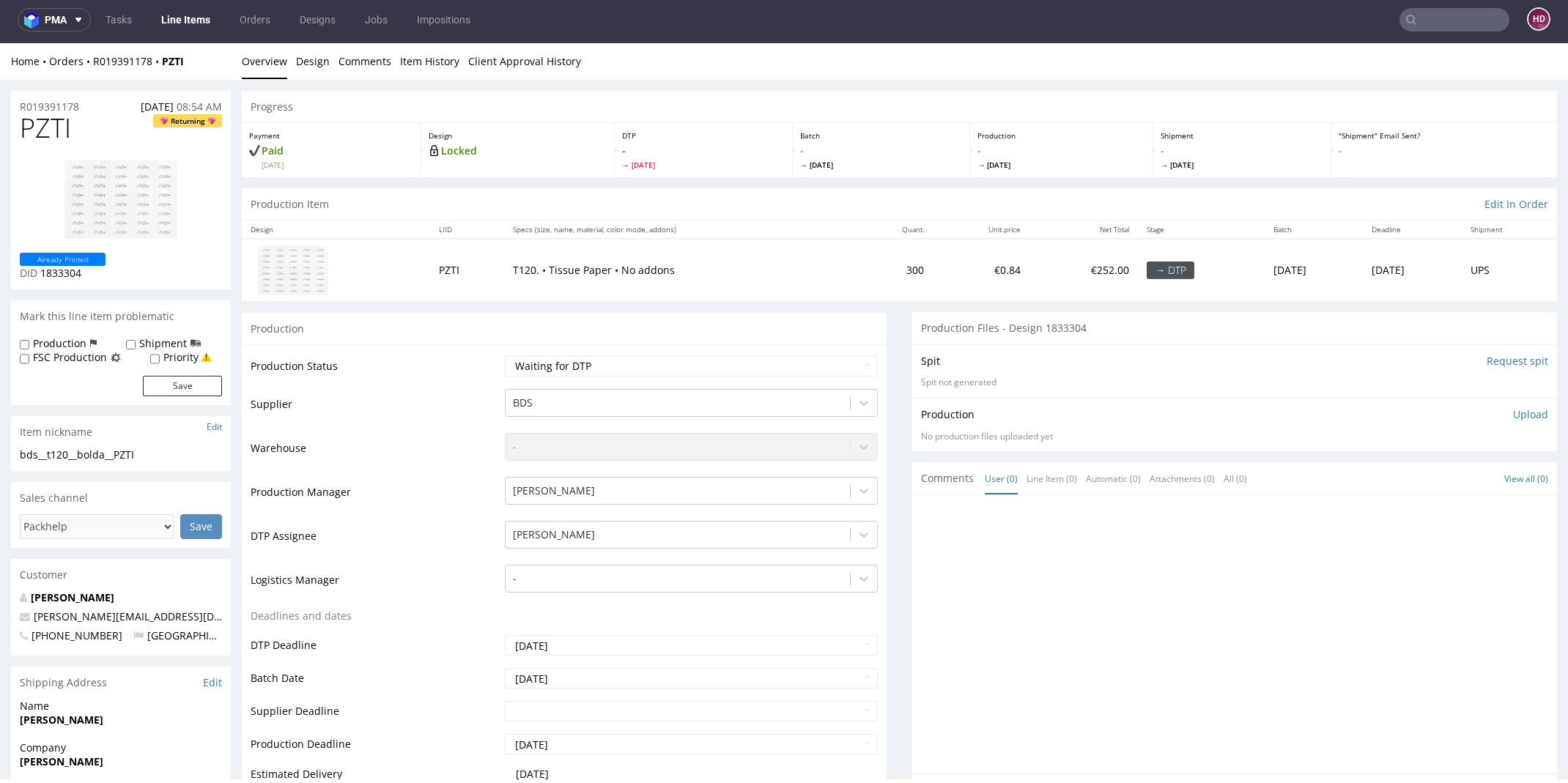
click at [118, 240] on img at bounding box center [121, 199] width 117 height 84
click at [307, 70] on link "Design" at bounding box center [313, 62] width 34 height 36
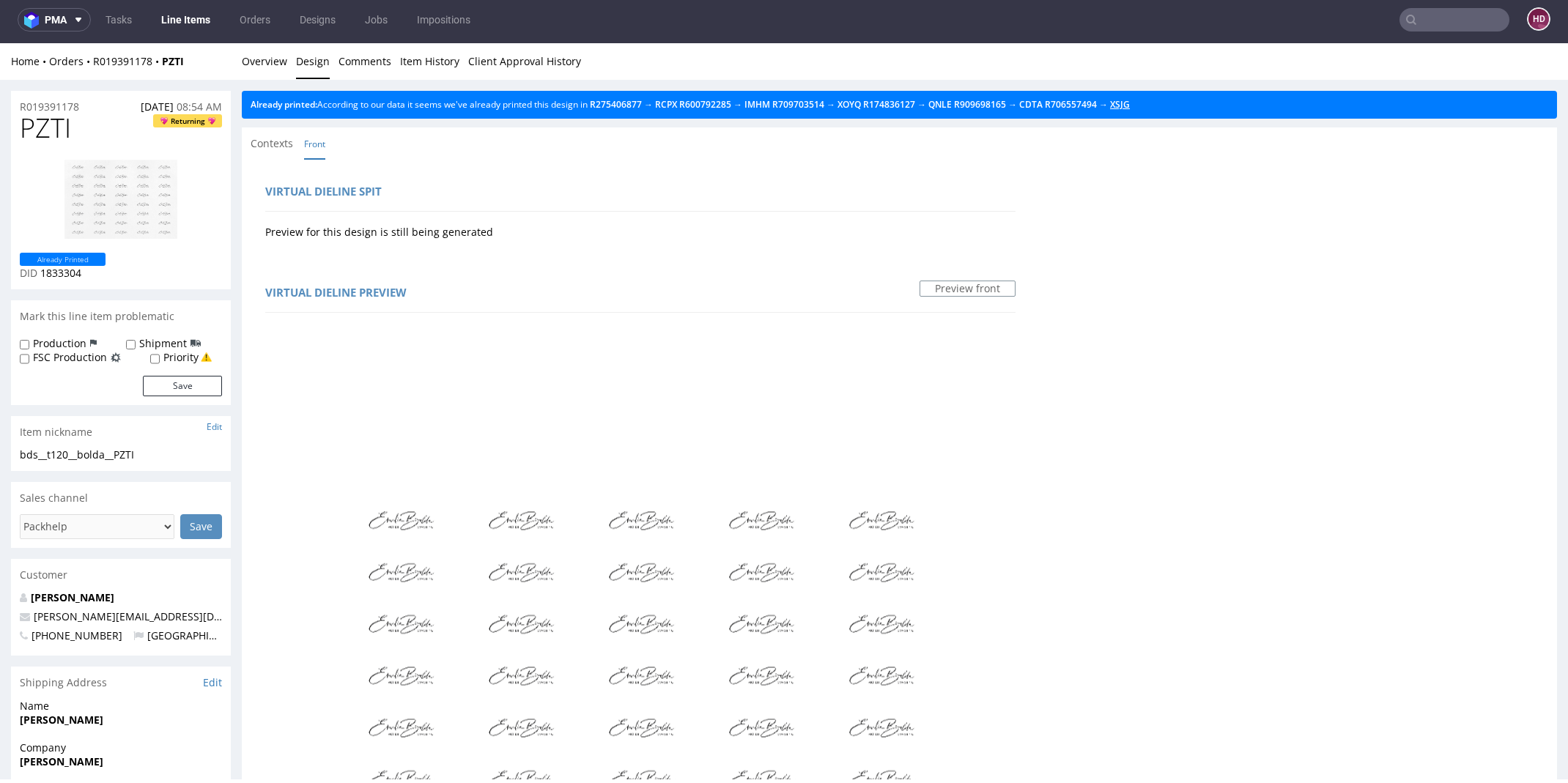
click at [1130, 105] on link "XSJG" at bounding box center [1119, 104] width 20 height 12
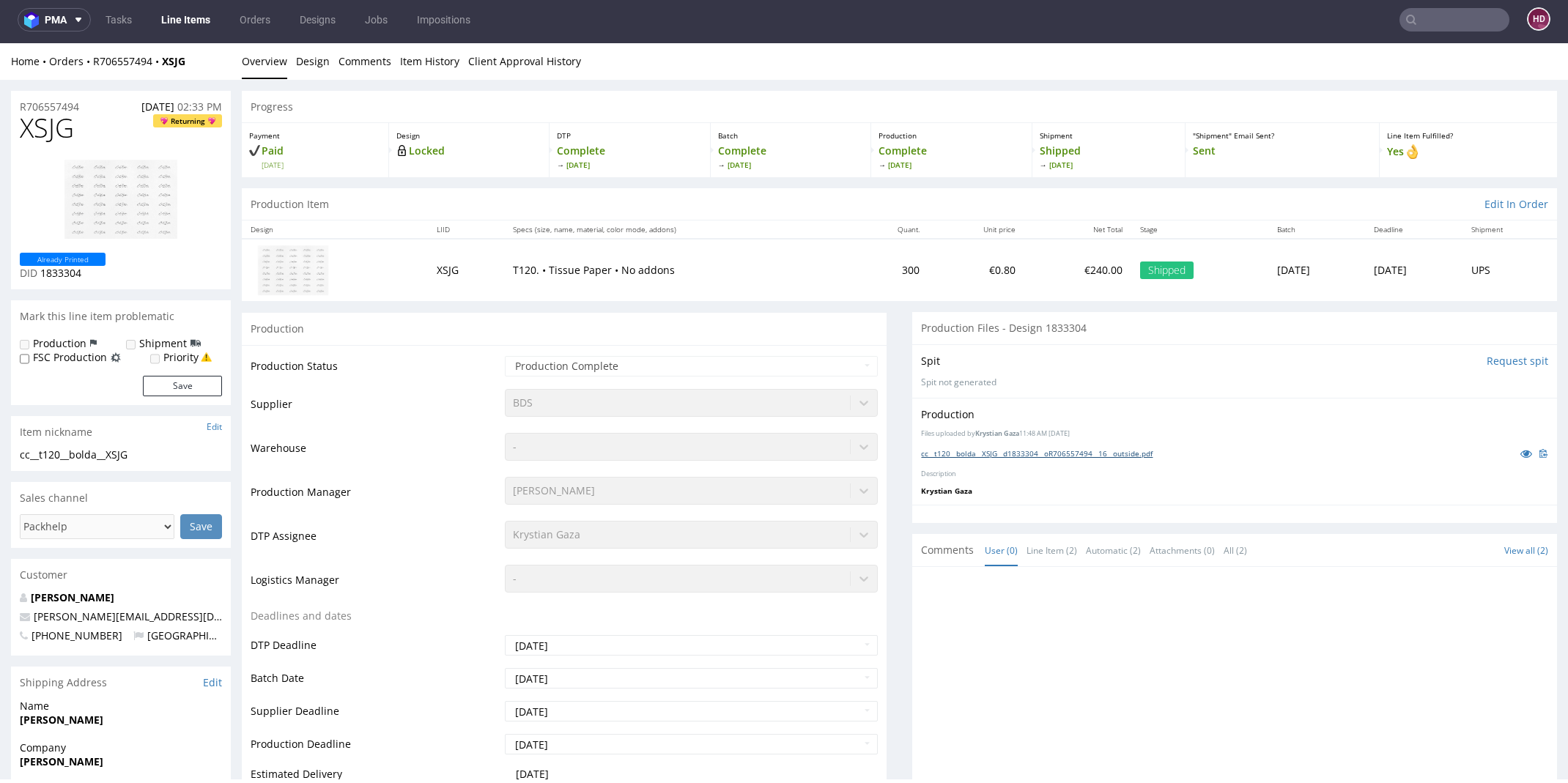
click at [944, 450] on link "cc__t120__bolda__XSJG__d1833304__oR706557494__16__outside.pdf" at bounding box center [1037, 454] width 231 height 10
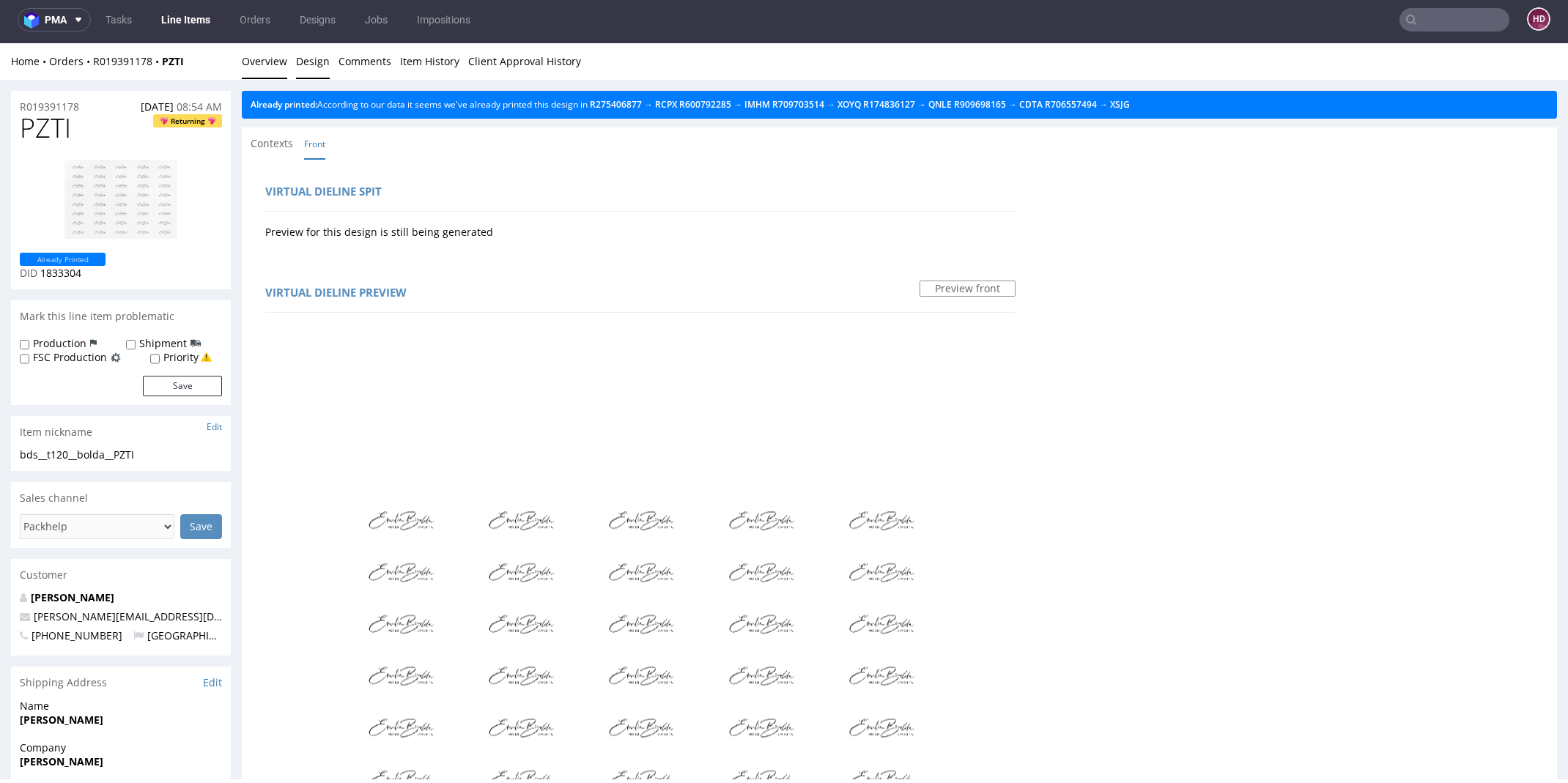
click at [254, 66] on link "Overview" at bounding box center [264, 62] width 45 height 36
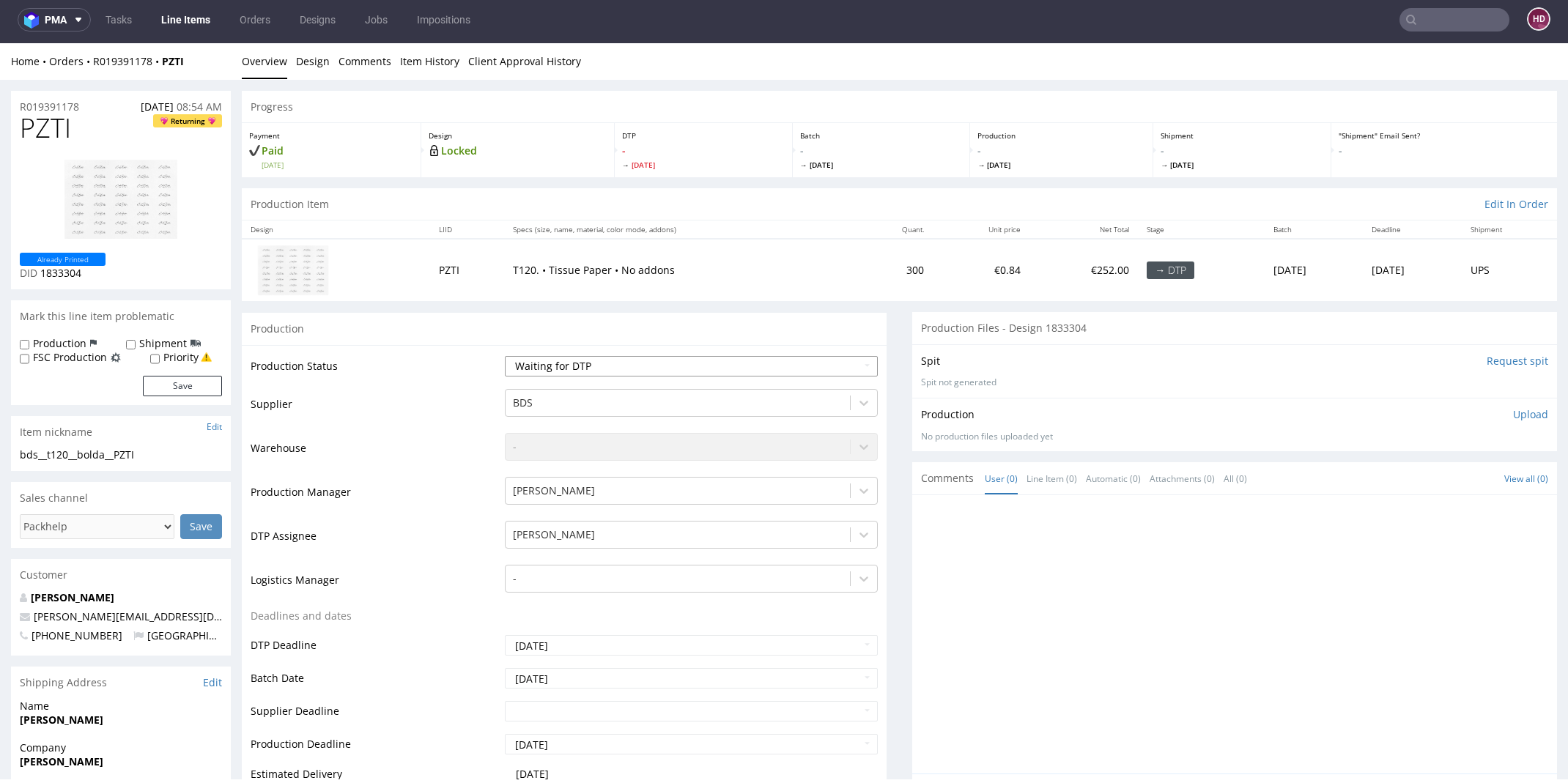
click at [659, 361] on select "Waiting for Artwork Waiting for Diecut Waiting for Mockup Waiting for DTP Waiti…" at bounding box center [690, 366] width 372 height 21
select select "dtp_in_process"
click at [505, 356] on select "Waiting for Artwork Waiting for Diecut Waiting for Mockup Waiting for DTP Waiti…" at bounding box center [690, 366] width 372 height 21
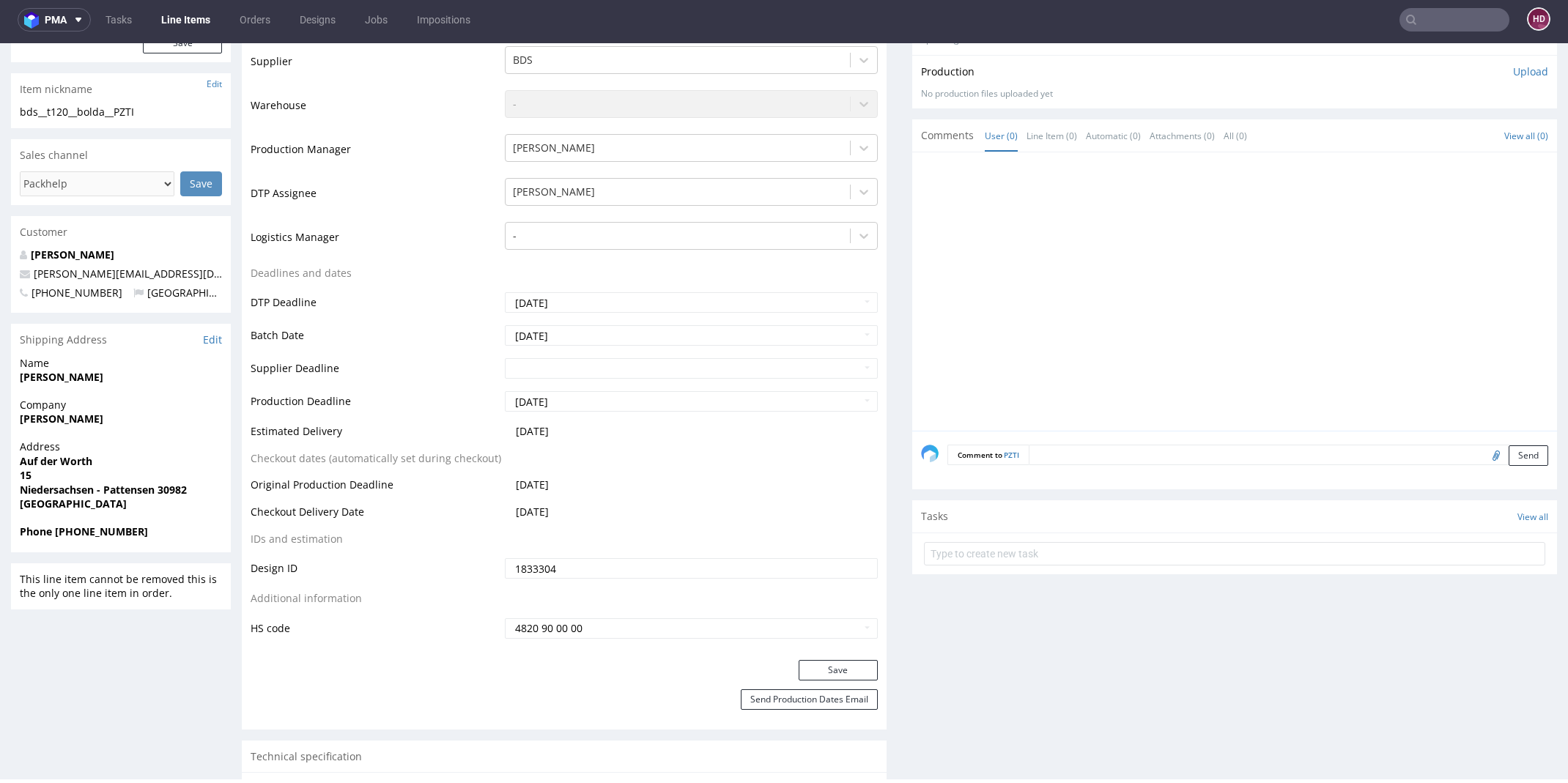
scroll to position [401, 0]
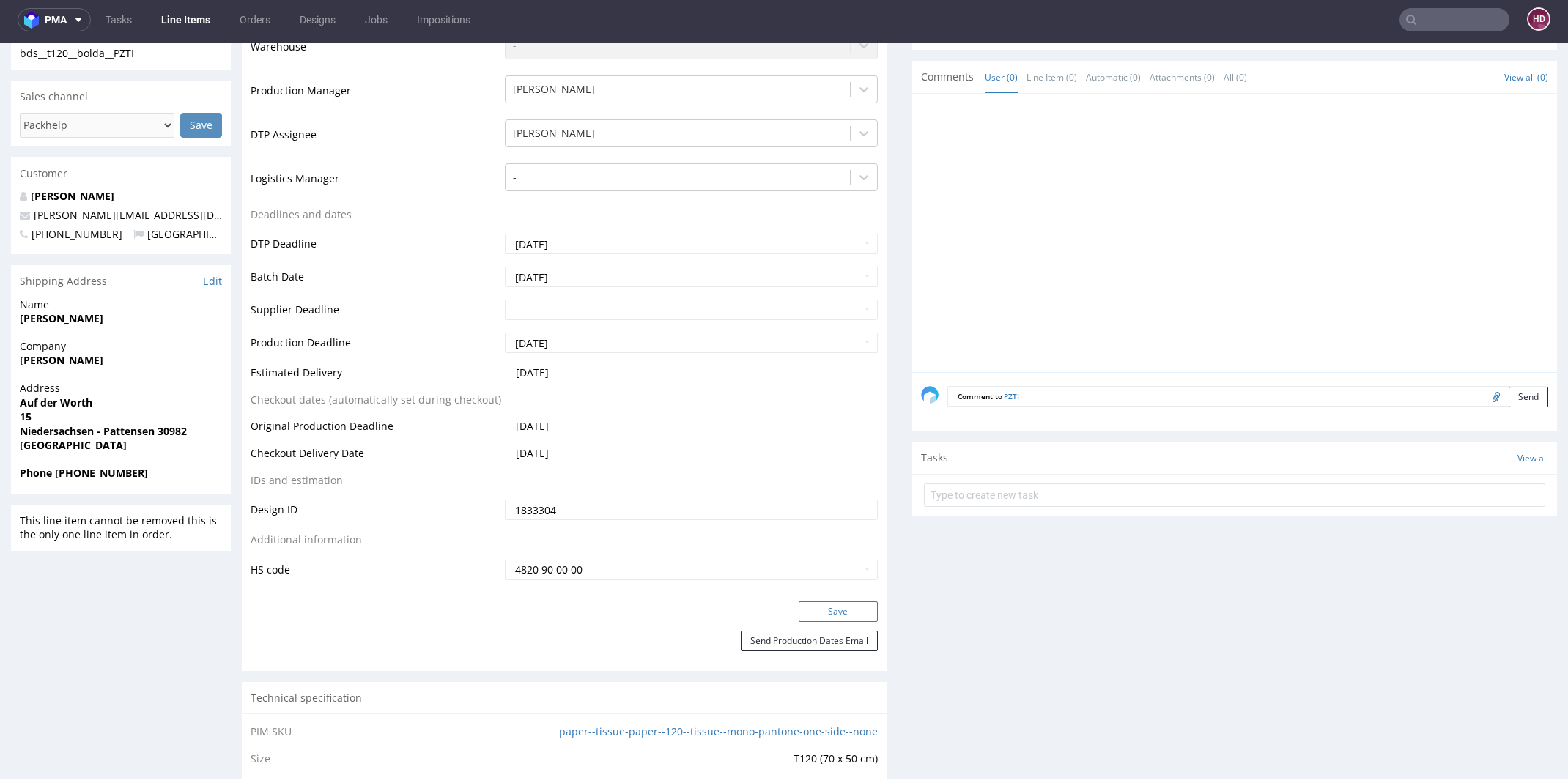
click at [814, 614] on button "Save" at bounding box center [838, 612] width 80 height 21
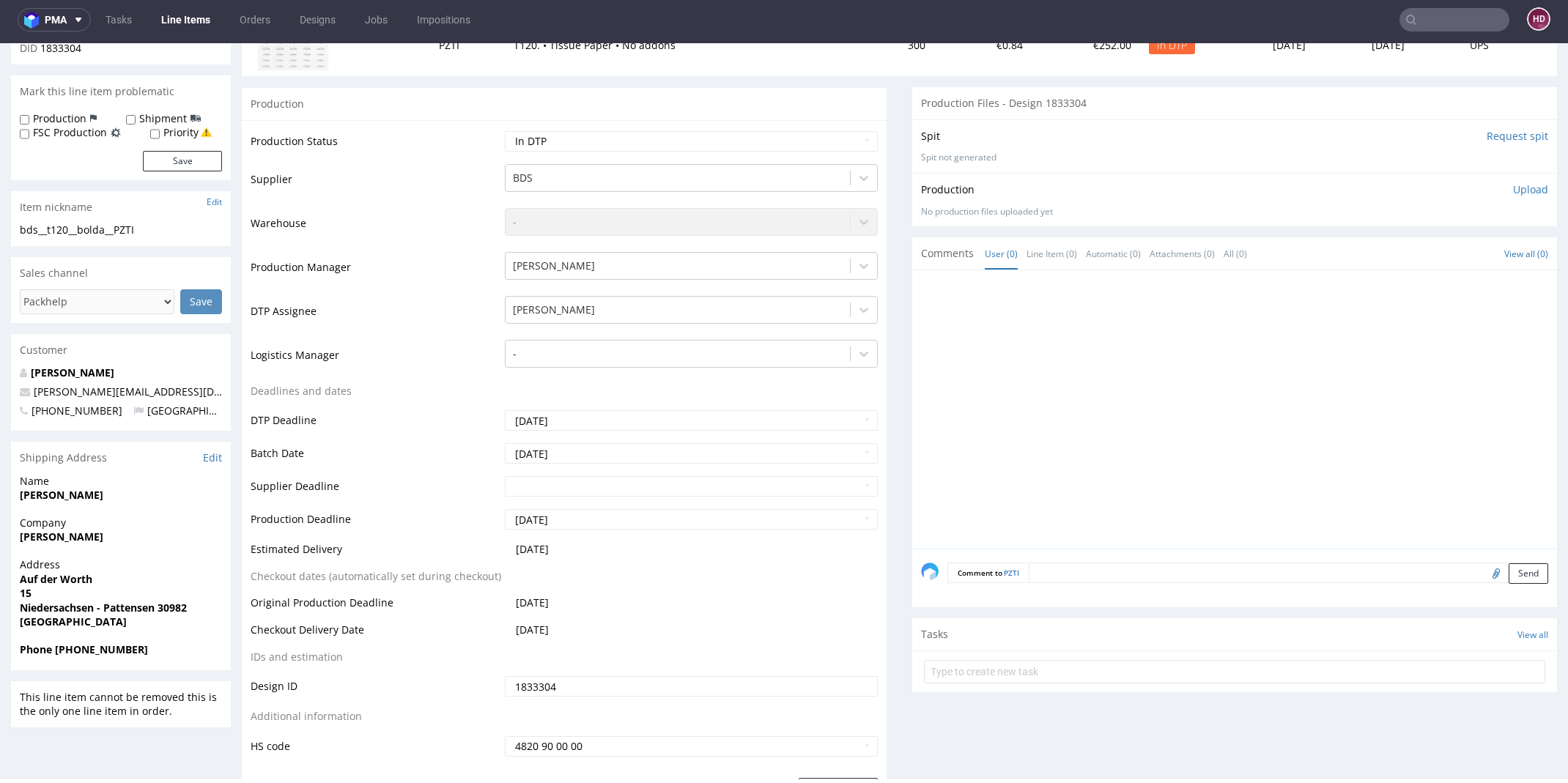
scroll to position [0, 0]
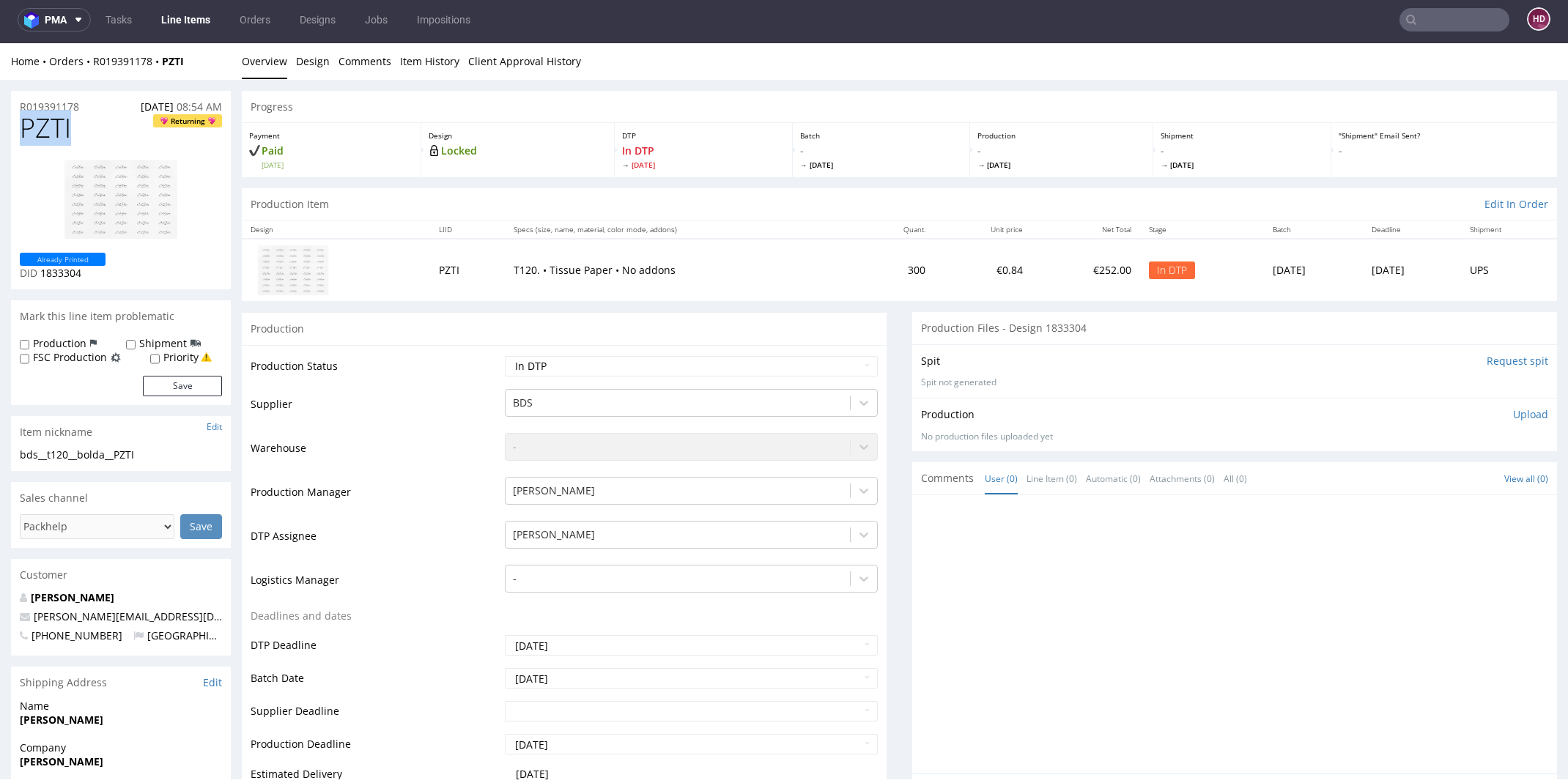
drag, startPoint x: 86, startPoint y: 120, endPoint x: 0, endPoint y: 120, distance: 86.0
copy span "PZTI"
drag, startPoint x: 145, startPoint y: 453, endPoint x: 13, endPoint y: 453, distance: 132.0
click at [13, 453] on div "bds__t120__bolda__PZTI bds__t120 __bolda__PZTI Update" at bounding box center [121, 459] width 220 height 24
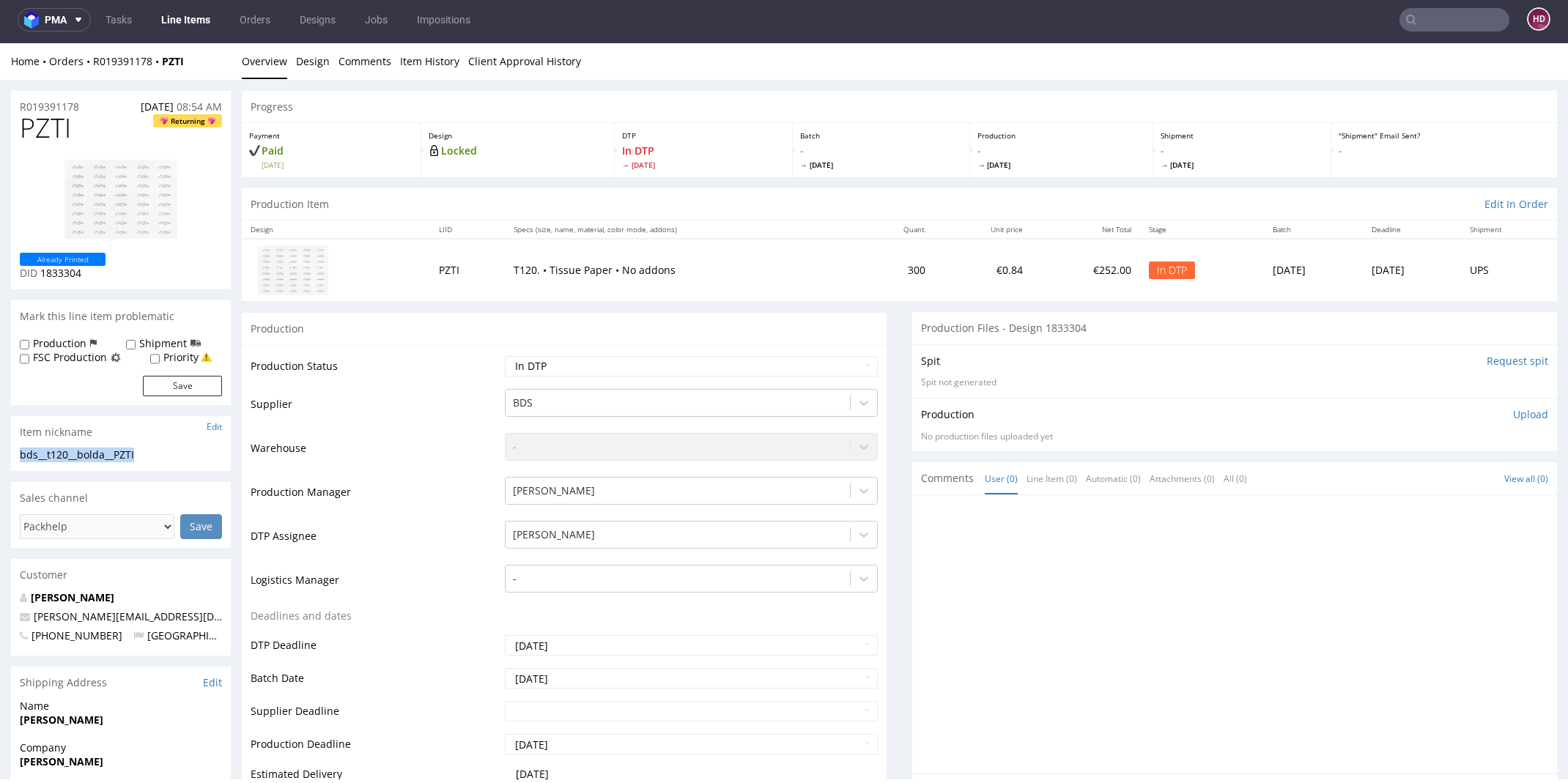
copy div "bds__t120__bolda__PZTI"
click at [1513, 416] on p "Upload" at bounding box center [1530, 414] width 35 height 14
click at [1427, 484] on div "Add files" at bounding box center [1443, 481] width 73 height 22
drag, startPoint x: 161, startPoint y: 457, endPoint x: 3, endPoint y: 458, distance: 158.0
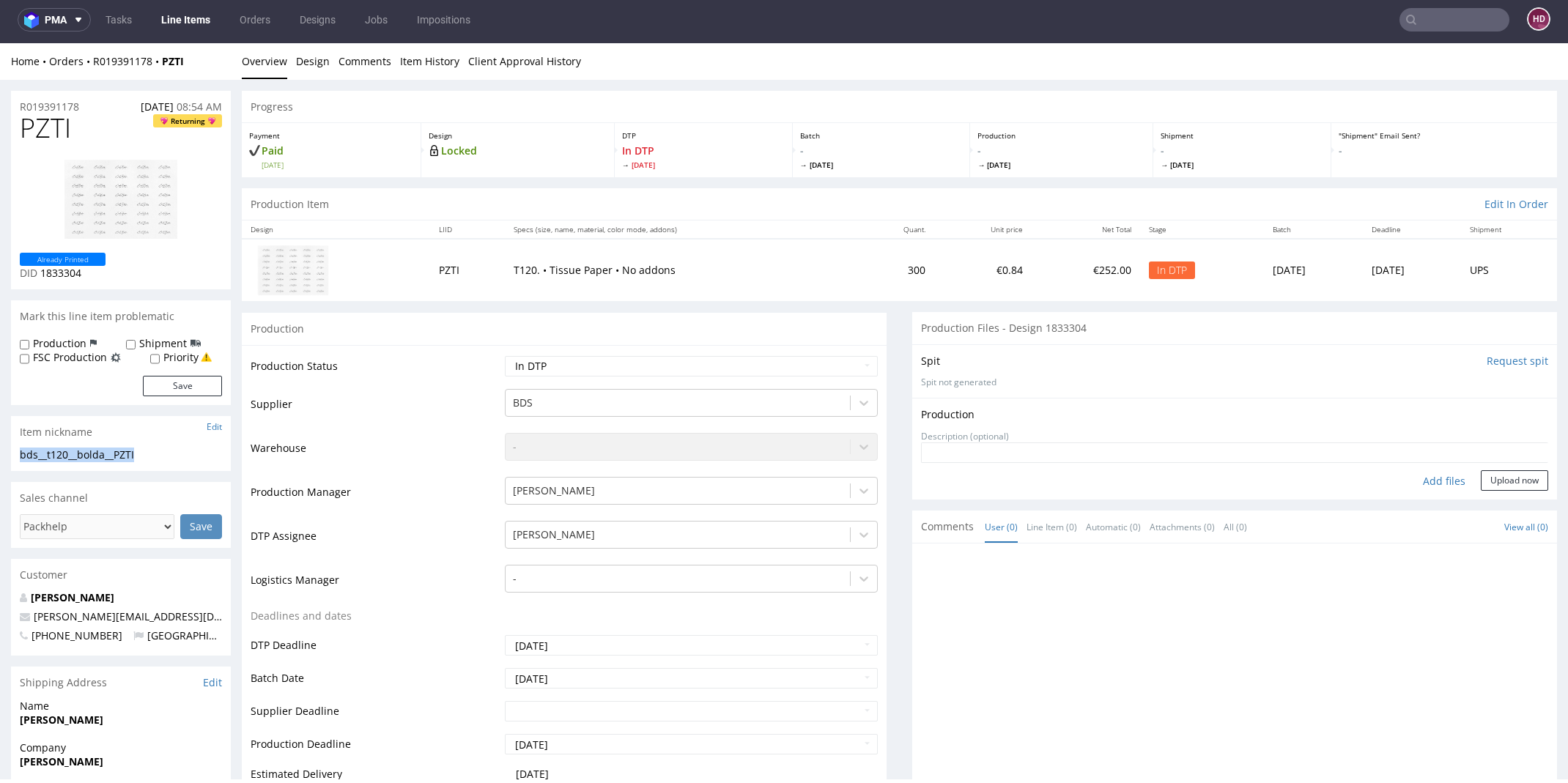
copy div "bds__t120__bolda__PZTI"
drag, startPoint x: 98, startPoint y: 108, endPoint x: 21, endPoint y: 108, distance: 77.0
click at [21, 108] on div "R019391178 17.09.2025 08:54 AM" at bounding box center [121, 102] width 220 height 24
copy p "R019391178"
drag, startPoint x: 108, startPoint y: 274, endPoint x: 40, endPoint y: 277, distance: 68.1
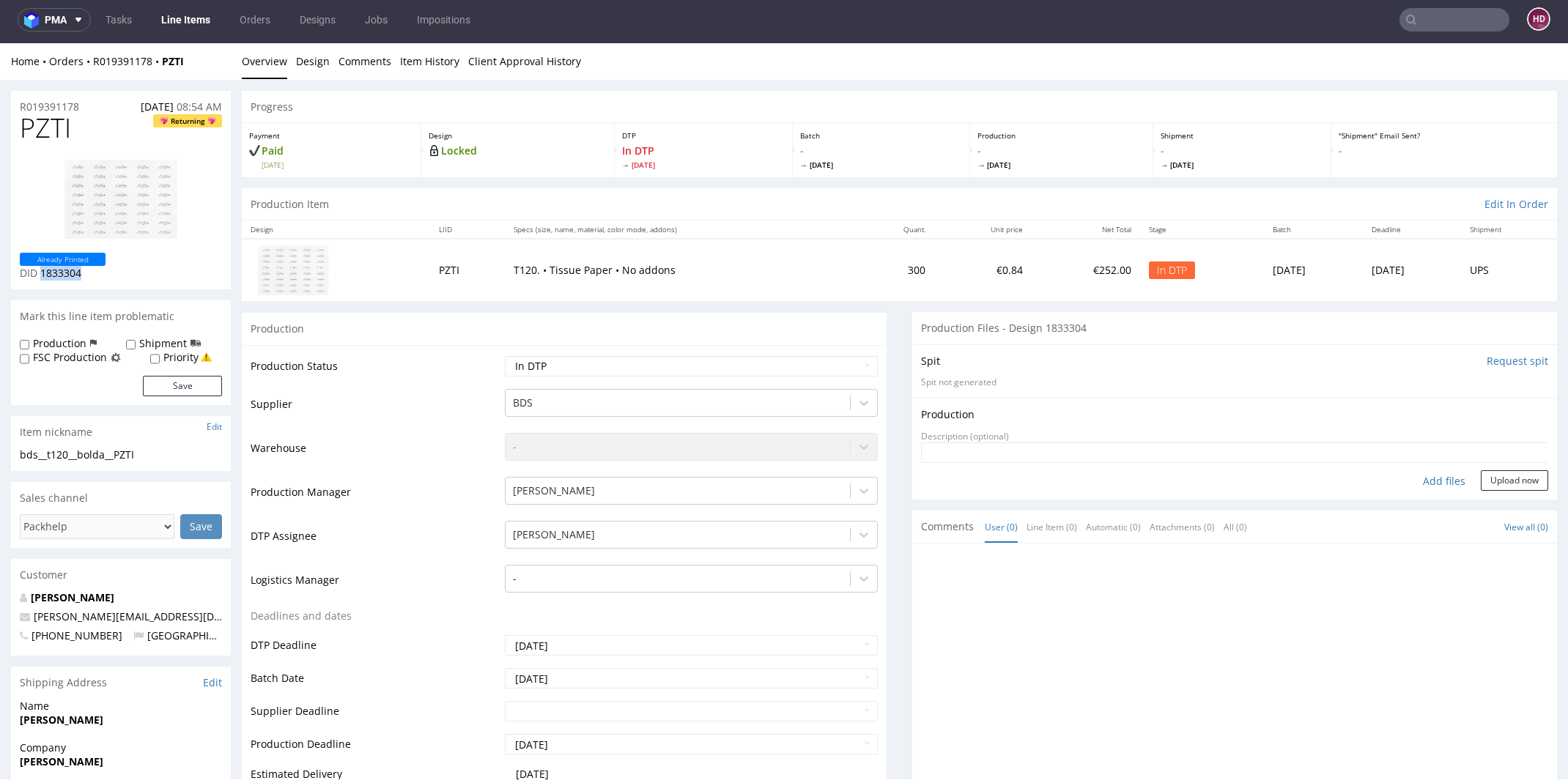
click at [40, 277] on div "Already Printed DID 1833304" at bounding box center [121, 266] width 203 height 27
click at [1435, 481] on div "Add files" at bounding box center [1443, 481] width 73 height 22
type input "C:\fakepath\bds__t120__bolda__PZTI__d1833304__oR019391178.pdf"
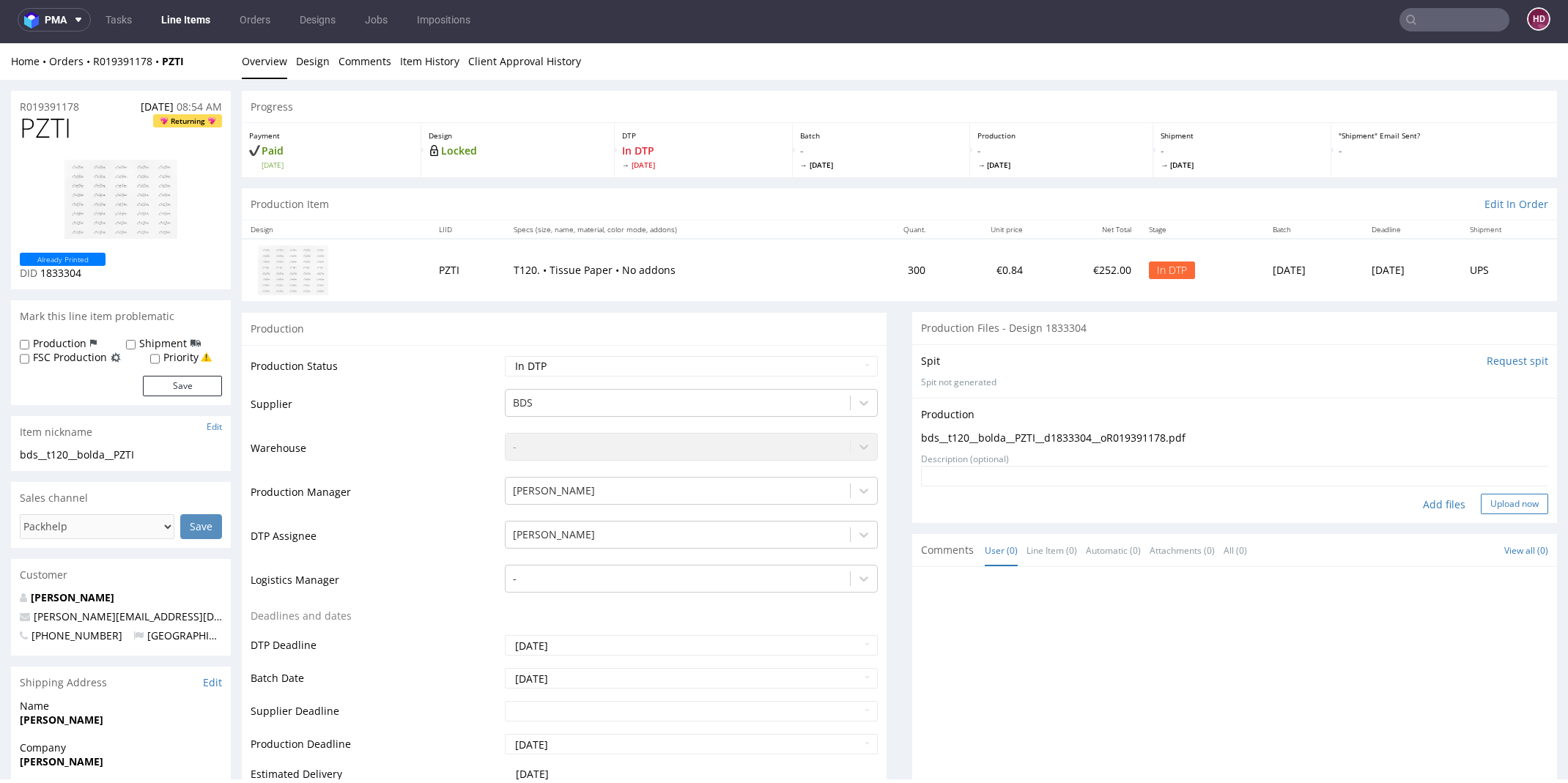
click at [1506, 501] on button "Upload now" at bounding box center [1514, 504] width 67 height 21
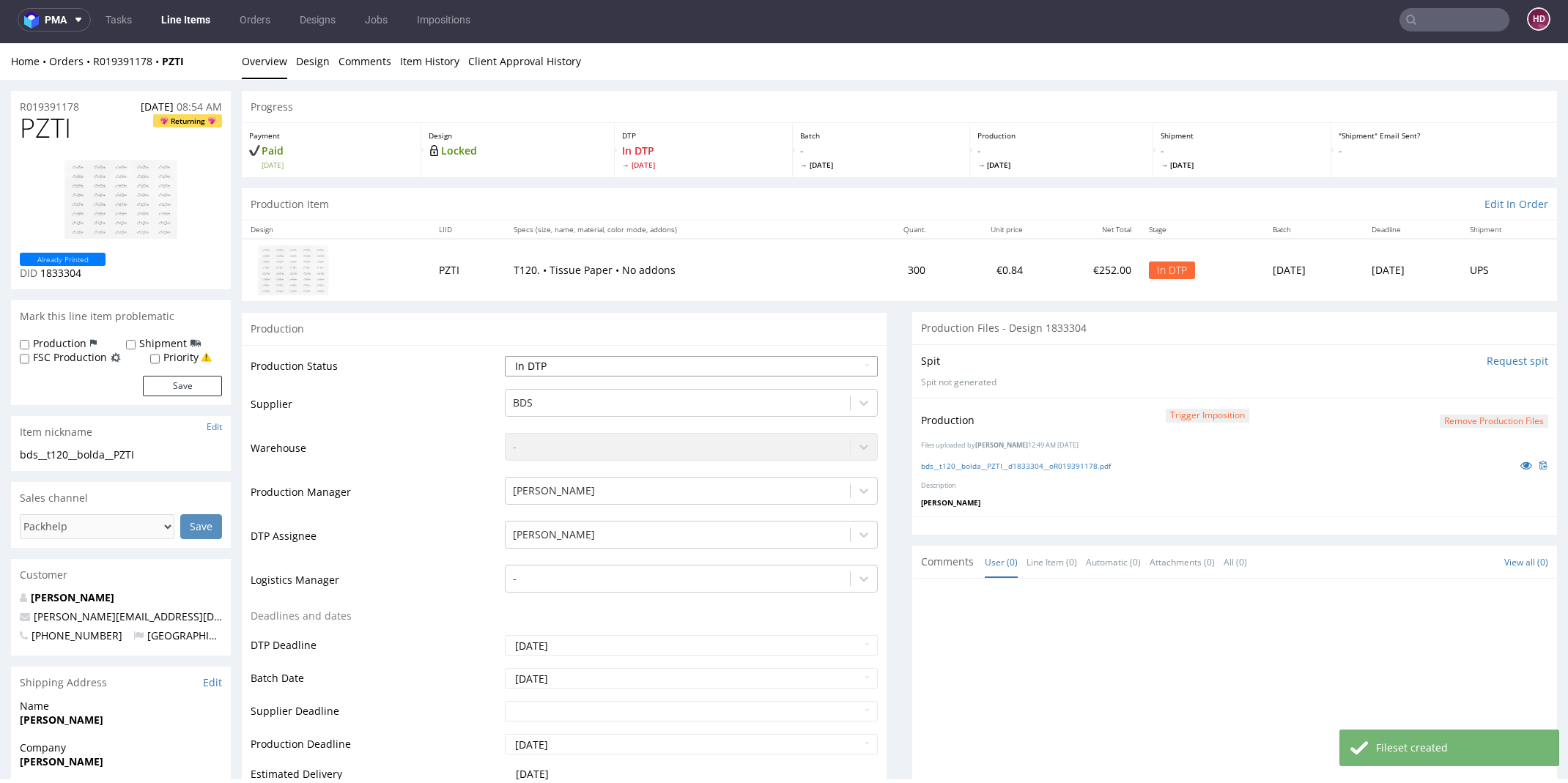
click at [594, 356] on select "Waiting for Artwork Waiting for Diecut Waiting for Mockup Waiting for DTP Waiti…" at bounding box center [690, 366] width 372 height 21
select select "dtp_production_ready"
click at [505, 356] on select "Waiting for Artwork Waiting for Diecut Waiting for Mockup Waiting for DTP Waiti…" at bounding box center [690, 366] width 372 height 21
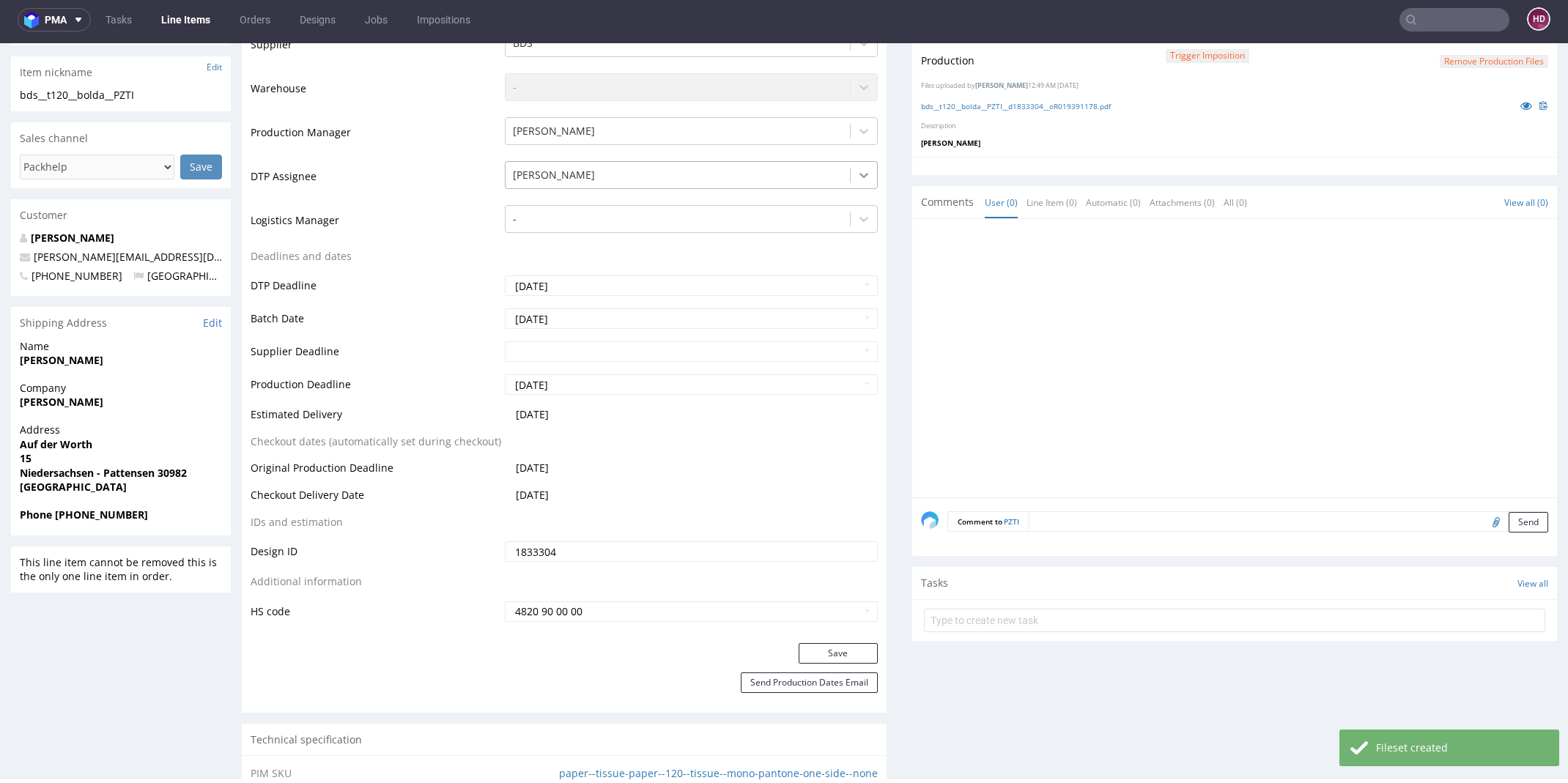
scroll to position [472, 0]
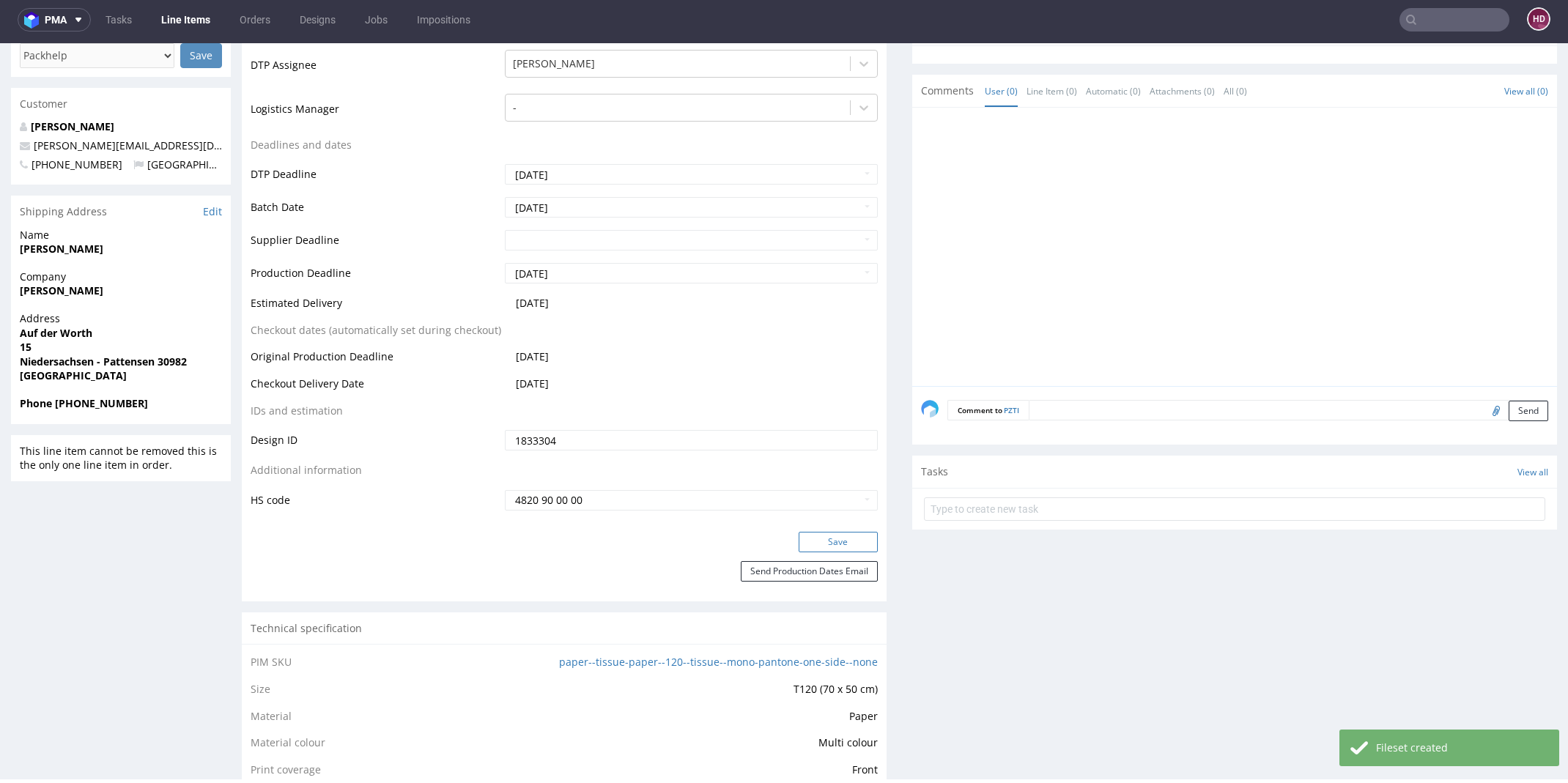
click at [820, 543] on button "Save" at bounding box center [838, 543] width 80 height 21
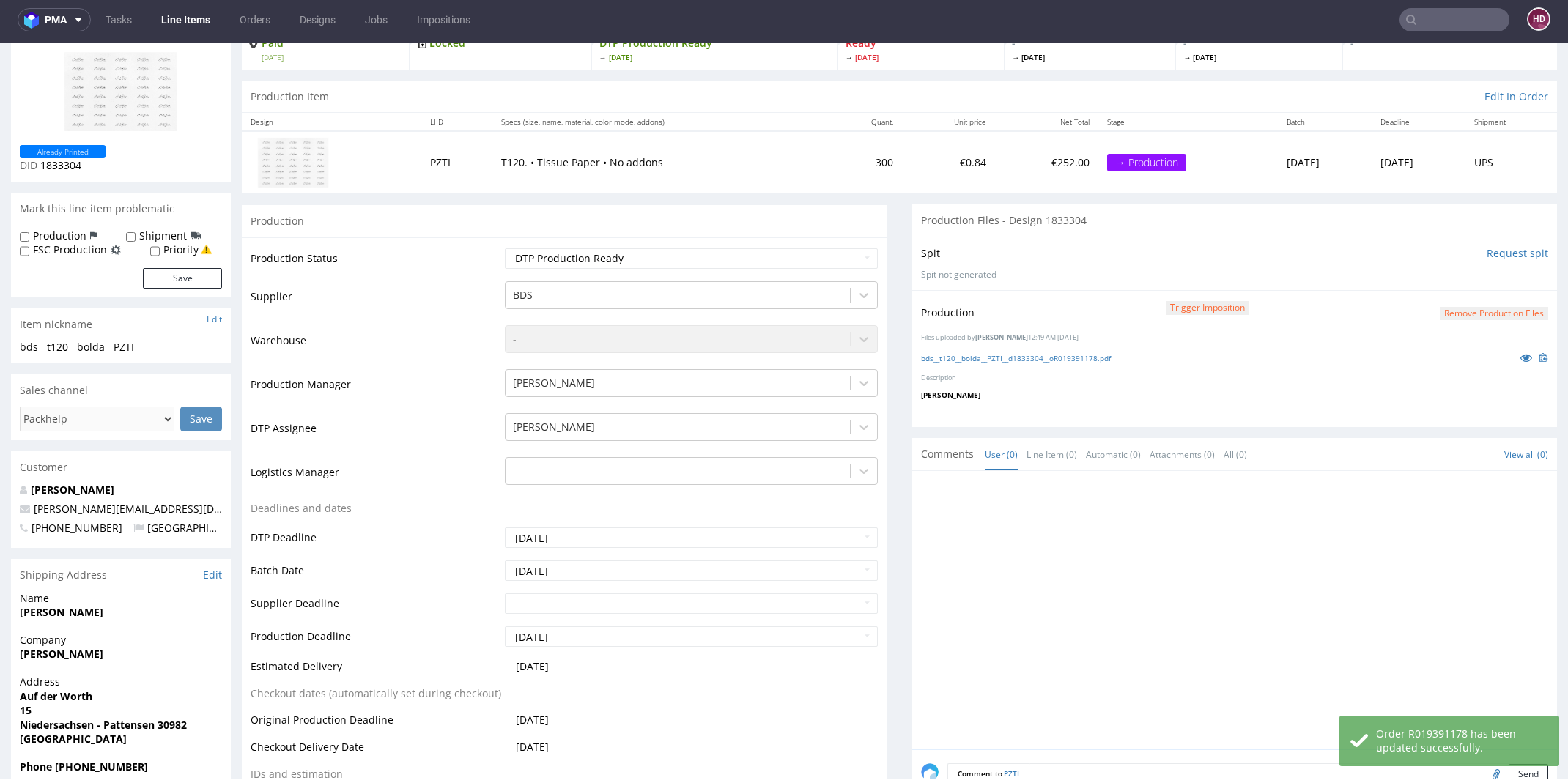
scroll to position [0, 0]
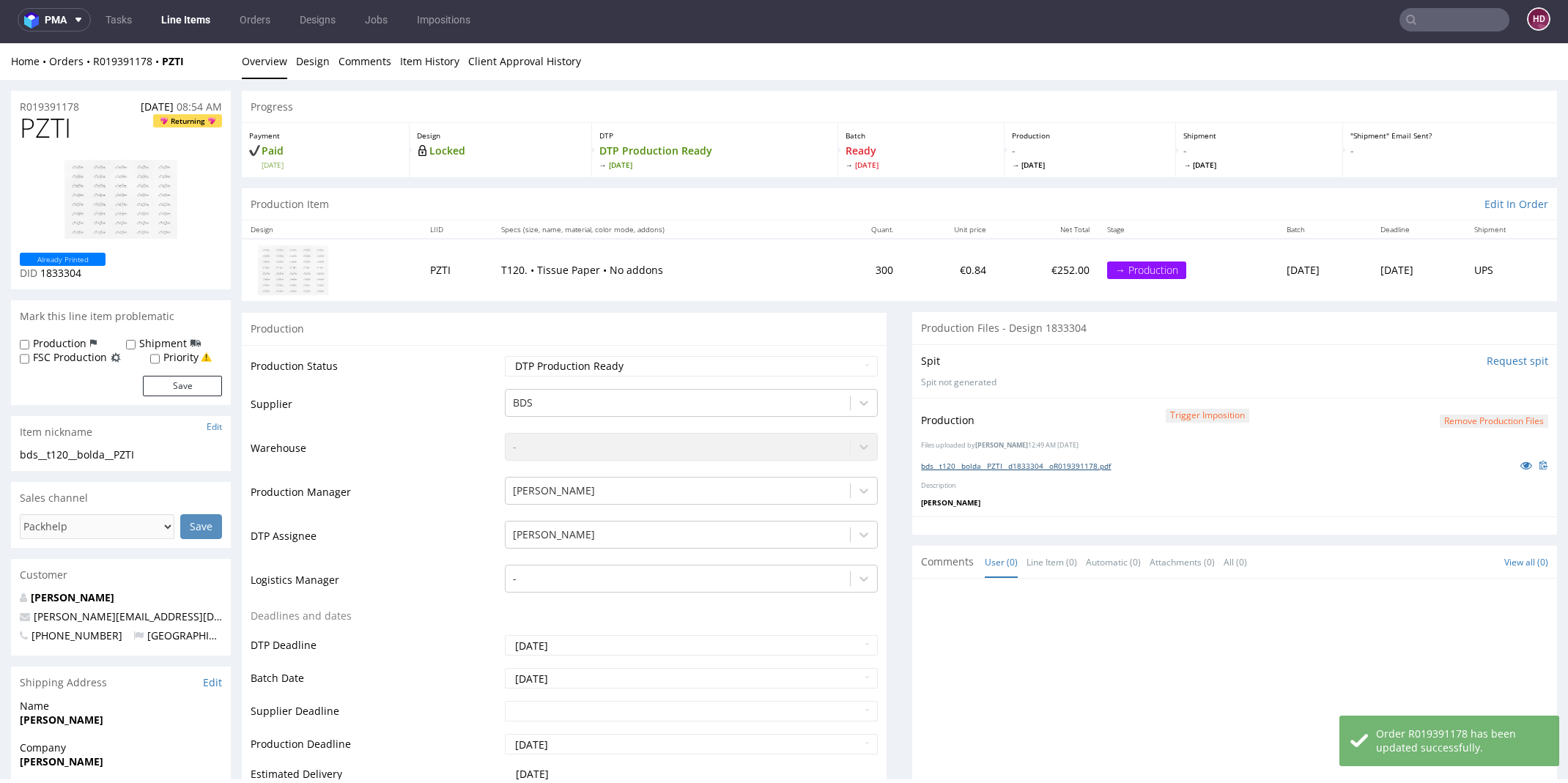
click at [954, 468] on link "bds__t120__bolda__PZTI__d1833304__oR019391178.pdf" at bounding box center [1016, 466] width 189 height 10
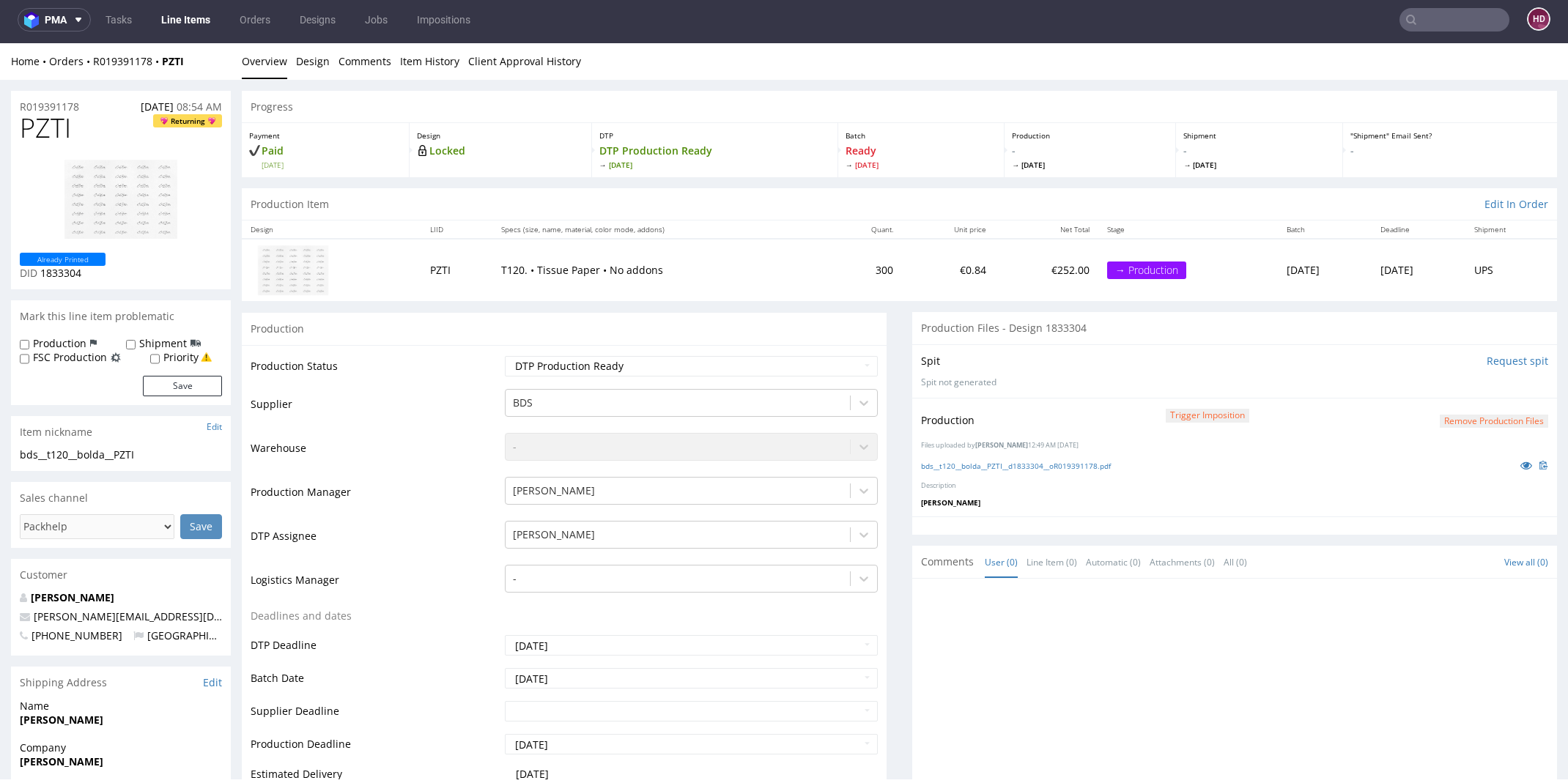
click at [180, 21] on link "Line Items" at bounding box center [186, 20] width 66 height 24
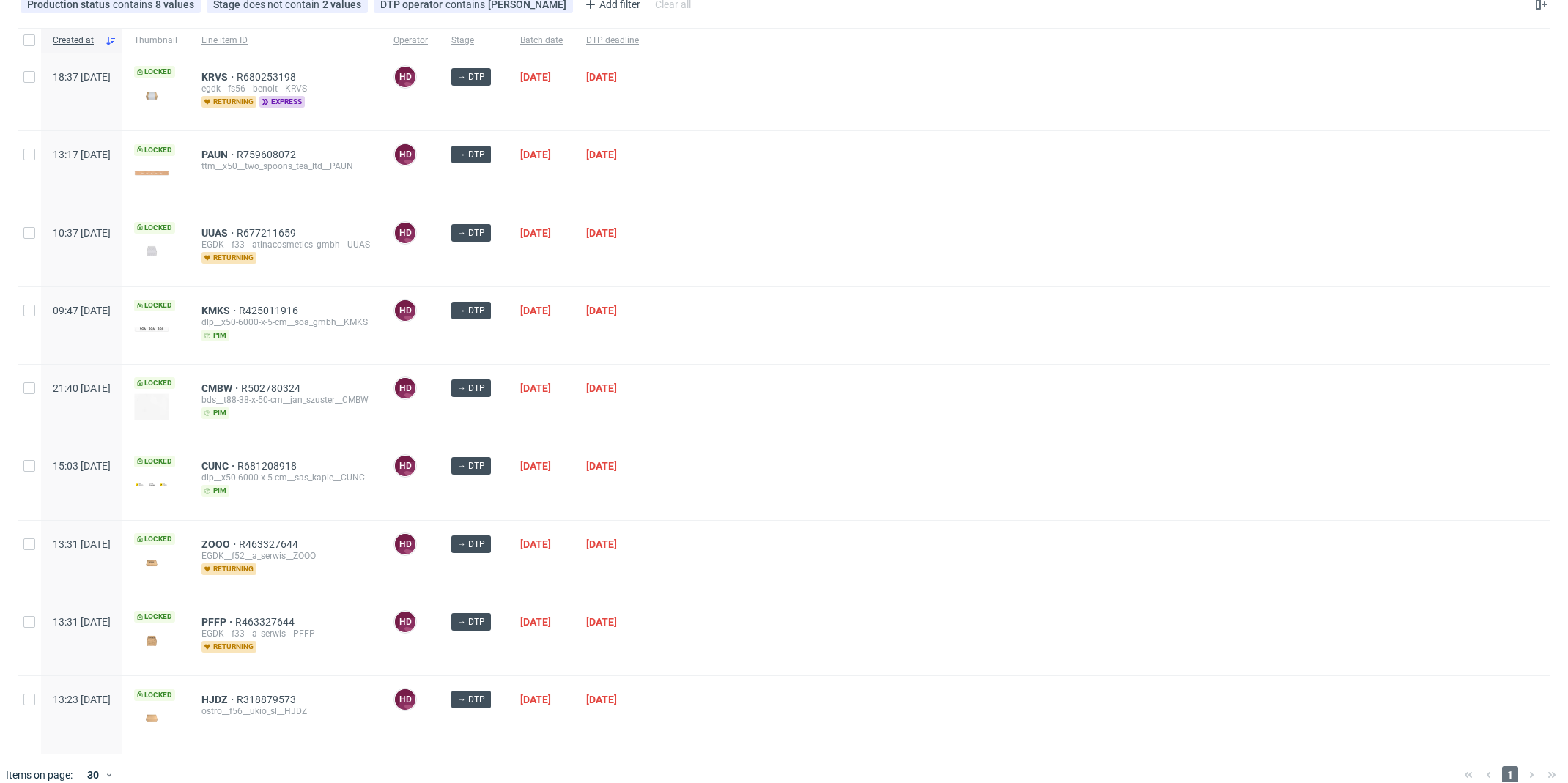
scroll to position [96, 0]
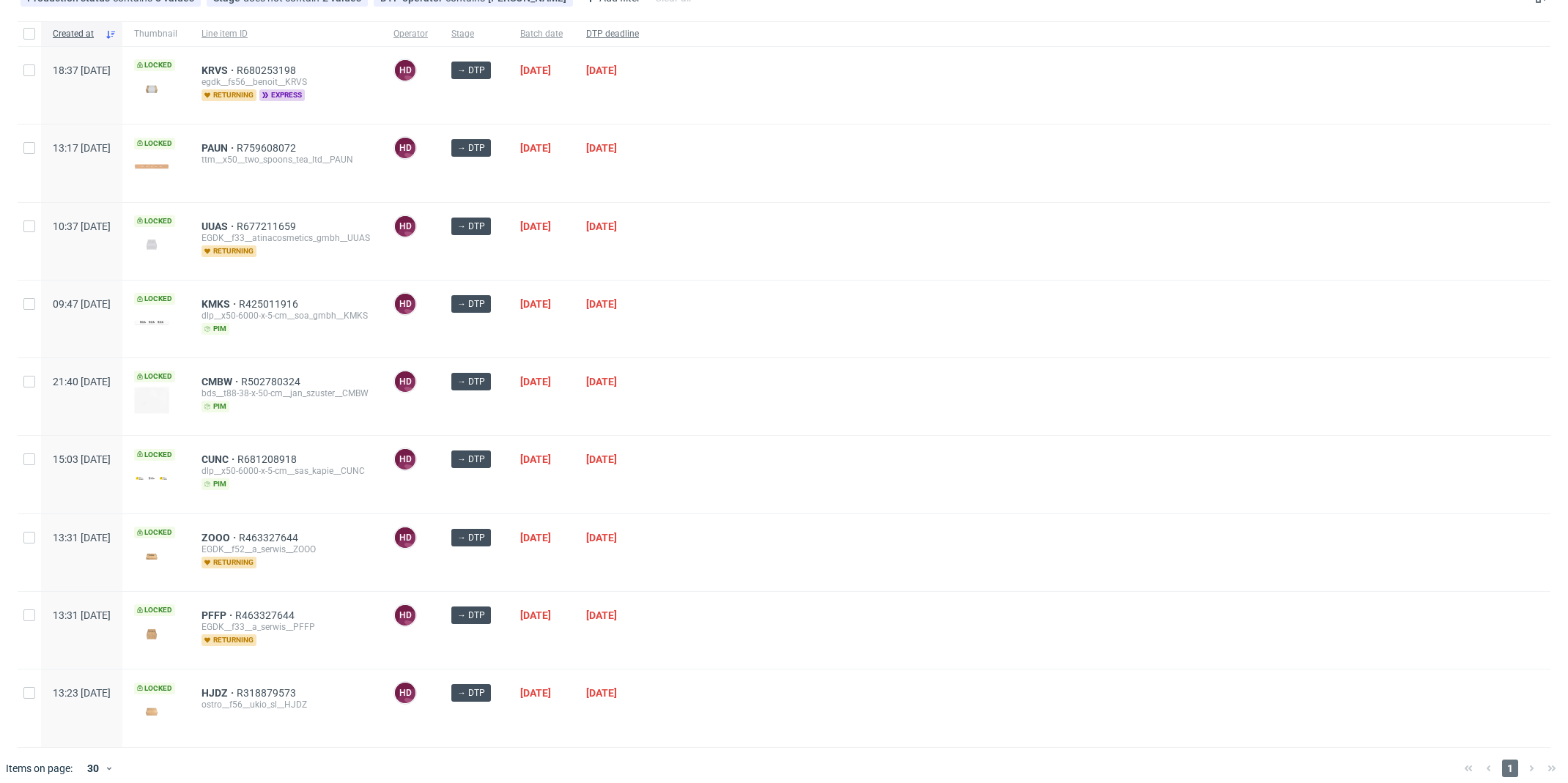
click at [639, 30] on span "DTP deadline" at bounding box center [613, 33] width 53 height 12
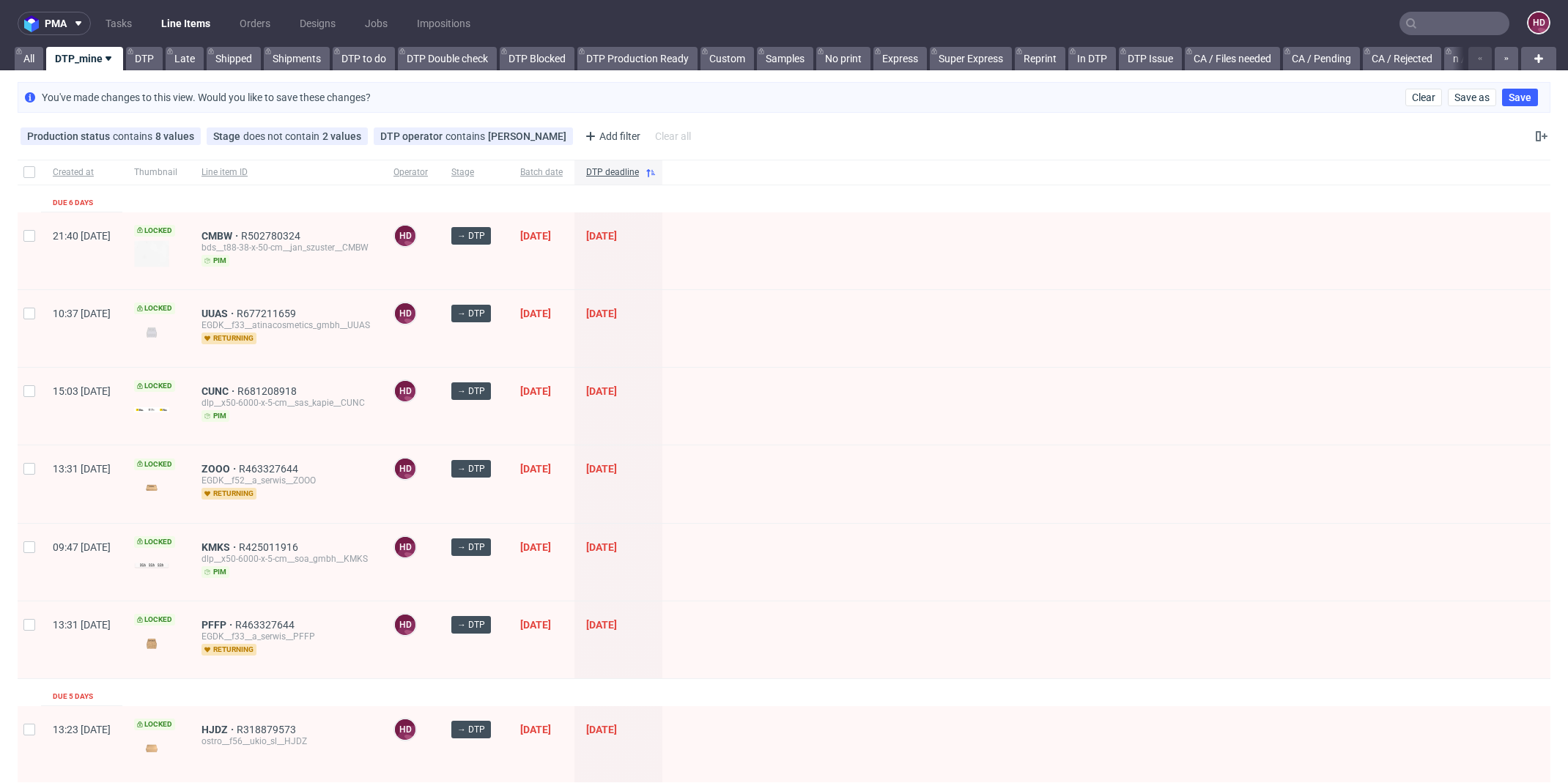
scroll to position [223, 0]
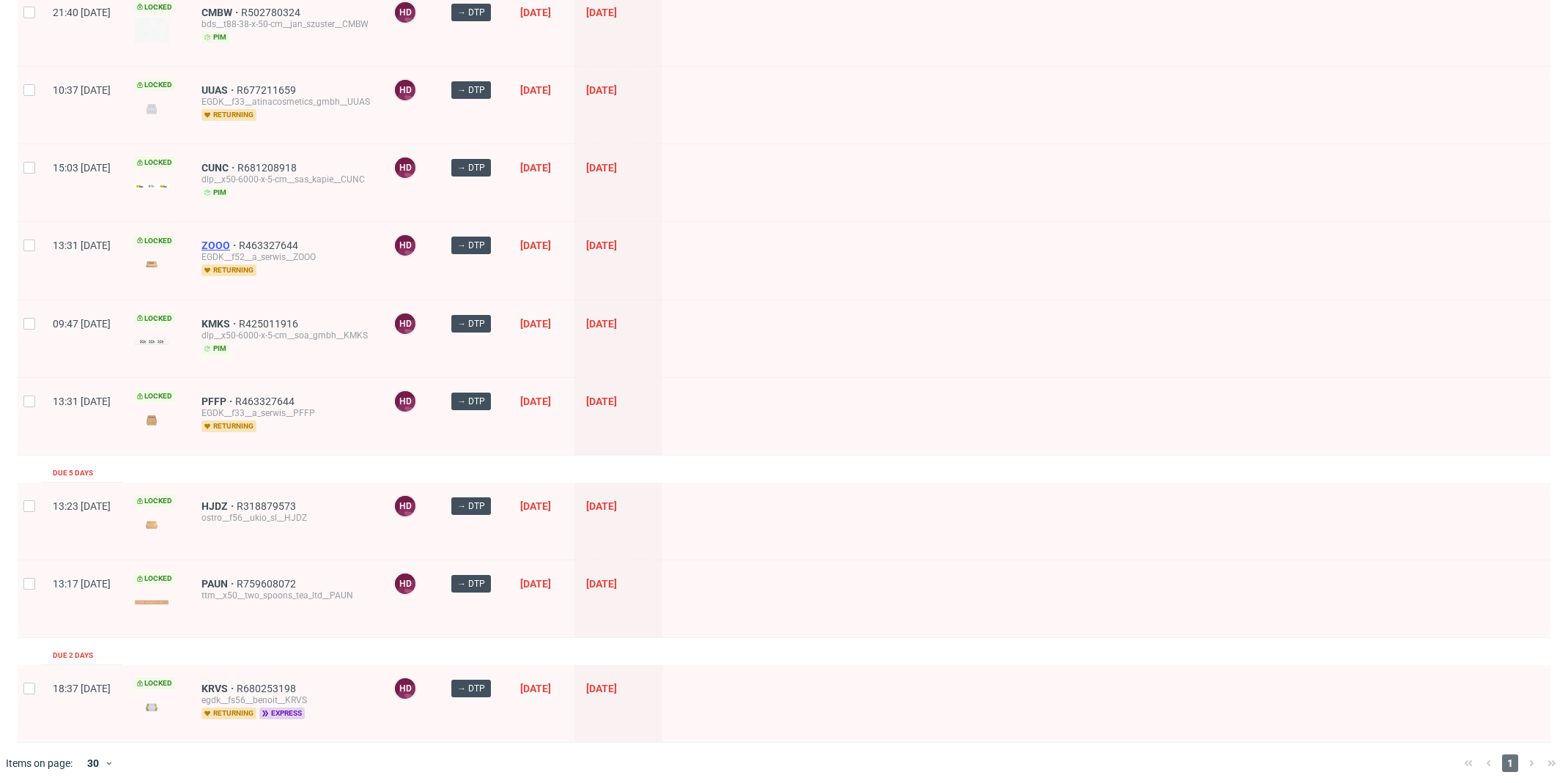
click at [239, 244] on span "ZOOO" at bounding box center [220, 245] width 37 height 11
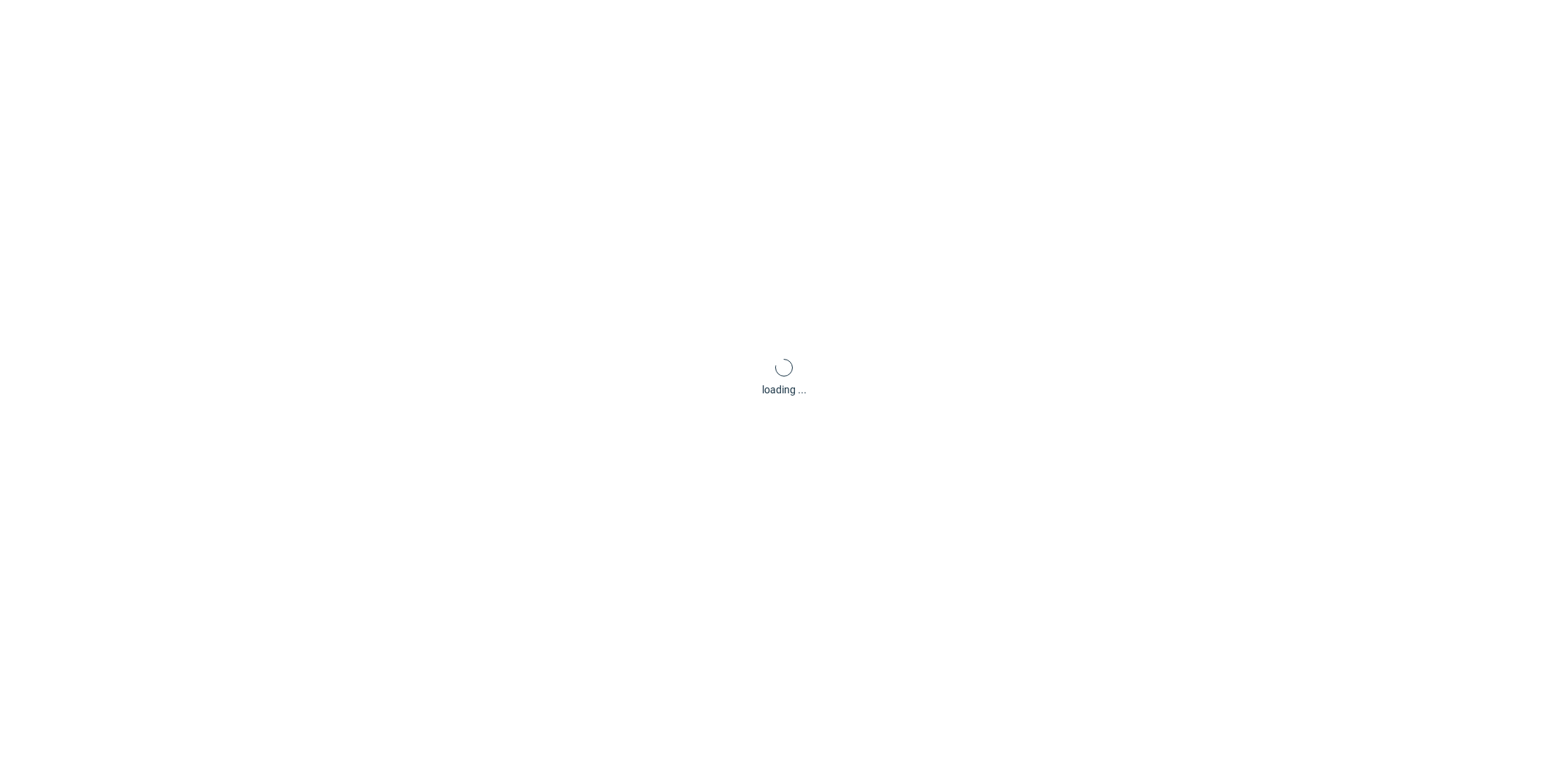
scroll to position [4, 0]
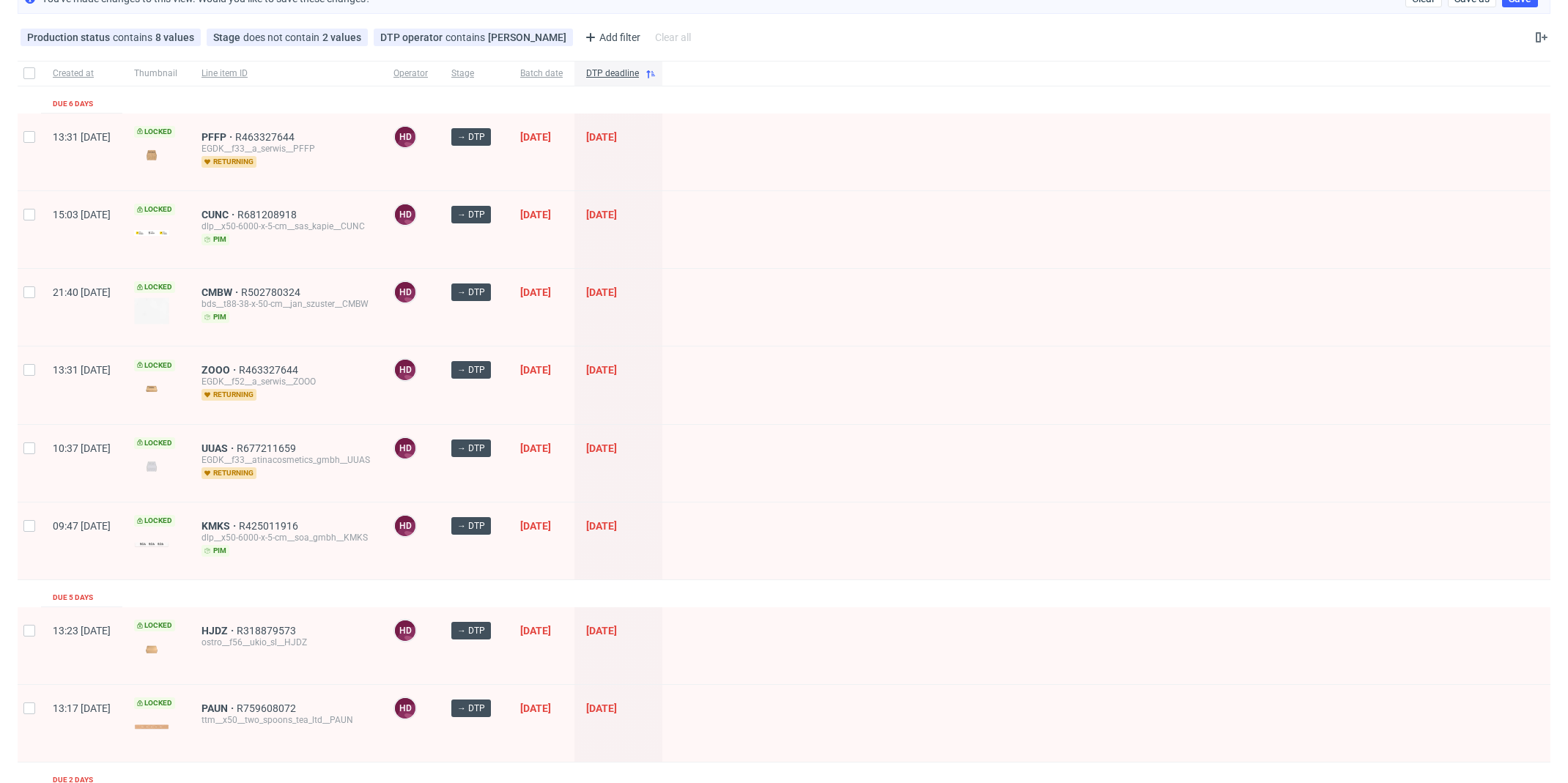
scroll to position [108, 0]
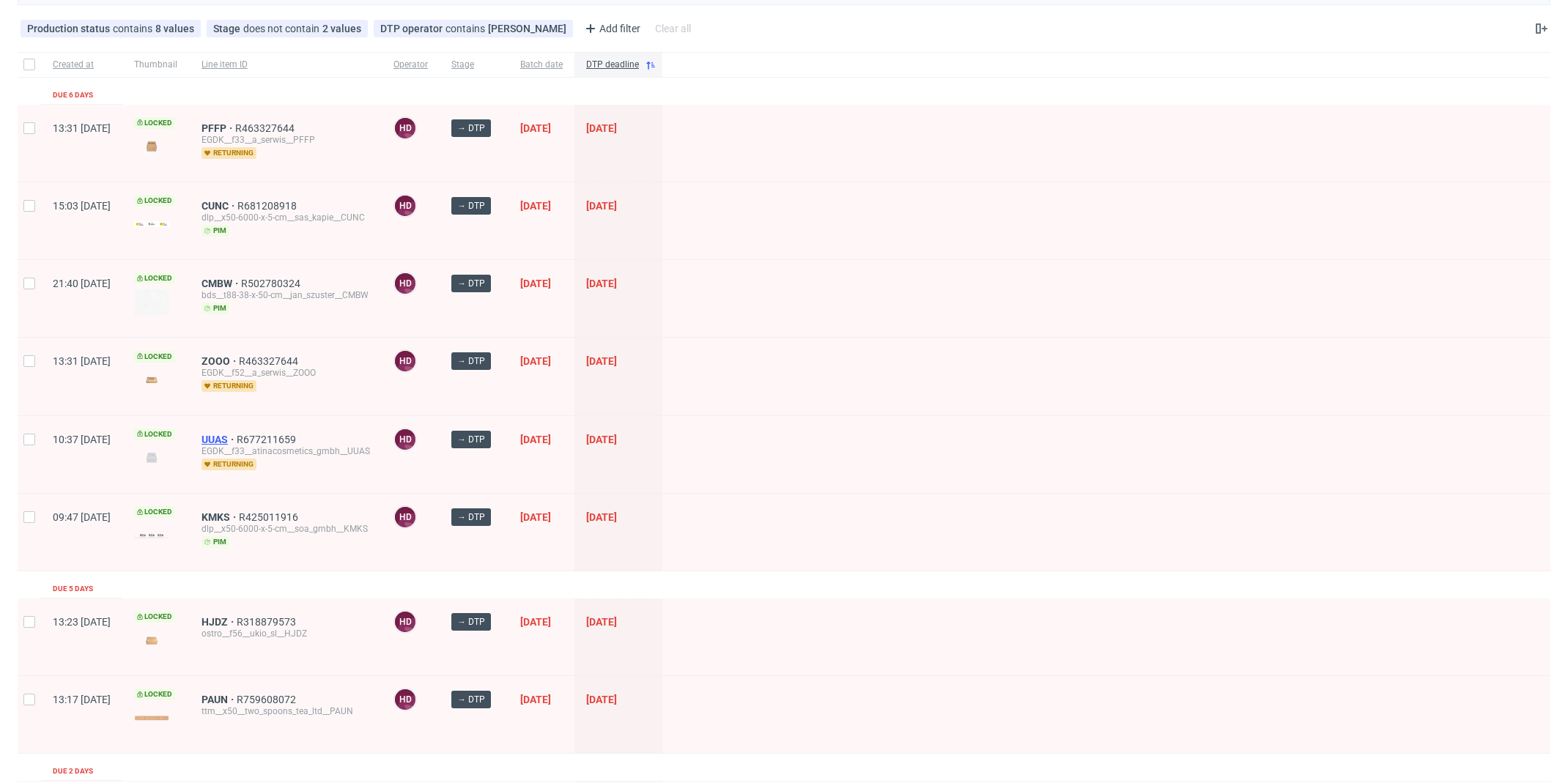
click at [237, 434] on span "UUAS" at bounding box center [219, 439] width 35 height 11
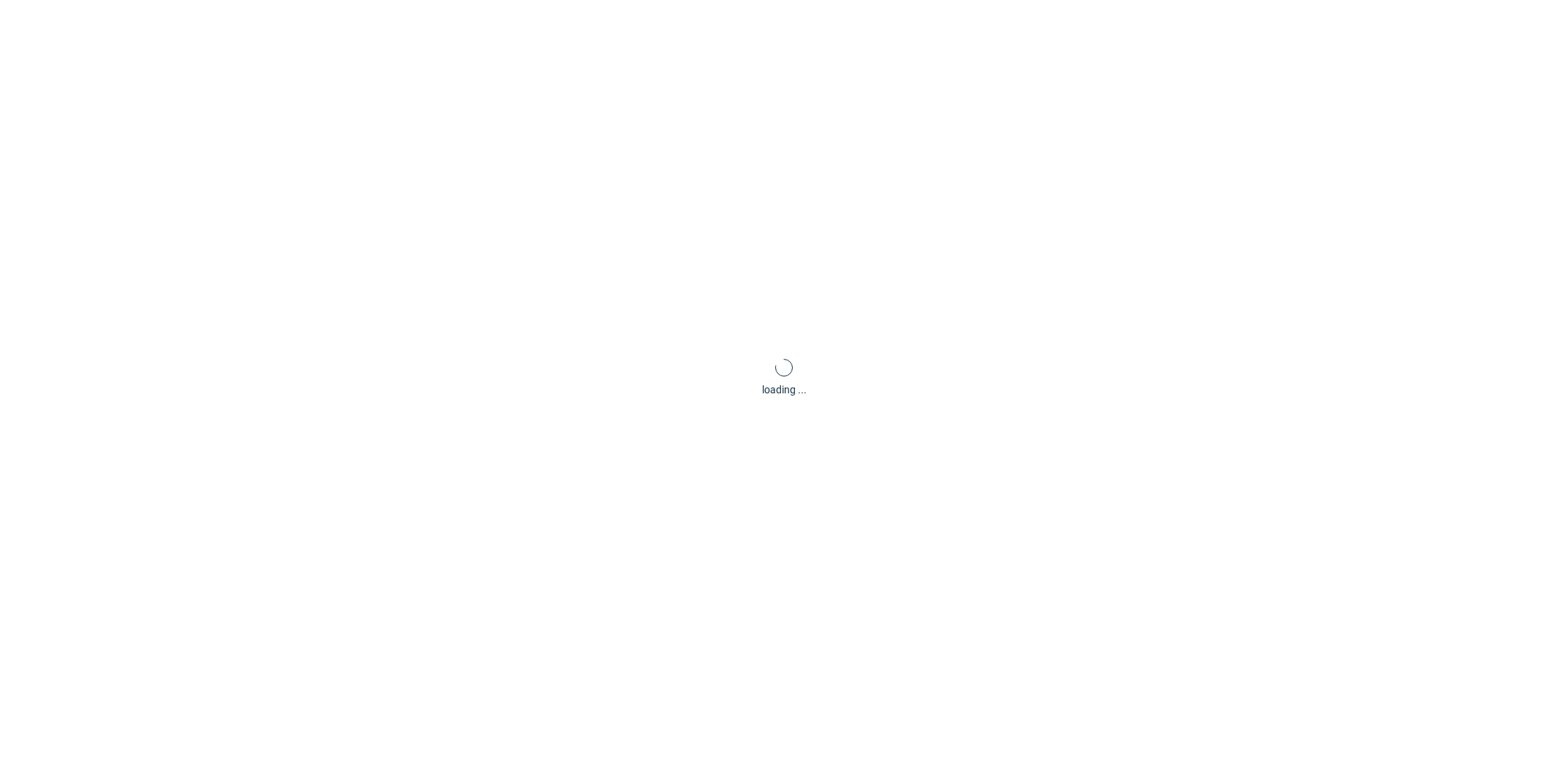
scroll to position [4, 0]
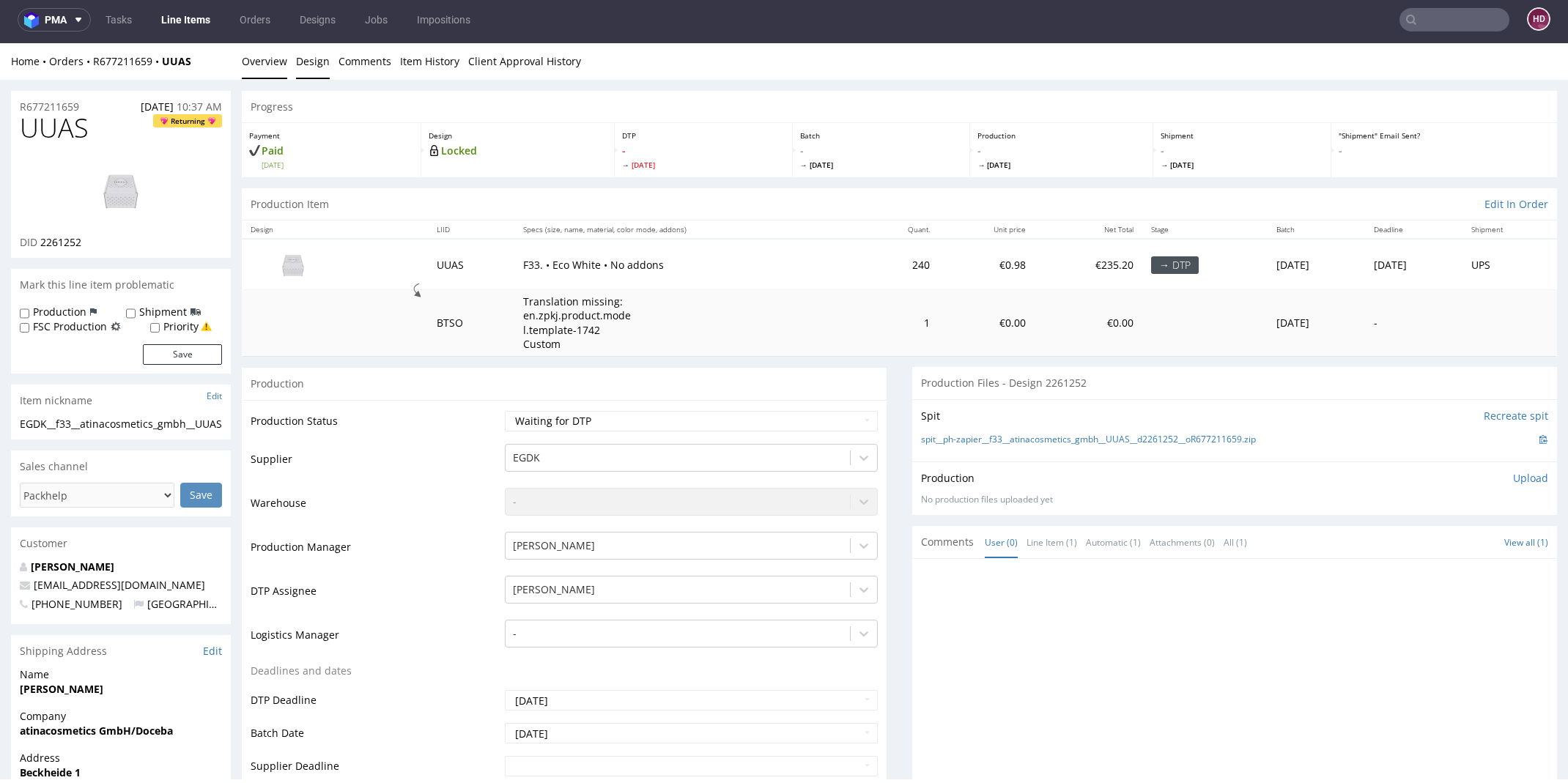
click at [312, 64] on link "Design" at bounding box center [313, 62] width 34 height 36
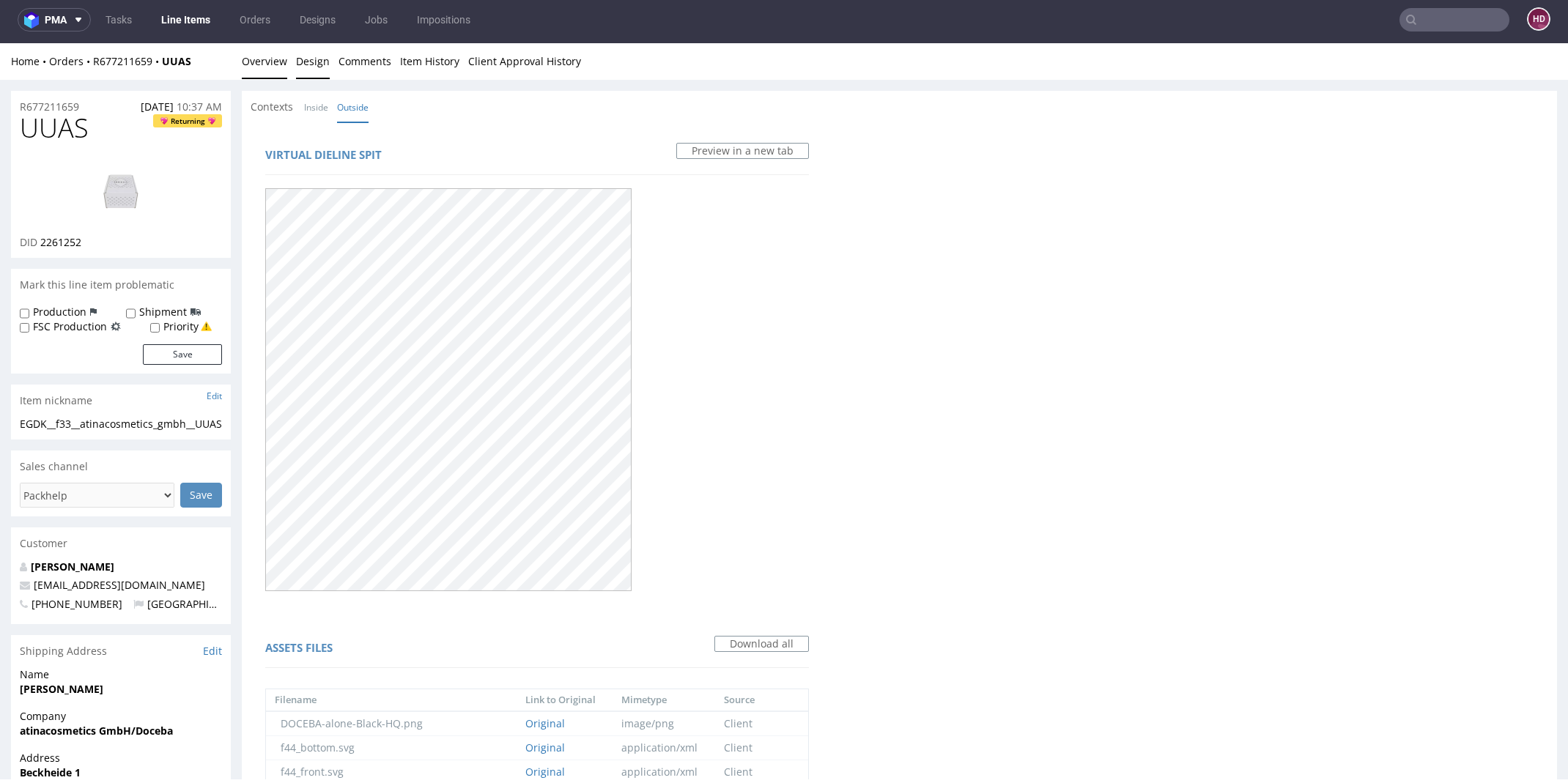
click at [259, 59] on link "Overview" at bounding box center [264, 62] width 45 height 36
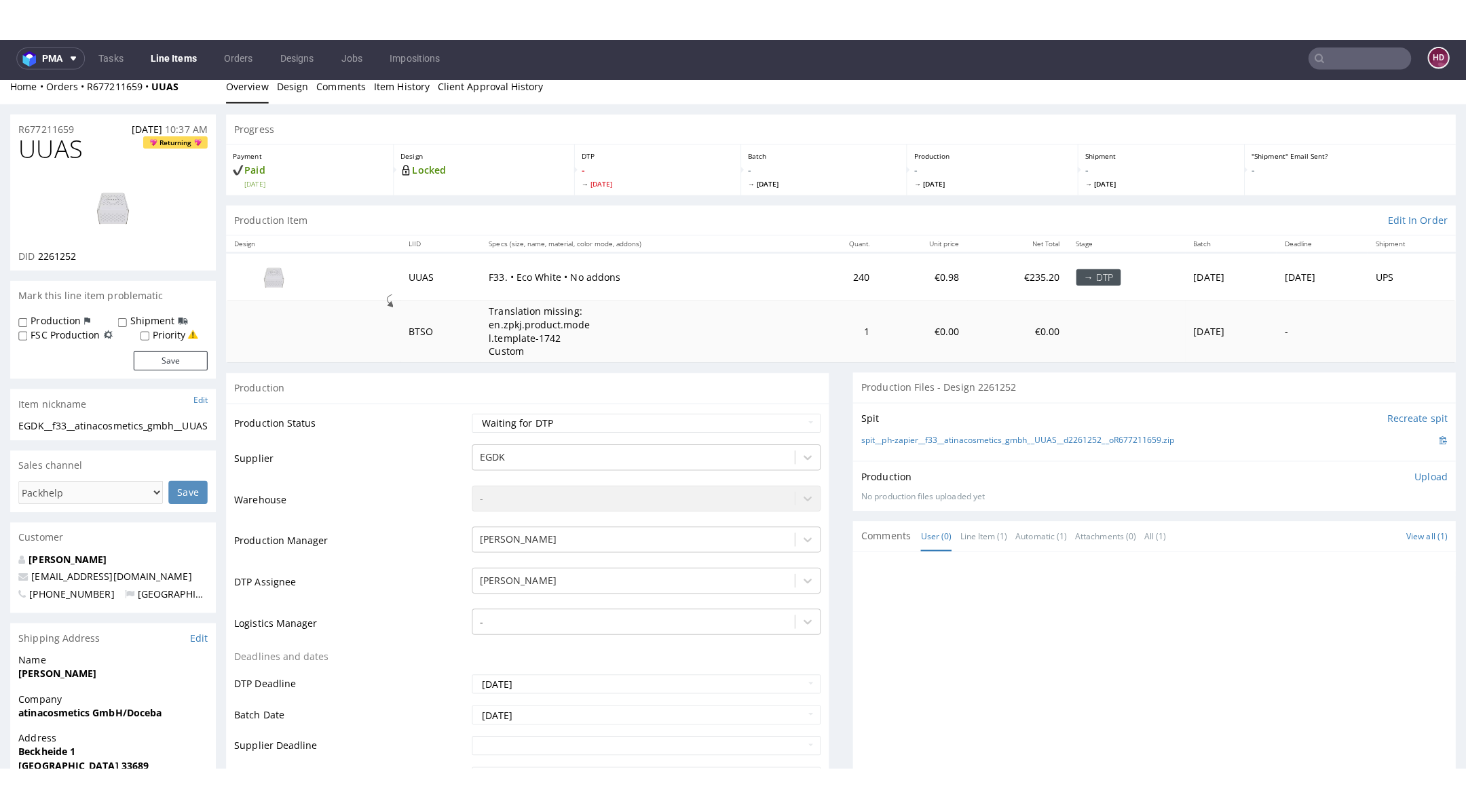
scroll to position [0, 0]
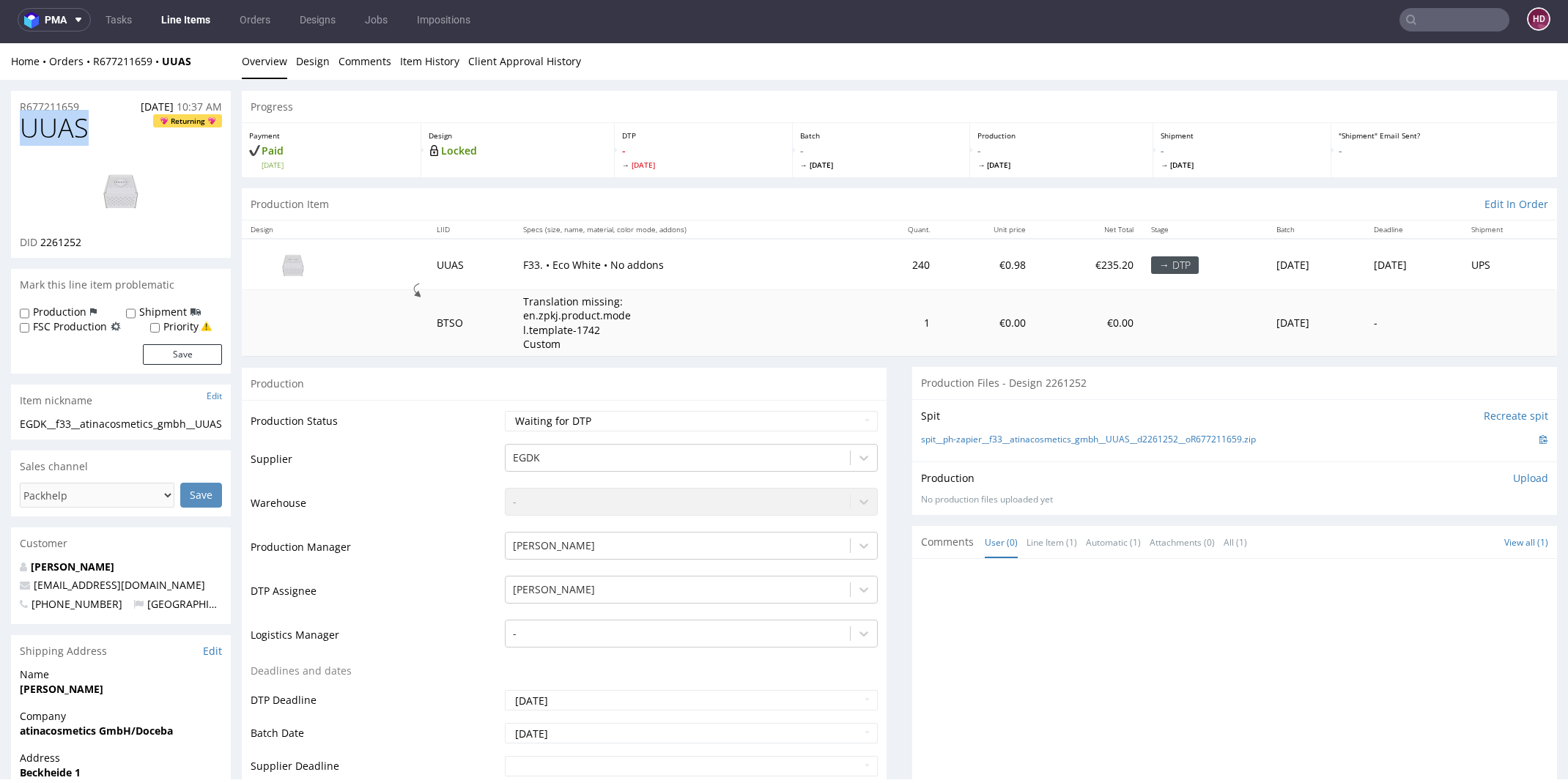
drag, startPoint x: 112, startPoint y: 128, endPoint x: 0, endPoint y: 128, distance: 112.0
drag, startPoint x: 98, startPoint y: 239, endPoint x: 40, endPoint y: 241, distance: 58.0
click at [40, 241] on div "DID 2261252" at bounding box center [121, 241] width 203 height 14
click at [143, 203] on img at bounding box center [121, 190] width 117 height 66
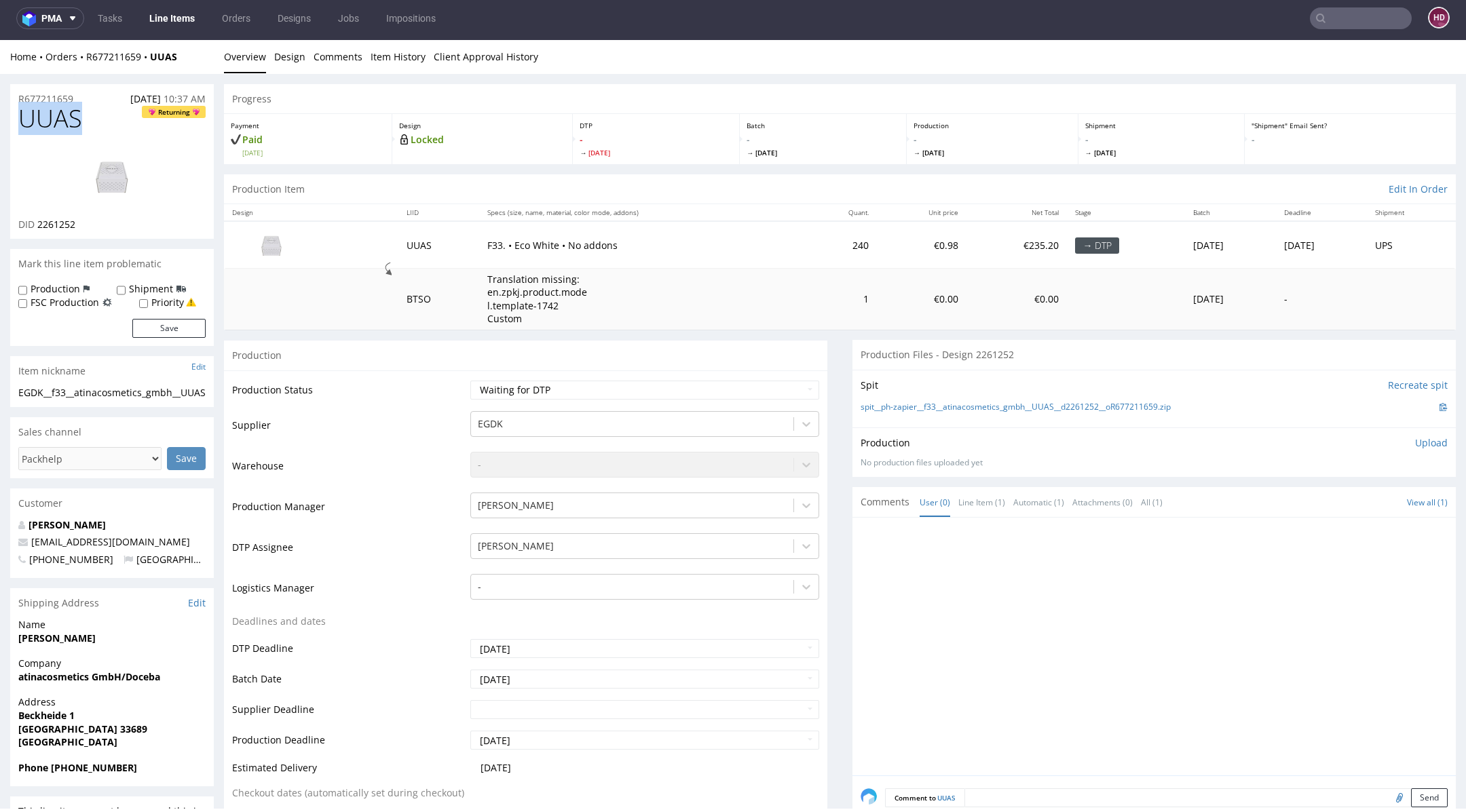
drag, startPoint x: 101, startPoint y: 121, endPoint x: 0, endPoint y: 120, distance: 101.0
drag, startPoint x: 63, startPoint y: 410, endPoint x: 12, endPoint y: 394, distance: 53.5
click at [12, 394] on div "EGDK__f33__atinacosmetics_gmbh__UUAS EGDK__f33 __atinacosmetics_gmbh__UUAS Upda…" at bounding box center [112, 396] width 204 height 22
drag, startPoint x: 86, startPoint y: 121, endPoint x: 0, endPoint y: 121, distance: 86.0
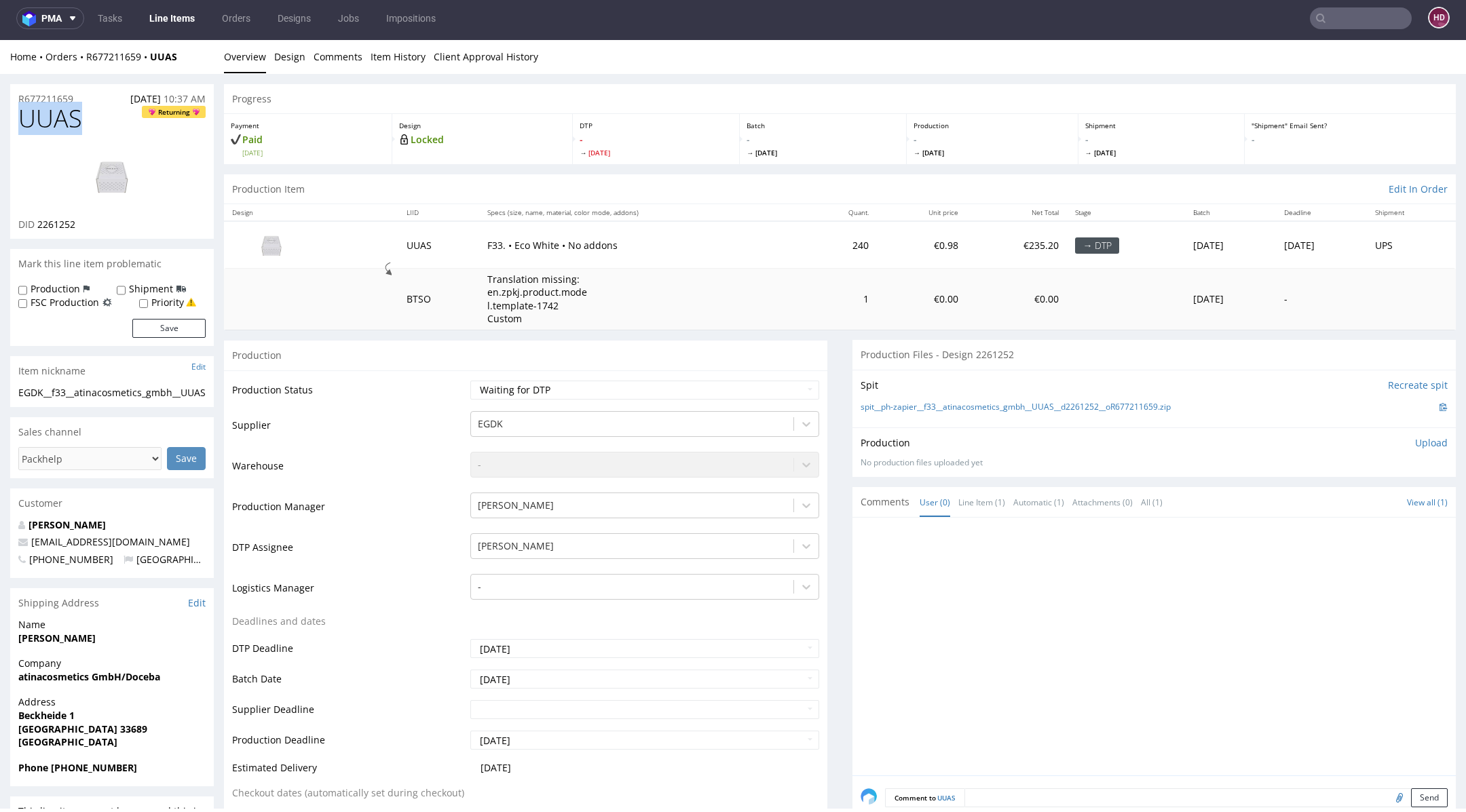
click at [84, 101] on div "R677211659 16.09.2025 10:37 AM" at bounding box center [112, 95] width 204 height 22
drag, startPoint x: 84, startPoint y: 100, endPoint x: 4, endPoint y: 100, distance: 80.0
drag, startPoint x: 104, startPoint y: 220, endPoint x: 38, endPoint y: 220, distance: 66.0
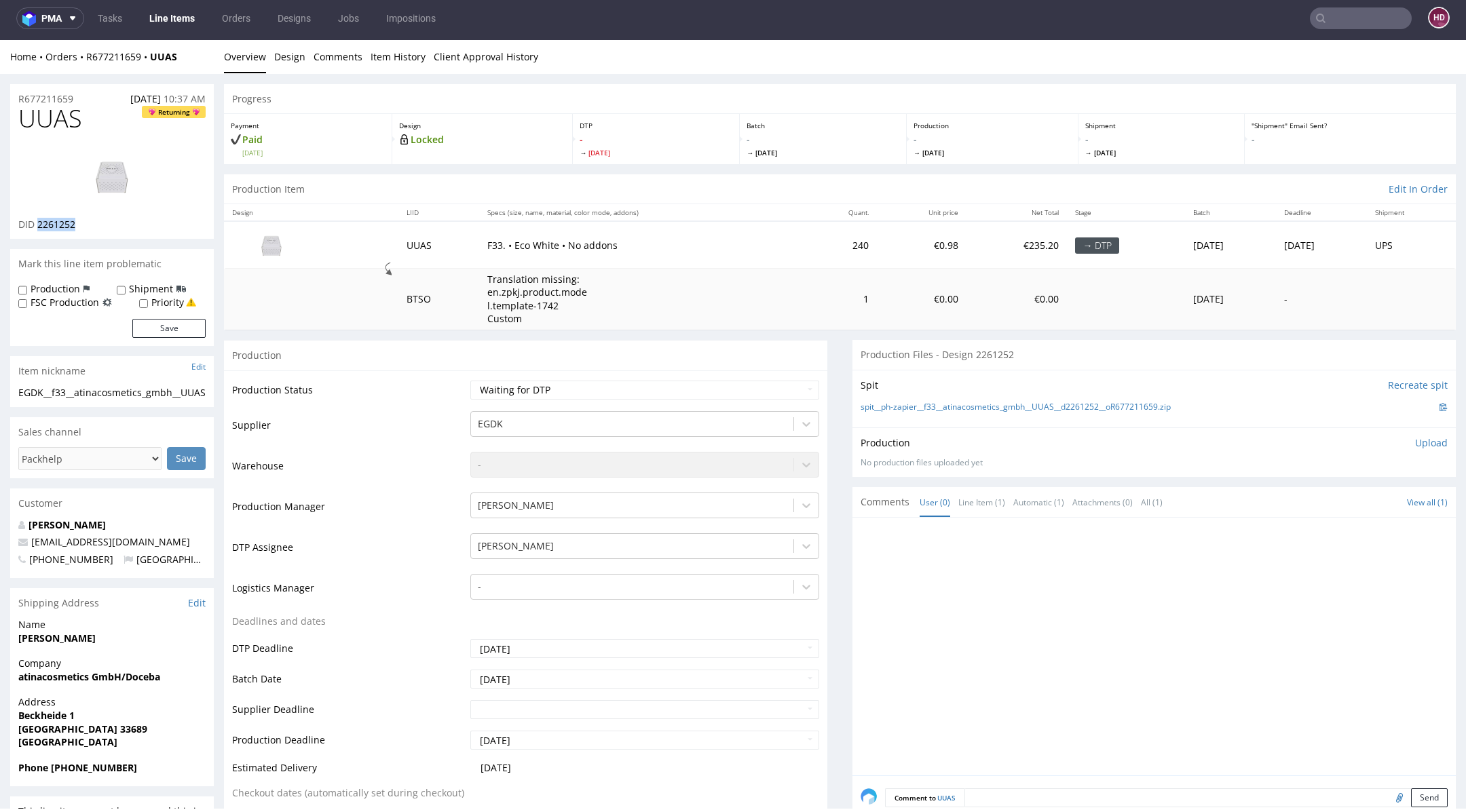
click at [38, 220] on div "DID 2261252" at bounding box center [112, 224] width 188 height 13
click at [1424, 442] on p "Upload" at bounding box center [1431, 443] width 32 height 13
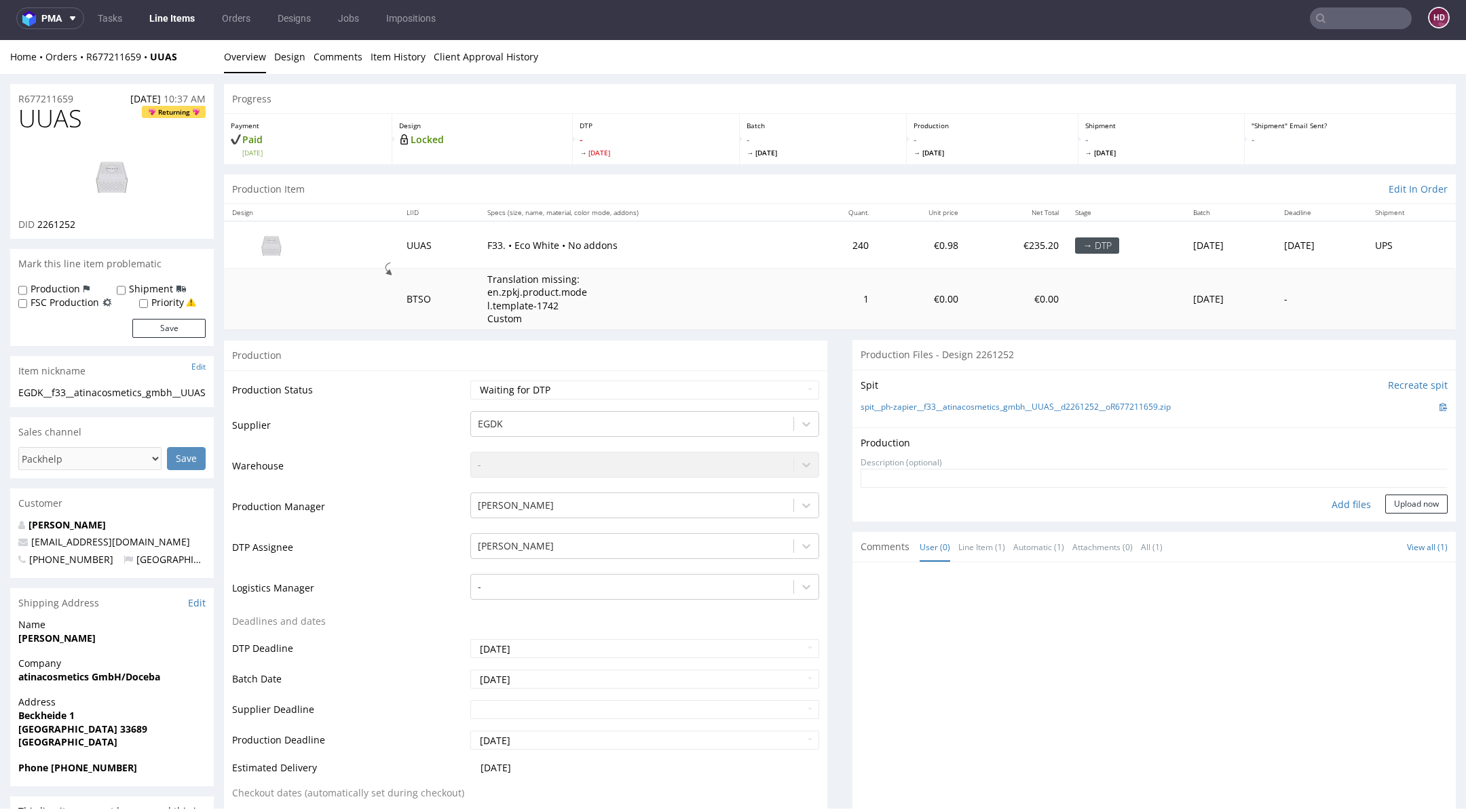
click at [1339, 502] on div "Add files" at bounding box center [1351, 504] width 68 height 20
type input "C:\fakepath\EGDK__f33__atinacosmetics_gmbh__UUAS__d2261252__oR677211659.pdf"
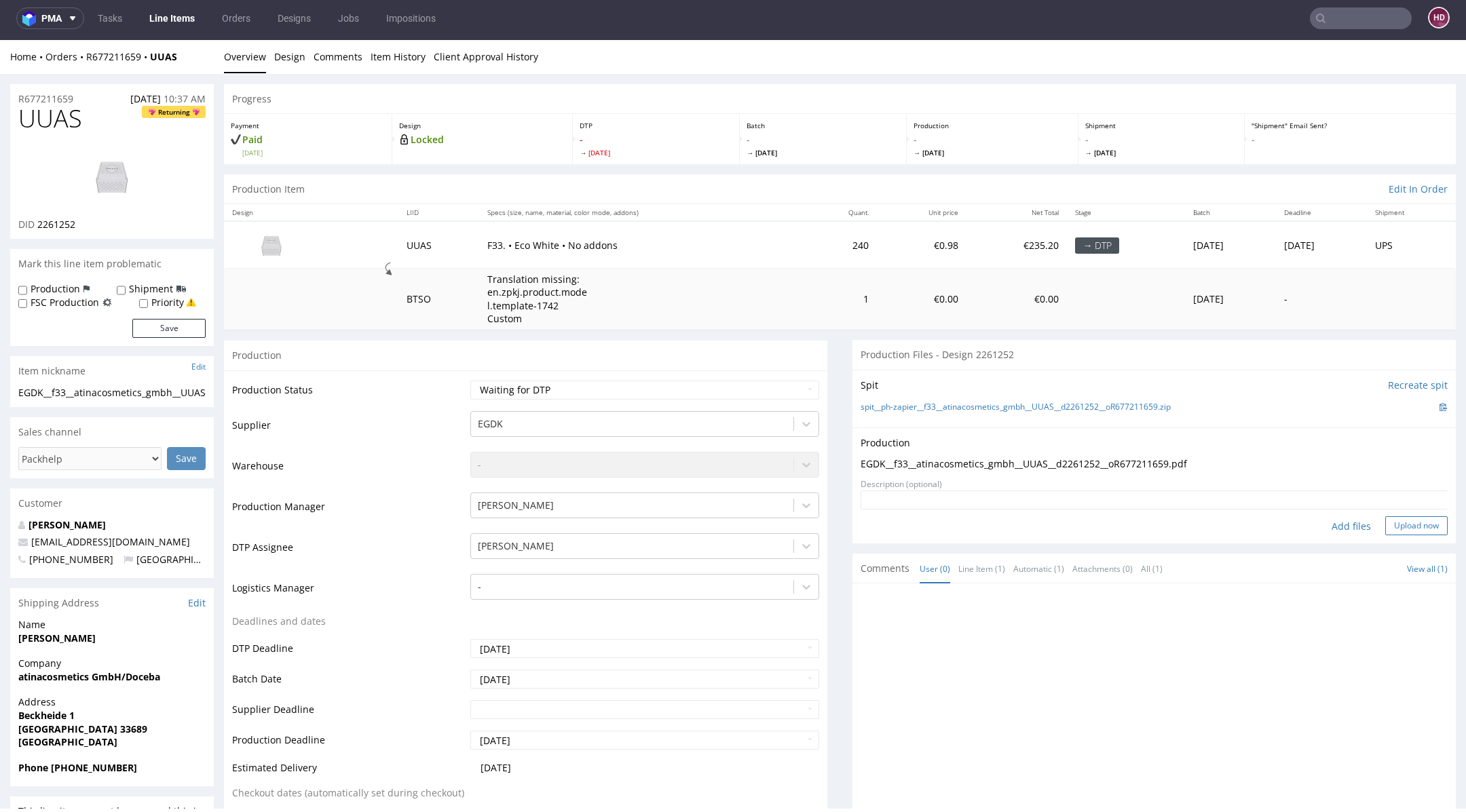
click at [1386, 531] on button "Upload now" at bounding box center [1416, 526] width 62 height 19
click at [695, 390] on select "Waiting for Artwork Waiting for Diecut Waiting for Mockup Waiting for DTP Waiti…" at bounding box center [645, 390] width 349 height 19
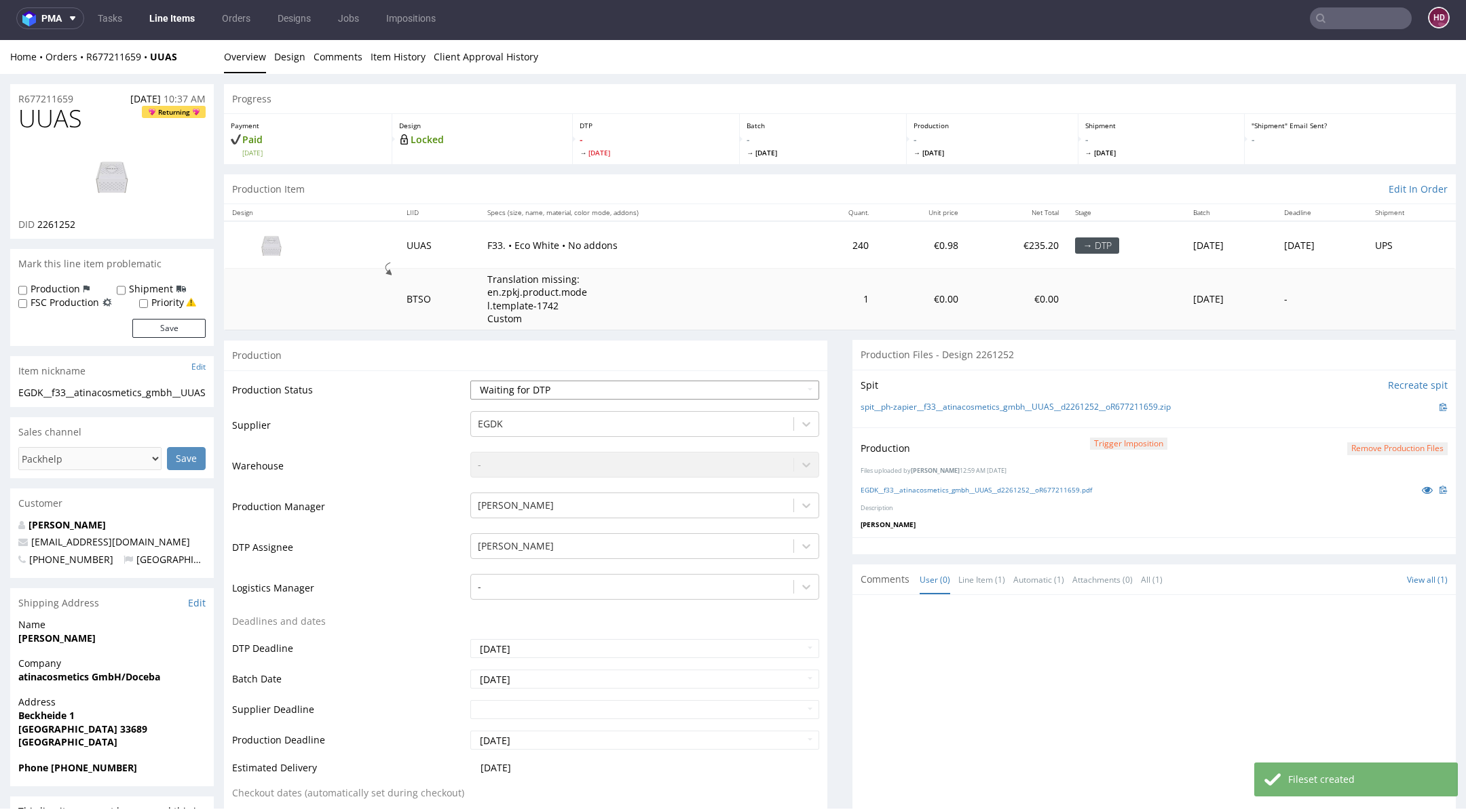
click at [647, 384] on select "Waiting for Artwork Waiting for Diecut Waiting for Mockup Waiting for DTP Waiti…" at bounding box center [645, 390] width 349 height 19
click at [470, 381] on select "Waiting for Artwork Waiting for Diecut Waiting for Mockup Waiting for DTP Waiti…" at bounding box center [645, 390] width 349 height 19
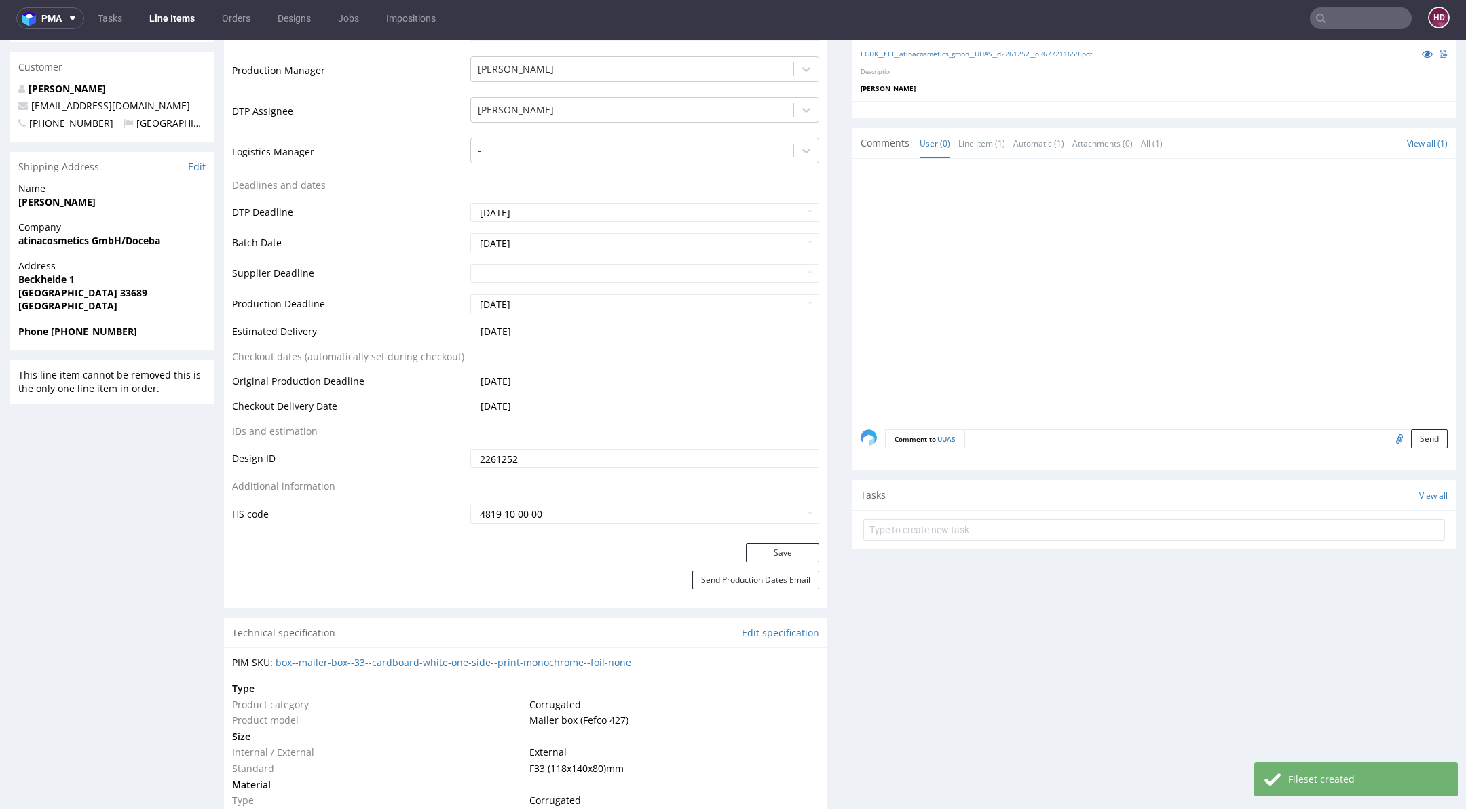
scroll to position [477, 0]
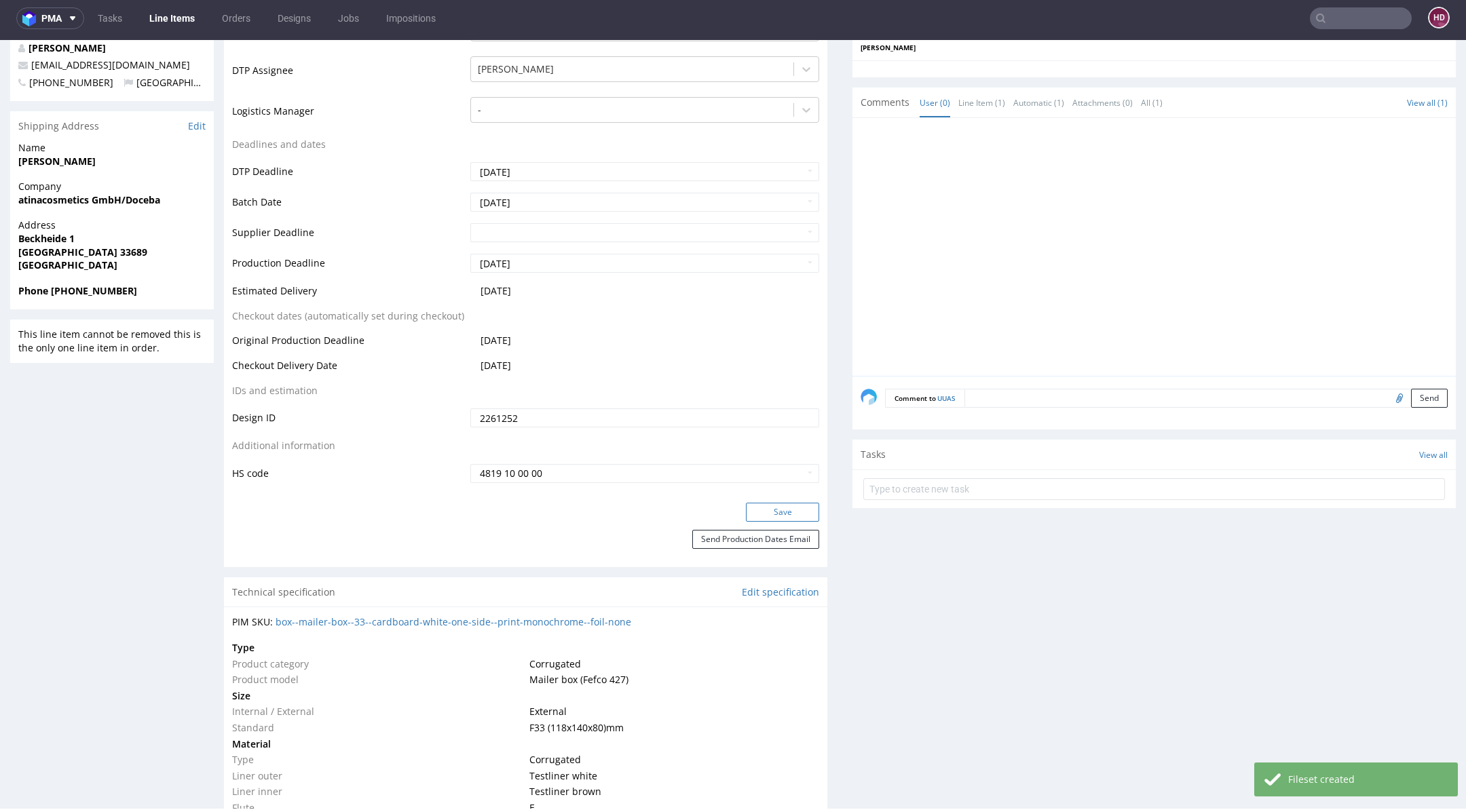
click at [784, 506] on button "Save" at bounding box center [783, 512] width 74 height 19
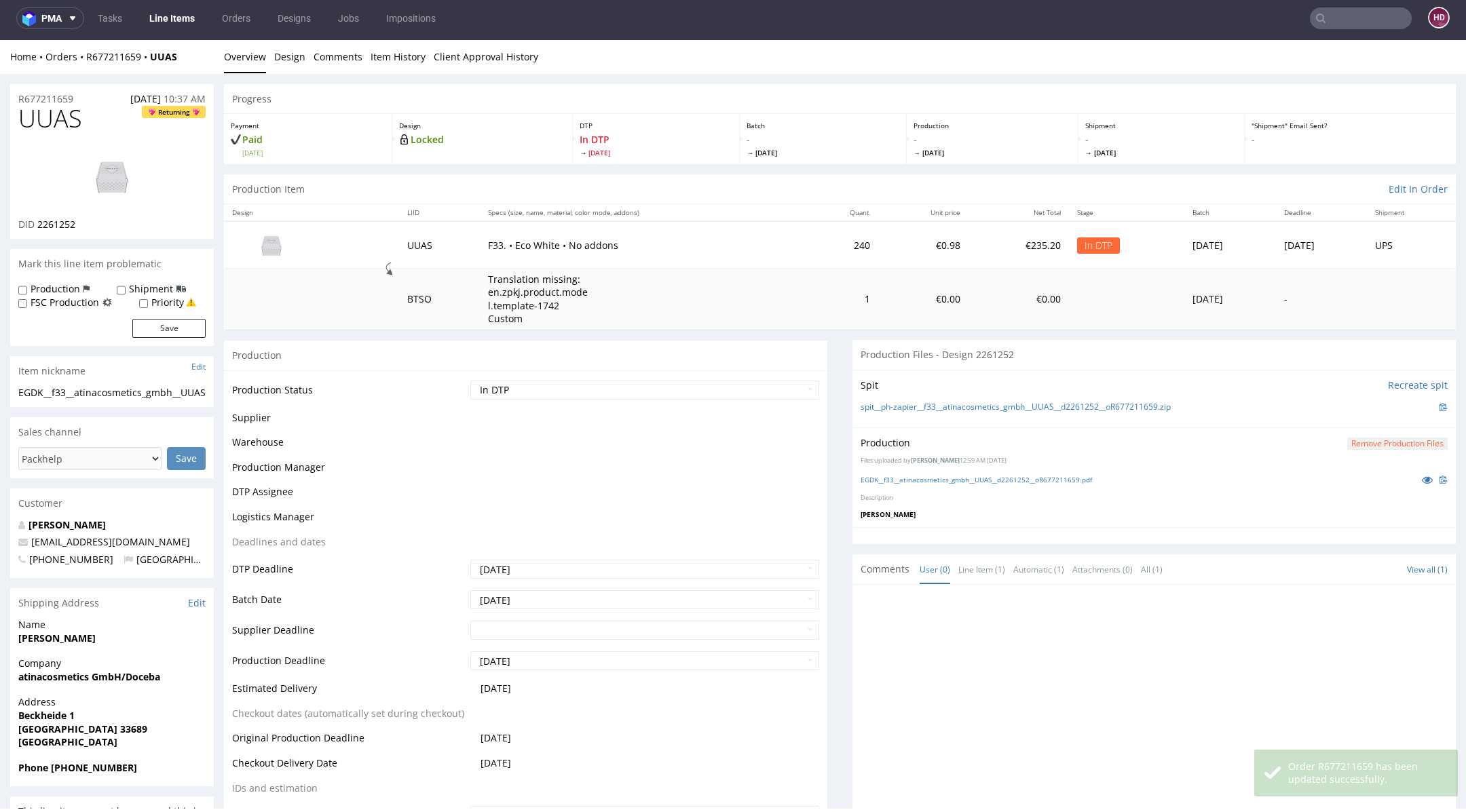
scroll to position [0, 0]
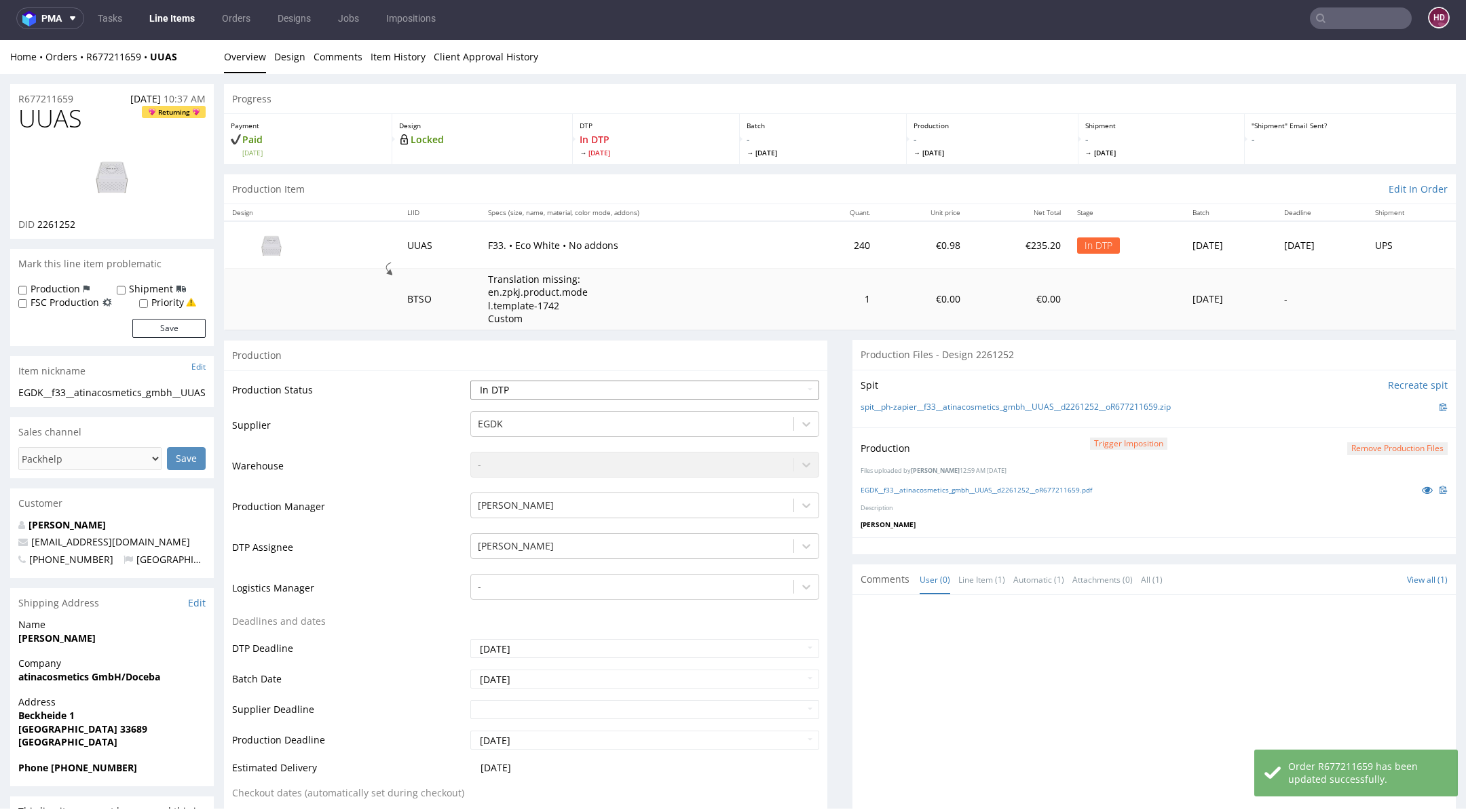
click at [691, 393] on select "Waiting for Artwork Waiting for Diecut Waiting for Mockup Waiting for DTP Waiti…" at bounding box center [645, 390] width 349 height 19
select select "dtp_production_ready"
click at [470, 381] on select "Waiting for Artwork Waiting for Diecut Waiting for Mockup Waiting for DTP Waiti…" at bounding box center [645, 390] width 349 height 19
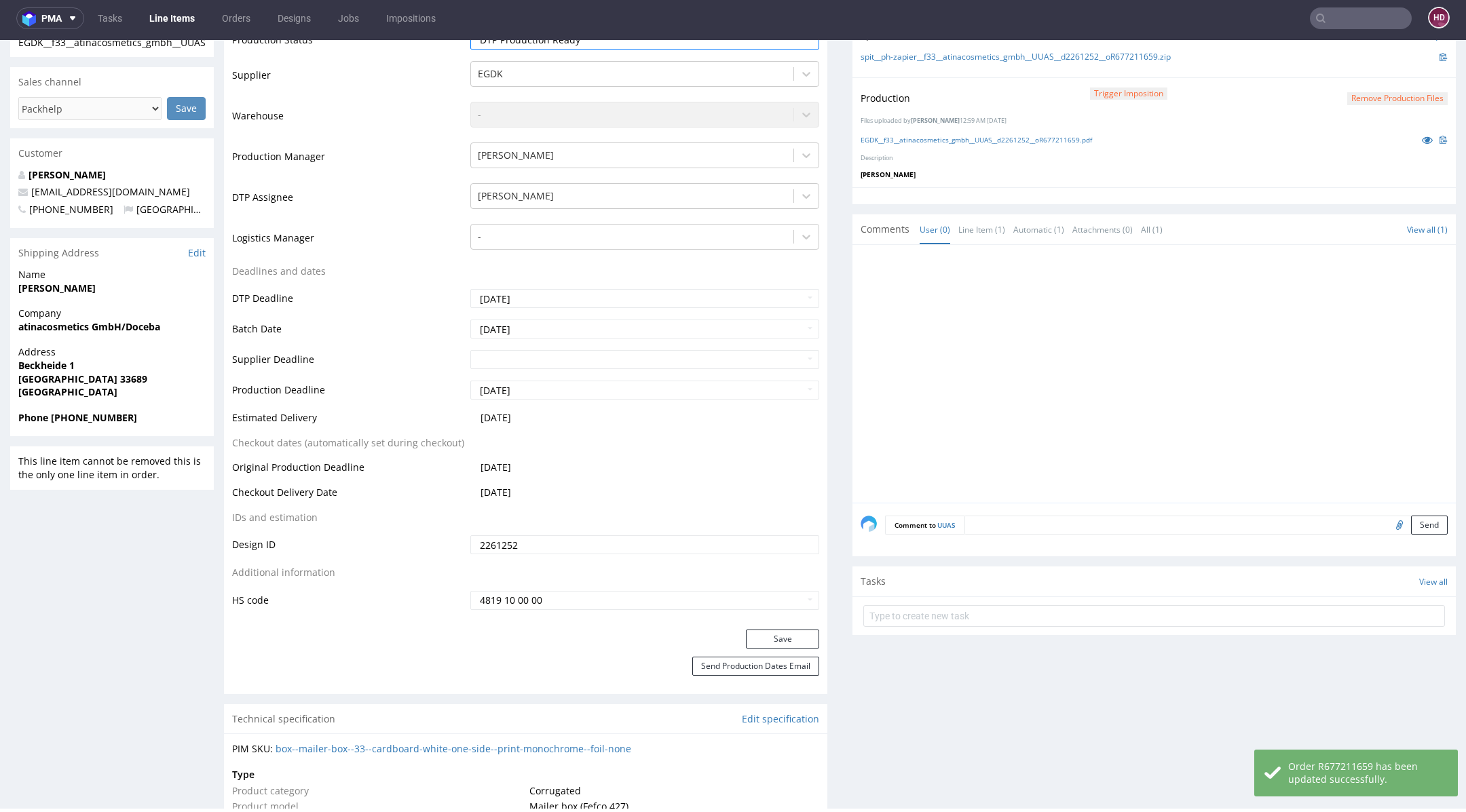
scroll to position [364, 0]
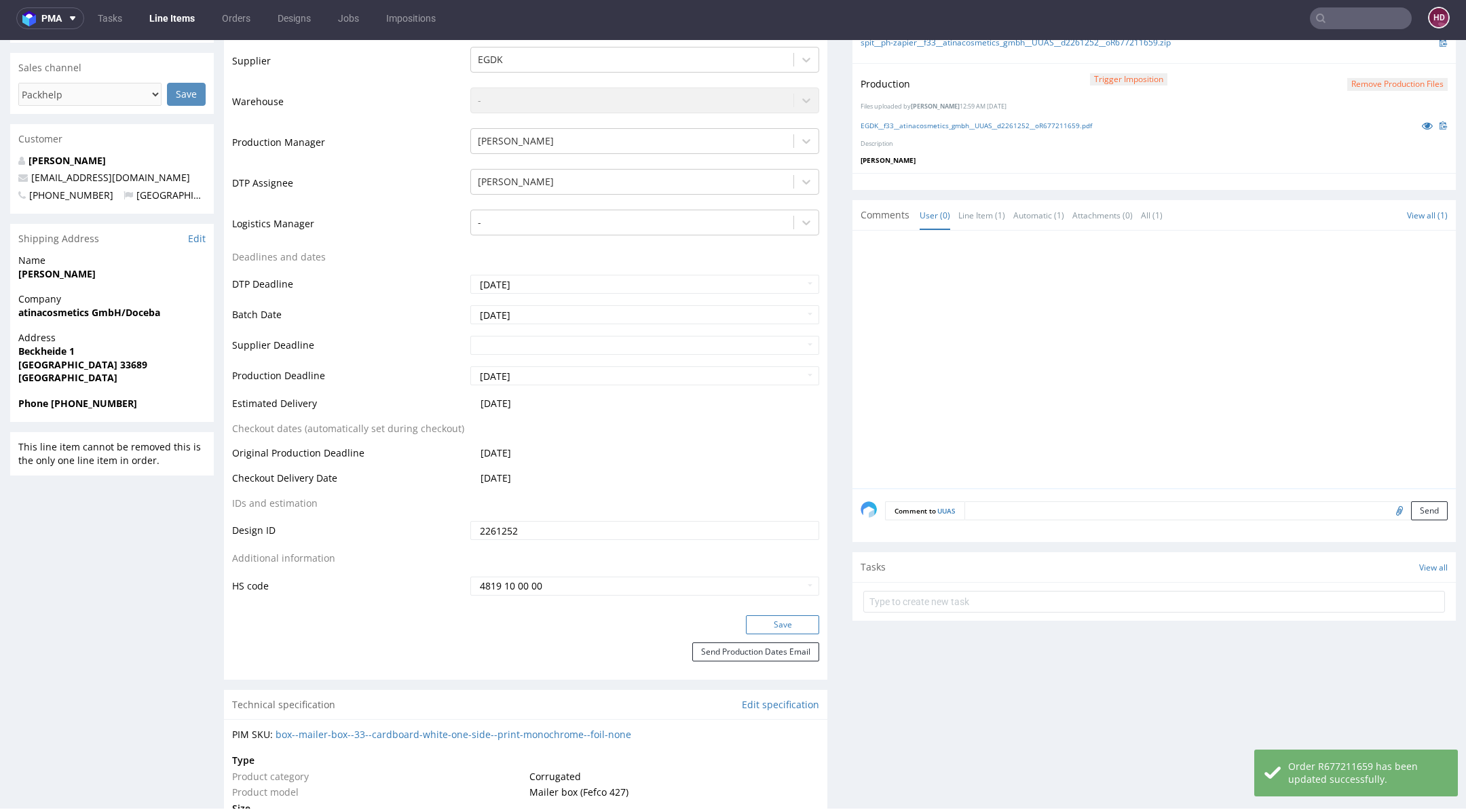
click at [765, 619] on button "Save" at bounding box center [783, 625] width 74 height 19
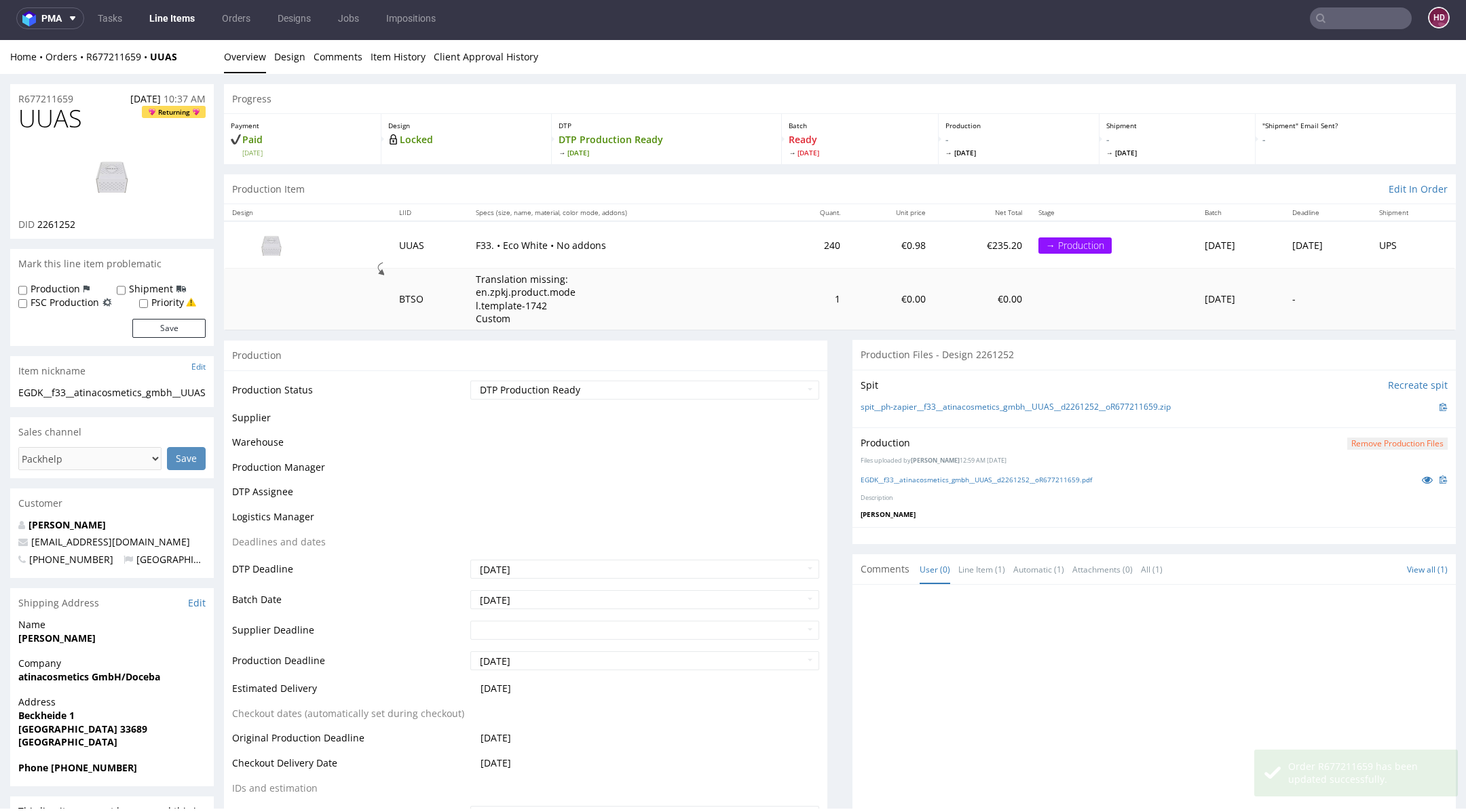
scroll to position [364, 0]
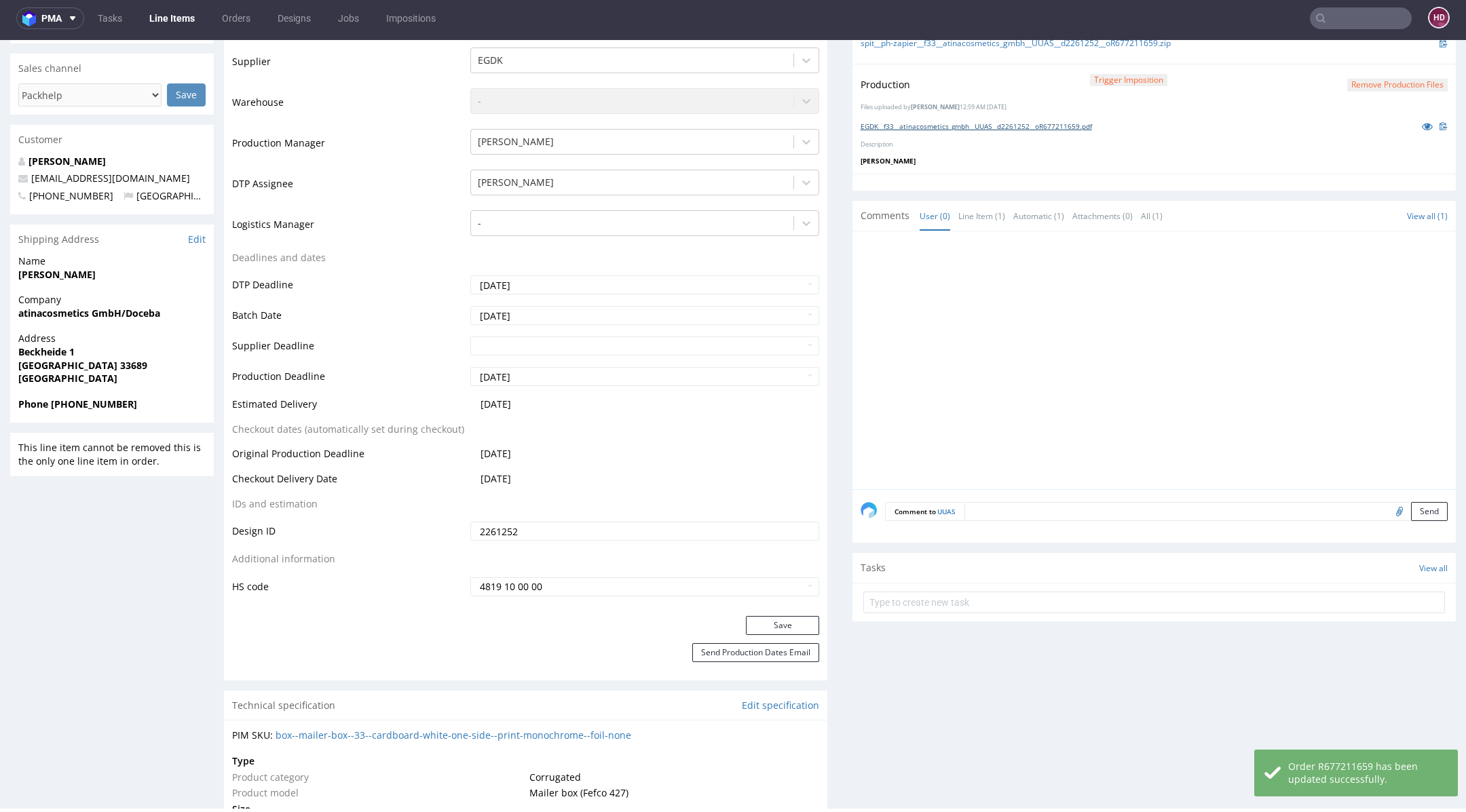
click at [946, 128] on link "EGDK__f33__atinacosmetics_gmbh__UUAS__d2261252__oR677211659.pdf" at bounding box center [976, 125] width 232 height 10
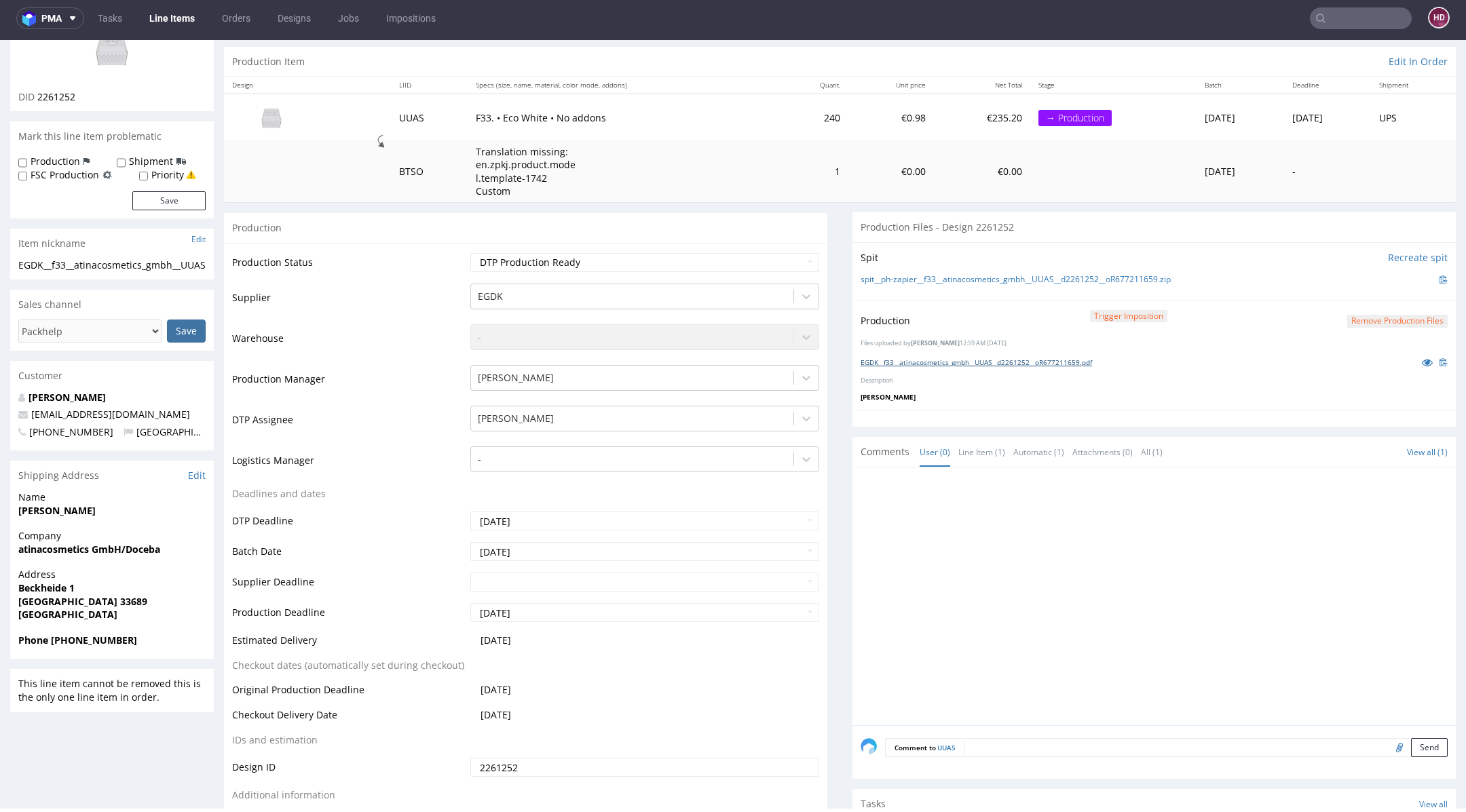
scroll to position [0, 0]
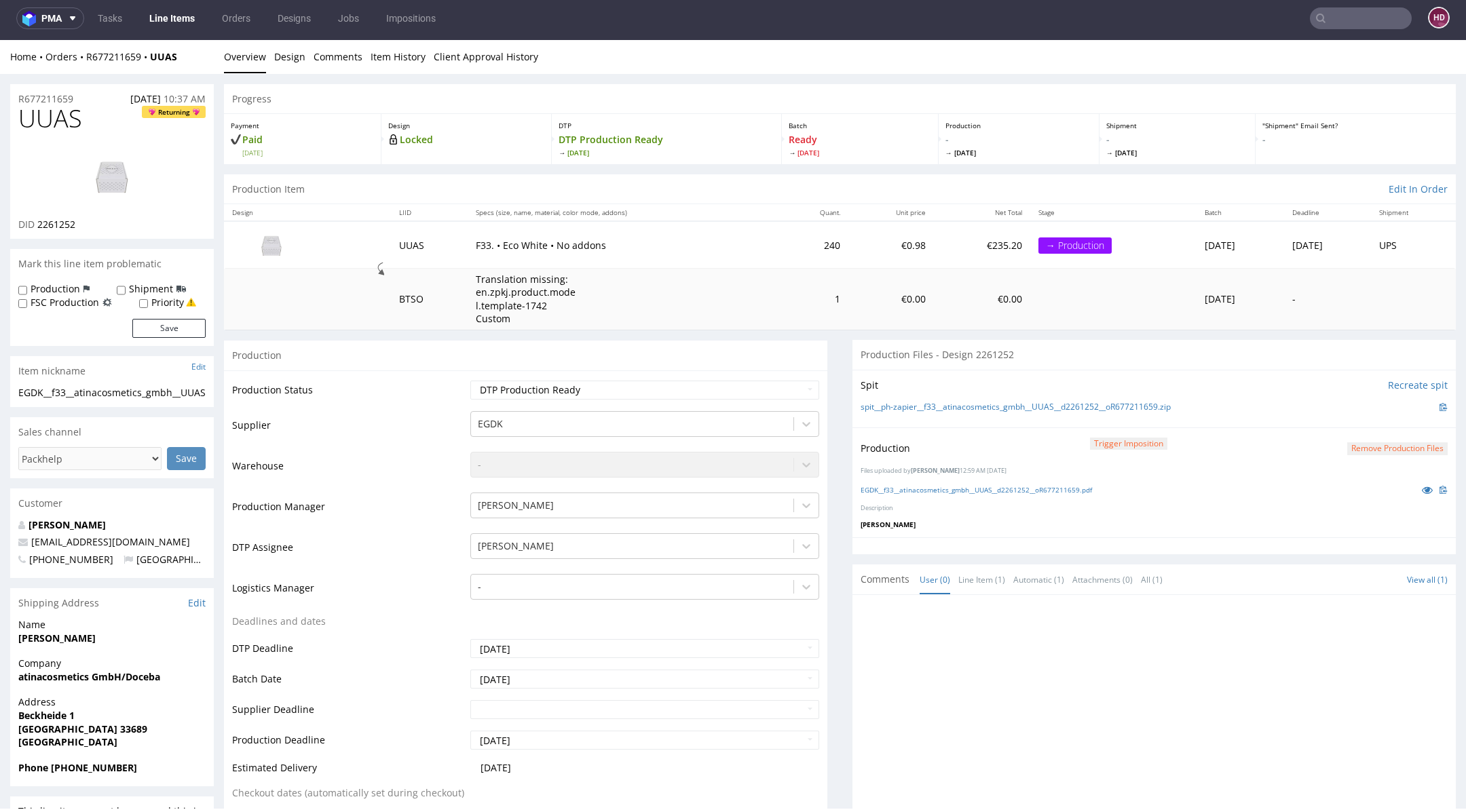
click at [168, 28] on link "Line Items" at bounding box center [172, 18] width 61 height 22
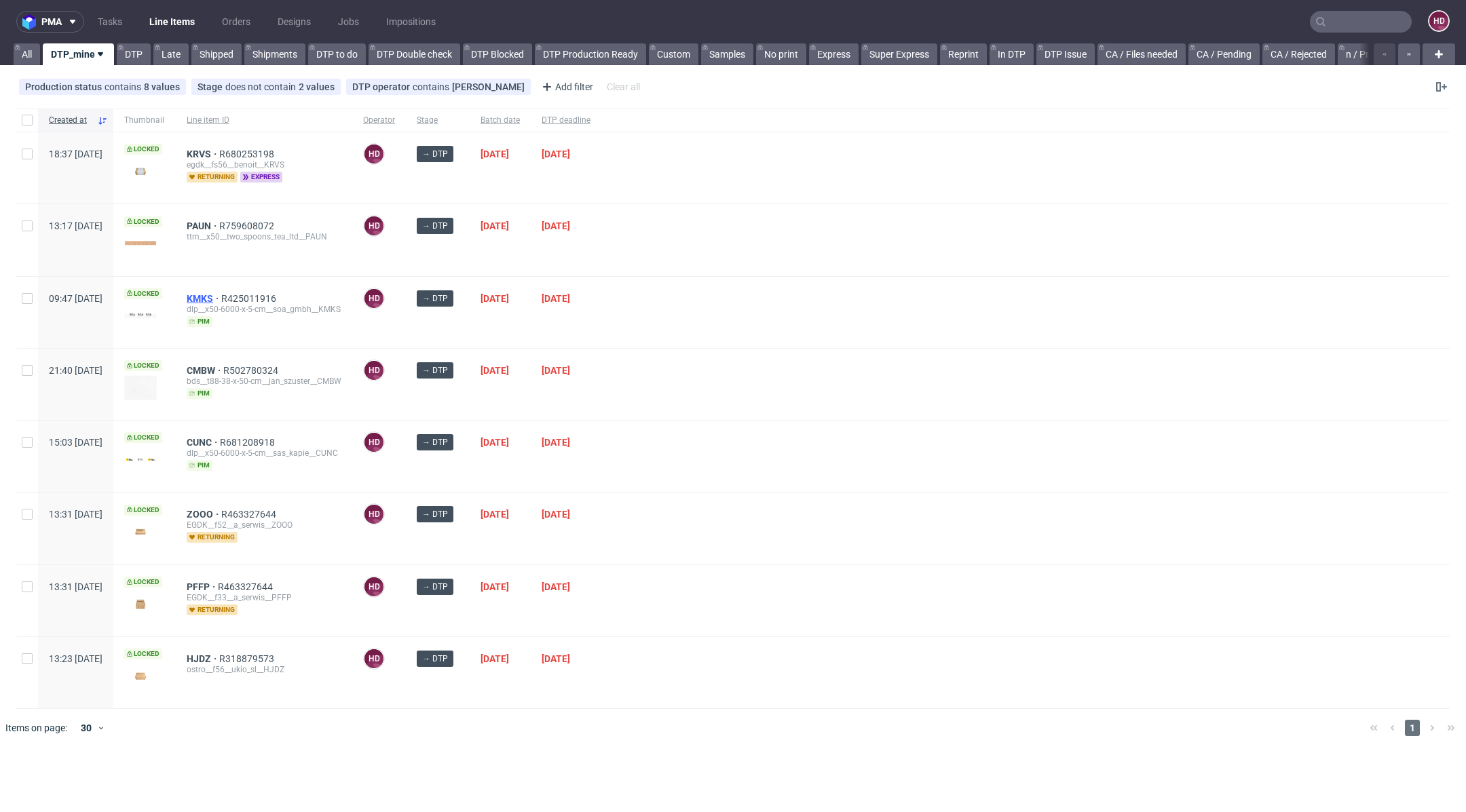
click at [221, 296] on span "KMKS" at bounding box center [204, 298] width 34 height 11
click at [219, 653] on span "HJDZ" at bounding box center [203, 659] width 32 height 11
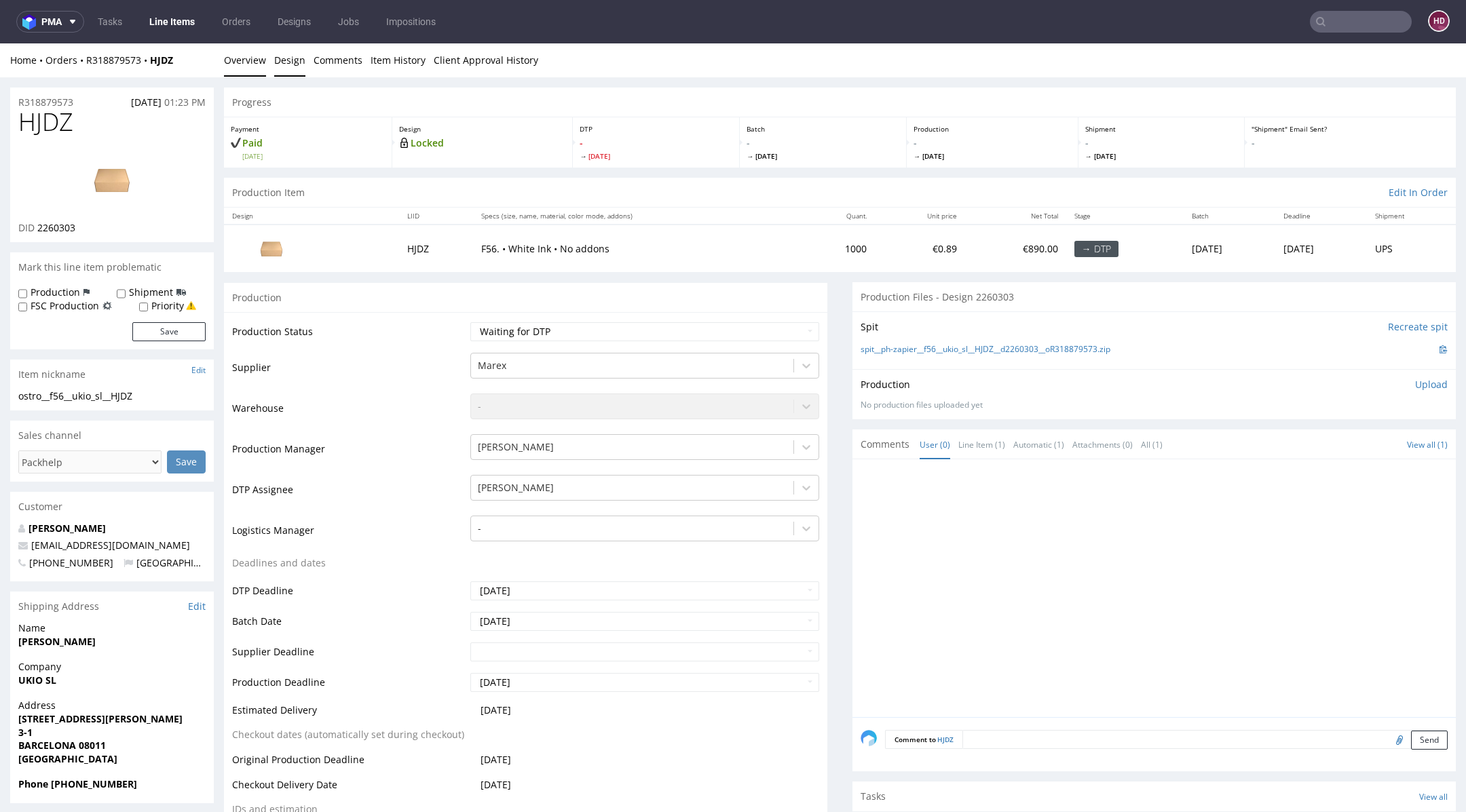
click at [296, 64] on link "Design" at bounding box center [290, 61] width 32 height 33
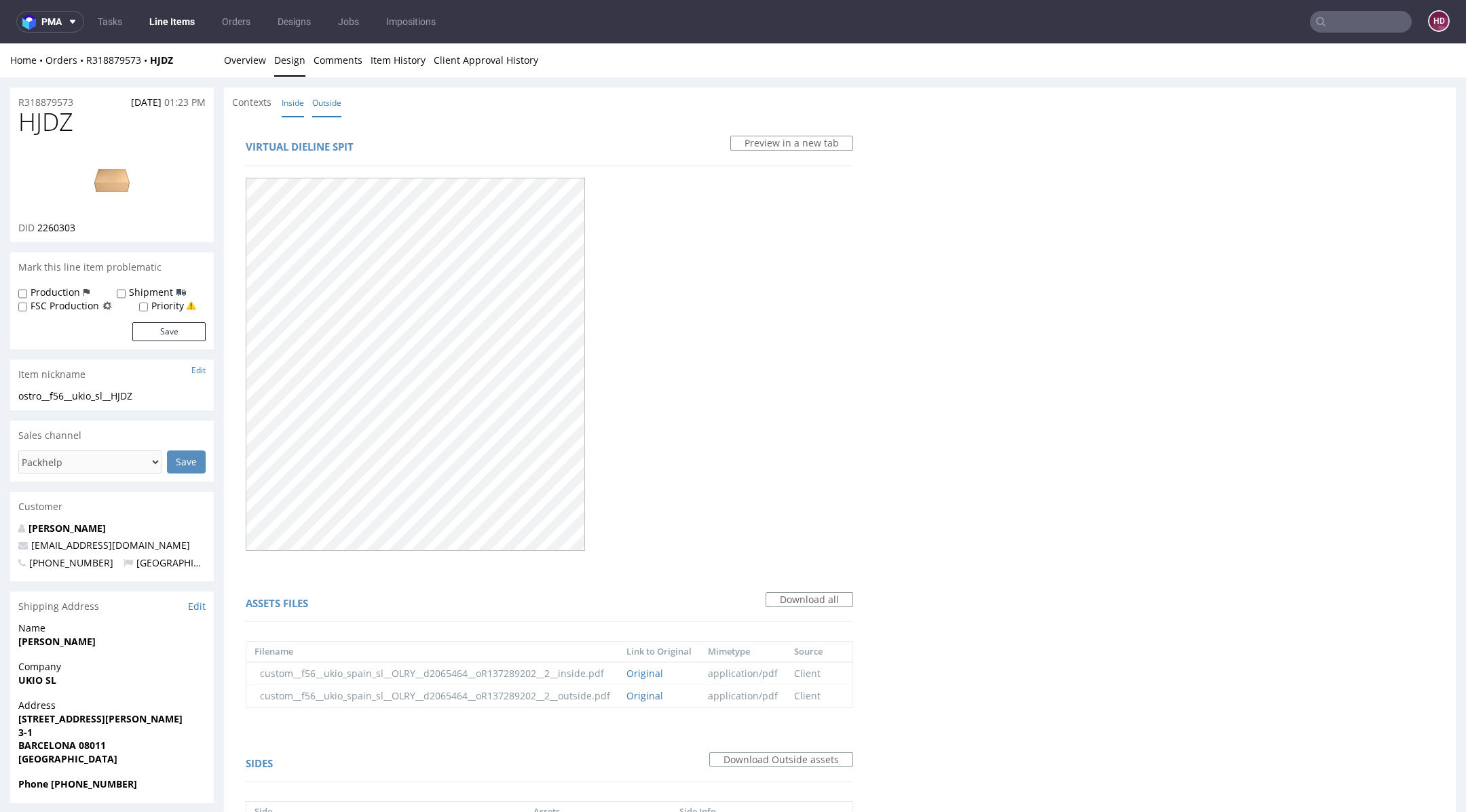
click at [297, 103] on link "Inside" at bounding box center [293, 103] width 23 height 29
click at [416, 662] on td "custom__f56__ukio_spain_sl__OLRY__d2065464__oR137289202__2__inside.pdf" at bounding box center [433, 673] width 372 height 23
click at [661, 689] on link "Original" at bounding box center [645, 695] width 37 height 13
click at [254, 62] on link "Overview" at bounding box center [245, 61] width 42 height 33
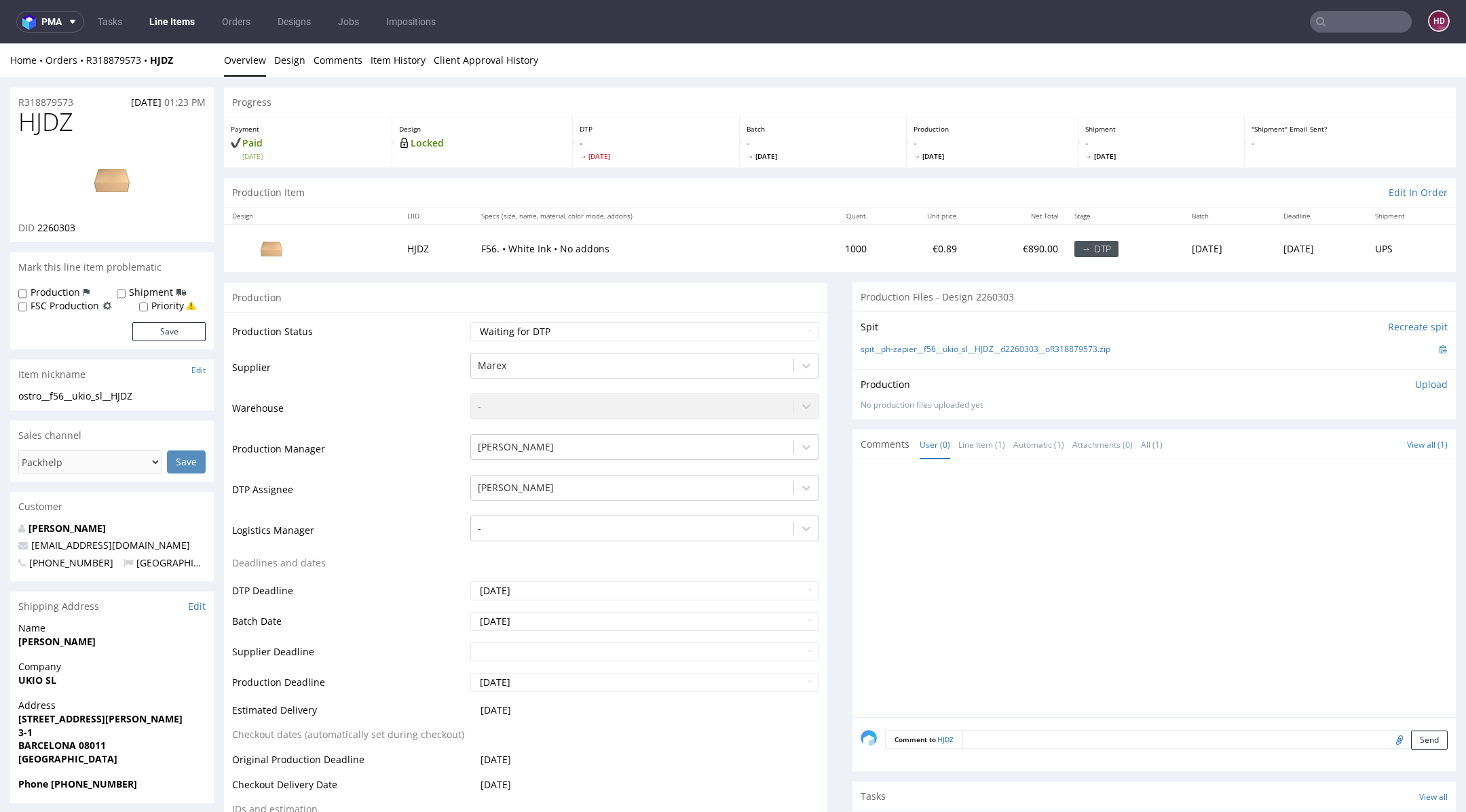
click at [182, 16] on link "Line Items" at bounding box center [172, 21] width 61 height 22
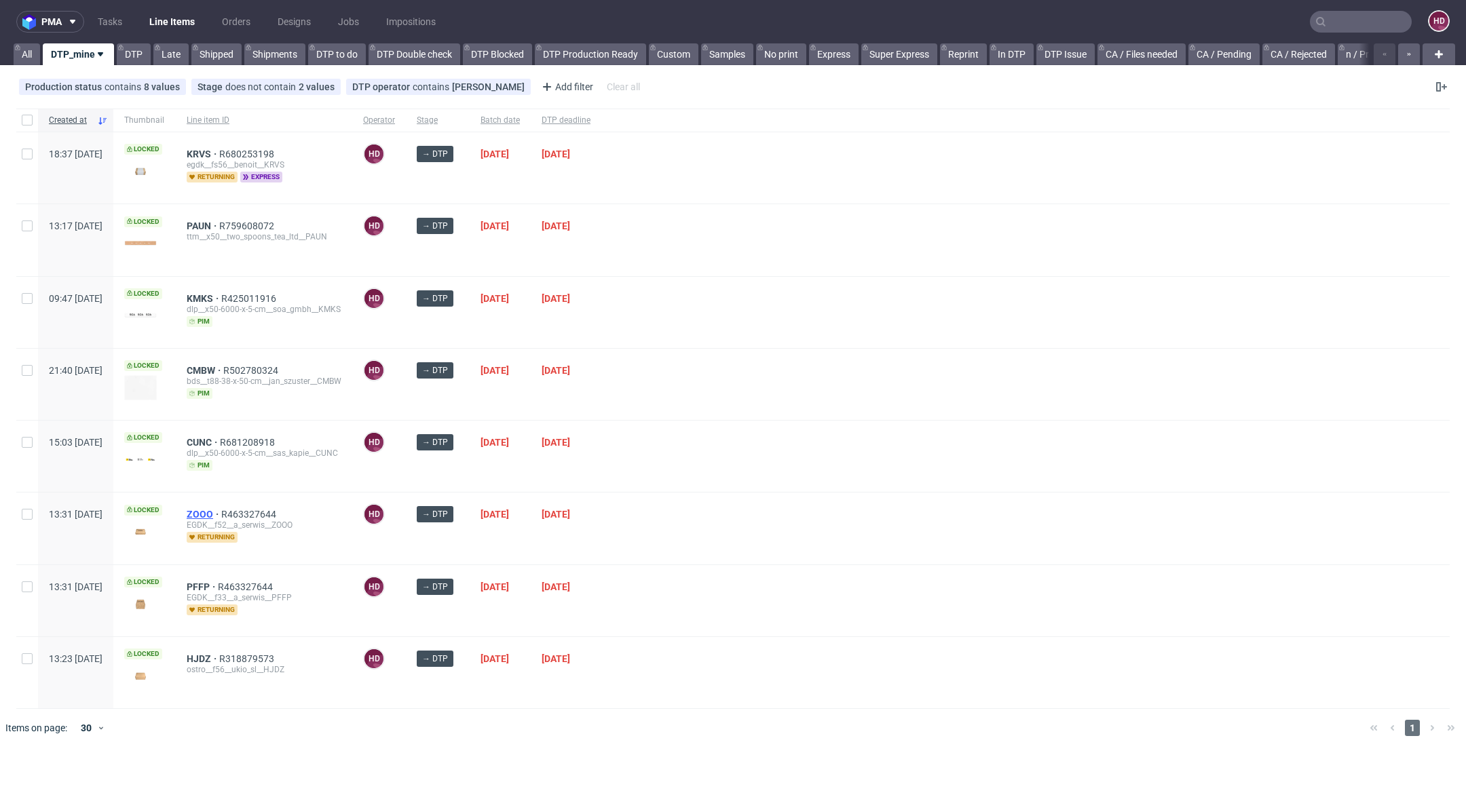
click at [221, 511] on span "ZOOO" at bounding box center [204, 514] width 34 height 11
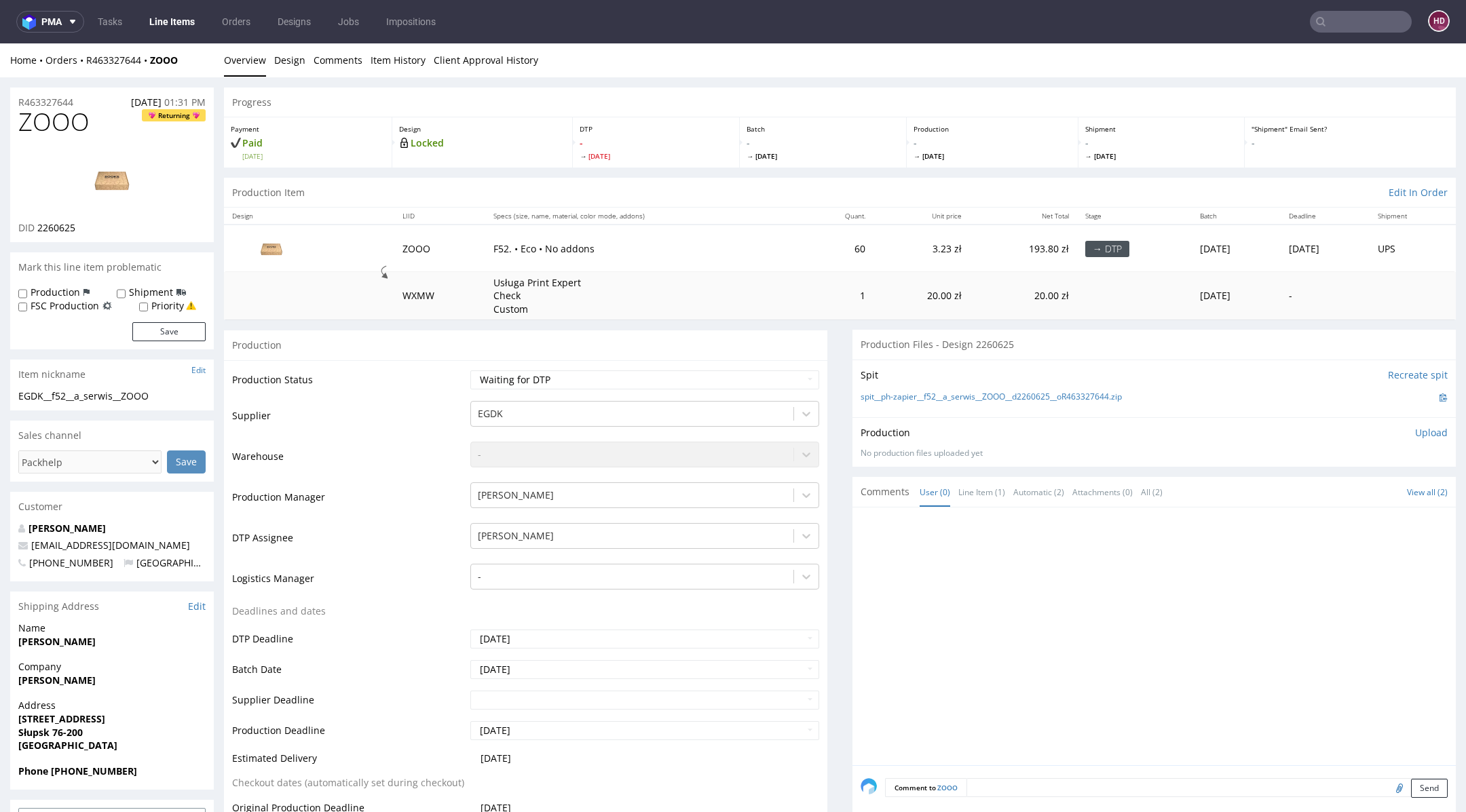
click at [164, 25] on link "Line Items" at bounding box center [172, 21] width 61 height 22
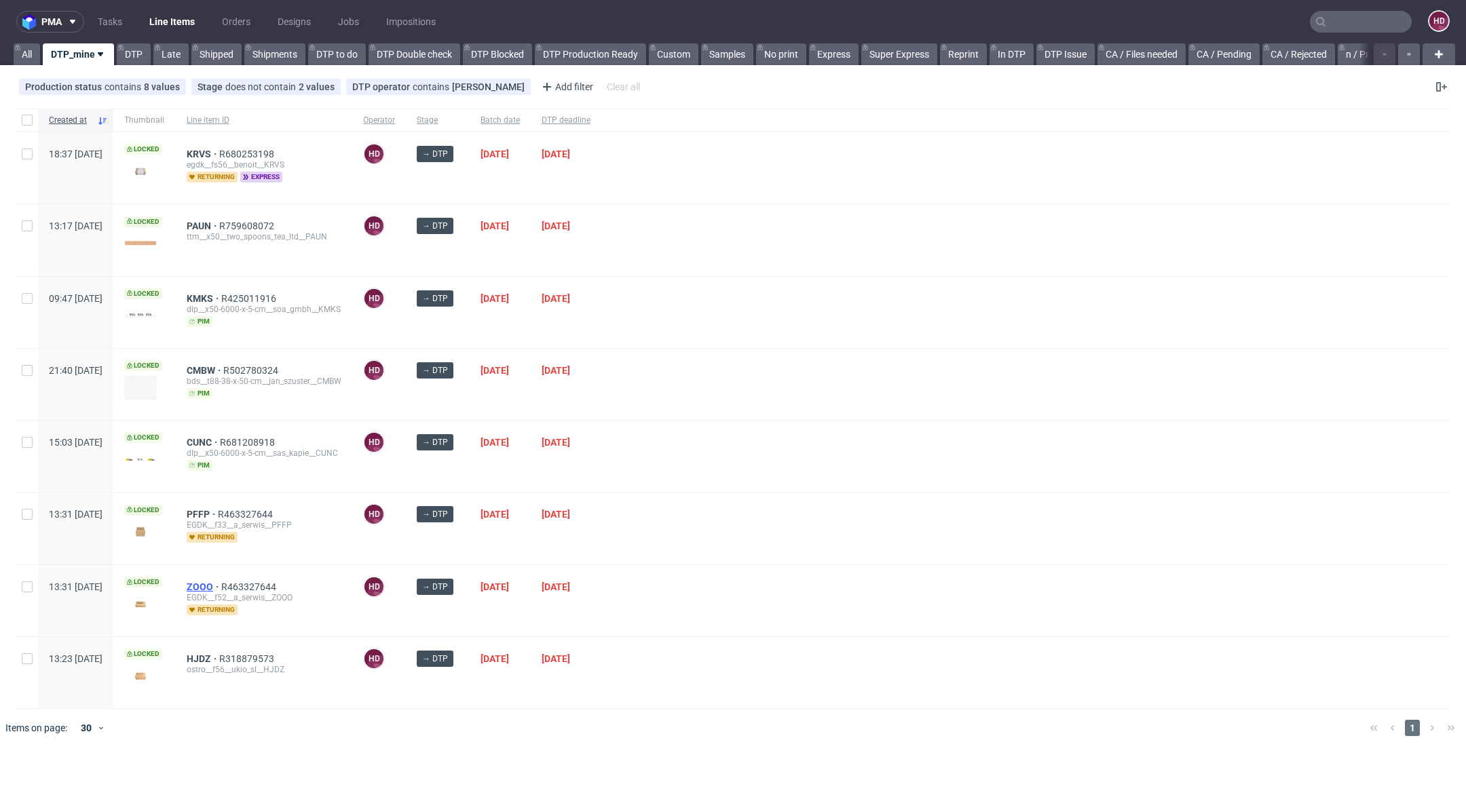
click at [221, 581] on span "ZOOO" at bounding box center [204, 587] width 34 height 11
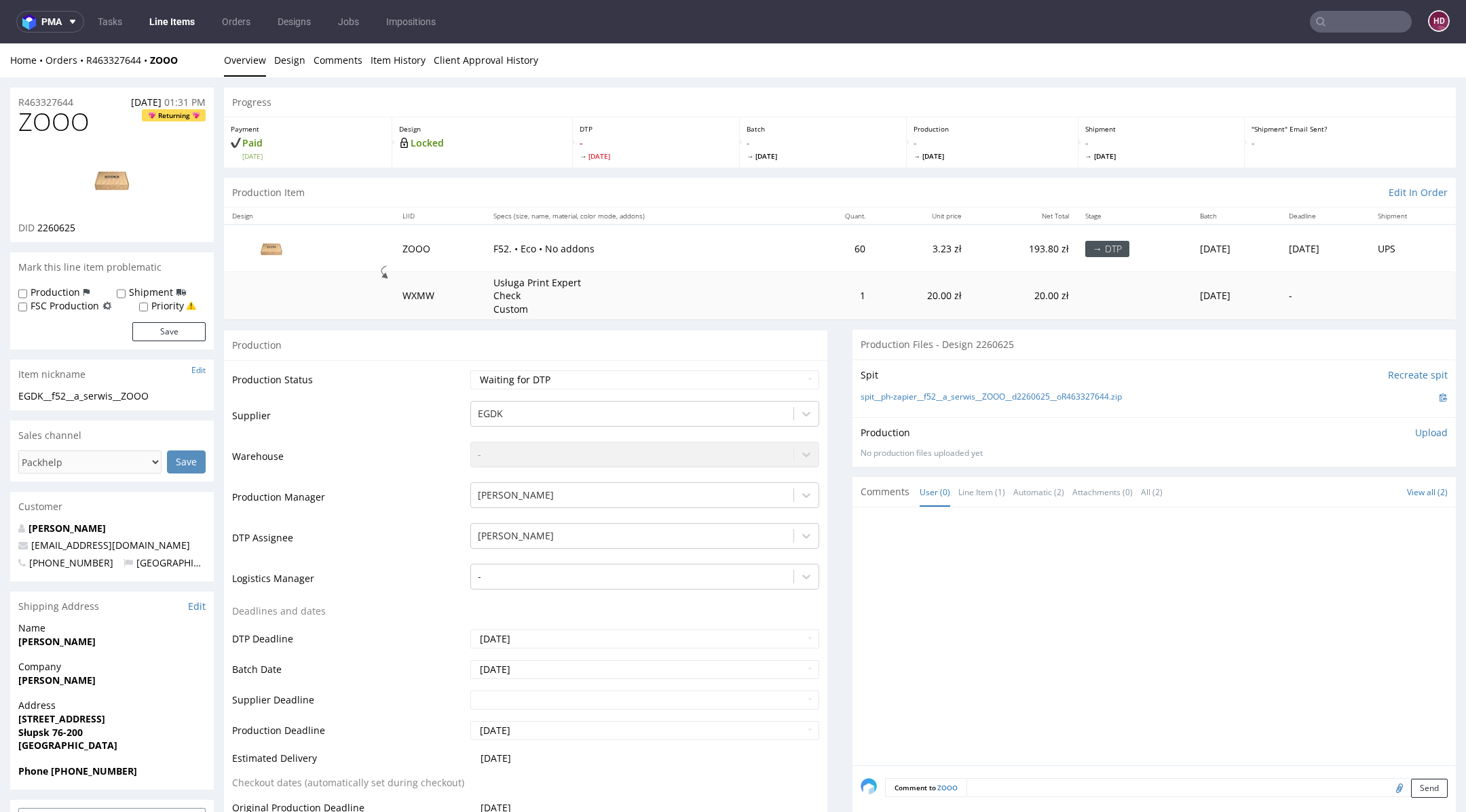
click at [175, 29] on link "Line Items" at bounding box center [172, 21] width 61 height 22
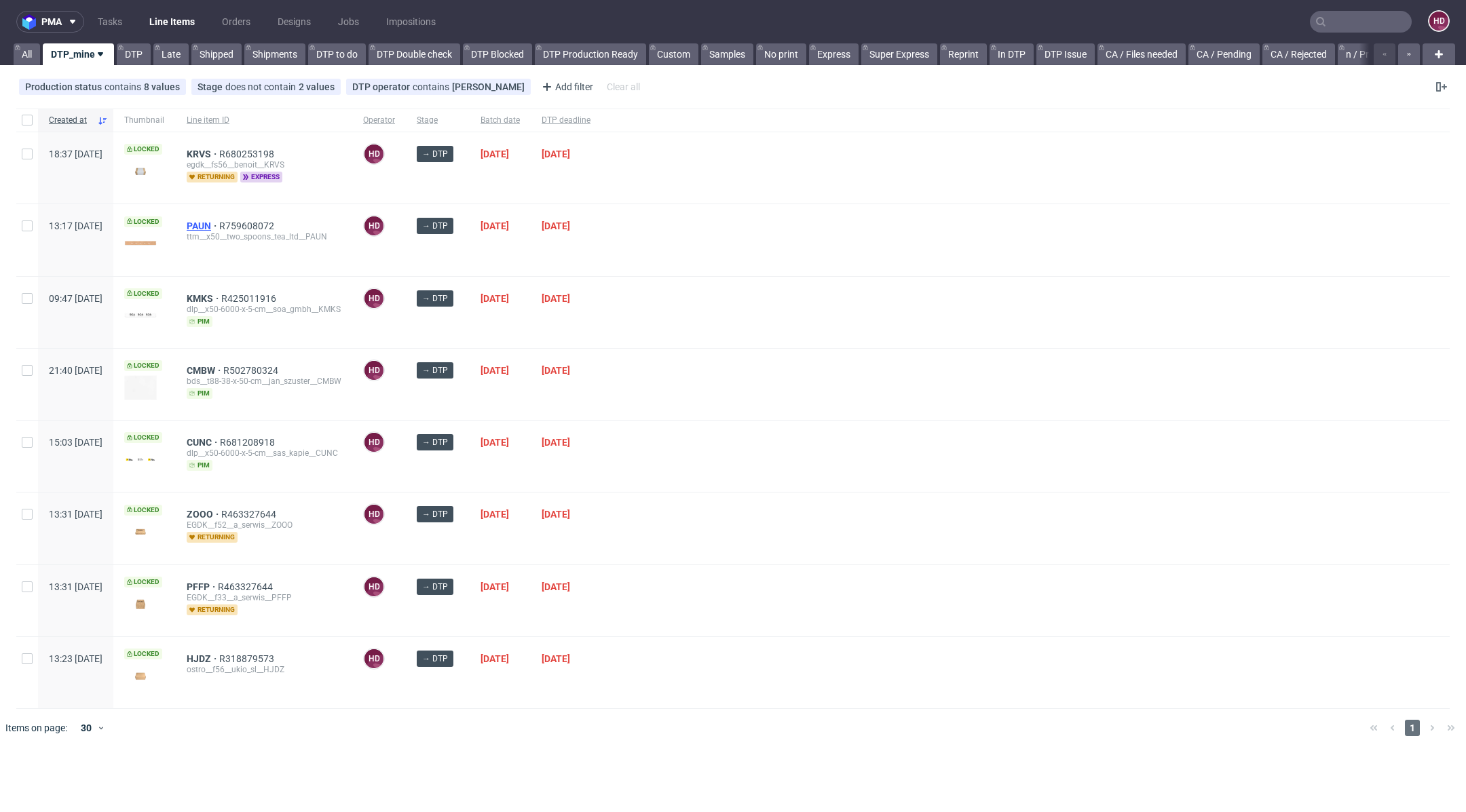
click at [219, 224] on span "PAUN" at bounding box center [203, 225] width 32 height 11
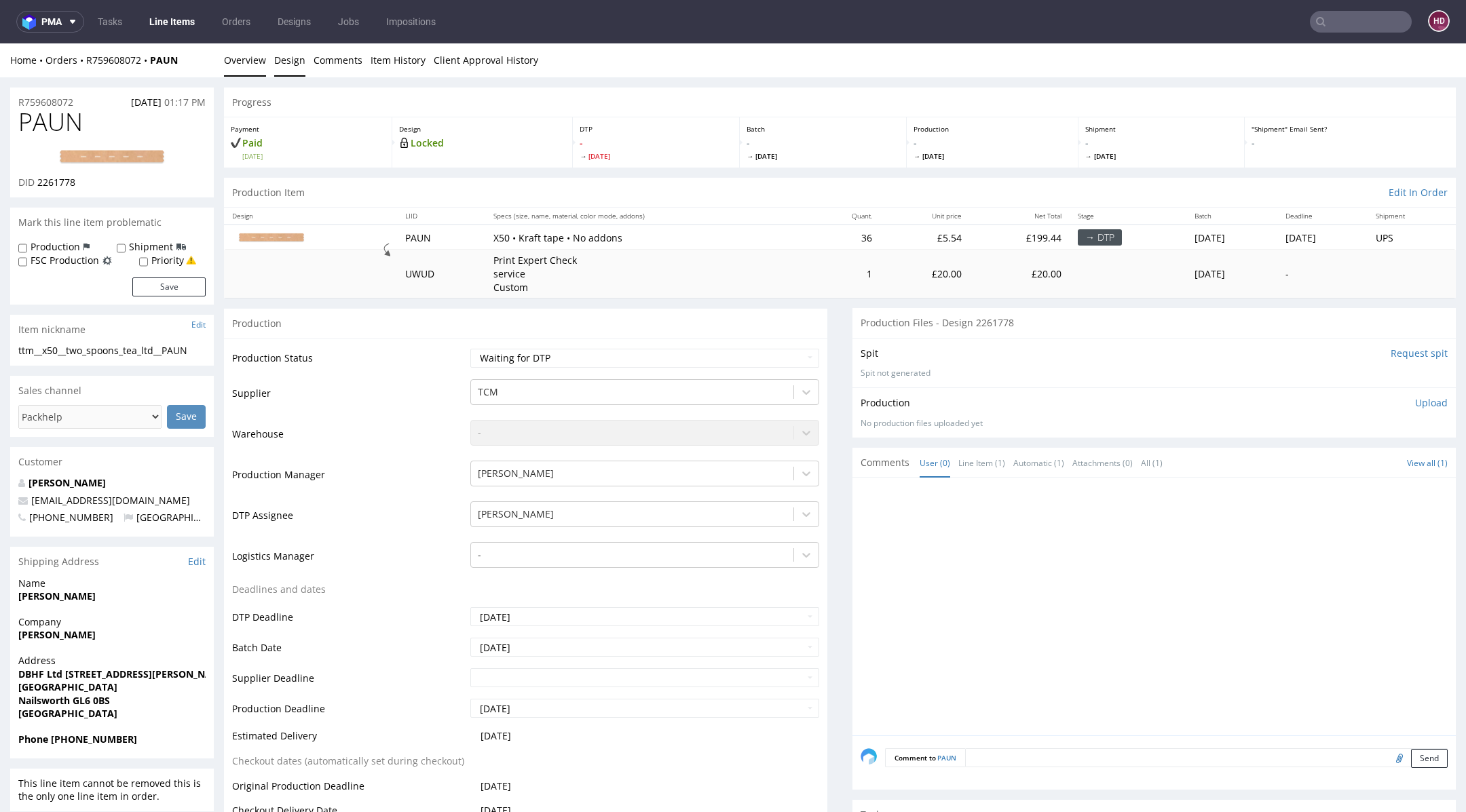
click at [295, 68] on link "Design" at bounding box center [290, 61] width 32 height 33
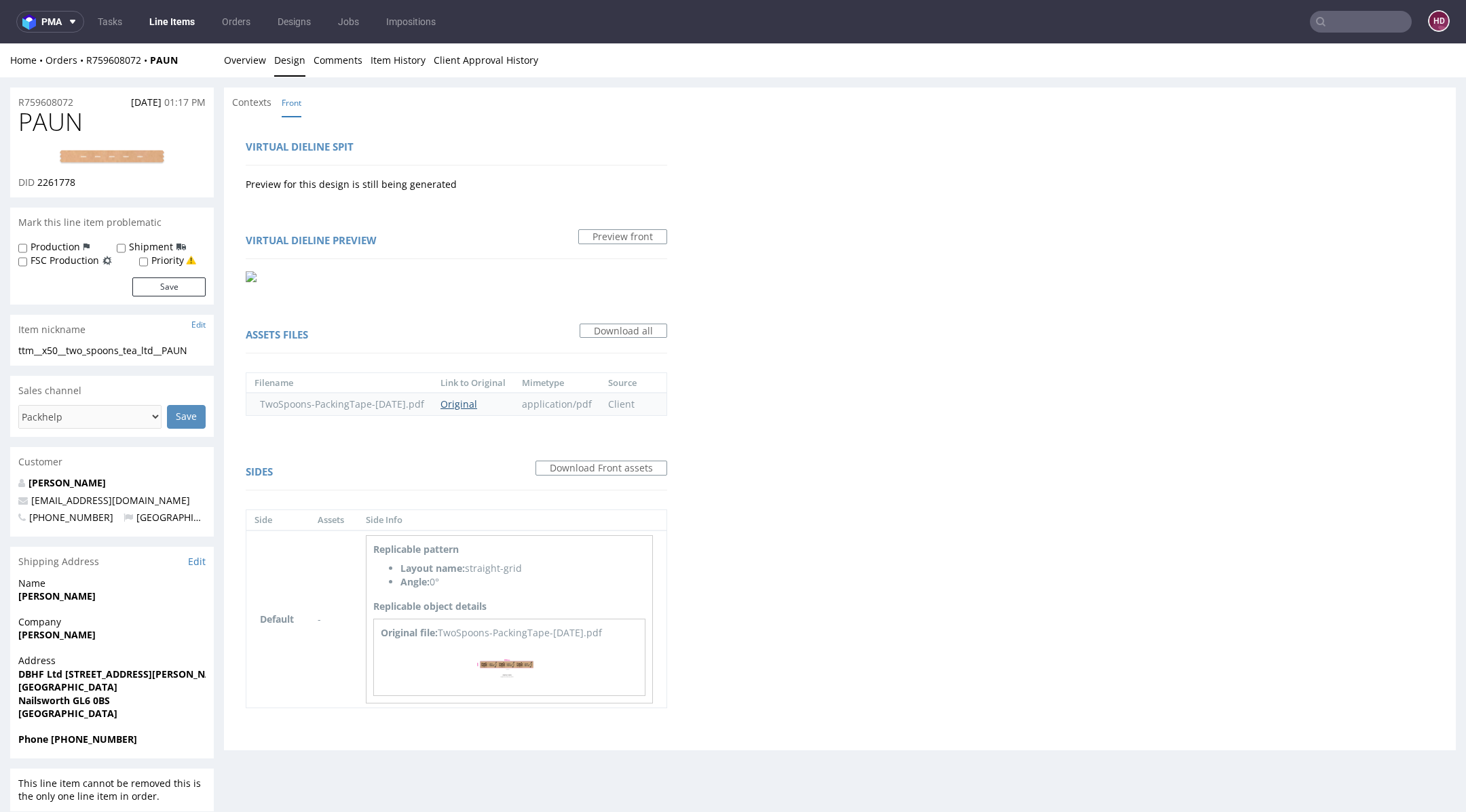
click at [473, 406] on link "Original" at bounding box center [459, 403] width 37 height 13
click at [244, 52] on link "Overview" at bounding box center [245, 61] width 42 height 33
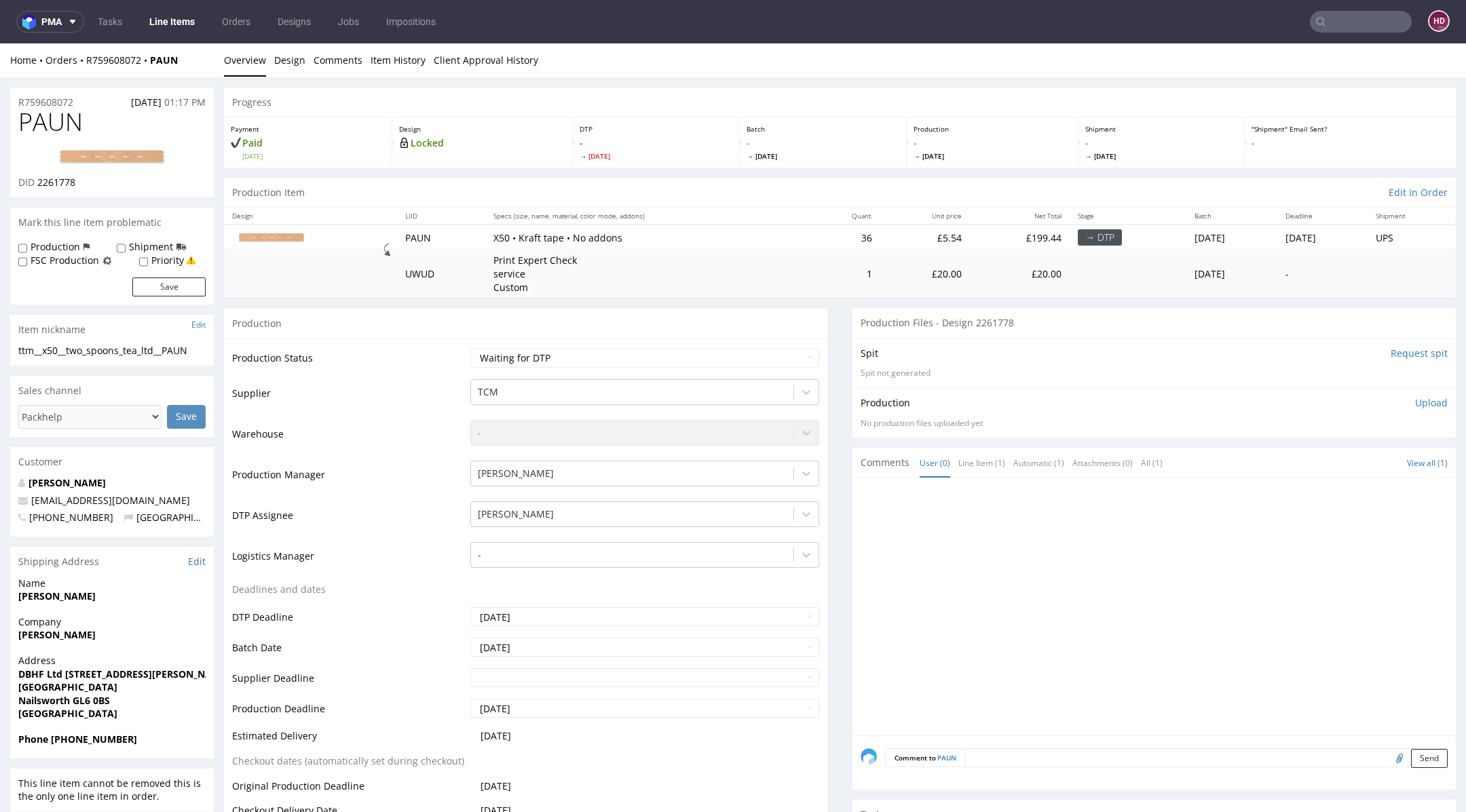
click at [147, 167] on link at bounding box center [112, 157] width 109 height 38
click at [304, 65] on li "Design" at bounding box center [294, 60] width 39 height 13
click at [287, 59] on link "Design" at bounding box center [290, 61] width 32 height 33
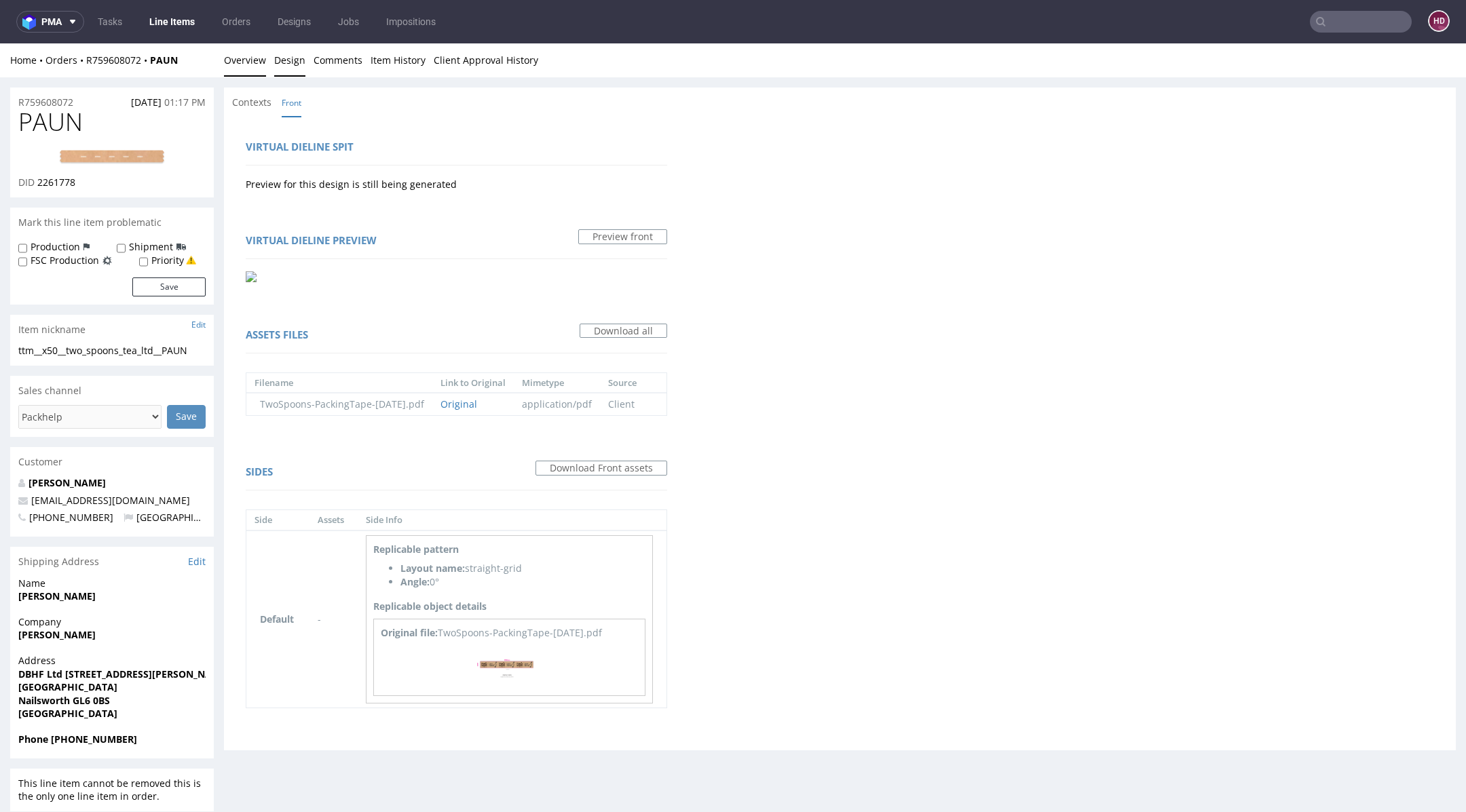
click at [240, 67] on link "Overview" at bounding box center [245, 61] width 42 height 33
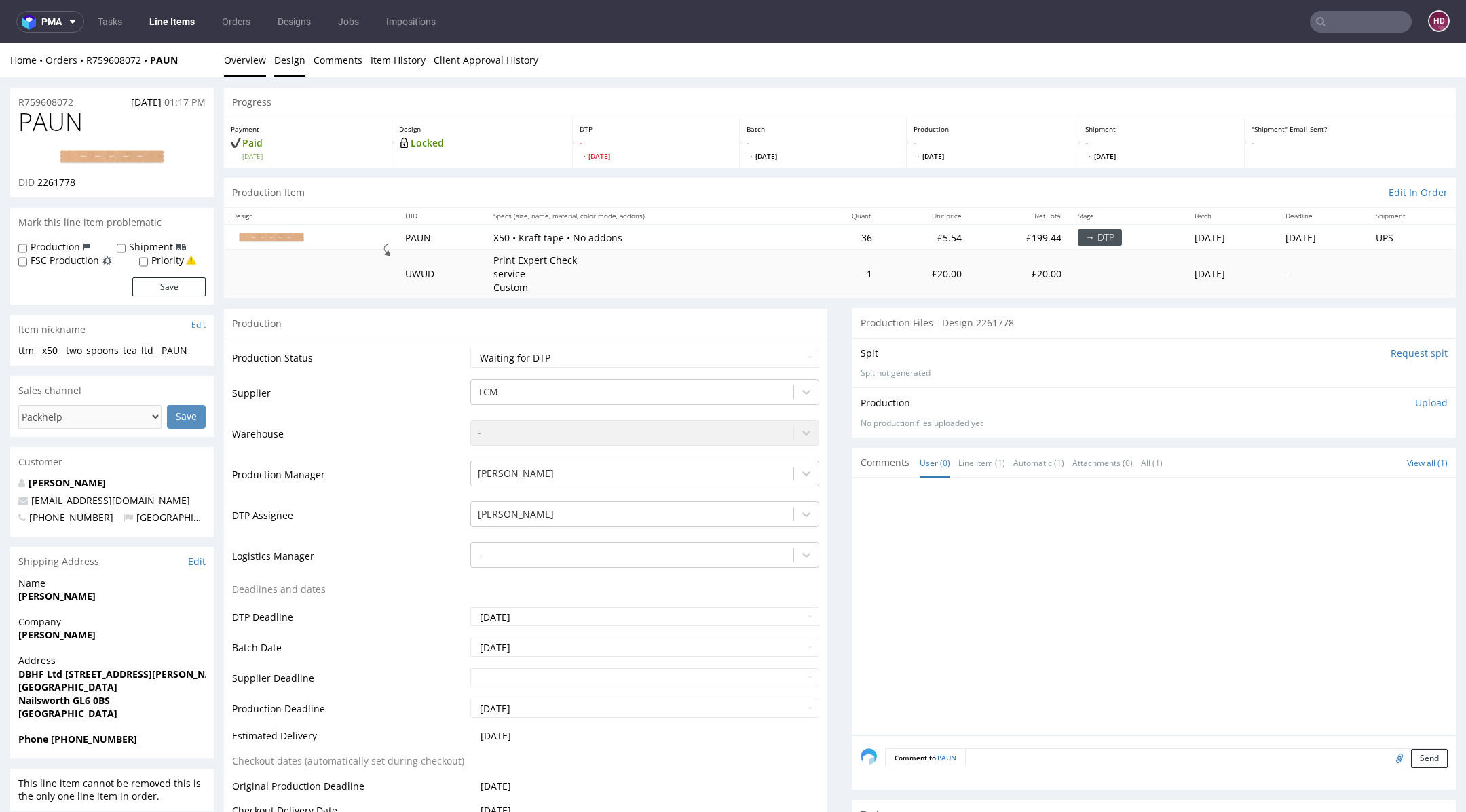
click at [287, 53] on link "Design" at bounding box center [290, 61] width 32 height 33
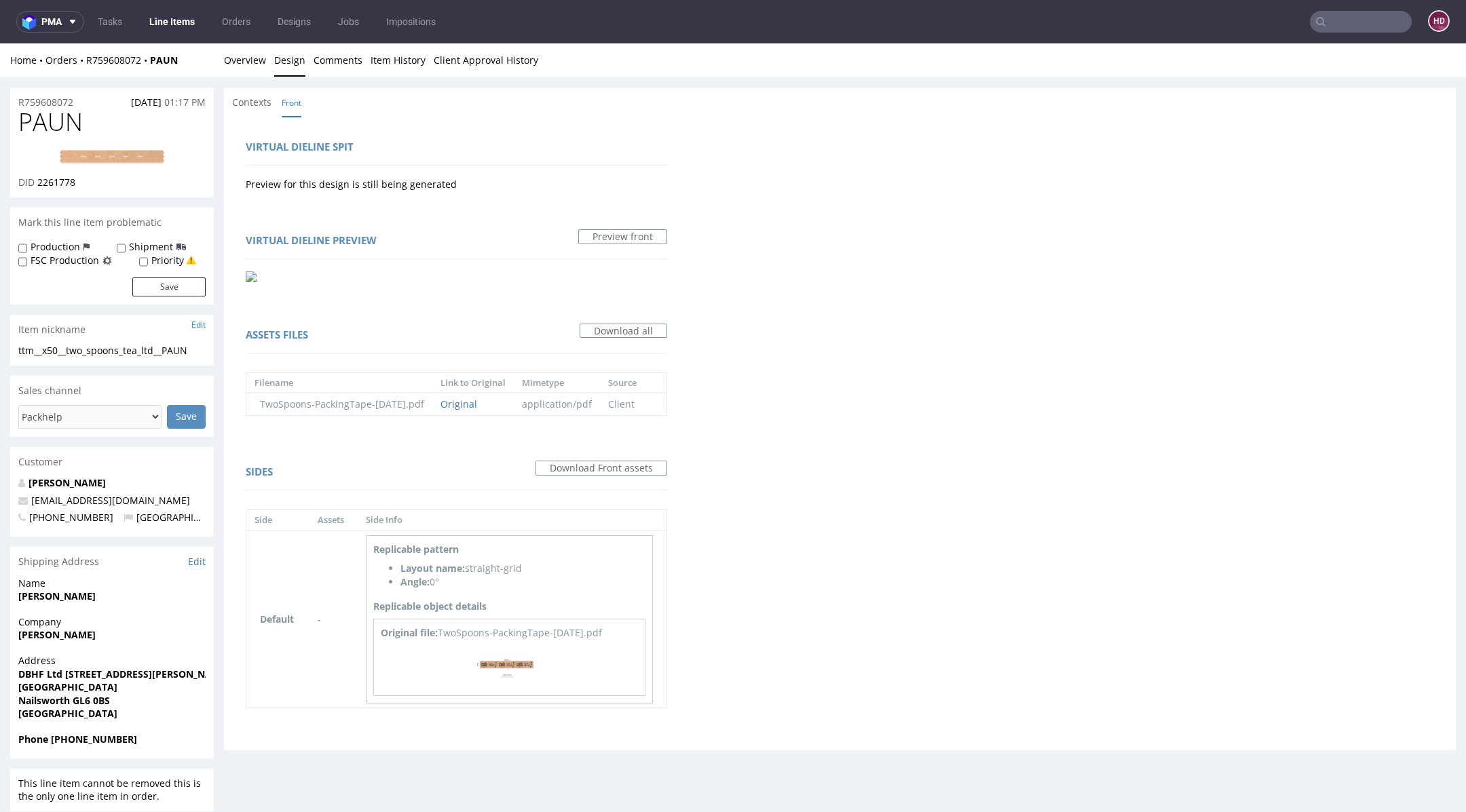
click at [75, 146] on link at bounding box center [112, 157] width 109 height 38
click at [541, 628] on div "Original file: TwoSpoons-PackingTape-[DATE].pdf" at bounding box center [509, 632] width 257 height 13
click at [518, 663] on img at bounding box center [510, 663] width 136 height 46
